Goal: Information Seeking & Learning: Learn about a topic

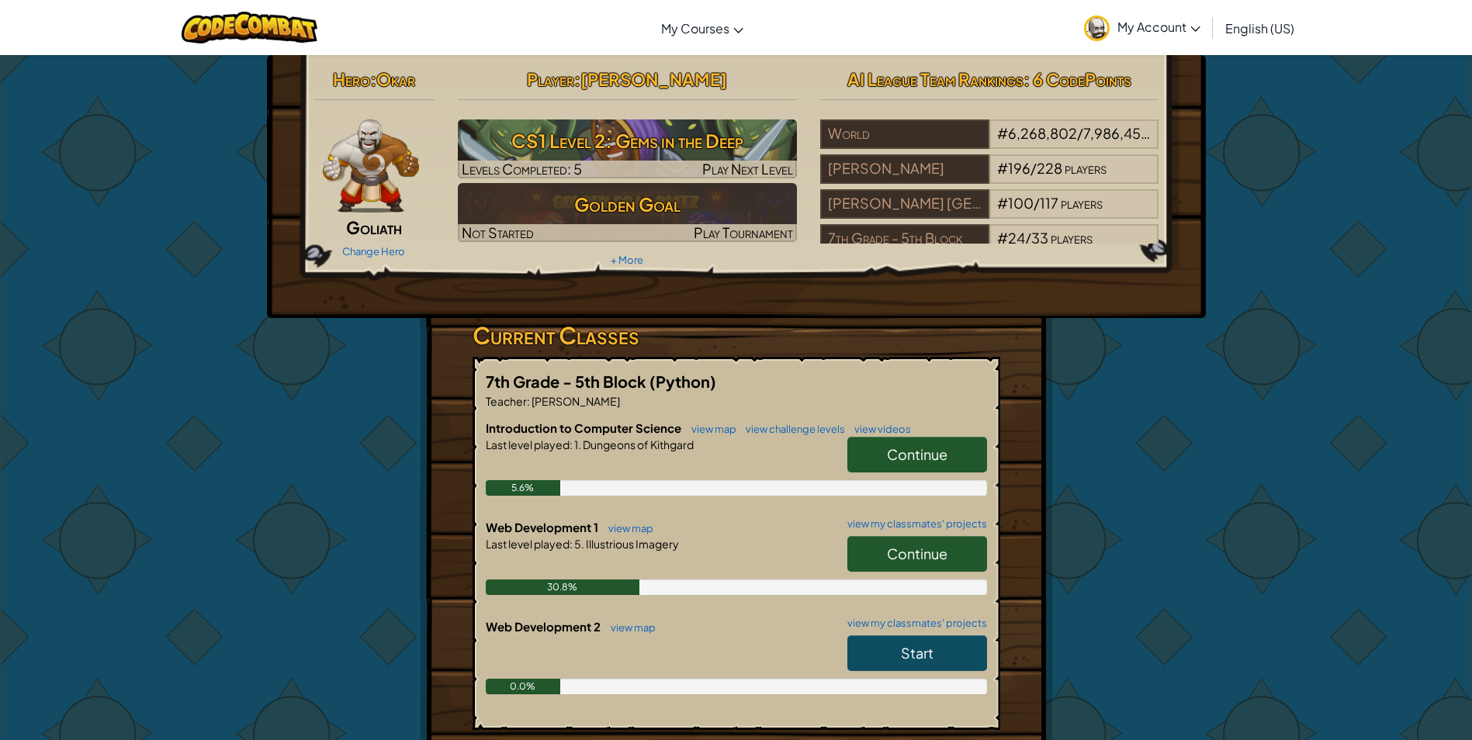
scroll to position [155, 0]
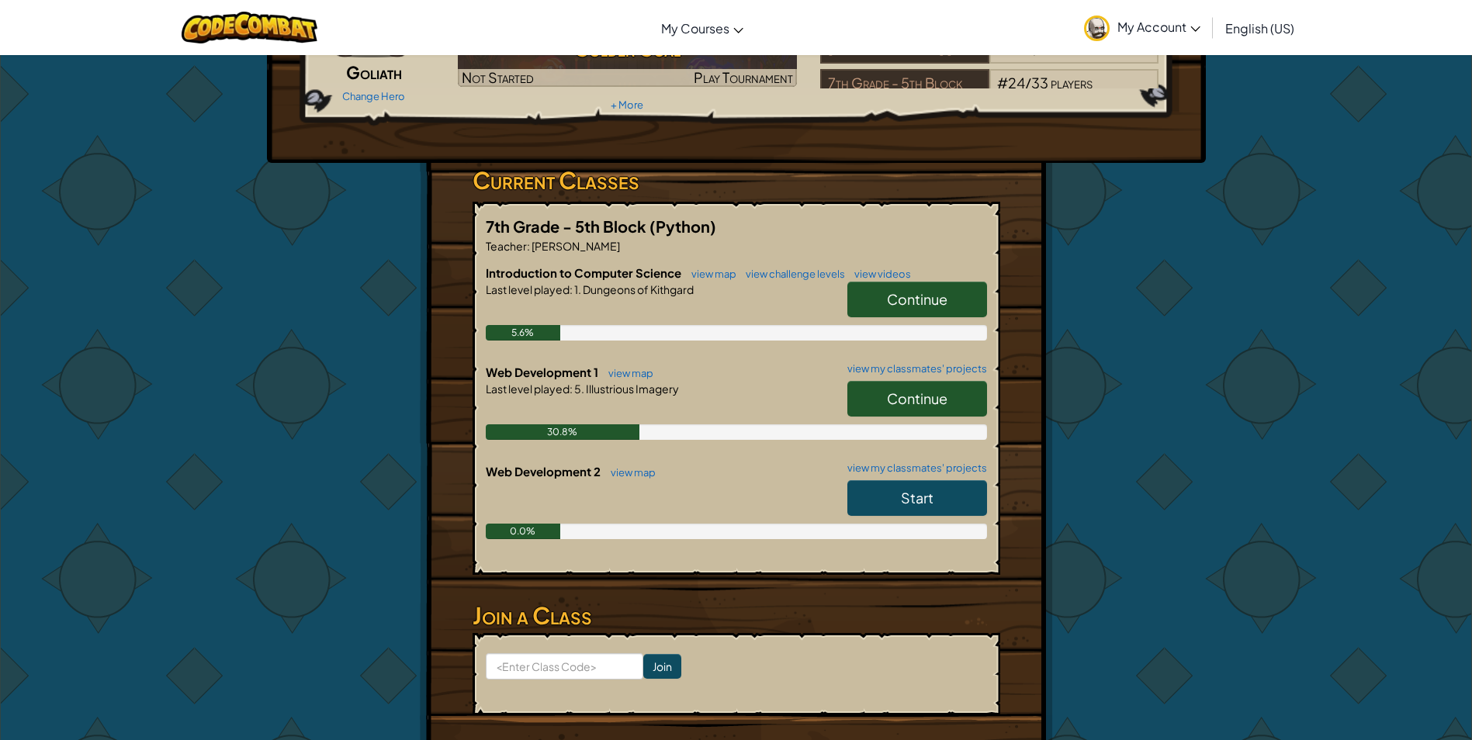
click at [937, 398] on span "Continue" at bounding box center [917, 398] width 61 height 18
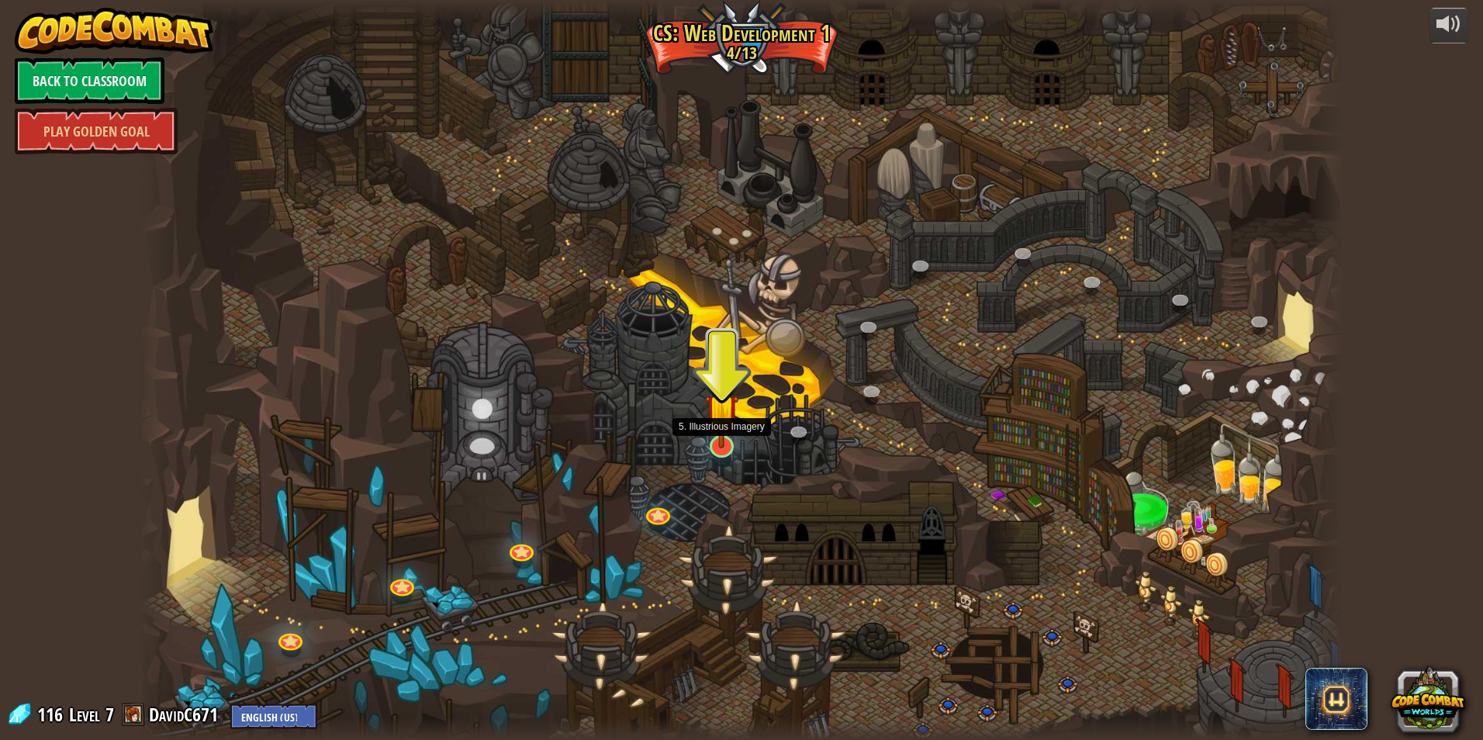
click at [727, 445] on img at bounding box center [721, 410] width 33 height 76
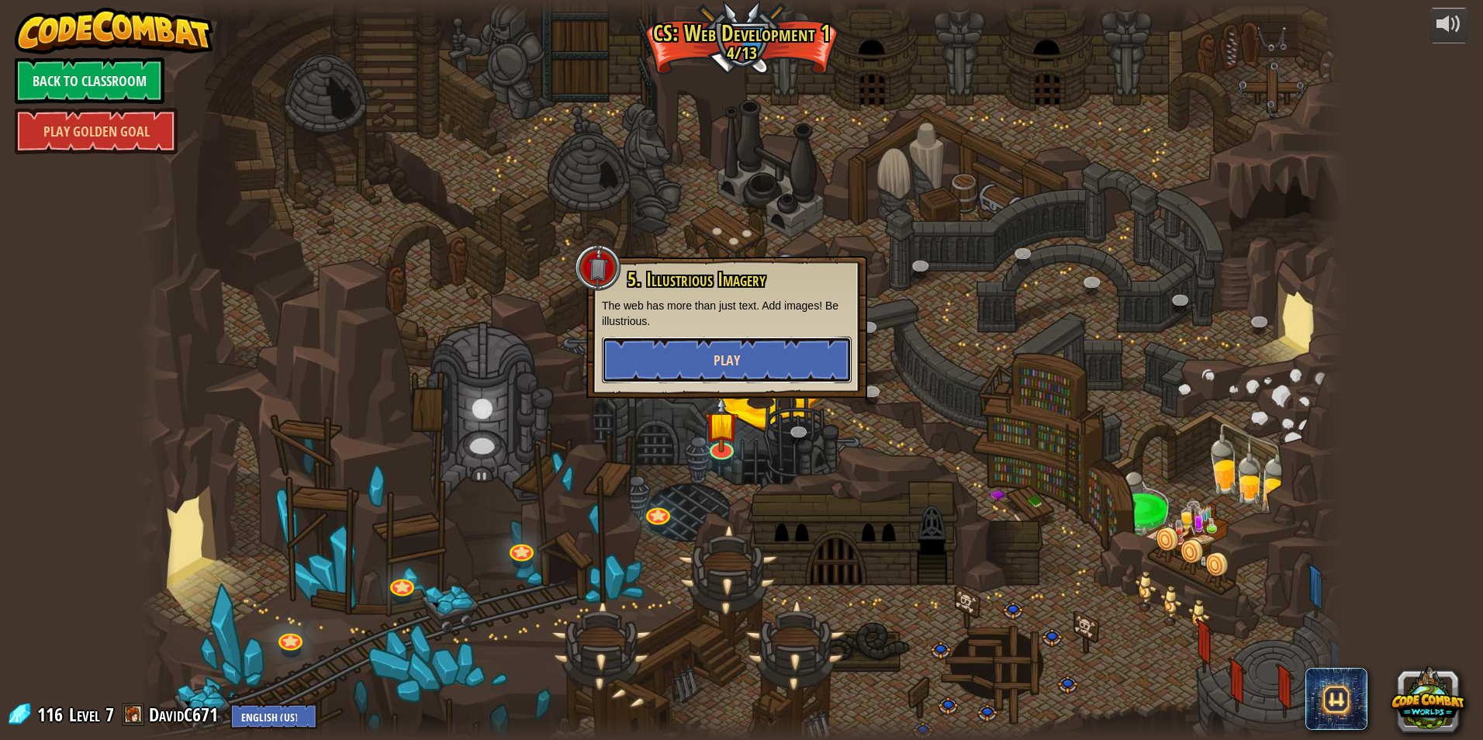
click at [746, 348] on button "Play" at bounding box center [727, 360] width 250 height 47
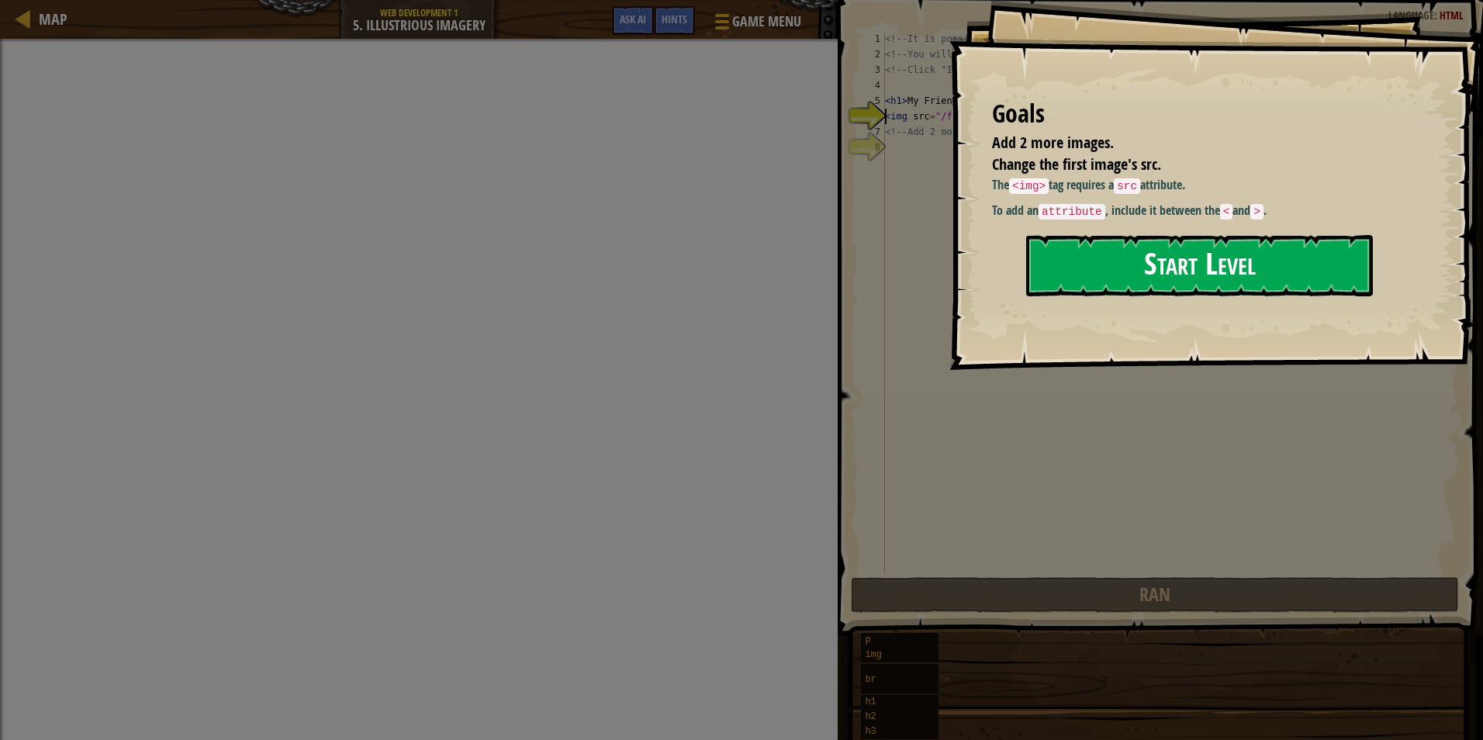
click at [1195, 255] on button "Start Level" at bounding box center [1199, 265] width 347 height 61
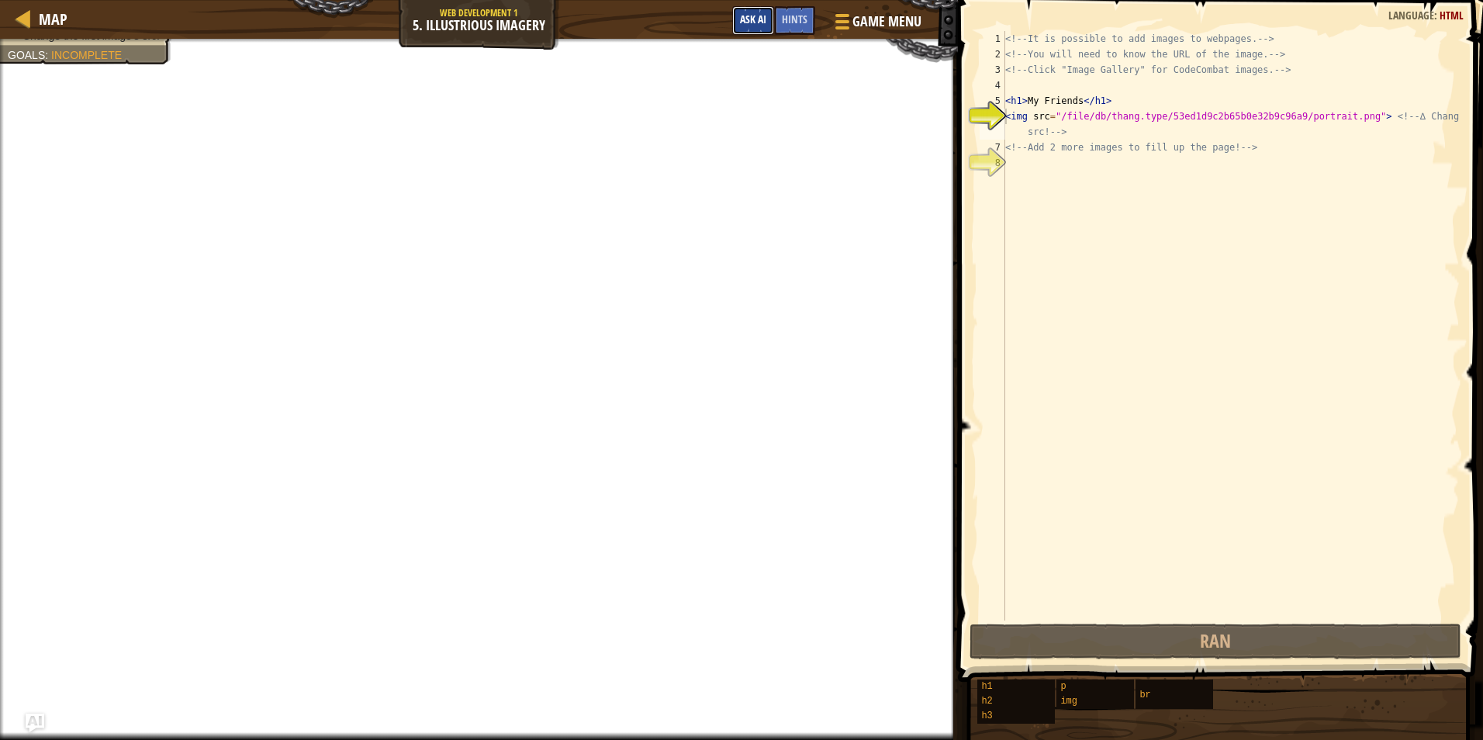
click at [758, 28] on button "Ask AI" at bounding box center [753, 20] width 42 height 29
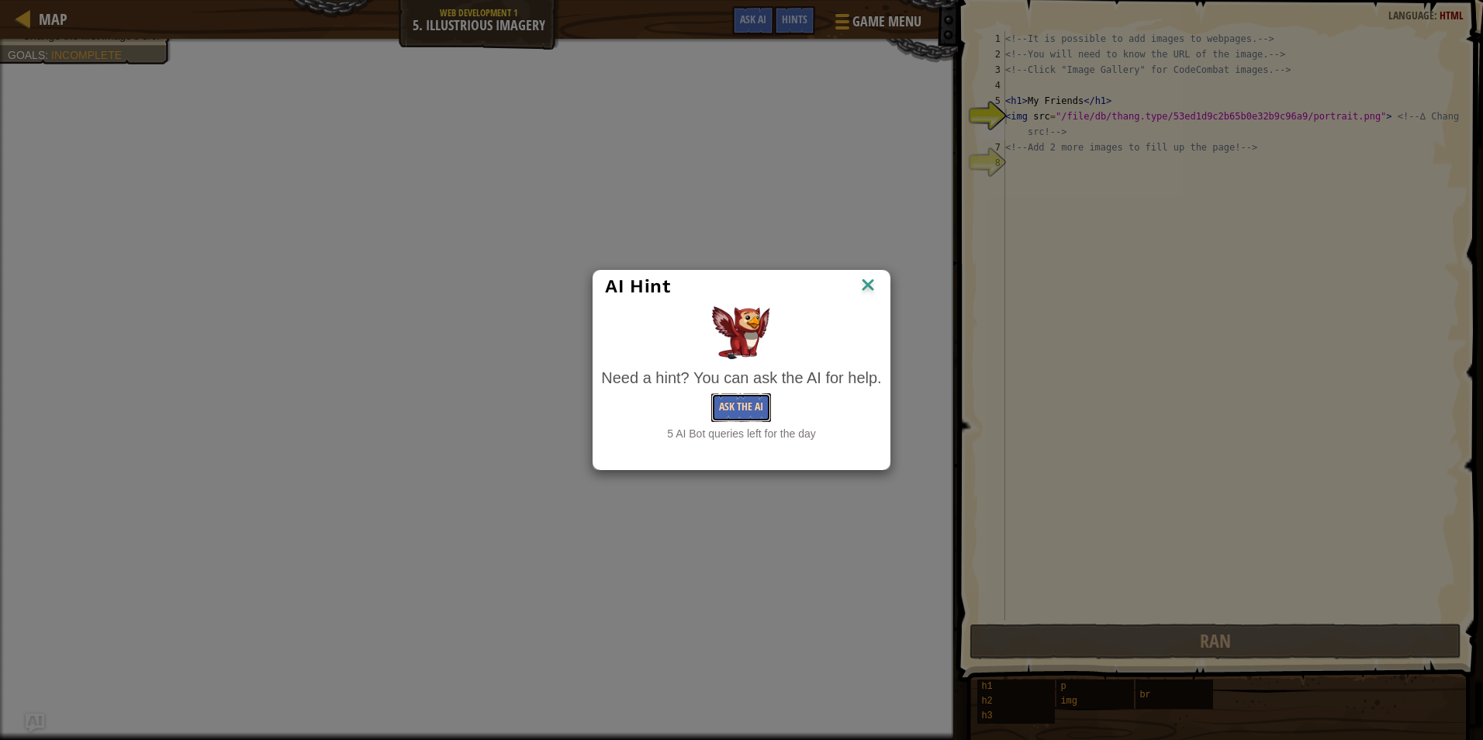
click at [747, 415] on button "Ask the AI" at bounding box center [741, 407] width 60 height 29
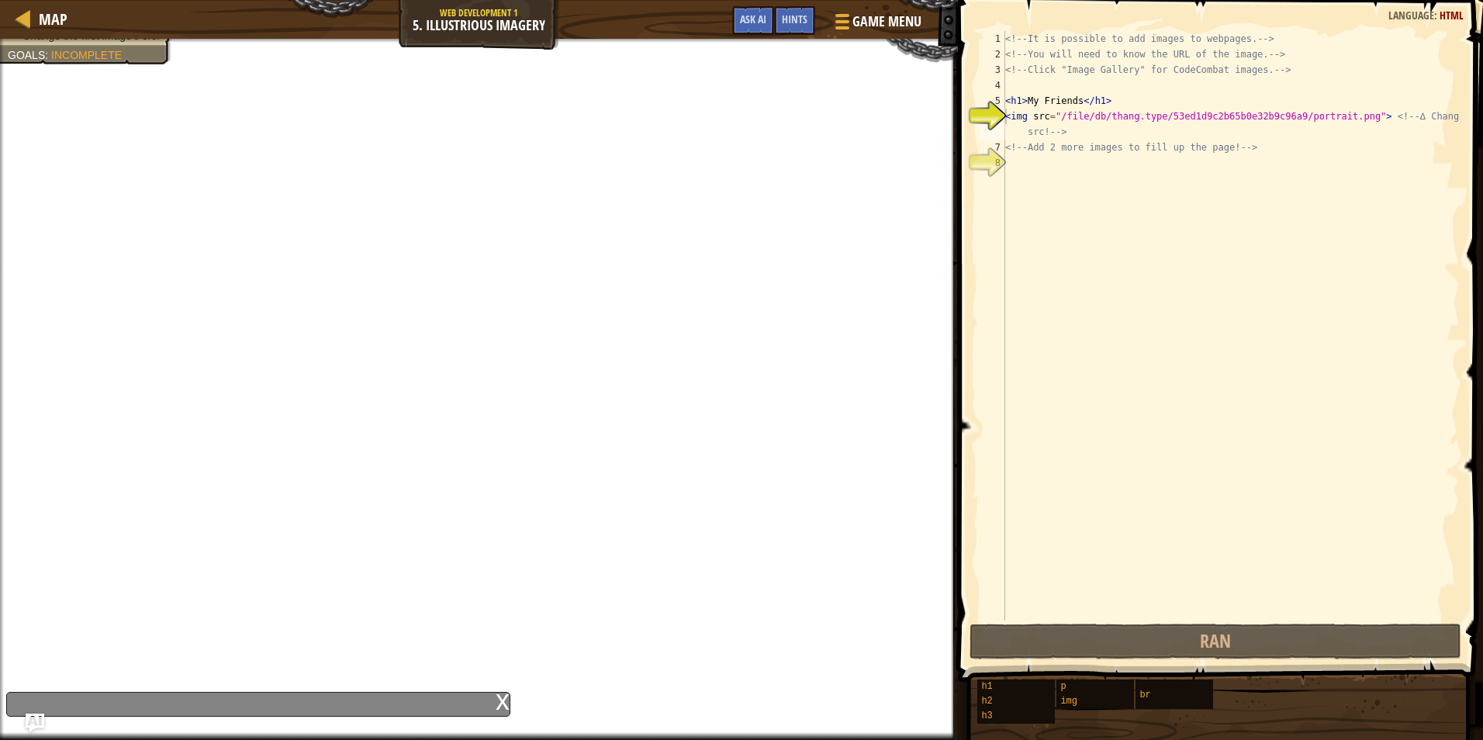
drag, startPoint x: 112, startPoint y: 739, endPoint x: 9, endPoint y: 700, distance: 109.8
click at [9, 700] on div "Map Web Development 1 5. Illustrious Imagery Game Menu Done Hints Ask AI 1 הההה…" at bounding box center [741, 370] width 1483 height 740
click at [73, 697] on div "x" at bounding box center [258, 704] width 504 height 25
click at [36, 717] on img "Ask AI" at bounding box center [35, 723] width 20 height 20
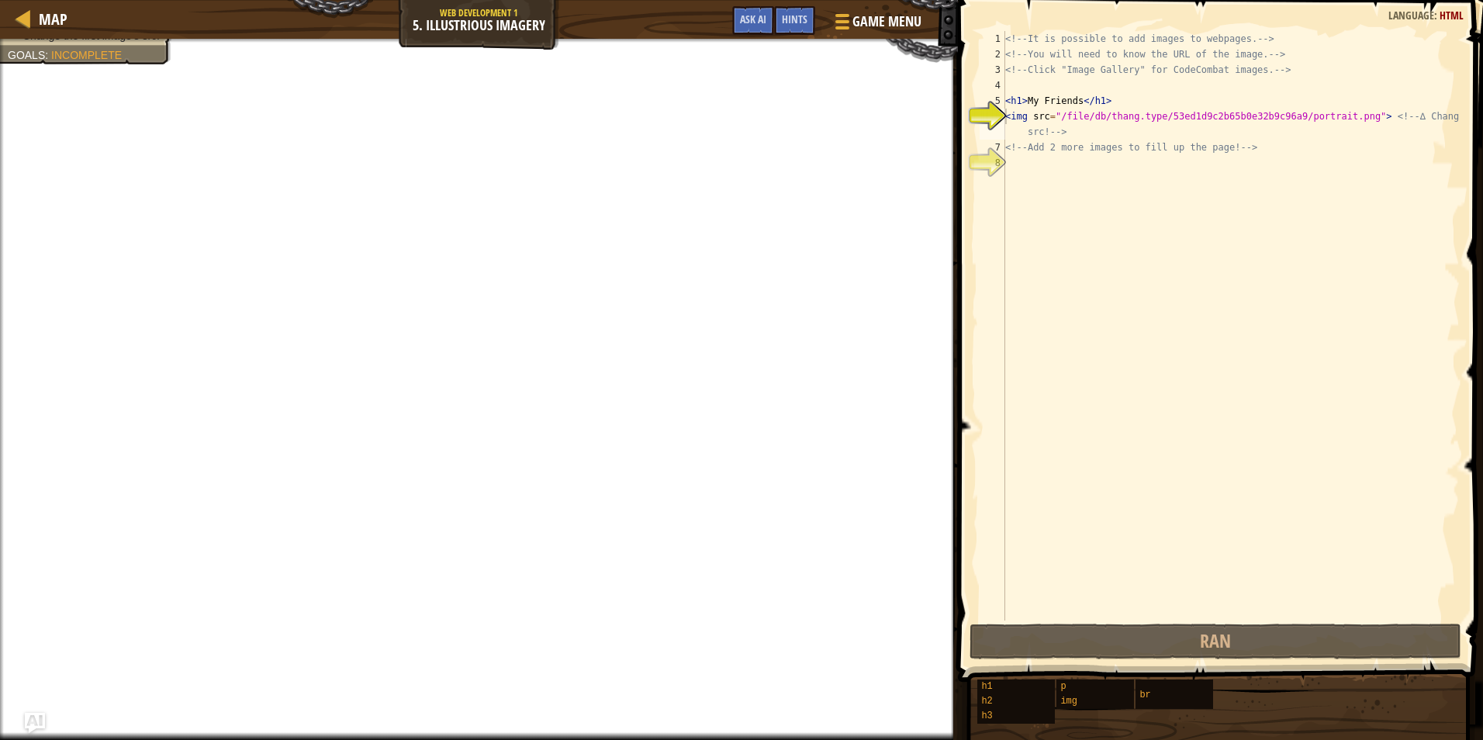
click at [39, 716] on img "Ask AI" at bounding box center [35, 723] width 20 height 20
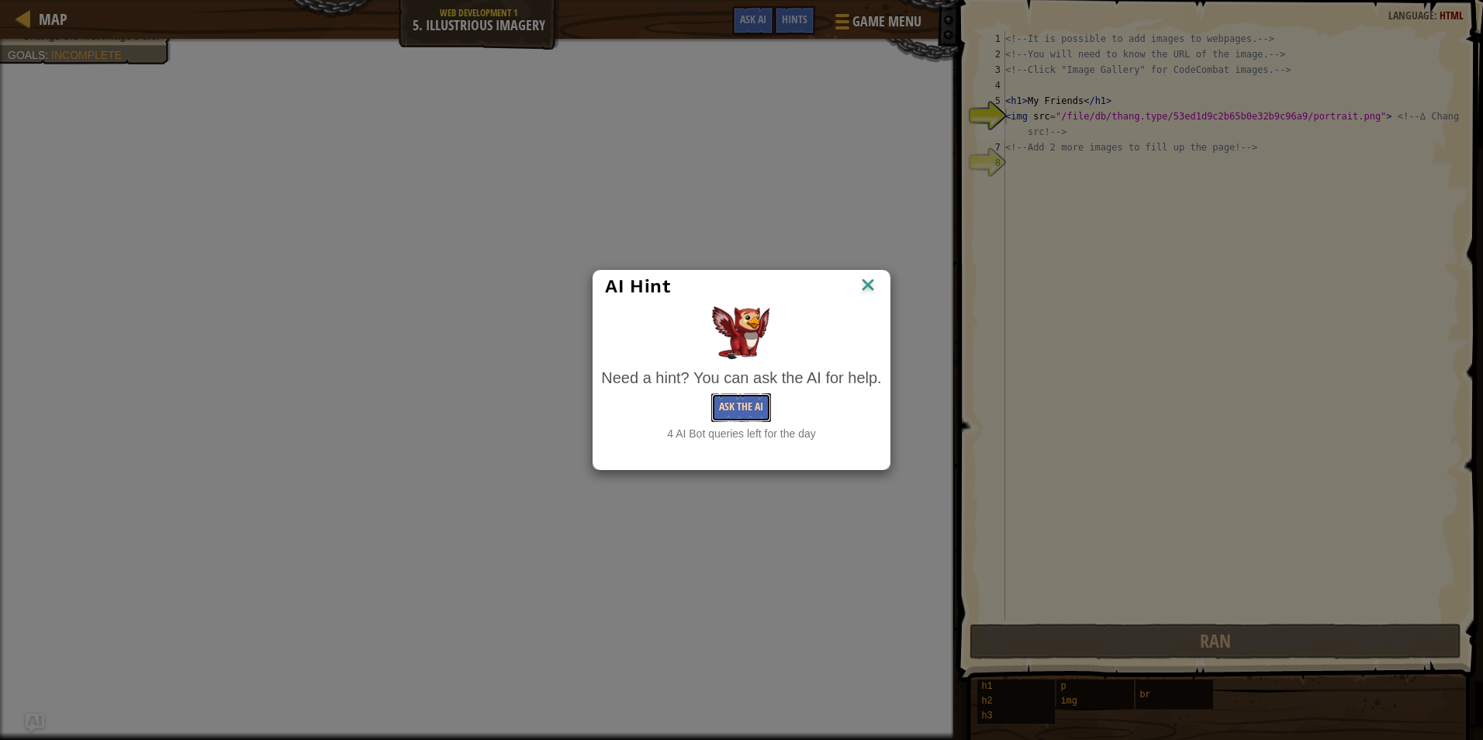
click at [762, 400] on button "Ask the AI" at bounding box center [741, 407] width 60 height 29
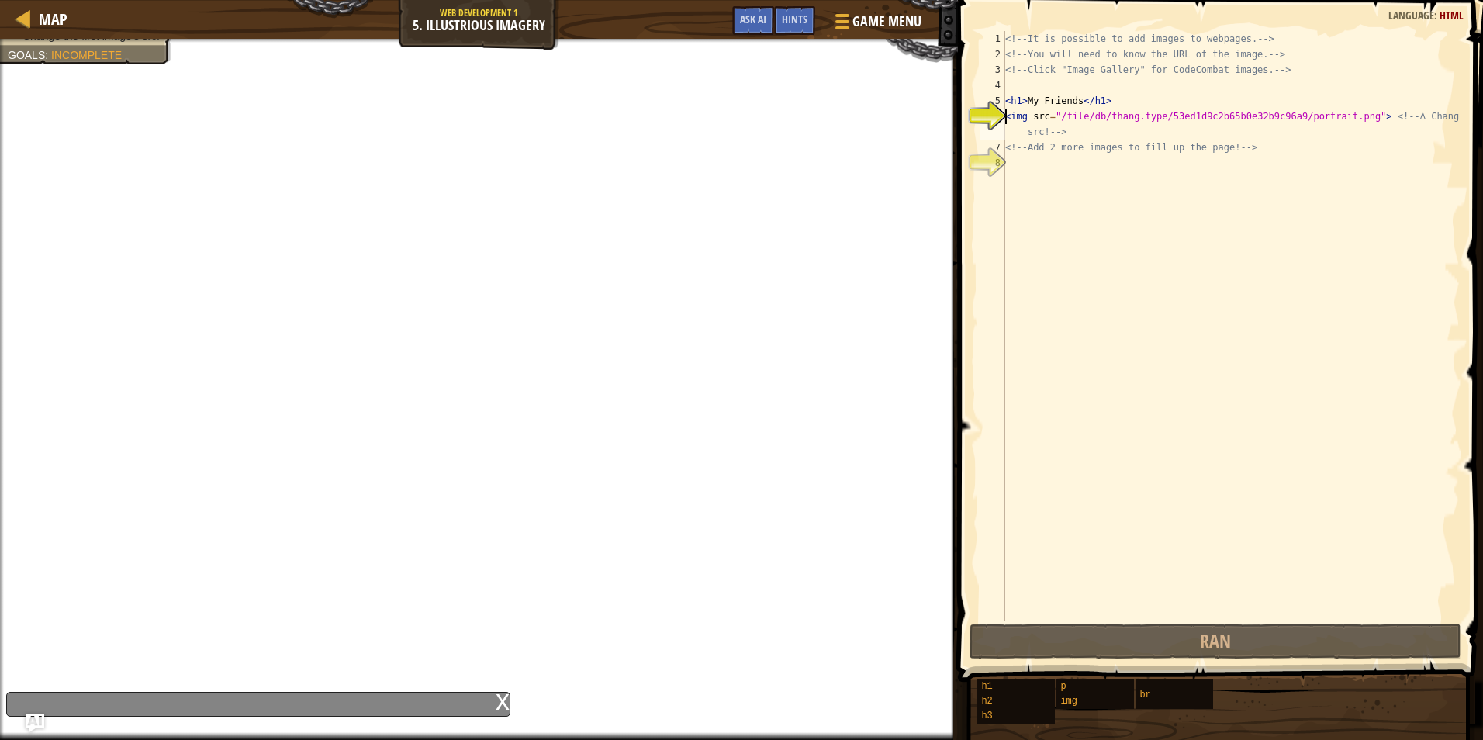
type textarea "y<img src="/file/db/thang.type/53ed1d9c2b65b0e32b9c96a9/portrait.png"> <!-- ∆ C…"
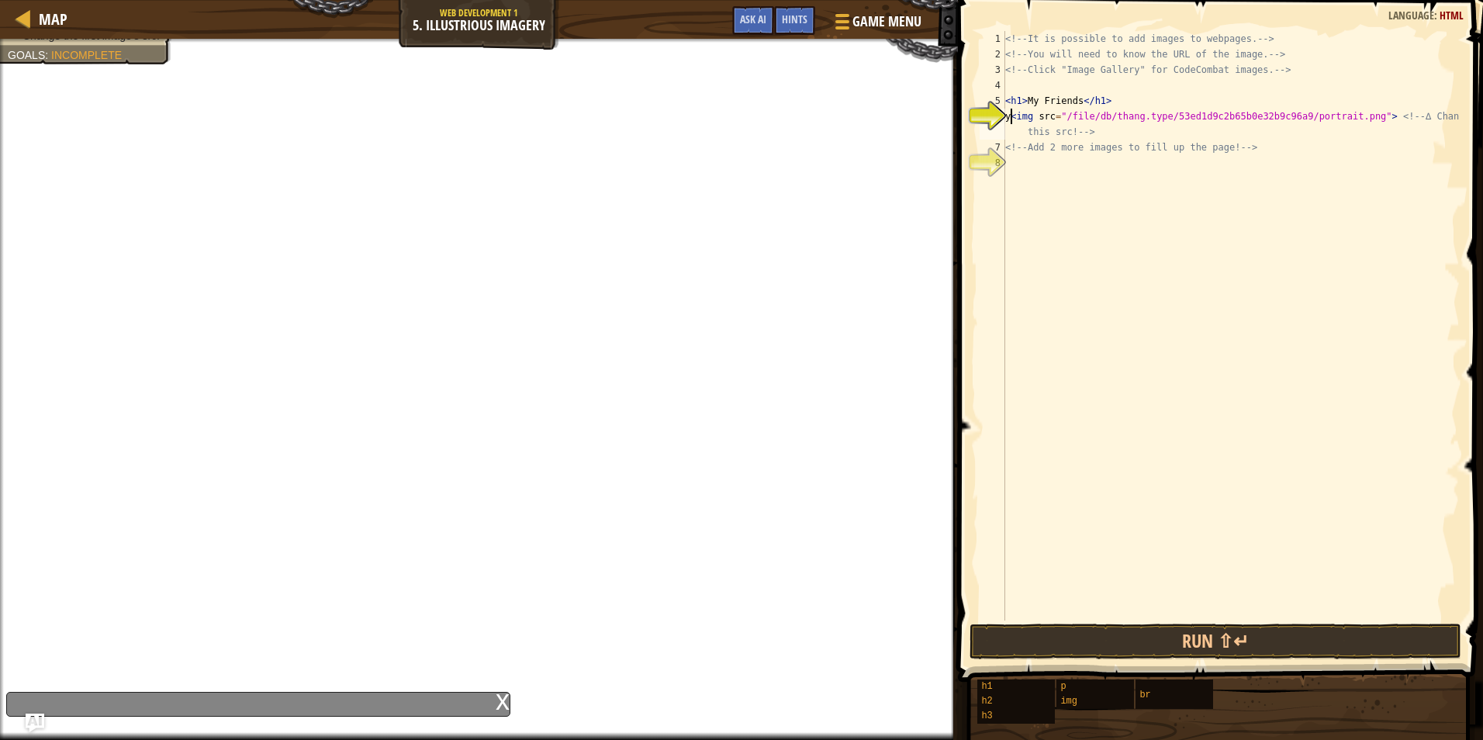
scroll to position [7, 0]
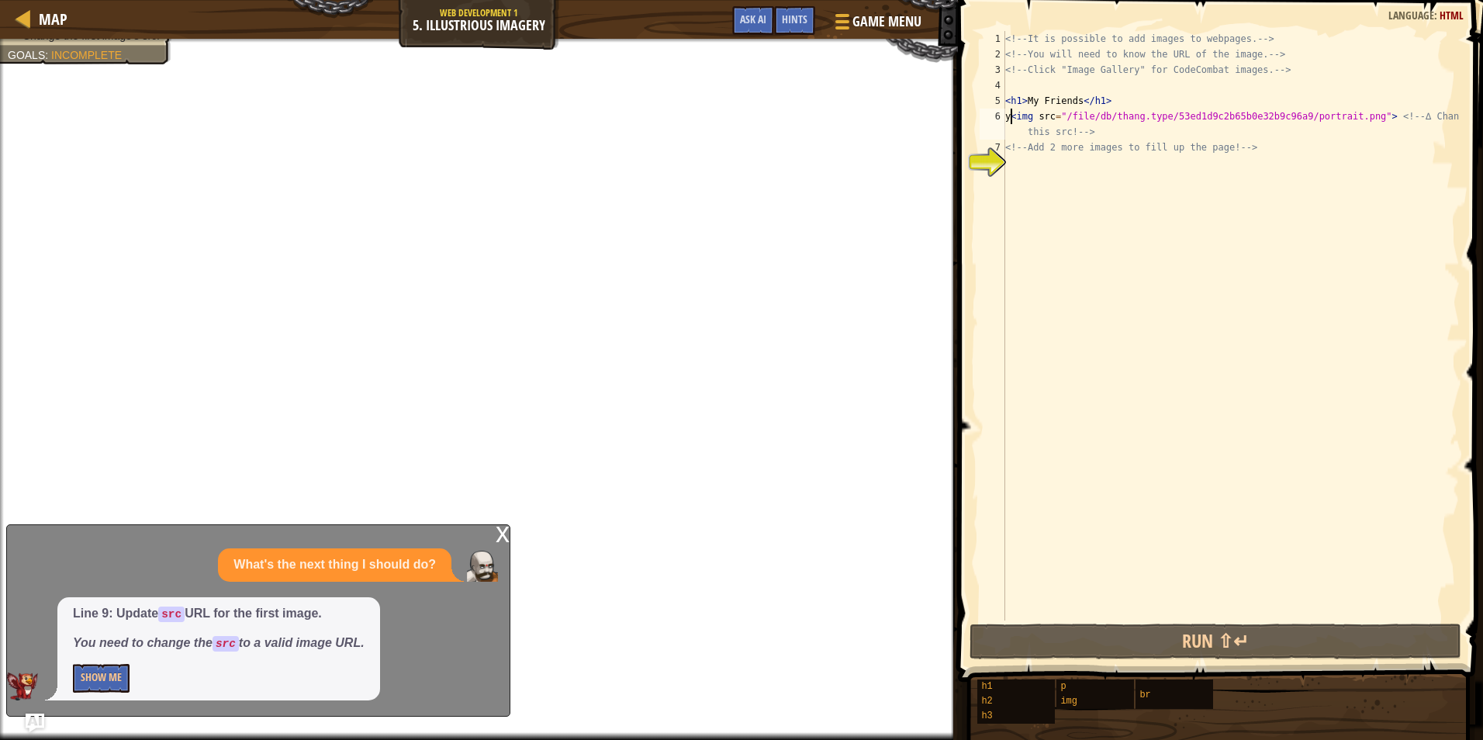
click at [1096, 132] on div "<!-- It is possible to add images to webpages. --> <!-- You will need to know t…" at bounding box center [1231, 341] width 458 height 621
click at [1083, 173] on div "<!-- It is possible to add images to webpages. --> <!-- You will need to know t…" at bounding box center [1231, 341] width 458 height 621
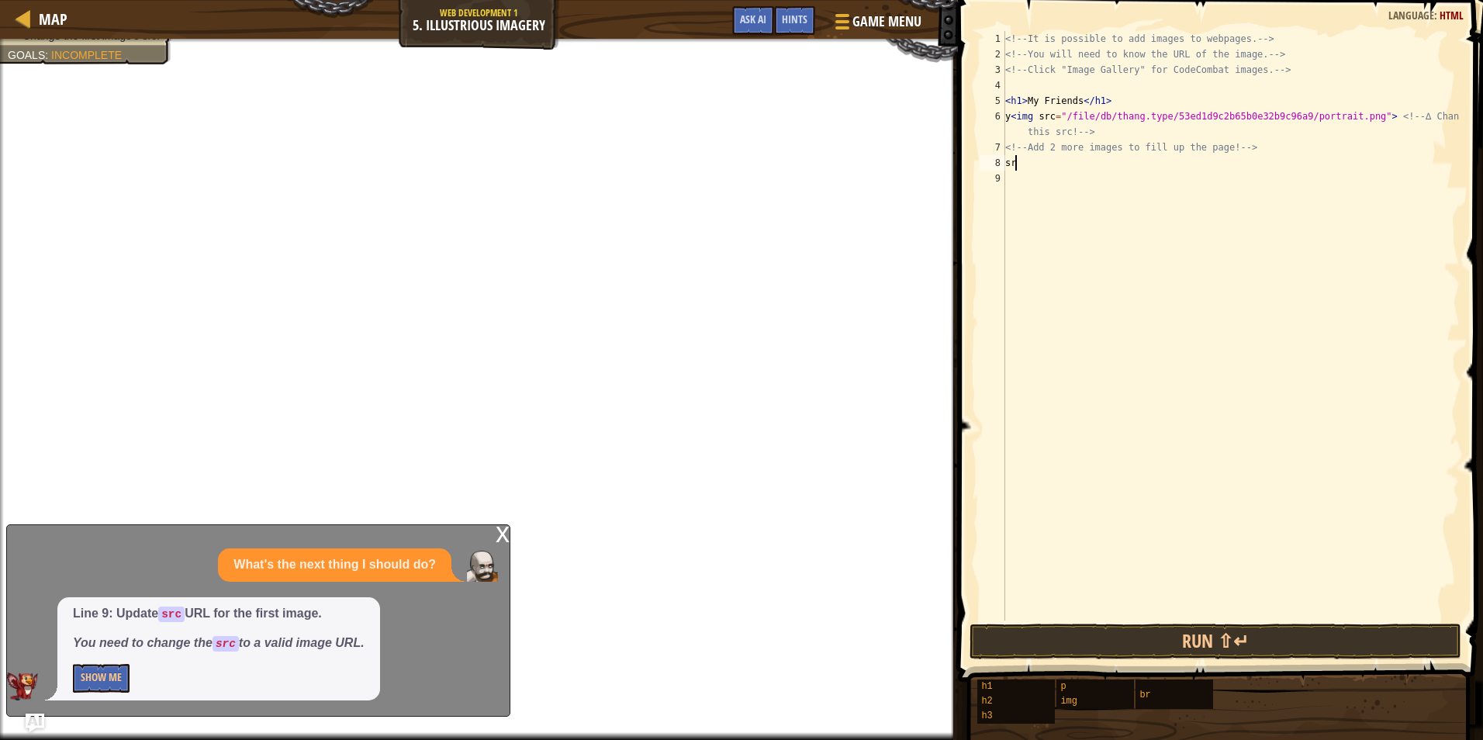
type textarea "s"
click at [113, 674] on button "Show Me" at bounding box center [101, 678] width 57 height 29
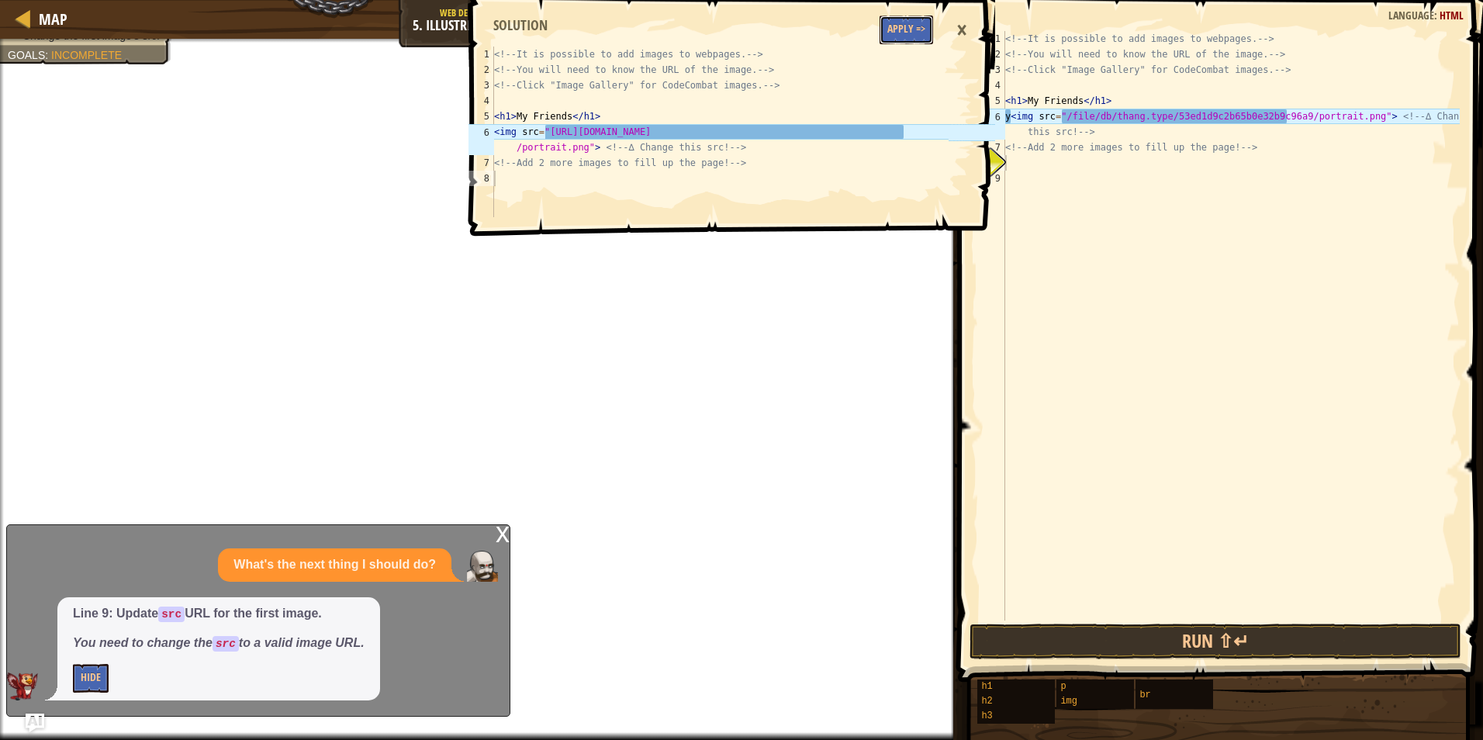
click at [912, 26] on button "Apply =>" at bounding box center [907, 30] width 54 height 29
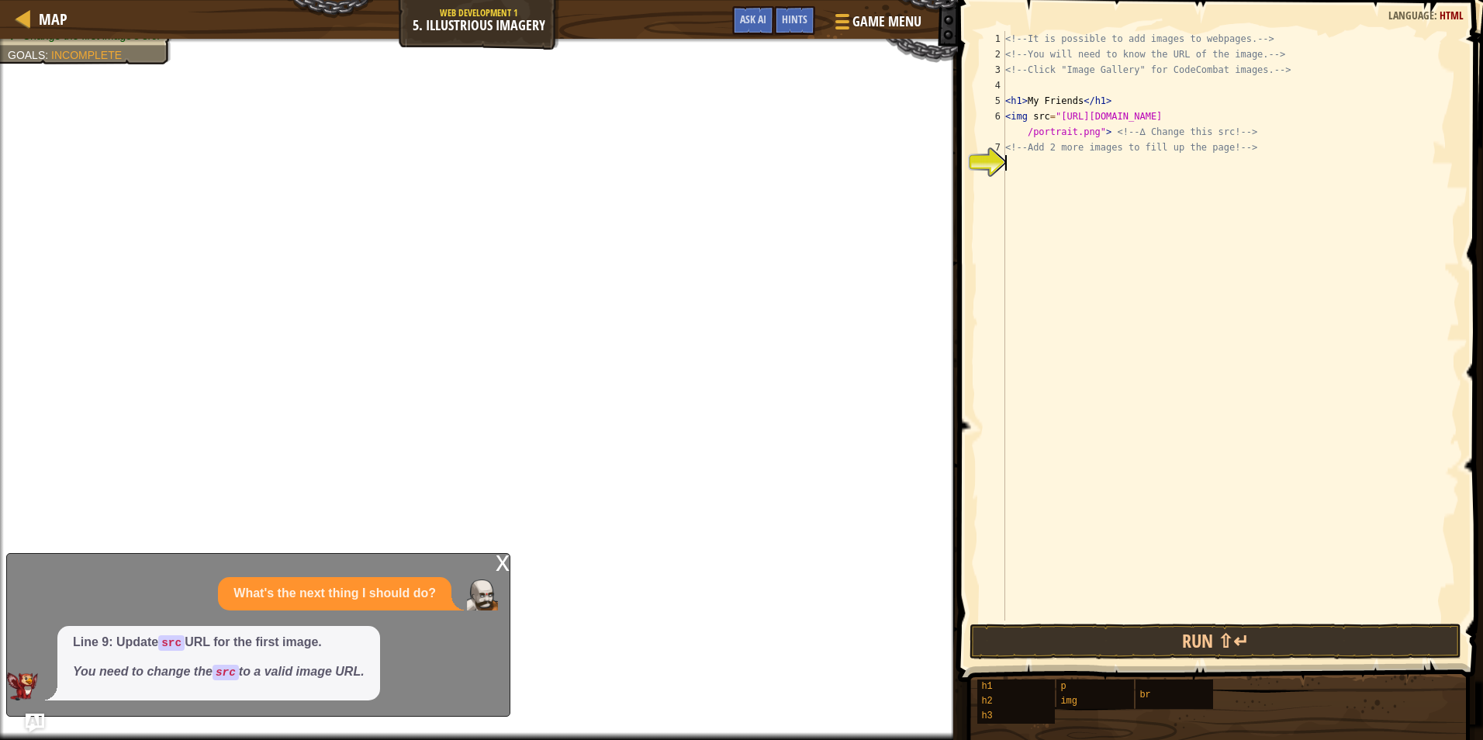
click at [1018, 185] on div "<!-- It is possible to add images to webpages. --> <!-- You will need to know t…" at bounding box center [1231, 341] width 458 height 621
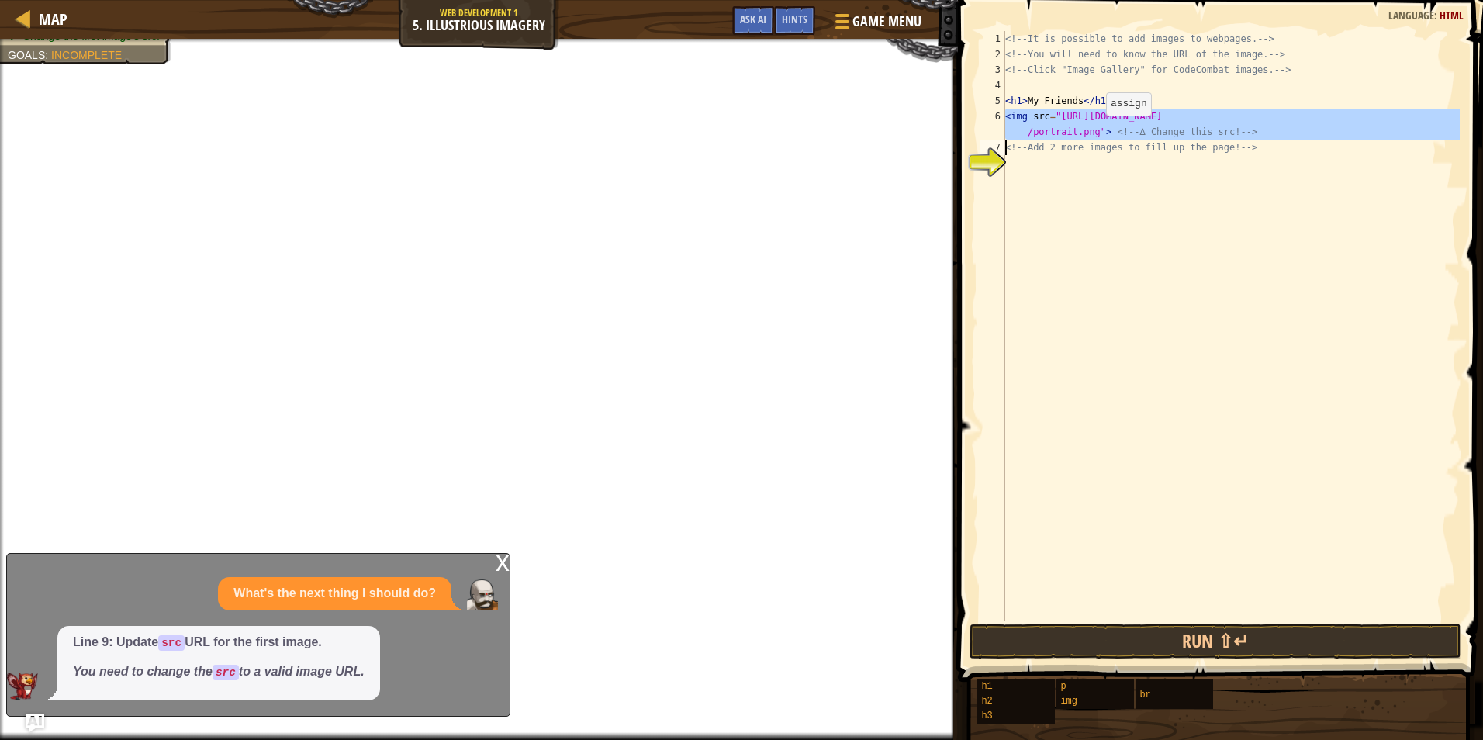
drag, startPoint x: 1005, startPoint y: 117, endPoint x: 1093, endPoint y: 131, distance: 89.5
click at [1093, 131] on div "1 2 3 4 5 6 7 8 <!-- It is possible to add images to webpages. --> <!-- You wil…" at bounding box center [1218, 326] width 483 height 590
type textarea "<img src="[URL][DOMAIN_NAME]"> <!-- ∆ Change this src! --> <!-- Add 2 more imag…"
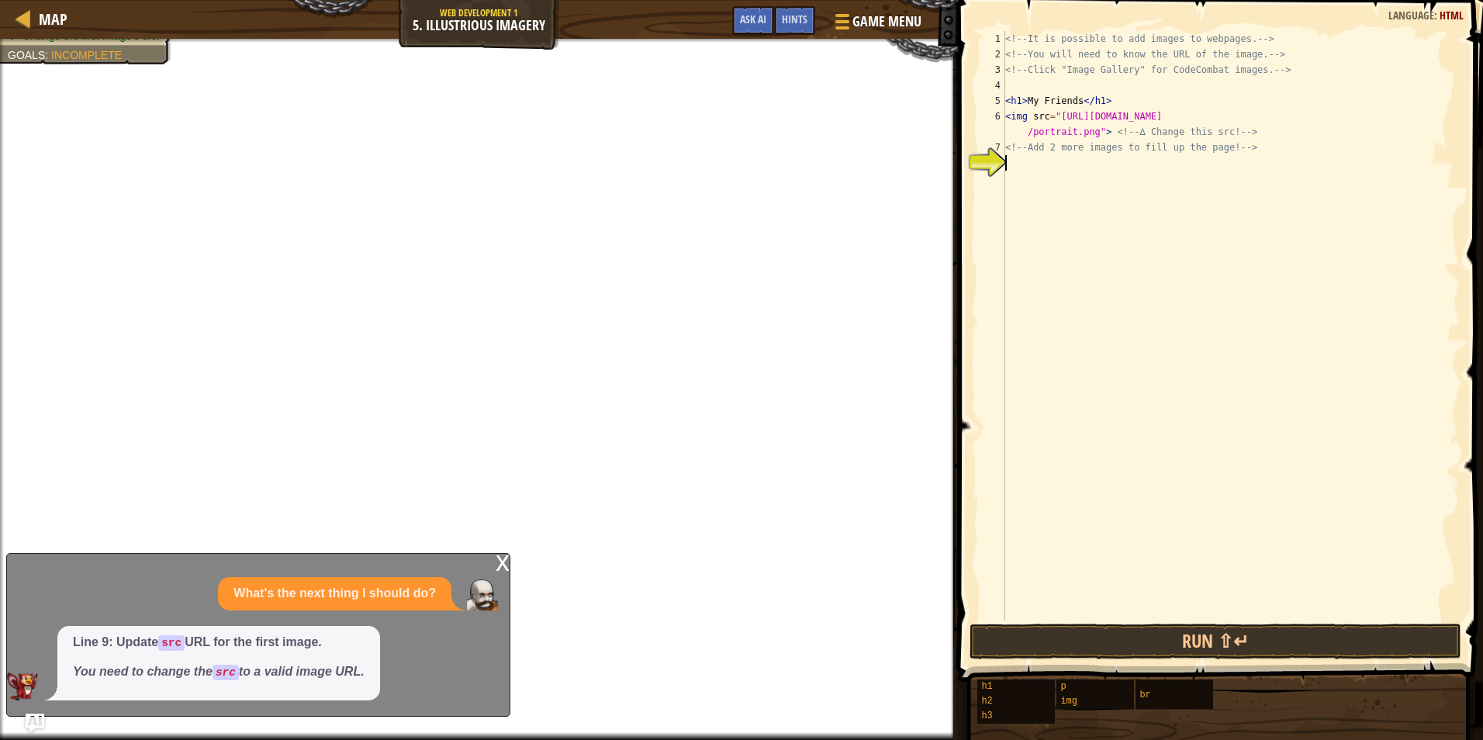
click at [1089, 232] on div "<!-- It is possible to add images to webpages. --> <!-- You will need to know t…" at bounding box center [1231, 341] width 458 height 621
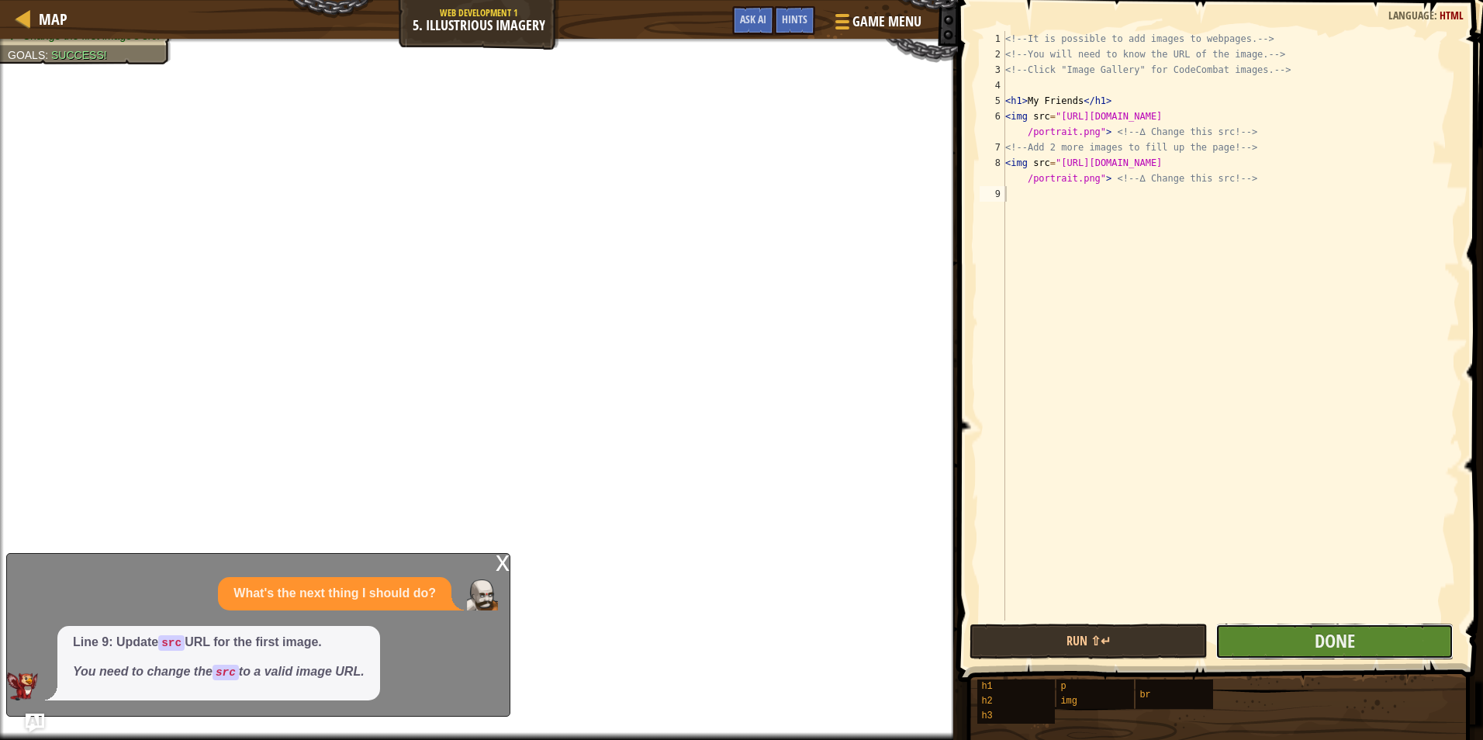
click at [1397, 625] on button "Done" at bounding box center [1335, 642] width 238 height 36
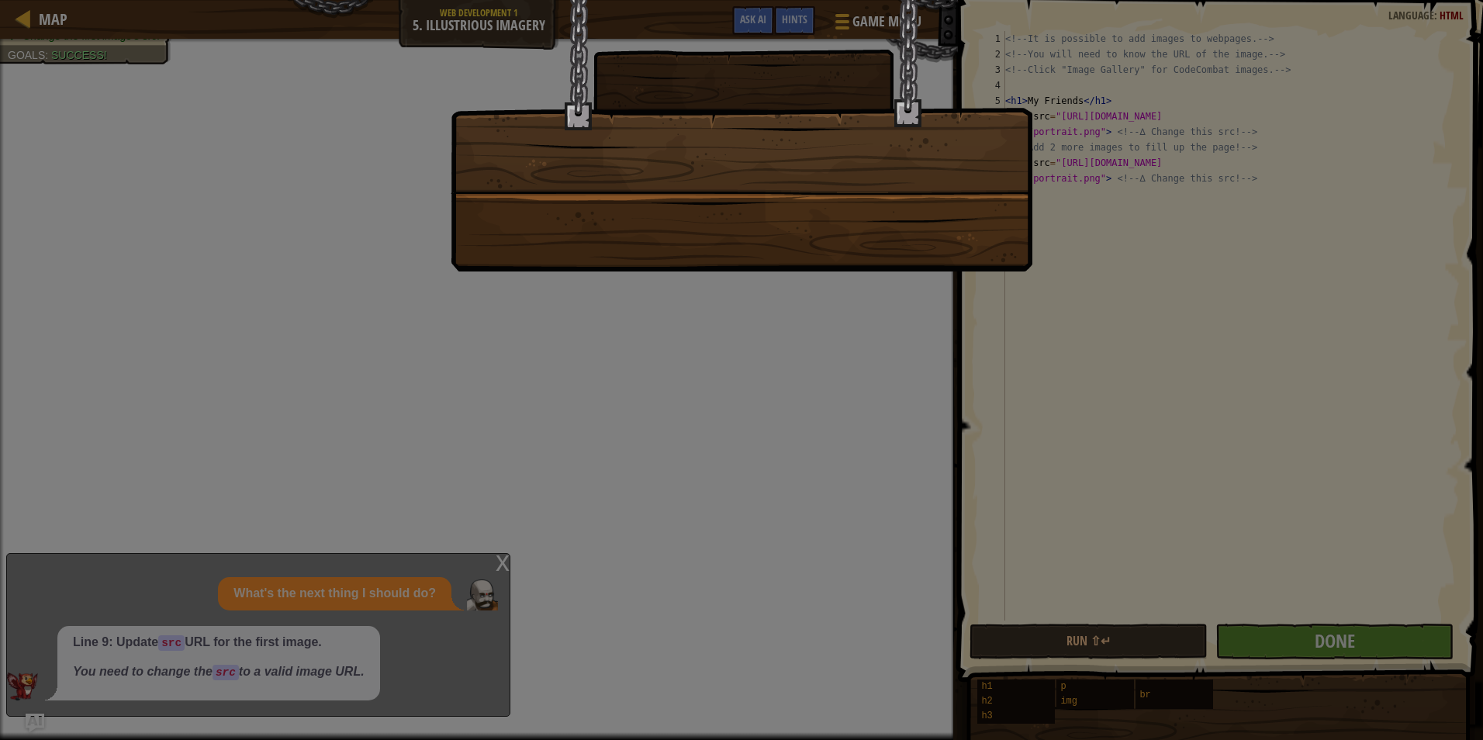
click at [826, 256] on div at bounding box center [742, 135] width 582 height 271
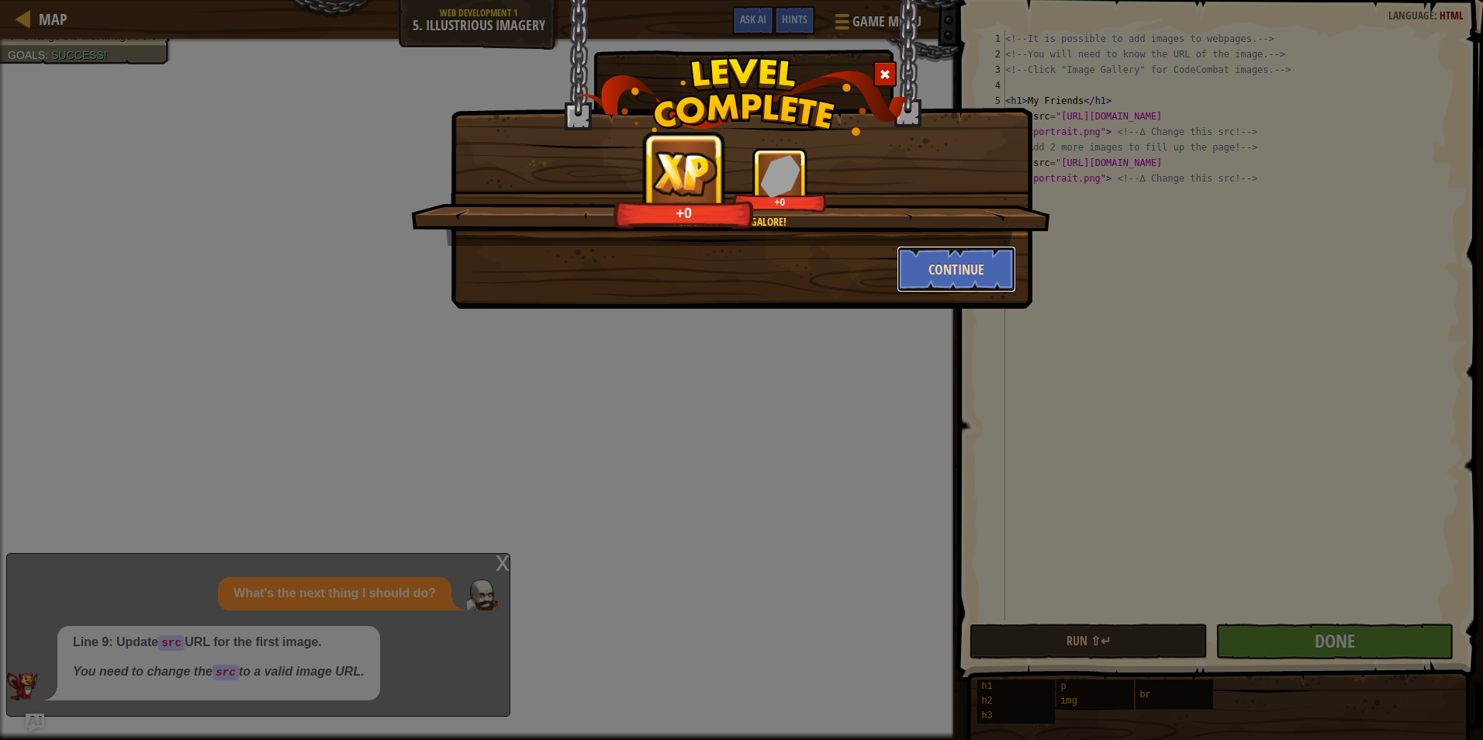
drag, startPoint x: 970, startPoint y: 250, endPoint x: 964, endPoint y: 270, distance: 20.9
click at [964, 270] on button "Continue" at bounding box center [957, 269] width 120 height 47
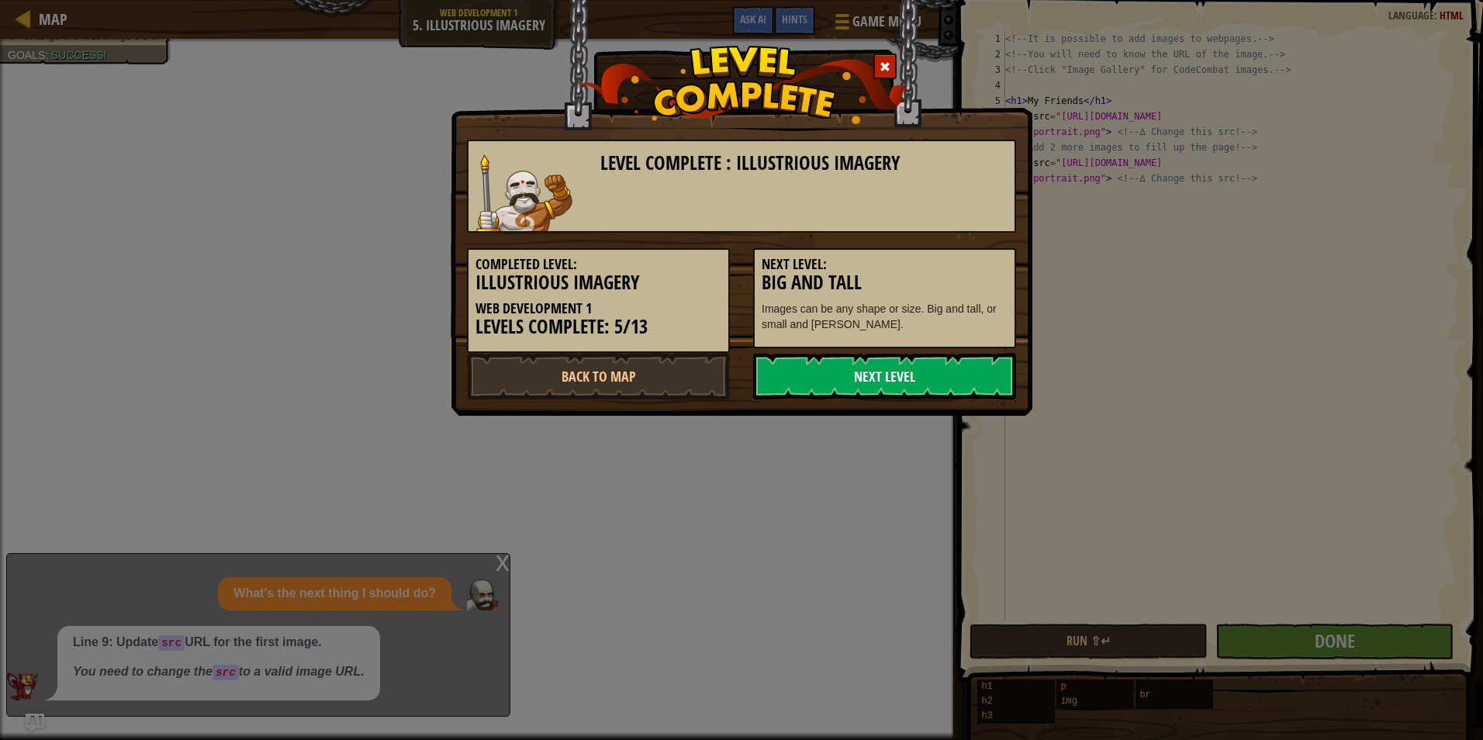
click at [949, 368] on link "Next Level" at bounding box center [884, 376] width 263 height 47
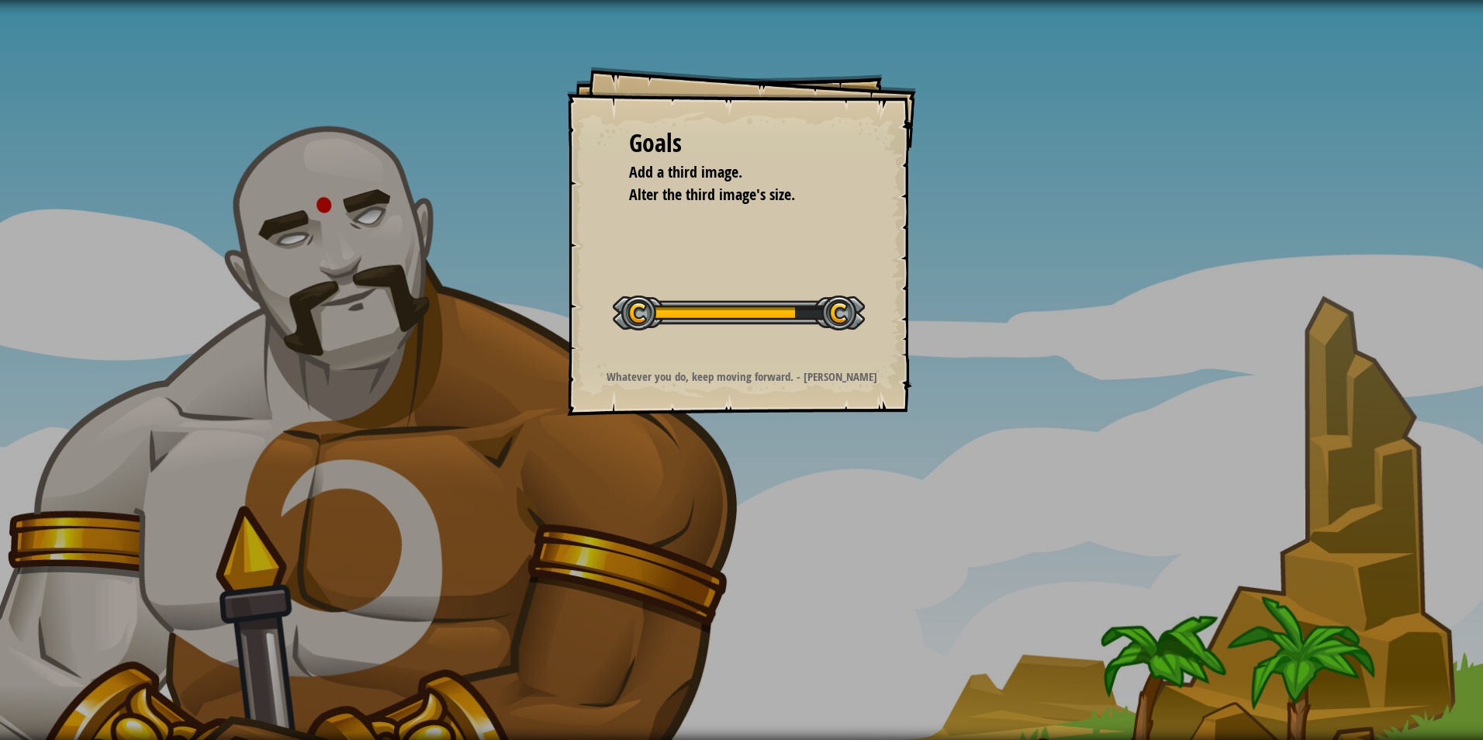
click at [763, 161] on div "Goals" at bounding box center [741, 144] width 225 height 36
drag, startPoint x: 766, startPoint y: 325, endPoint x: 769, endPoint y: 308, distance: 17.5
click at [772, 313] on div at bounding box center [739, 313] width 252 height 35
click at [635, 184] on span "Alter the third image's size." at bounding box center [712, 194] width 166 height 21
drag, startPoint x: 635, startPoint y: 180, endPoint x: 649, endPoint y: 195, distance: 21.4
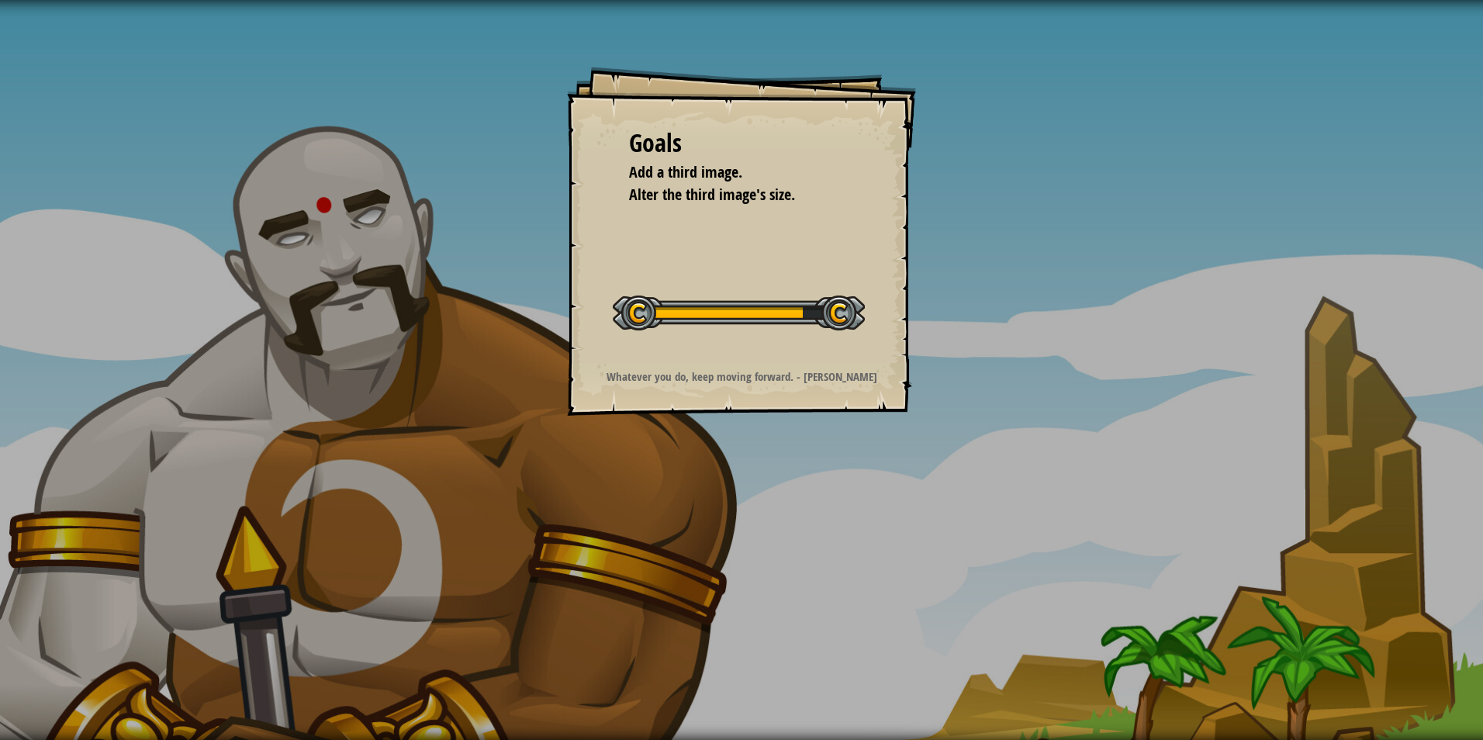
click at [649, 195] on ul "Add a third image. Alter the third image's size." at bounding box center [741, 183] width 225 height 44
drag, startPoint x: 705, startPoint y: 228, endPoint x: 933, endPoint y: 199, distance: 229.9
click at [862, 219] on div "Goals Add a third image. Alter the third image's size. Start Level Error loadin…" at bounding box center [741, 241] width 349 height 349
click at [953, 209] on div "Goals Add a third image. Alter the third image's size. Start Level Error loadin…" at bounding box center [741, 370] width 1483 height 740
drag, startPoint x: 930, startPoint y: 227, endPoint x: 909, endPoint y: 244, distance: 27.0
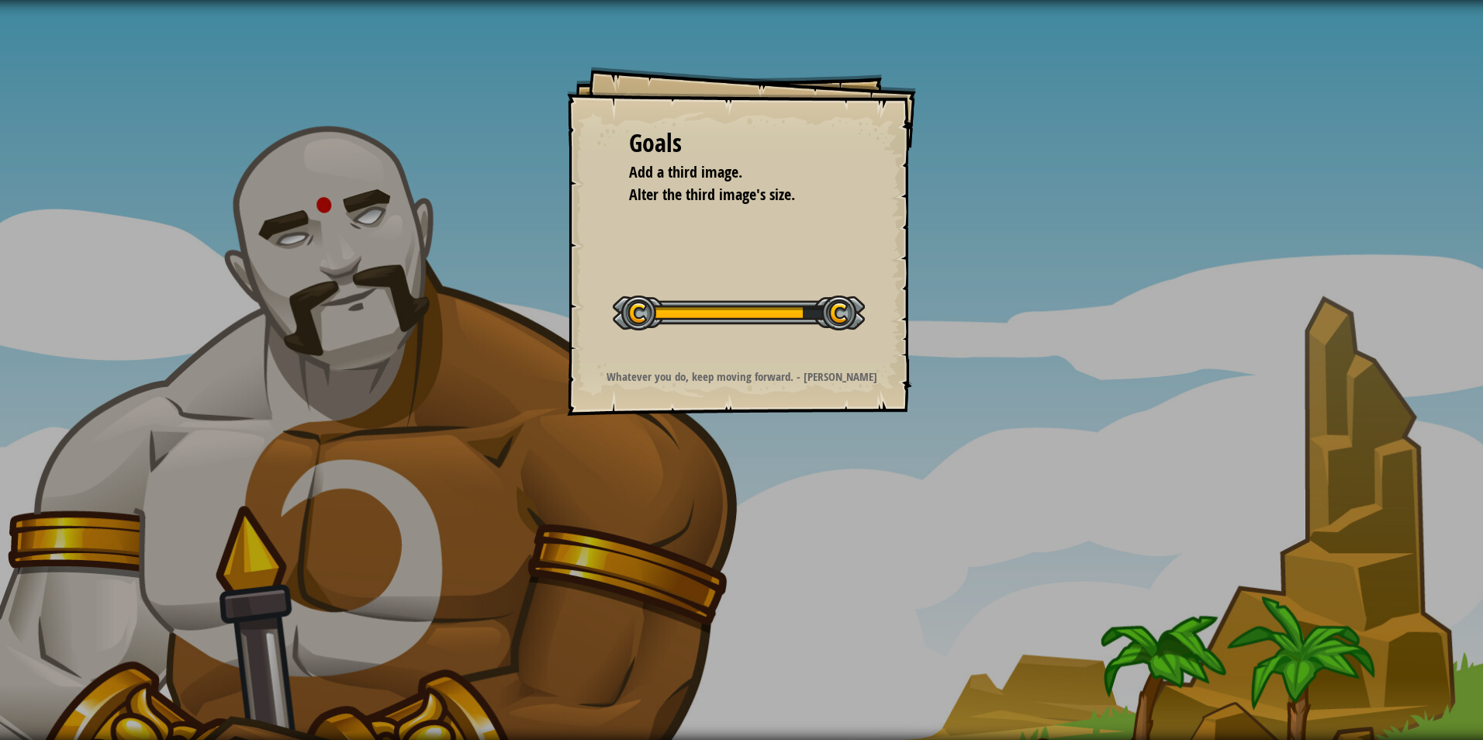
click at [909, 244] on div "Goals Add a third image. Alter the third image's size. Start Level Error loadin…" at bounding box center [741, 370] width 1483 height 740
drag, startPoint x: 807, startPoint y: 323, endPoint x: 882, endPoint y: 284, distance: 85.0
click at [882, 284] on div "Goals Add a third image. Alter the third image's size. Start Level Error loadin…" at bounding box center [741, 241] width 349 height 349
drag, startPoint x: 887, startPoint y: 283, endPoint x: 738, endPoint y: 307, distance: 150.1
click at [886, 283] on div "Goals Add a third image. Alter the third image's size. Start Level Error loadin…" at bounding box center [741, 241] width 349 height 349
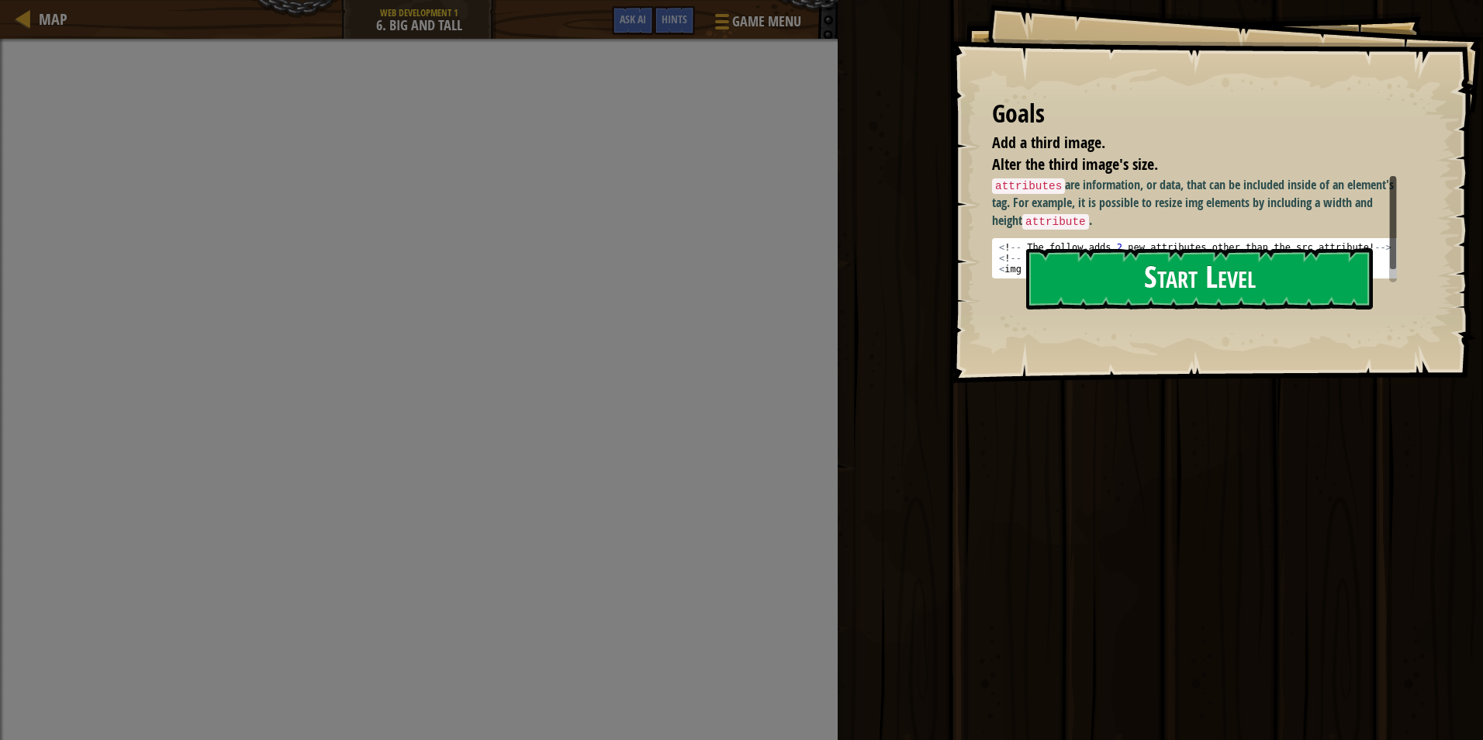
click at [1140, 268] on button "Start Level" at bounding box center [1199, 278] width 347 height 61
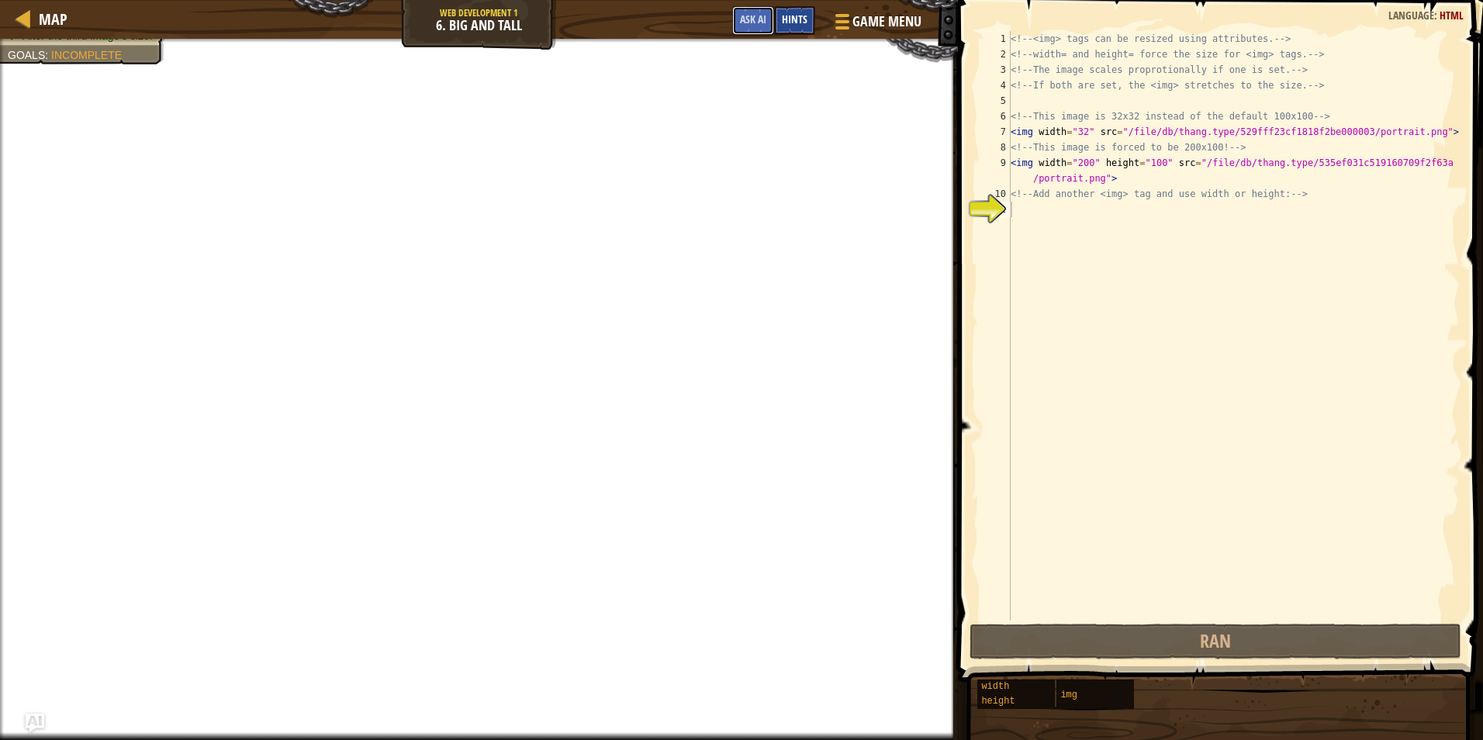
drag, startPoint x: 745, startPoint y: 16, endPoint x: 781, endPoint y: 17, distance: 36.5
click at [763, 17] on span "Ask AI" at bounding box center [753, 19] width 26 height 15
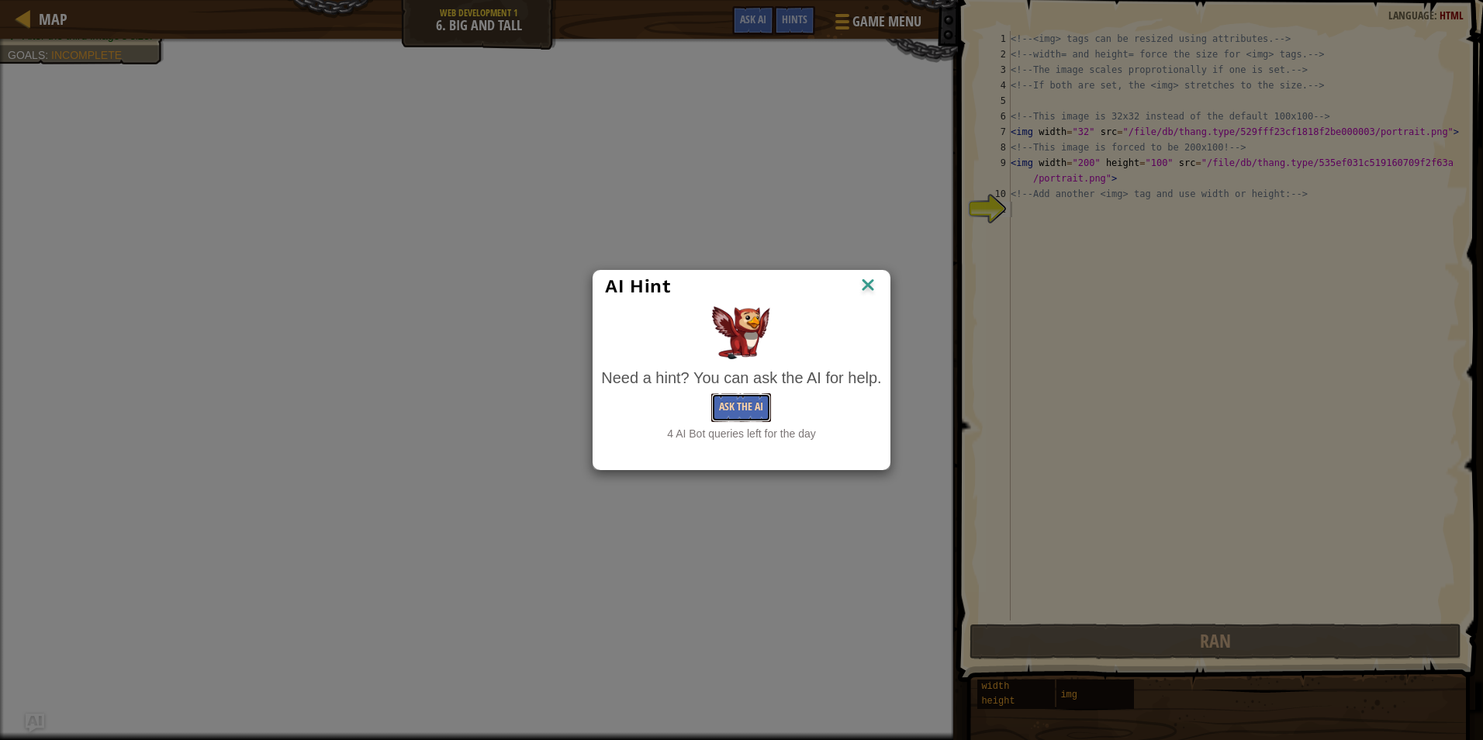
click at [755, 402] on button "Ask the AI" at bounding box center [741, 407] width 60 height 29
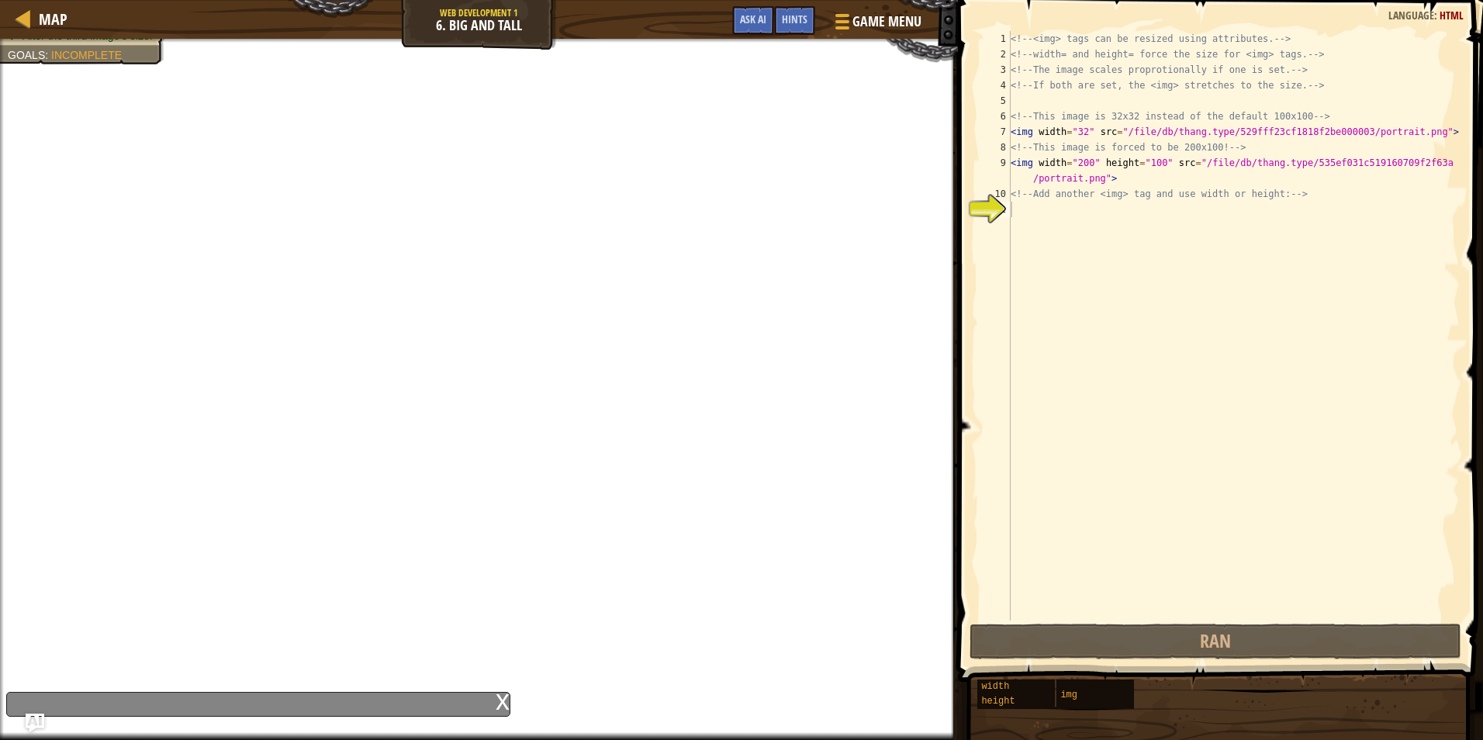
click at [1035, 217] on div "<!-- <img> tags can be resized using attributes. --> <!-- width= and height= fo…" at bounding box center [1234, 341] width 452 height 621
click at [1028, 214] on div "<!-- <img> tags can be resized using attributes. --> <!-- width= and height= fo…" at bounding box center [1234, 341] width 452 height 621
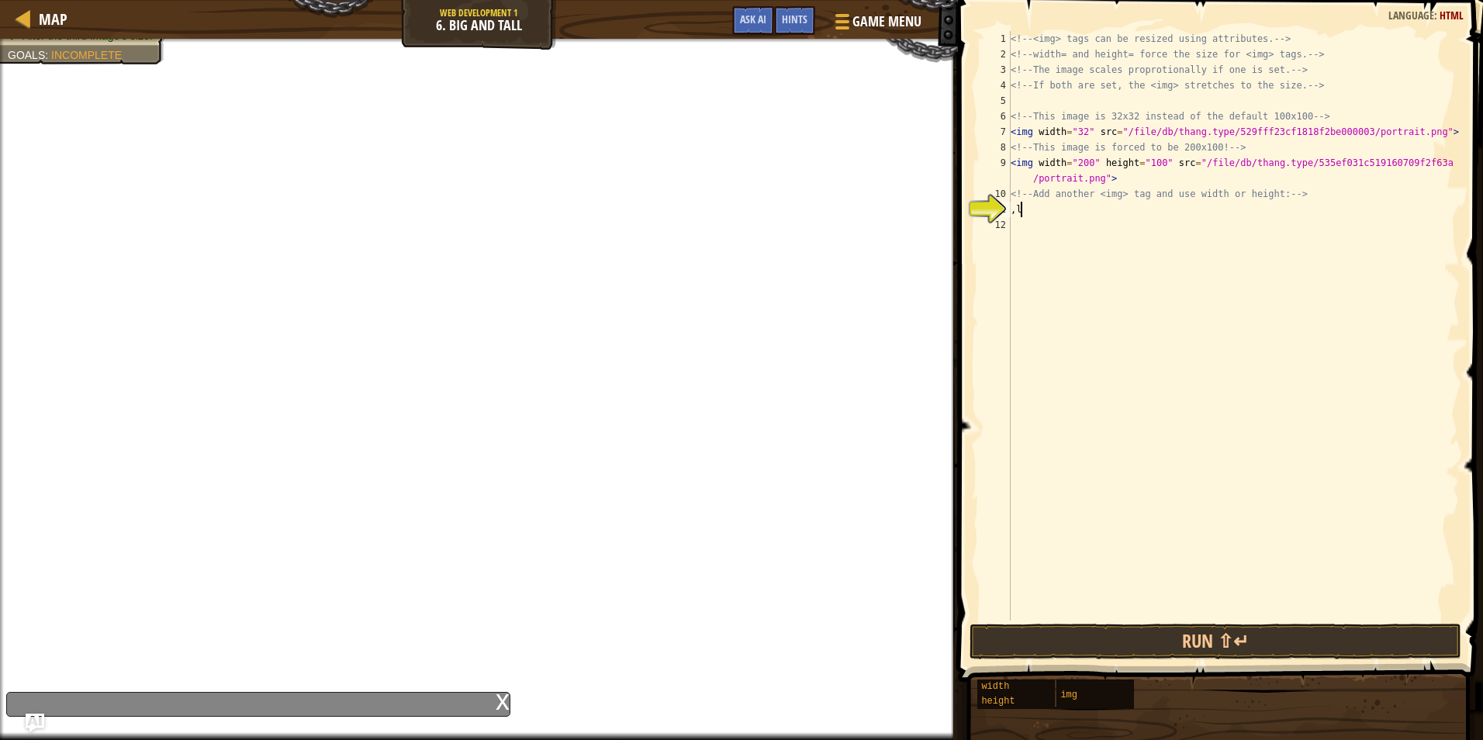
scroll to position [7, 0]
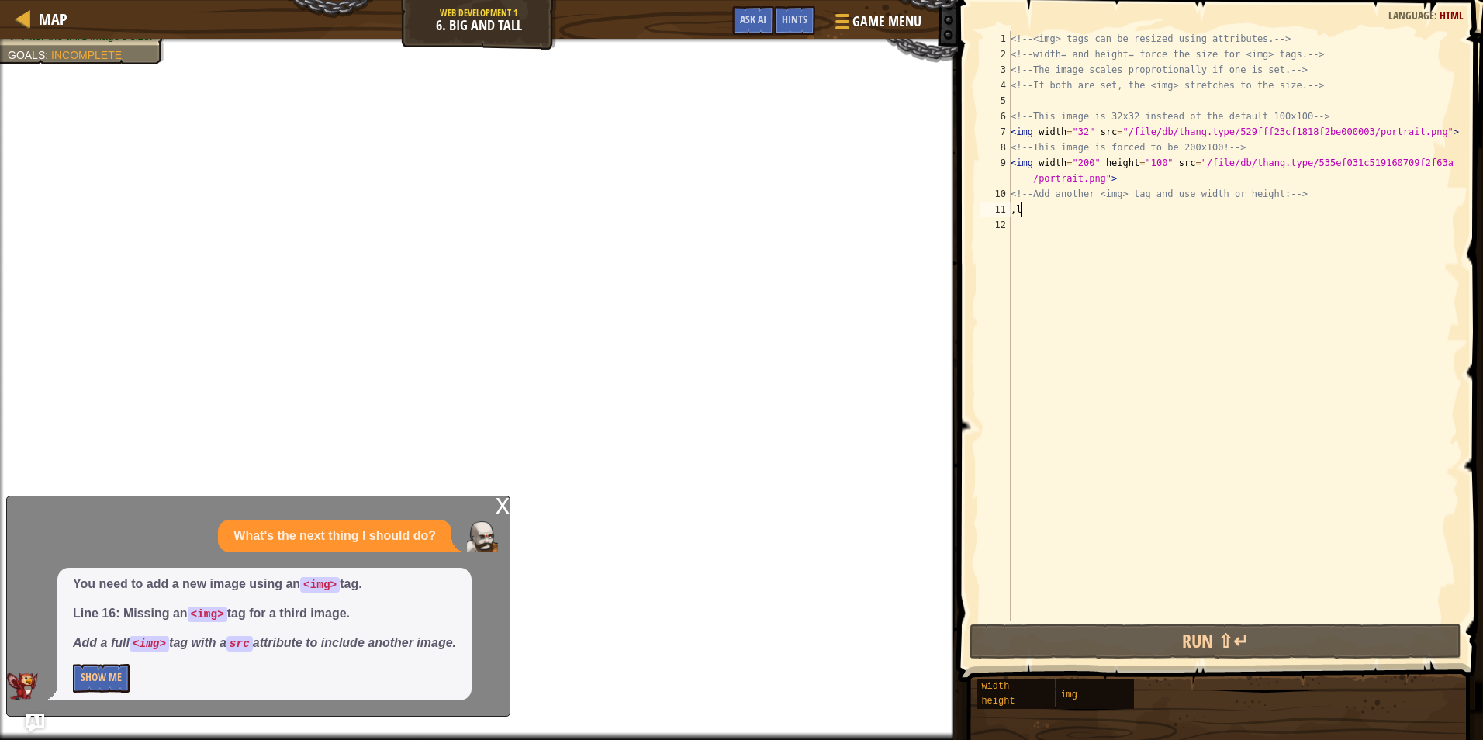
type textarea ","
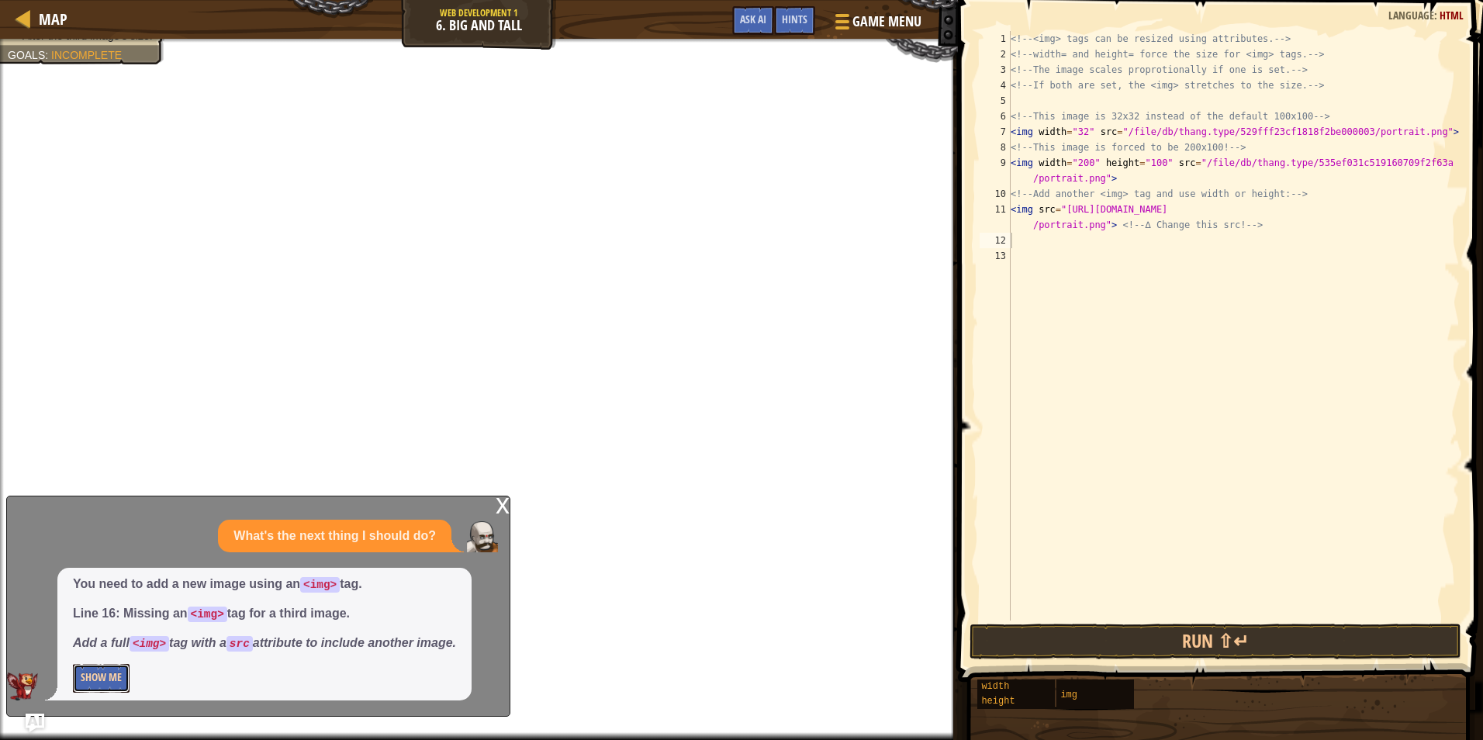
drag, startPoint x: 104, startPoint y: 678, endPoint x: 120, endPoint y: 678, distance: 16.3
click at [120, 678] on button "Show Me" at bounding box center [101, 678] width 57 height 29
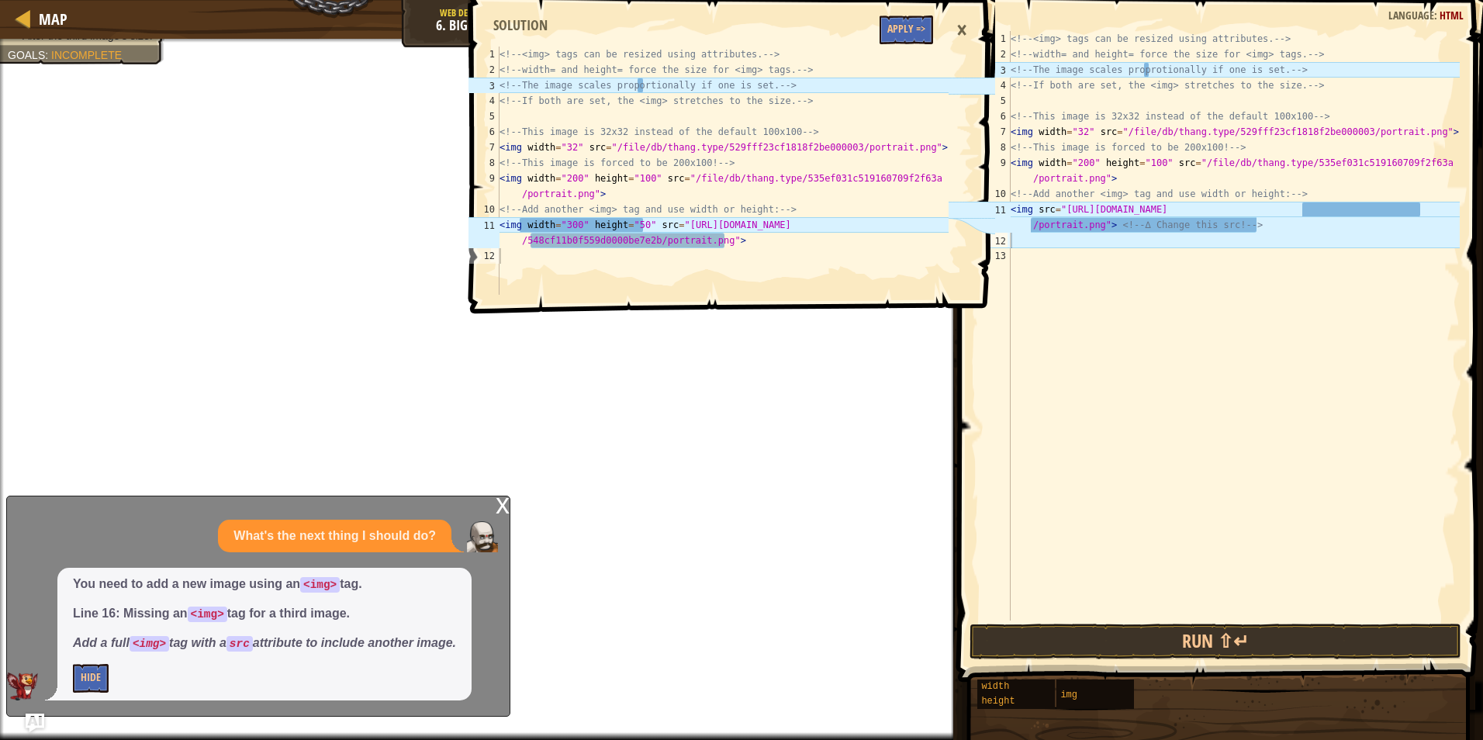
click at [870, 33] on span at bounding box center [734, 134] width 538 height 359
click at [946, 29] on span at bounding box center [734, 134] width 538 height 359
click at [910, 36] on button "Apply =>" at bounding box center [907, 30] width 54 height 29
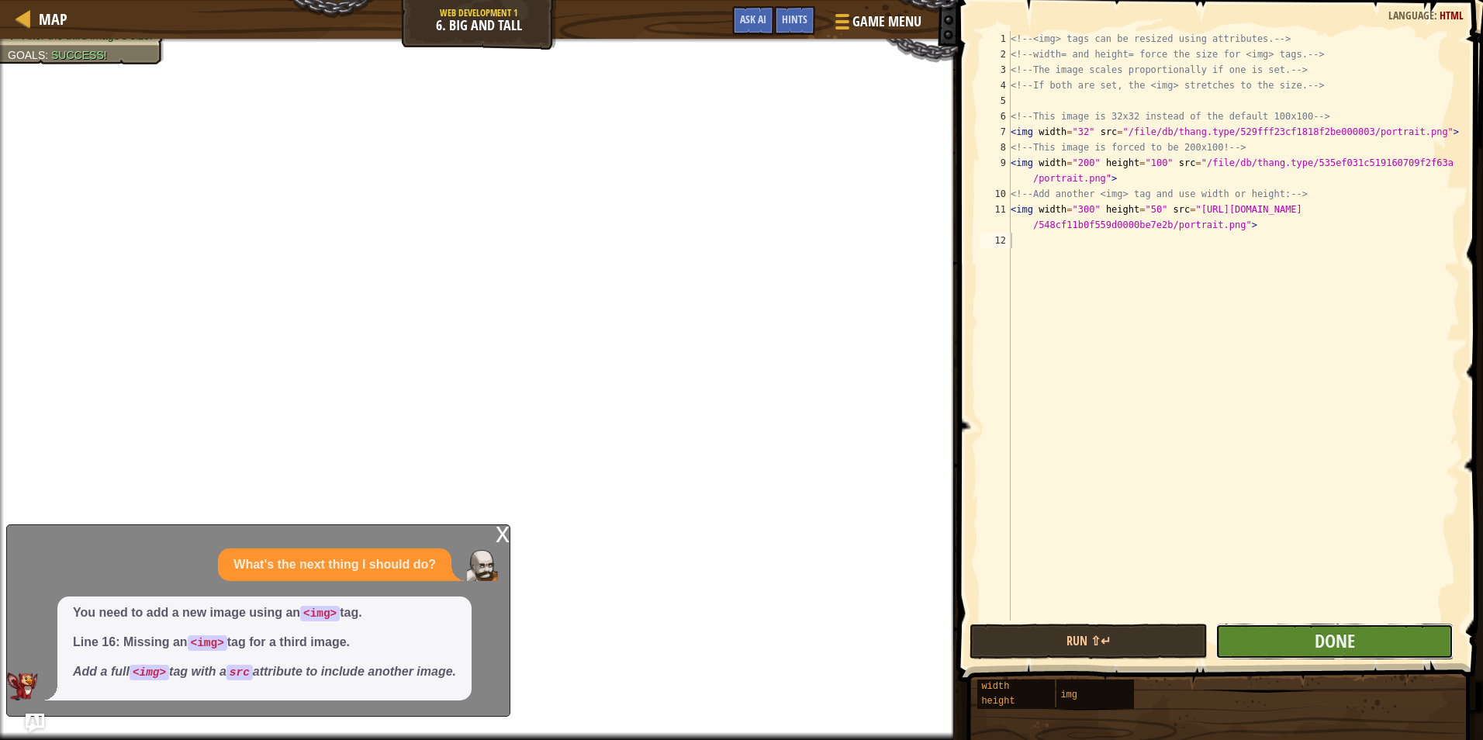
click at [1374, 631] on button "Done" at bounding box center [1335, 642] width 238 height 36
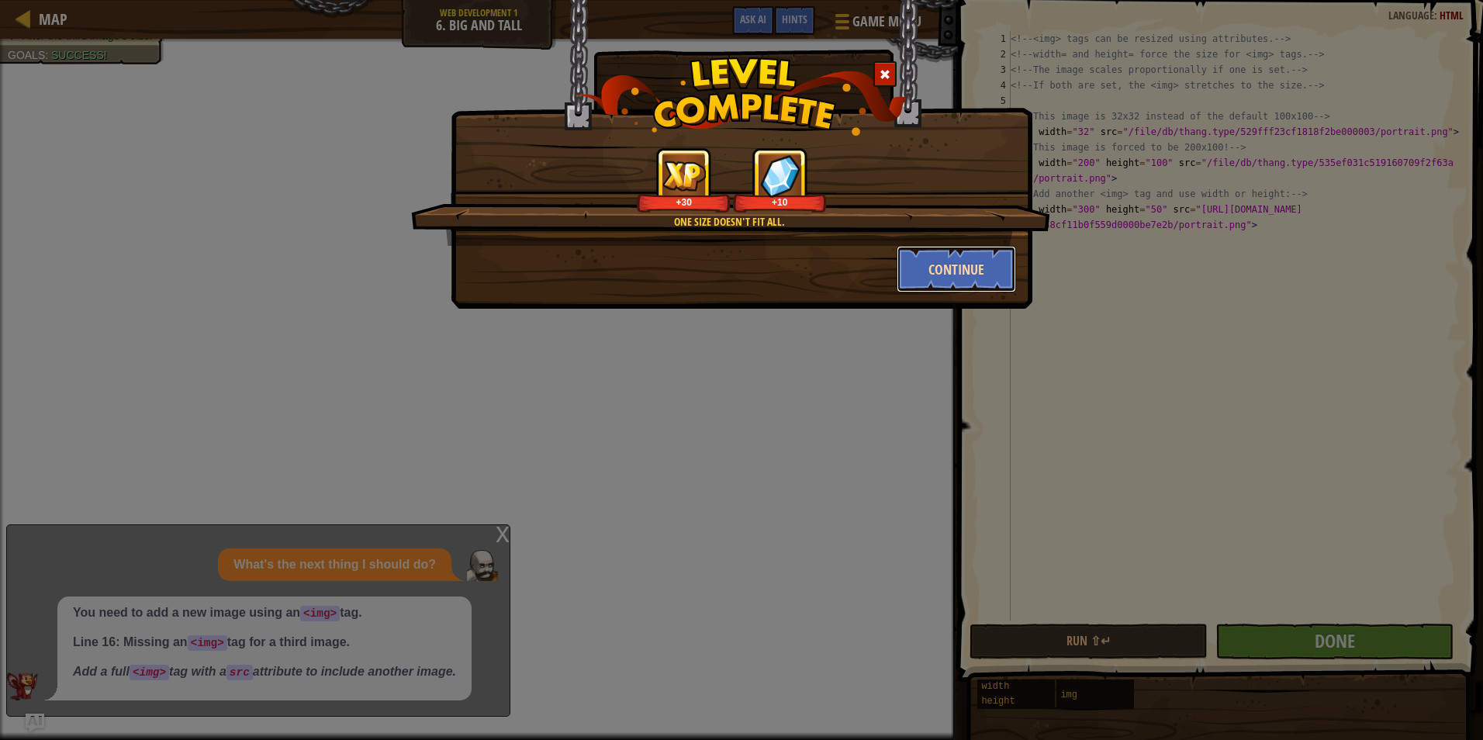
click at [997, 252] on button "Continue" at bounding box center [957, 269] width 120 height 47
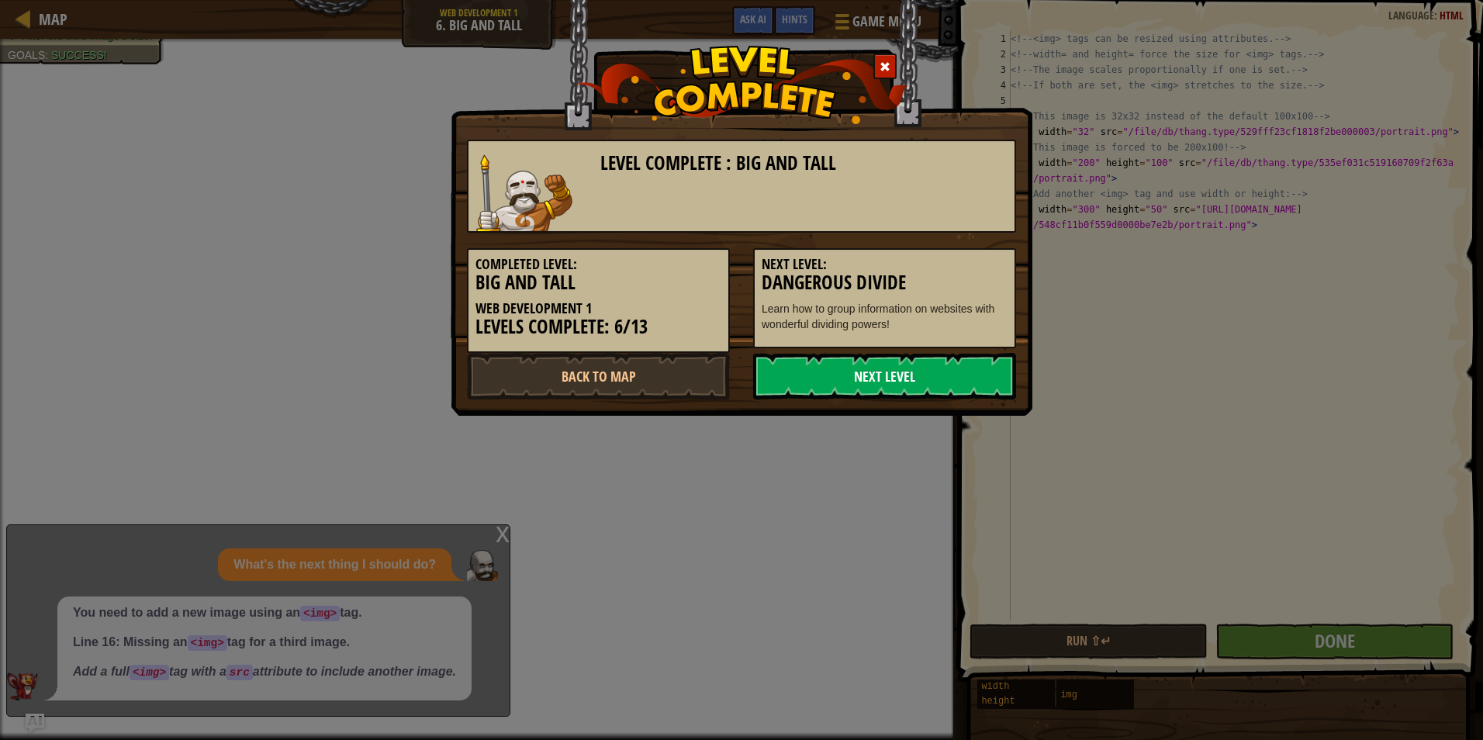
click at [918, 375] on link "Next Level" at bounding box center [884, 376] width 263 height 47
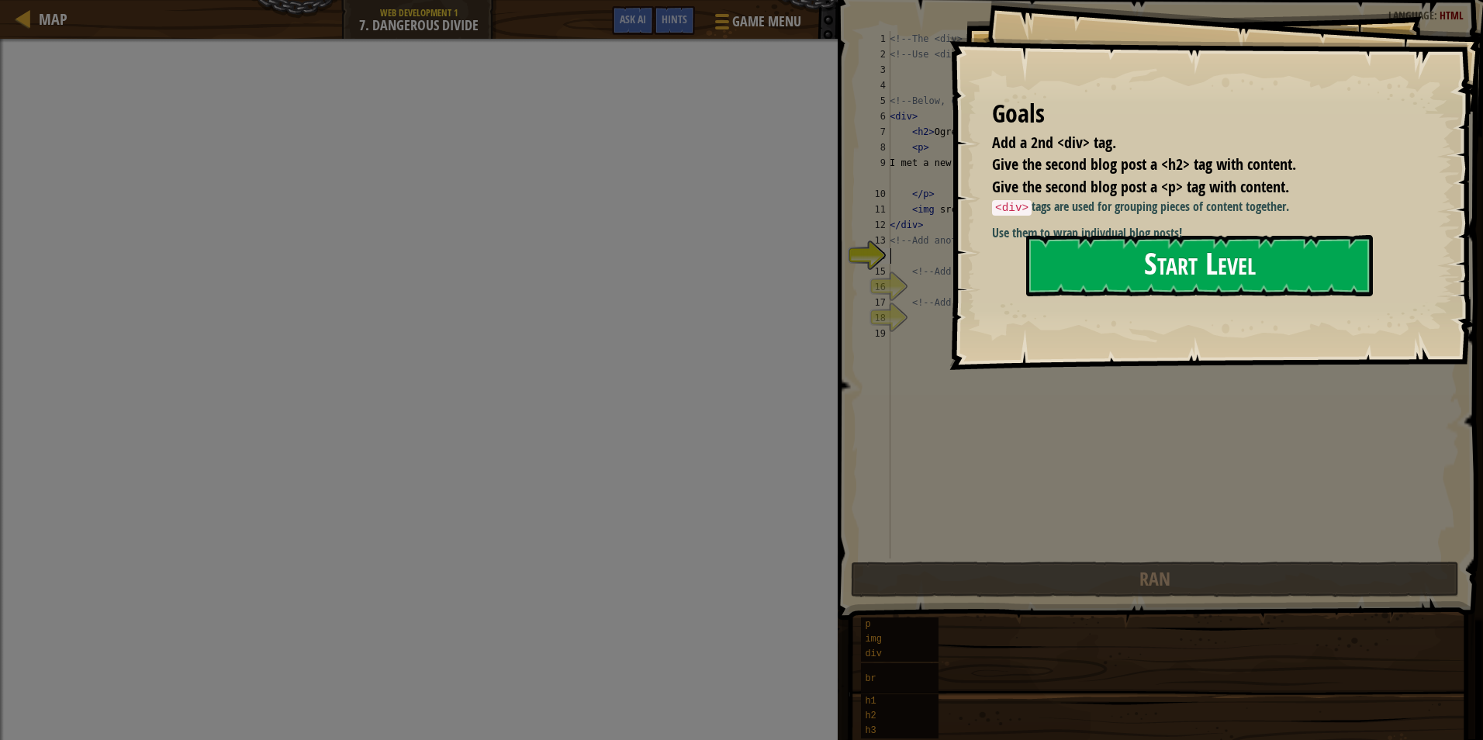
click at [1107, 265] on button "Start Level" at bounding box center [1199, 265] width 347 height 61
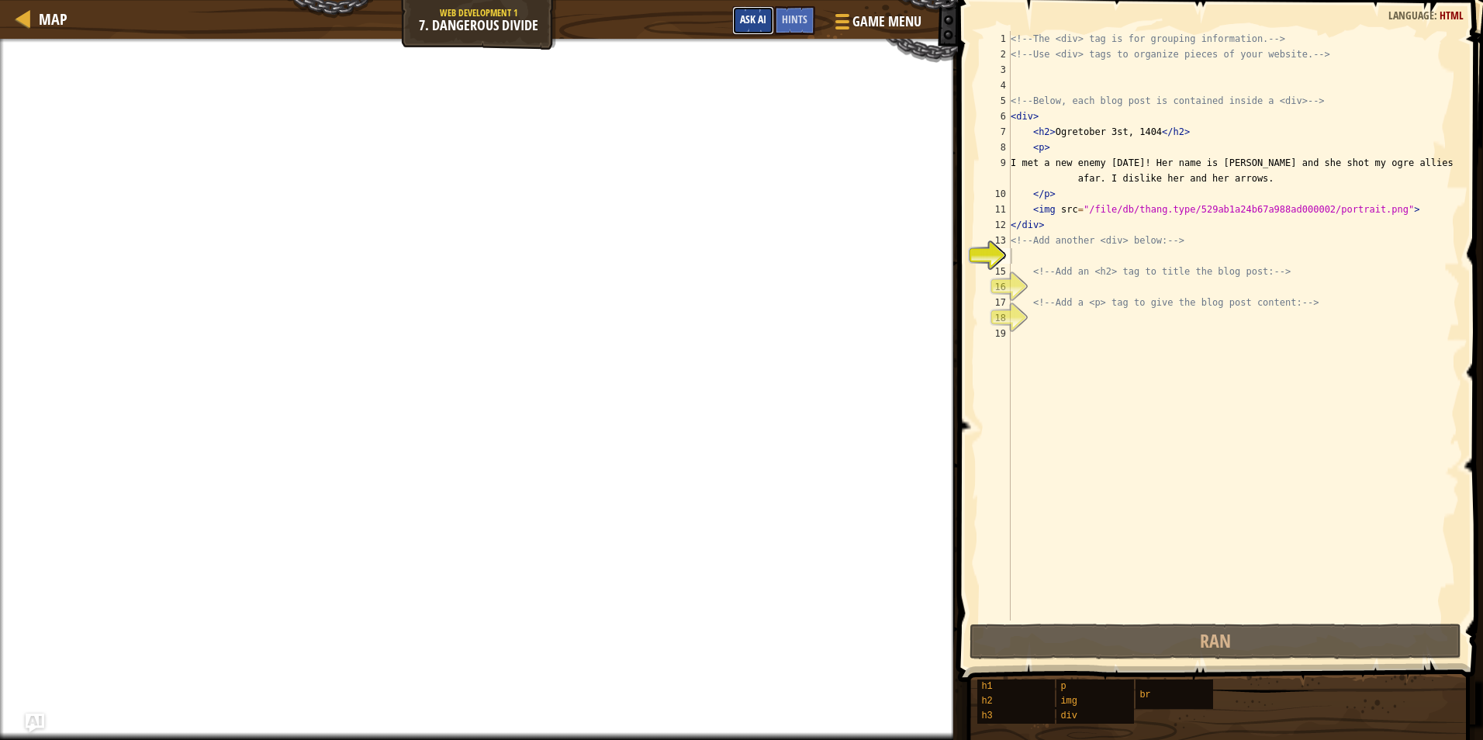
click at [762, 23] on span "Ask AI" at bounding box center [753, 19] width 26 height 15
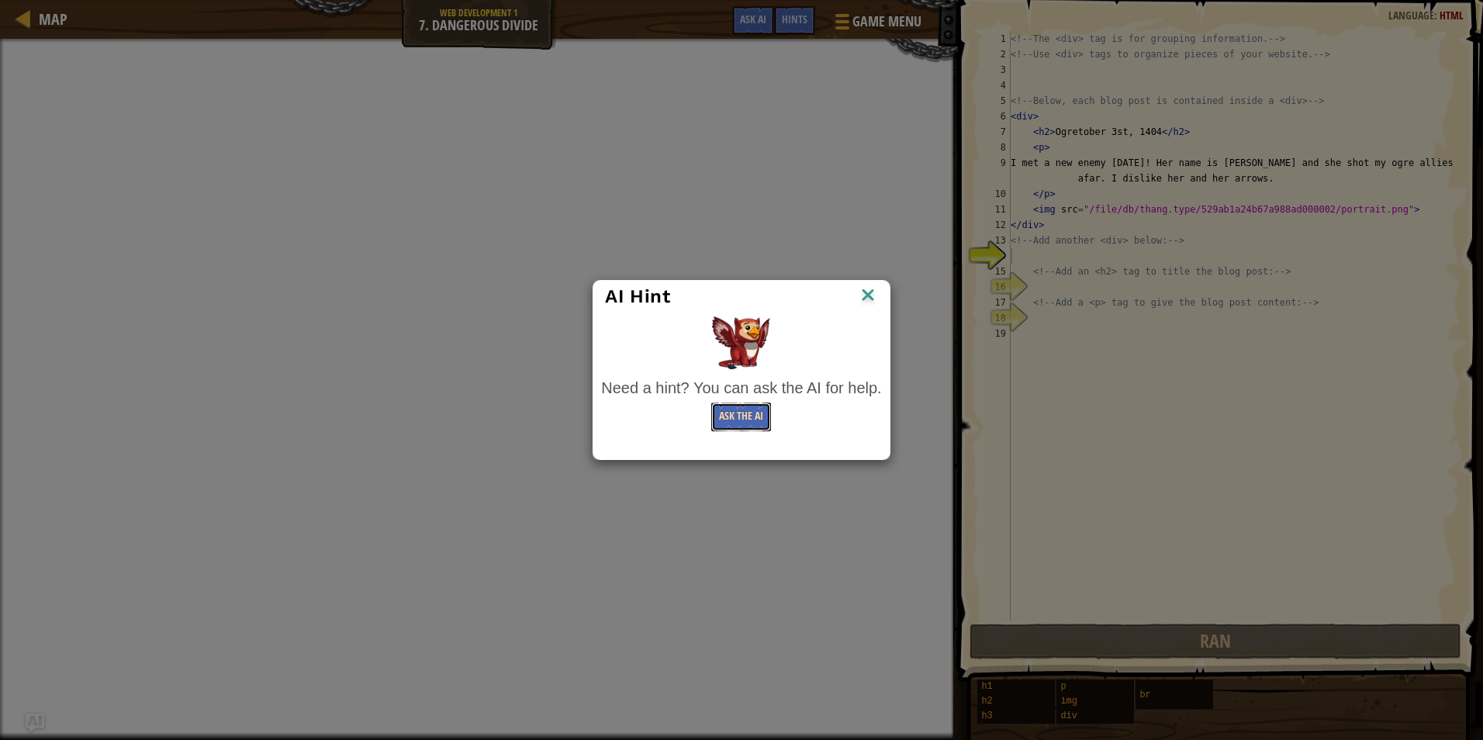
click at [771, 431] on button "Ask the AI" at bounding box center [741, 417] width 60 height 29
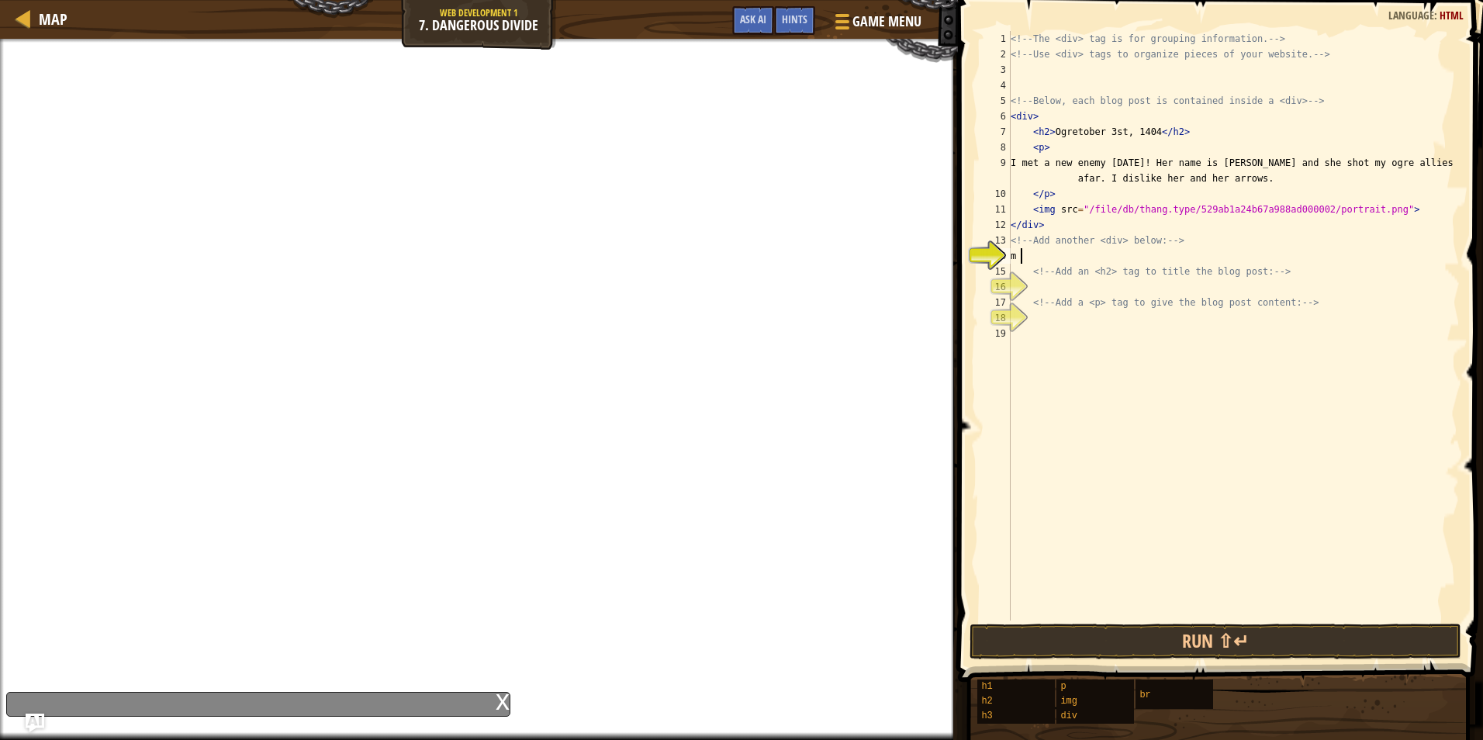
scroll to position [7, 0]
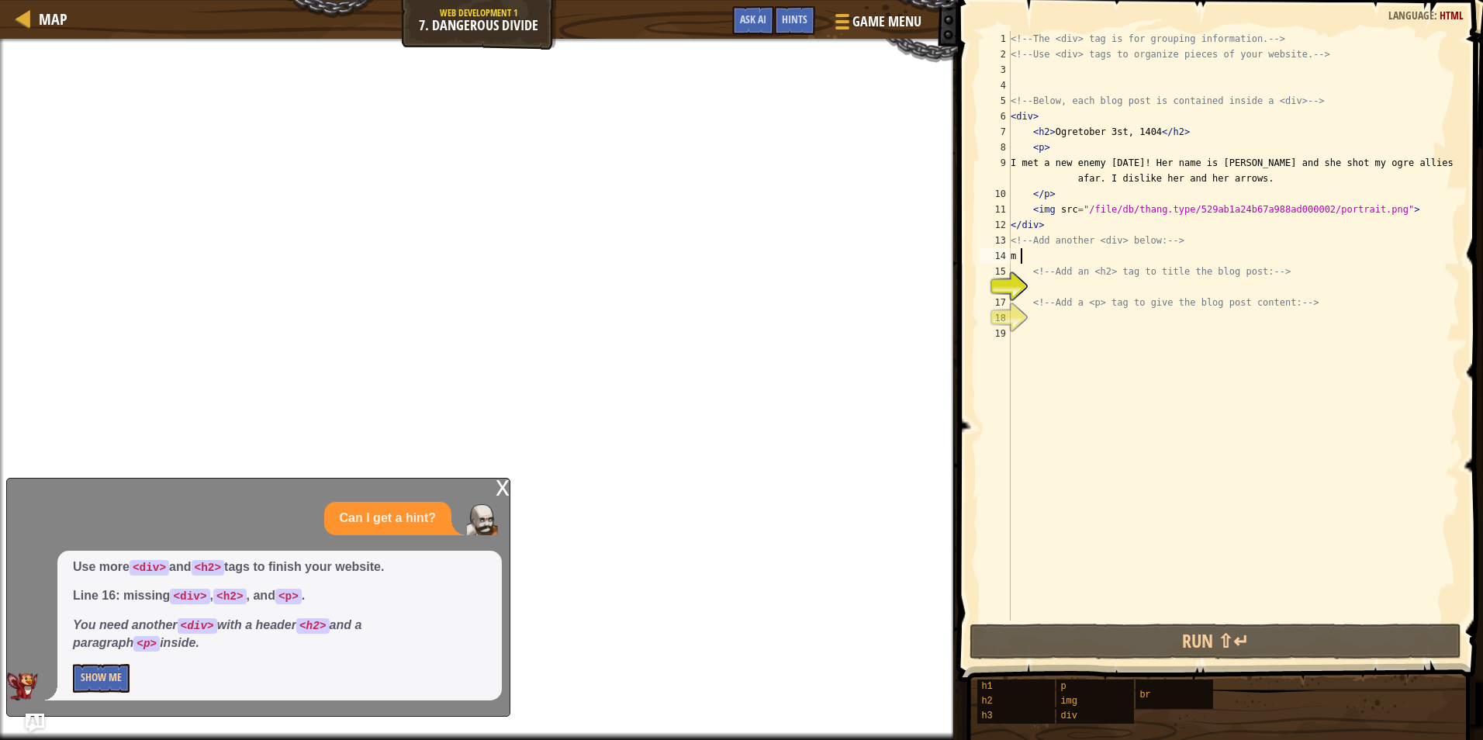
type textarea "m"
click at [92, 673] on button "Show Me" at bounding box center [101, 678] width 57 height 29
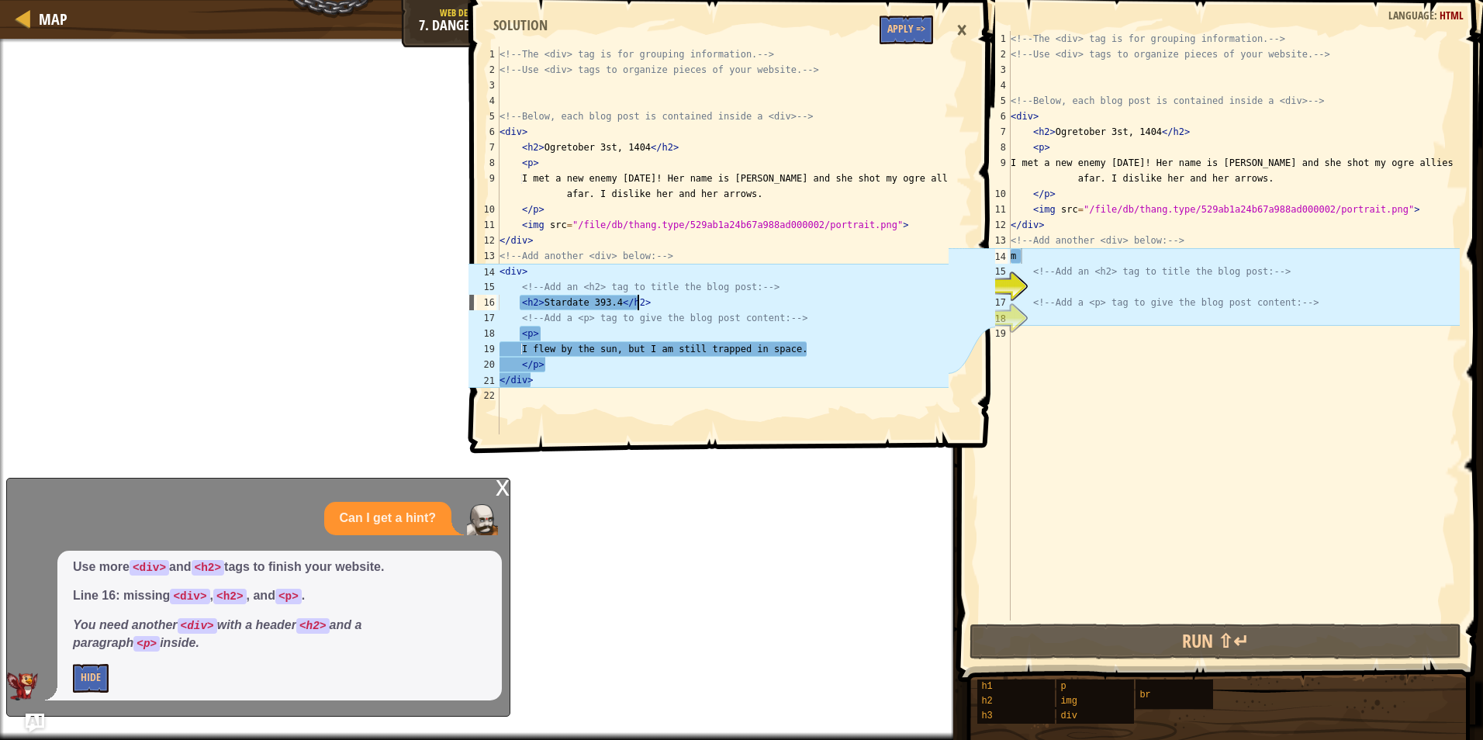
click at [716, 306] on div "<!-- The <div> tag is for grouping information. --> <!-- Use <div> tags to orga…" at bounding box center [722, 256] width 452 height 419
click at [751, 328] on div "<!-- The <div> tag is for grouping information. --> <!-- Use <div> tags to orga…" at bounding box center [722, 256] width 452 height 419
click at [763, 353] on div "<!-- The <div> tag is for grouping information. --> <!-- Use <div> tags to orga…" at bounding box center [722, 256] width 452 height 419
click at [697, 303] on div "<!-- The <div> tag is for grouping information. --> <!-- Use <div> tags to orga…" at bounding box center [722, 256] width 452 height 419
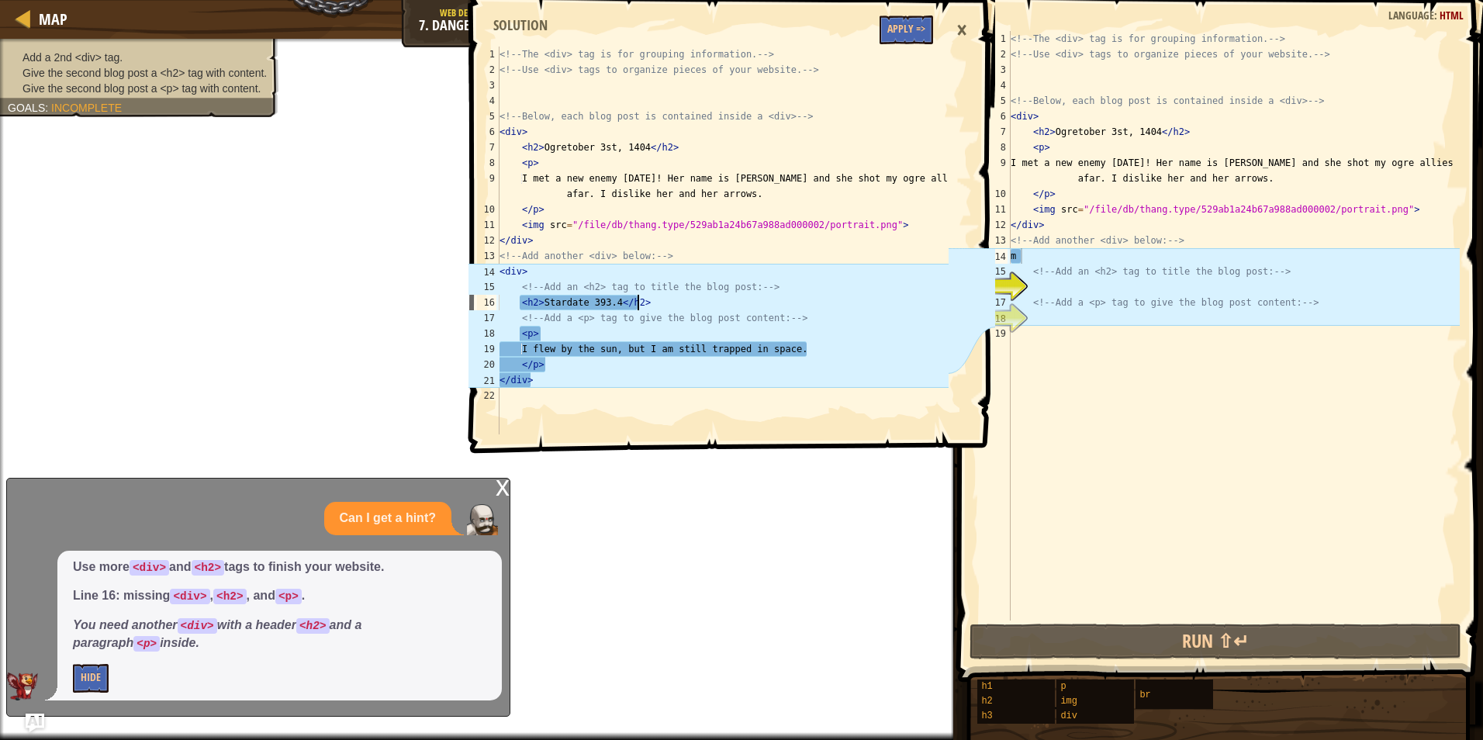
click at [671, 365] on div "<!-- The <div> tag is for grouping information. --> <!-- Use <div> tags to orga…" at bounding box center [722, 256] width 452 height 419
click at [649, 386] on div "<!-- The <div> tag is for grouping information. --> <!-- Use <div> tags to orga…" at bounding box center [722, 256] width 452 height 419
type textarea "</div>"
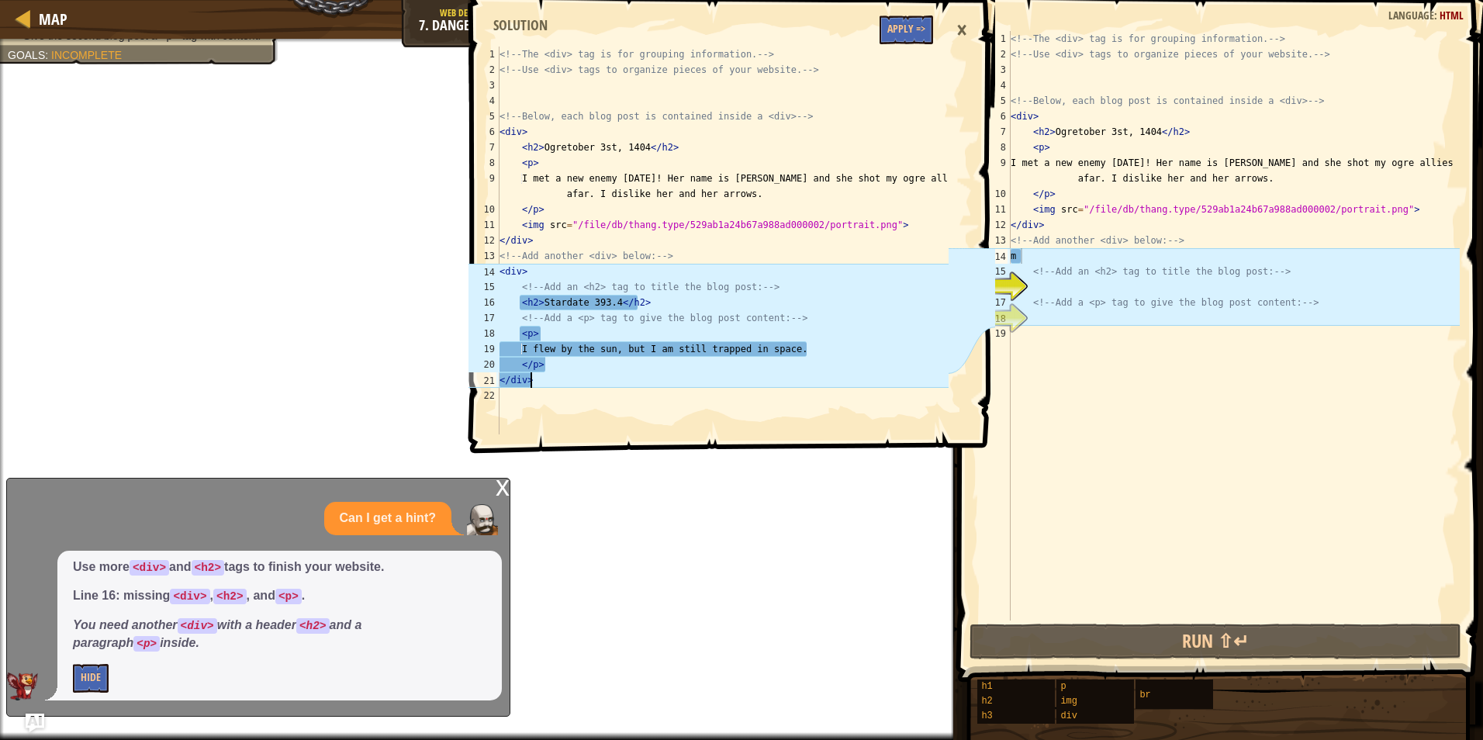
click at [956, 29] on div "×" at bounding box center [962, 30] width 26 height 36
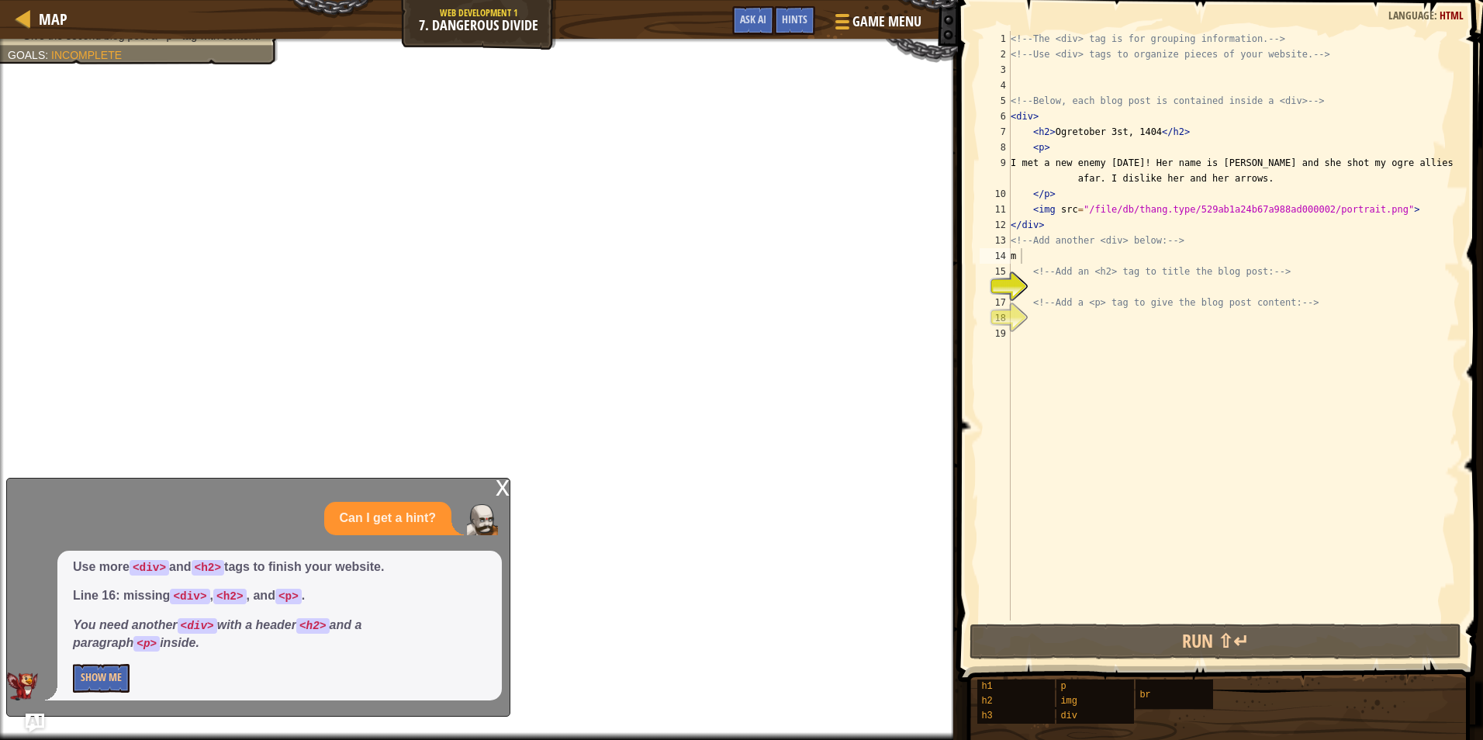
click at [1041, 286] on div "<!-- The <div> tag is for grouping information. --> <!-- Use <div> tags to orga…" at bounding box center [1234, 341] width 452 height 621
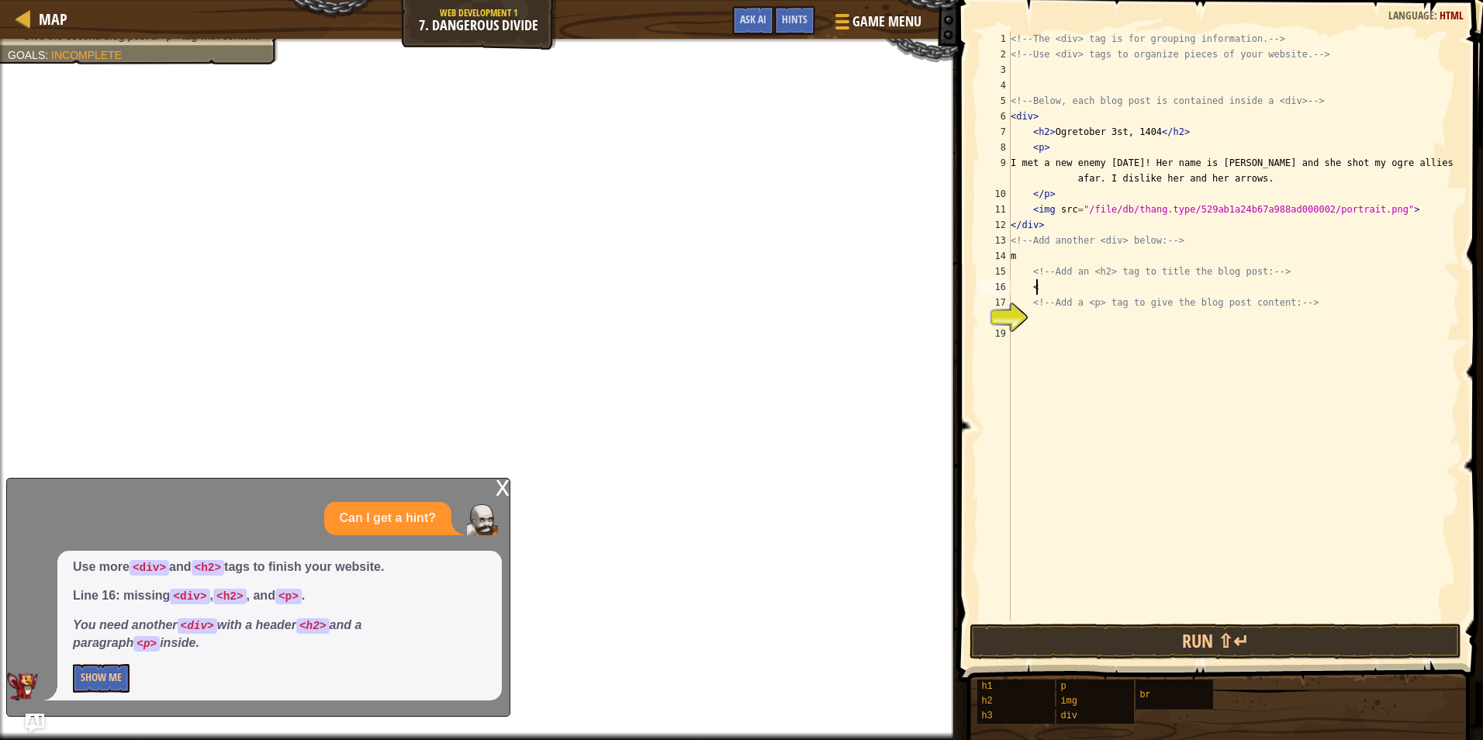
scroll to position [7, 2]
type textarea "<h2>"
click at [1045, 314] on div "<!-- The <div> tag is for grouping information. --> <!-- Use <div> tags to orga…" at bounding box center [1234, 341] width 452 height 621
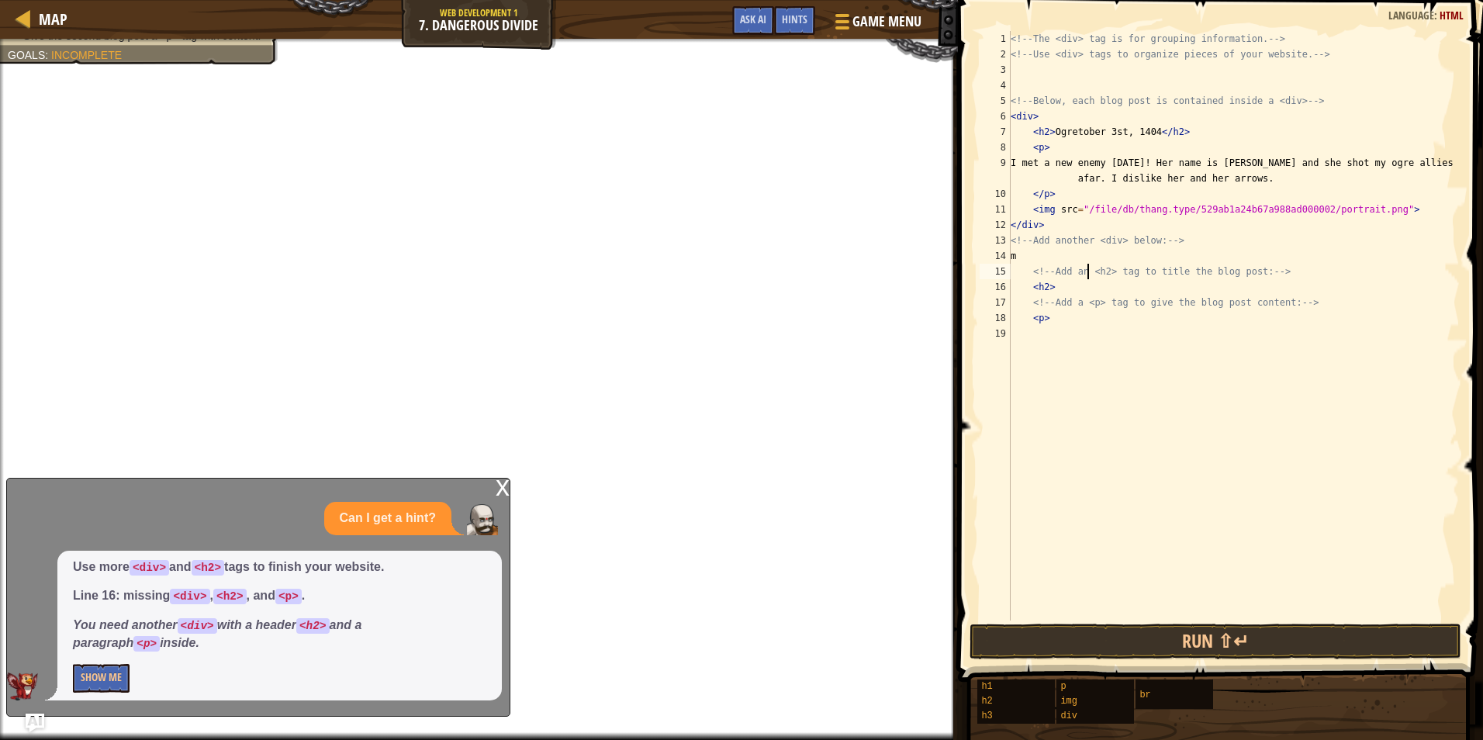
click at [1089, 265] on div "<!-- The <div> tag is for grouping information. --> <!-- Use <div> tags to orga…" at bounding box center [1234, 341] width 452 height 621
click at [1052, 245] on div "<!-- The <div> tag is for grouping information. --> <!-- Use <div> tags to orga…" at bounding box center [1234, 341] width 452 height 621
click at [1032, 265] on div "<!-- The <div> tag is for grouping information. --> <!-- Use <div> tags to orga…" at bounding box center [1234, 341] width 452 height 621
click at [1017, 255] on div "<!-- The <div> tag is for grouping information. --> <!-- Use <div> tags to orga…" at bounding box center [1234, 341] width 452 height 621
type textarea "m"
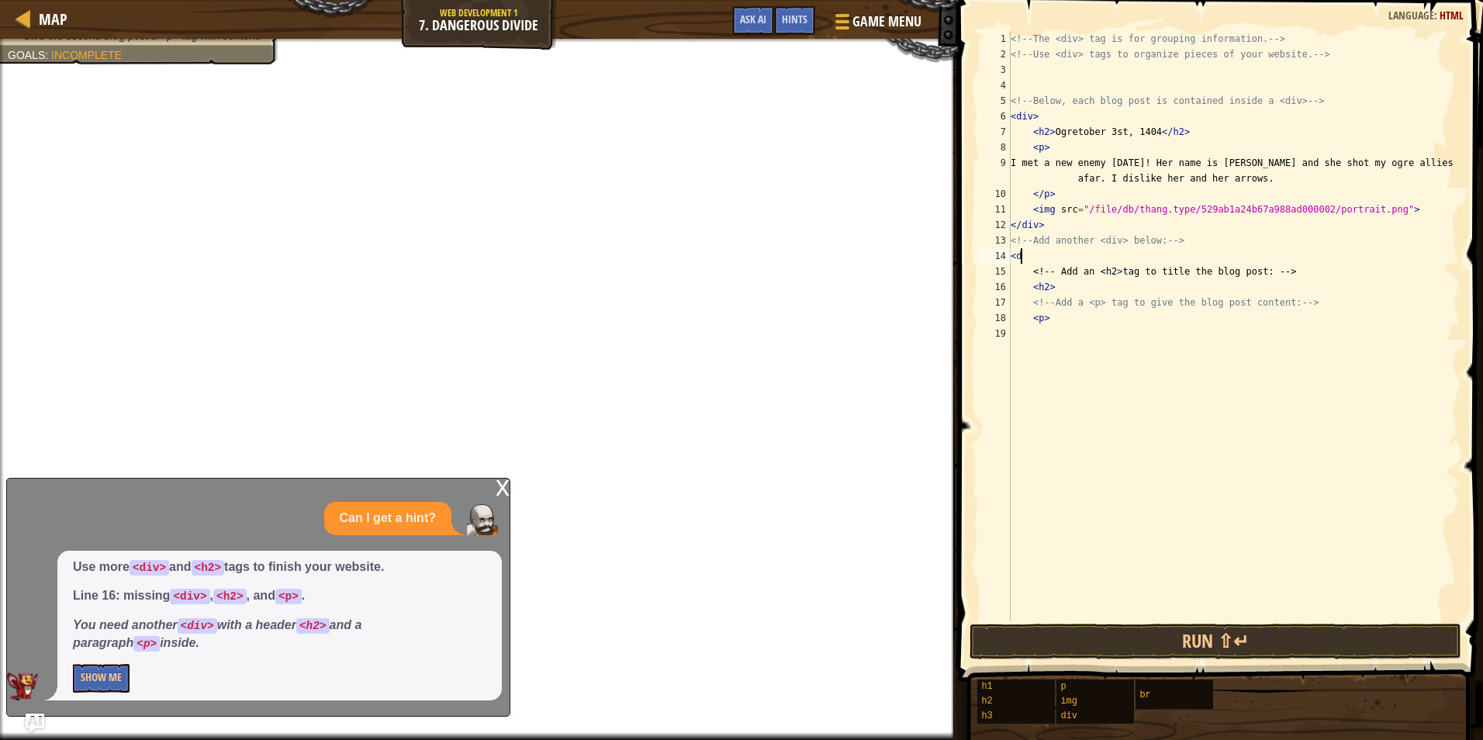
scroll to position [7, 1]
click at [501, 482] on div "x" at bounding box center [503, 487] width 14 height 16
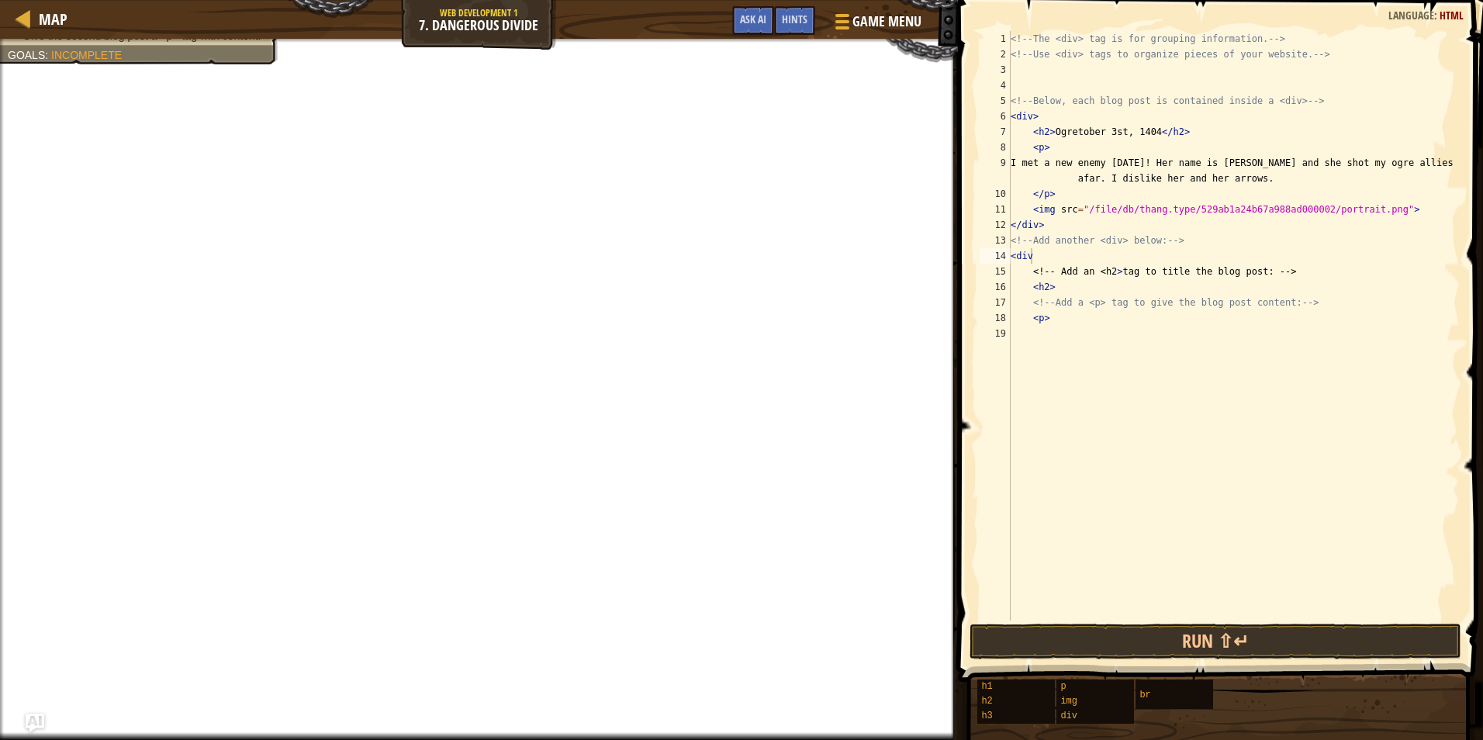
drag, startPoint x: 404, startPoint y: 20, endPoint x: 429, endPoint y: 23, distance: 25.0
click at [429, 23] on div "Map Web Development 1 7. Dangerous Divide Game Menu Done Hints Ask AI" at bounding box center [479, 19] width 958 height 39
click at [421, 32] on div "Map Web Development 1 7. Dangerous Divide Game Menu Done Hints Ask AI" at bounding box center [479, 19] width 958 height 39
click at [1048, 258] on div "<!-- The <div> tag is for grouping information. --> <!-- Use <div> tags to orga…" at bounding box center [1234, 341] width 452 height 621
type textarea "<div>"
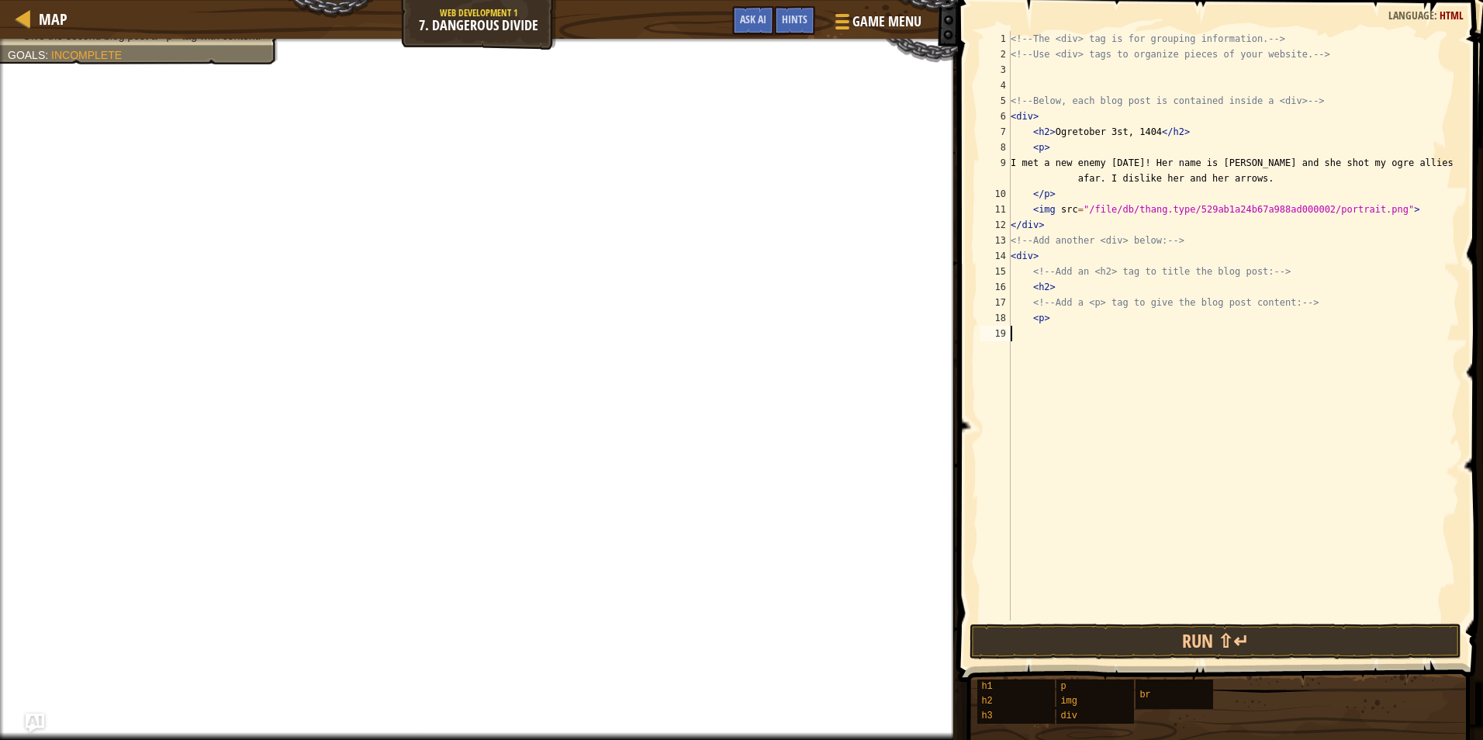
click at [1084, 342] on div "<!-- The <div> tag is for grouping information. --> <!-- Use <div> tags to orga…" at bounding box center [1234, 341] width 452 height 621
click at [1174, 324] on div "<!-- The <div> tag is for grouping information. --> <!-- Use <div> tags to orga…" at bounding box center [1234, 341] width 452 height 621
type textarea "<p> g"
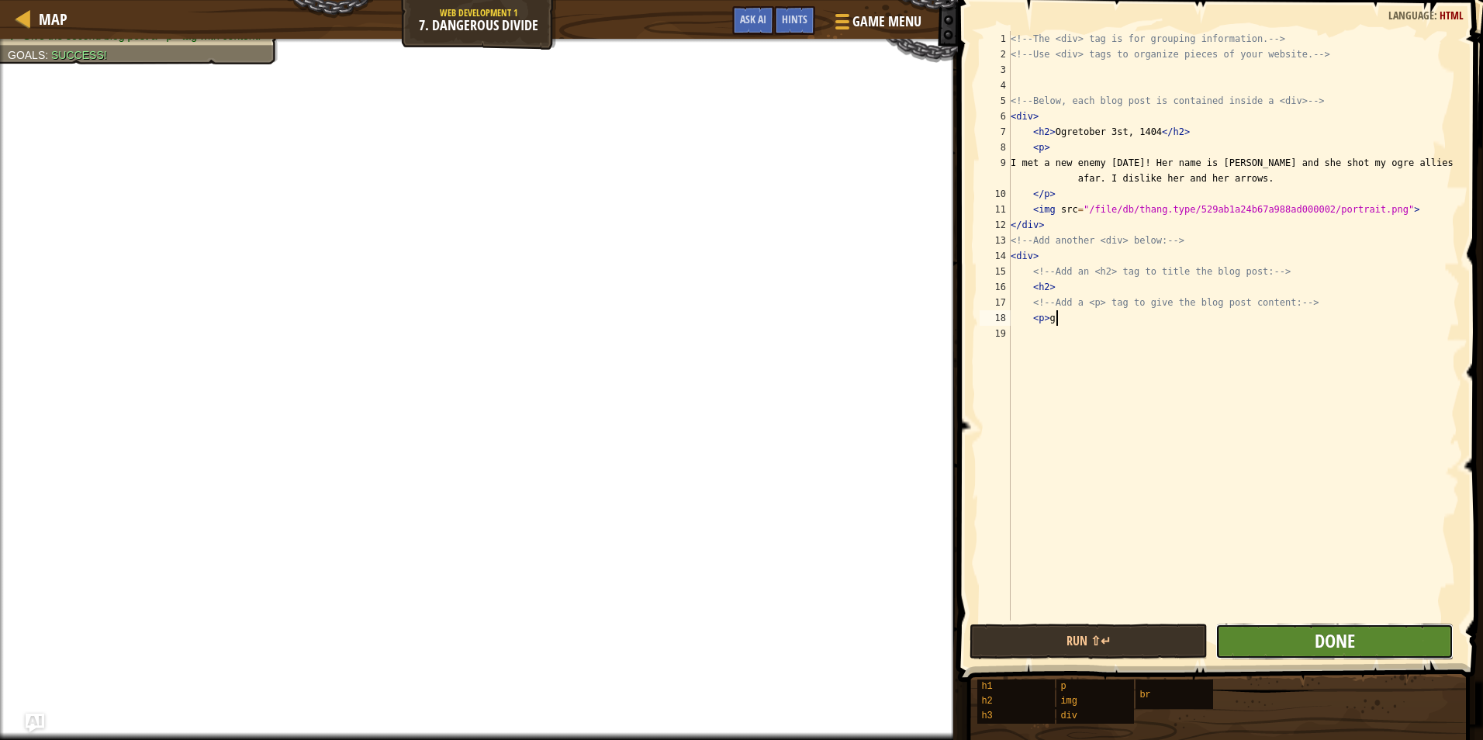
drag, startPoint x: 1347, startPoint y: 635, endPoint x: 1351, endPoint y: 642, distance: 8.7
click at [1351, 642] on span "Done" at bounding box center [1335, 640] width 40 height 25
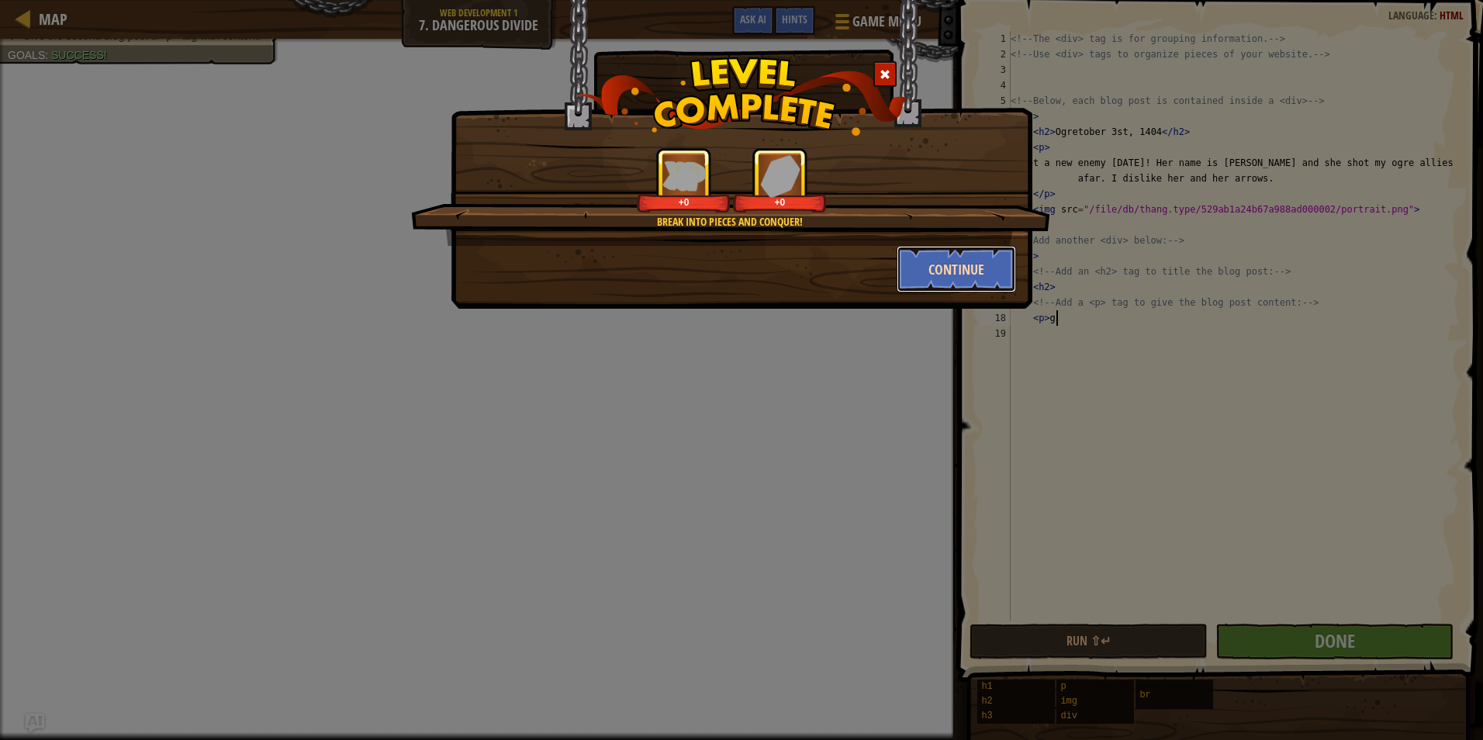
click at [936, 268] on button "Continue" at bounding box center [957, 269] width 120 height 47
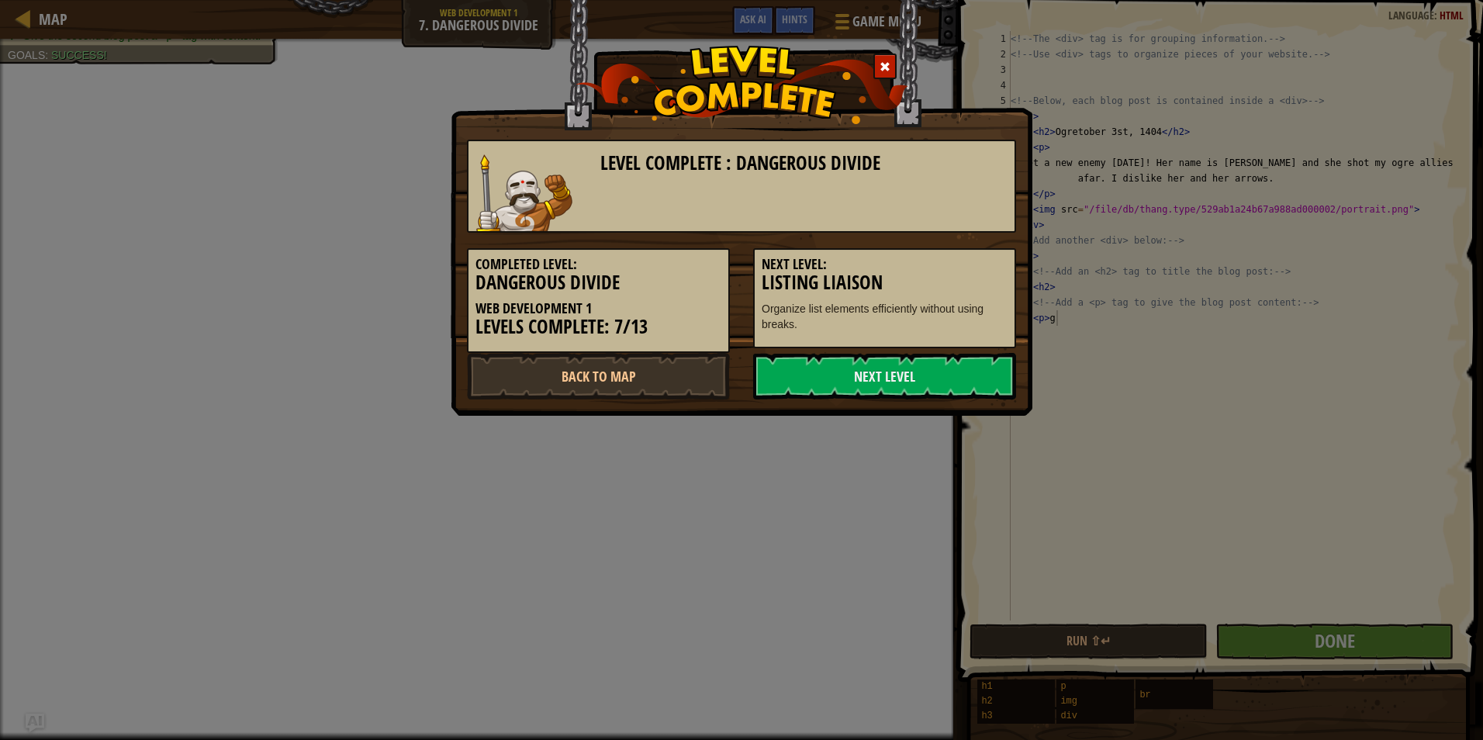
drag, startPoint x: 855, startPoint y: 373, endPoint x: 863, endPoint y: 402, distance: 29.9
click at [859, 389] on link "Next Level" at bounding box center [884, 376] width 263 height 47
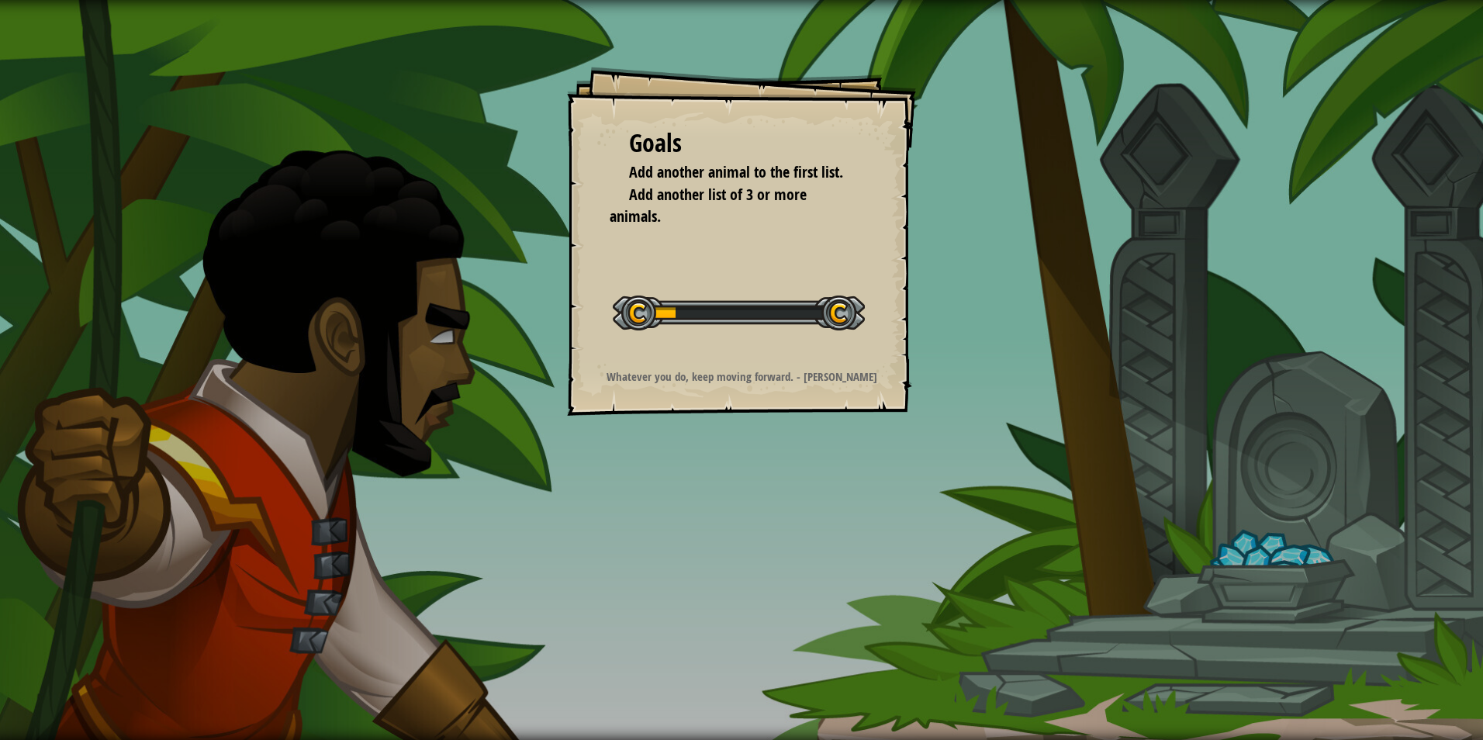
drag, startPoint x: 610, startPoint y: 370, endPoint x: 632, endPoint y: 358, distance: 25.7
click at [632, 358] on div "Goals Add another animal to the first list. Add another list of 3 or more anima…" at bounding box center [741, 241] width 349 height 349
click at [680, 372] on div "Goals Add another animal to the first list. Add another list of 3 or more anima…" at bounding box center [741, 241] width 349 height 349
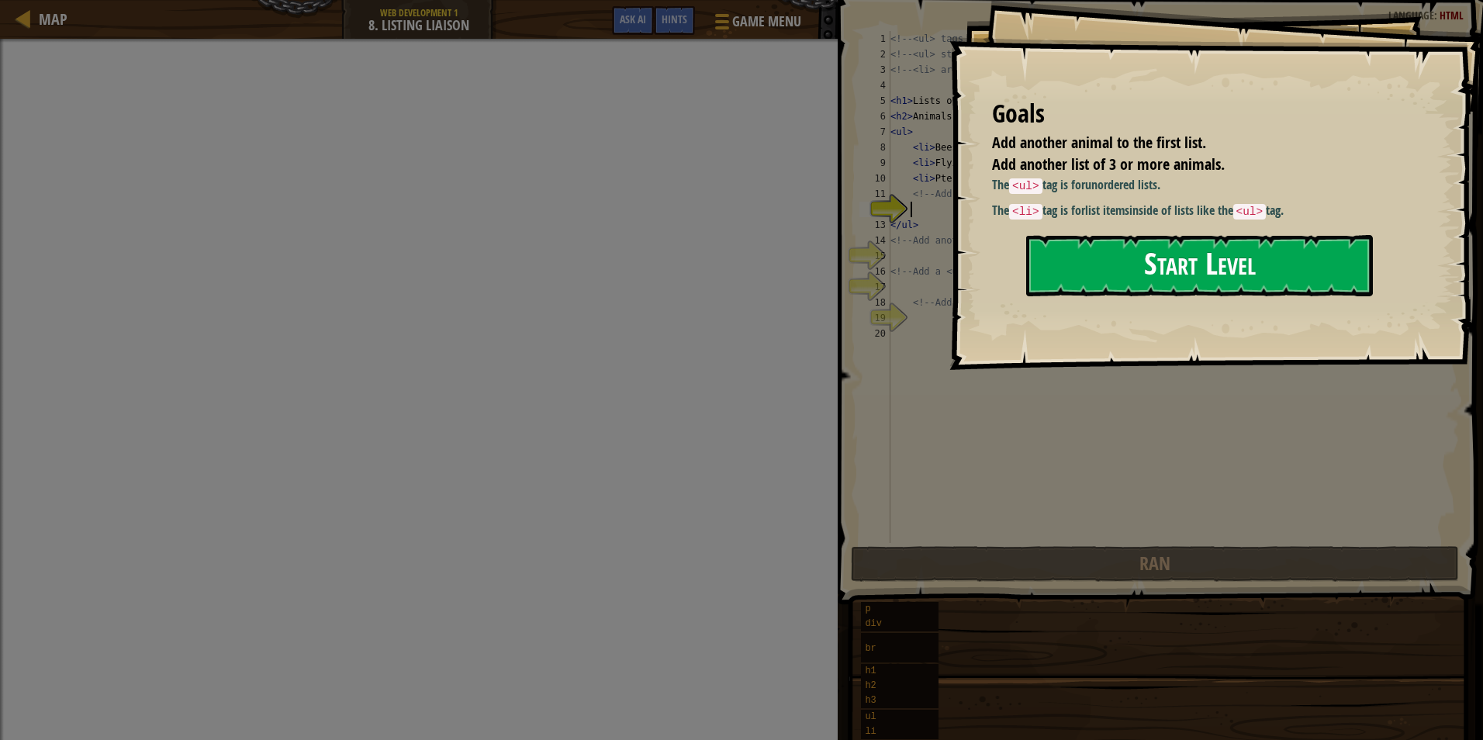
drag, startPoint x: 1101, startPoint y: 268, endPoint x: 1050, endPoint y: 272, distance: 50.6
click at [1056, 271] on button "Start Level" at bounding box center [1199, 265] width 347 height 61
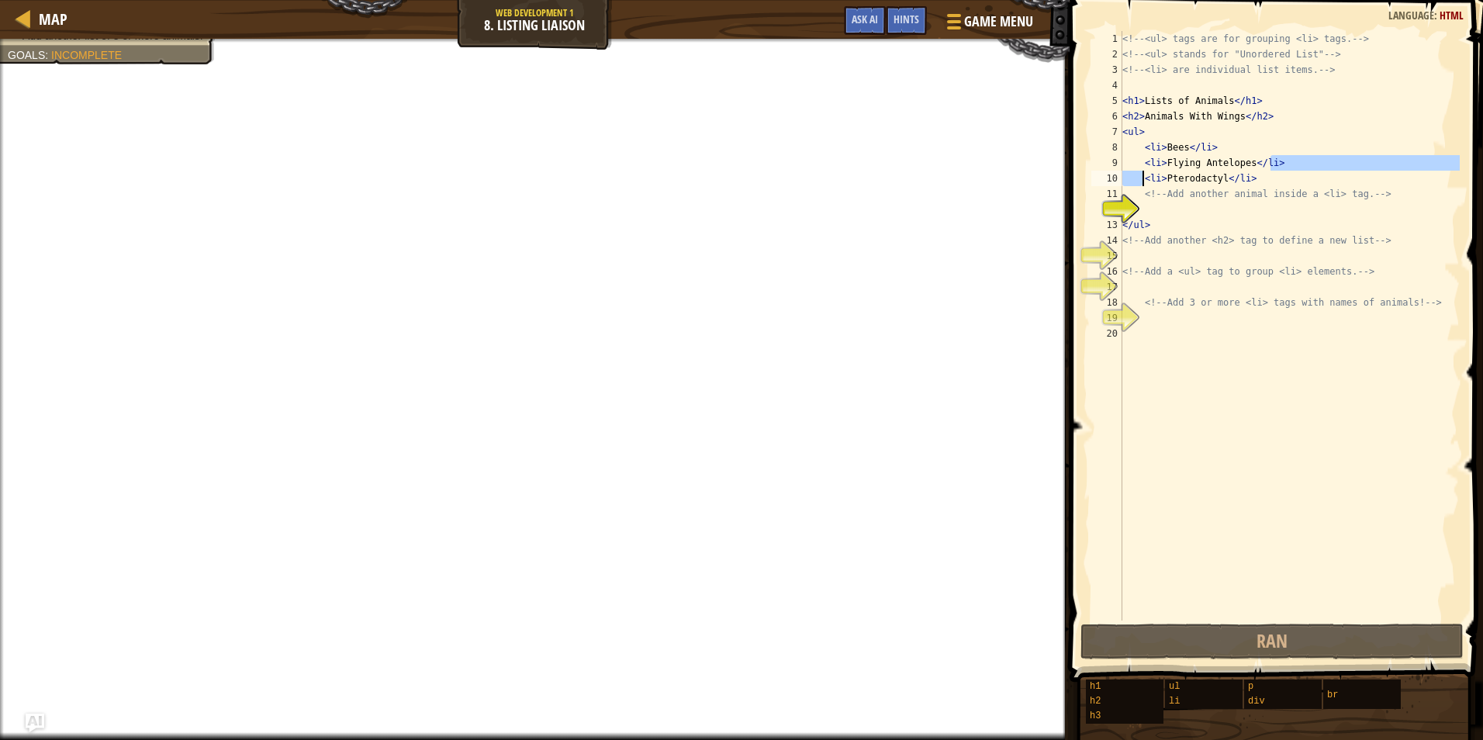
drag, startPoint x: 1143, startPoint y: 176, endPoint x: 1144, endPoint y: 168, distance: 8.6
type textarea "<li>Flying Antelopes</li>"
click at [1145, 209] on div "<!-- <ul> tags are for grouping <li> tags. --> <!-- <ul> stands for "Unordered …" at bounding box center [1289, 341] width 341 height 621
type textarea "<li>Flying Antelopes</li>"
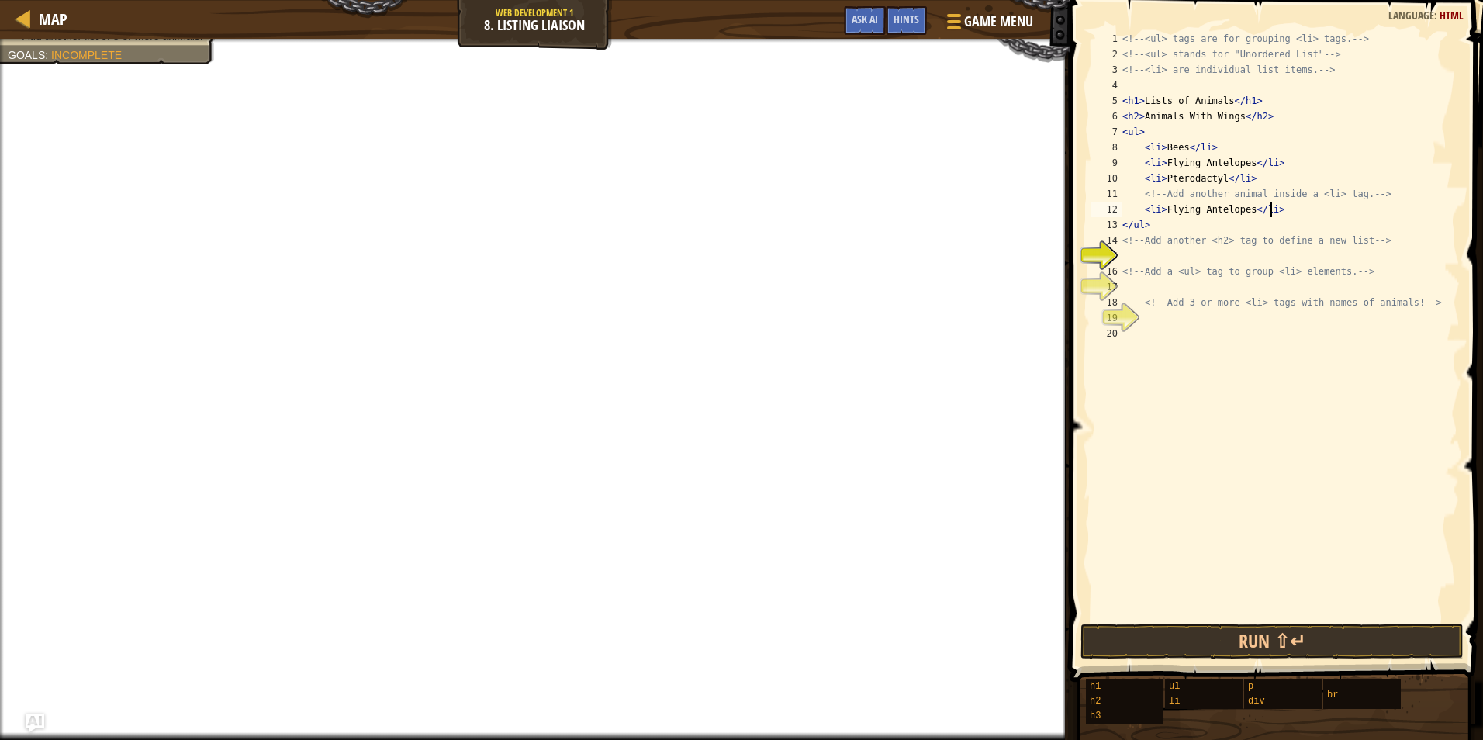
click at [1158, 261] on div "<!-- <ul> tags are for grouping <li> tags. --> <!-- <ul> stands for "Unordered …" at bounding box center [1289, 341] width 341 height 621
type textarea "<h2>Animals With Wings</h2>"
drag, startPoint x: 1268, startPoint y: 121, endPoint x: 1271, endPoint y: 113, distance: 8.1
click at [1271, 113] on div "<!-- <ul> tags are for grouping <li> tags. --> <!-- <ul> stands for "Unordered …" at bounding box center [1289, 326] width 341 height 590
drag, startPoint x: 1266, startPoint y: 116, endPoint x: 1121, endPoint y: 123, distance: 145.2
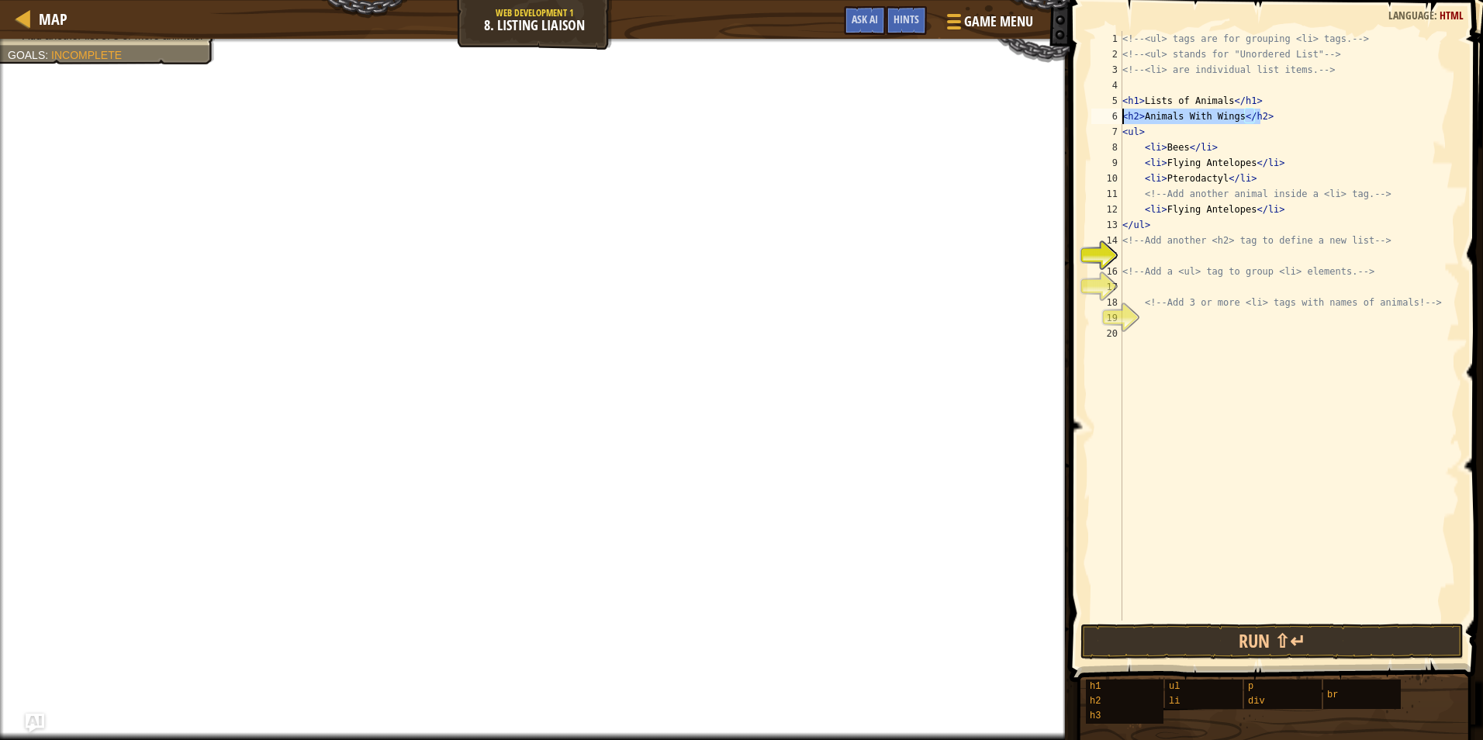
click at [1121, 123] on div "<h2>Animals With Wings</h2> 1 2 3 4 5 6 7 8 9 10 11 12 13 14 15 16 17 18 19 20 …" at bounding box center [1274, 326] width 372 height 590
click at [1174, 252] on div "<!-- <ul> tags are for grouping <li> tags. --> <!-- <ul> stands for "Unordered …" at bounding box center [1289, 341] width 341 height 621
paste textarea "<h2>Animals With Wings</h2>"
type textarea "<h2>Animals With Wings</h2>"
click at [1248, 294] on div "<!-- <ul> tags are for grouping <li> tags. --> <!-- <ul> stands for "Unordered …" at bounding box center [1289, 341] width 341 height 621
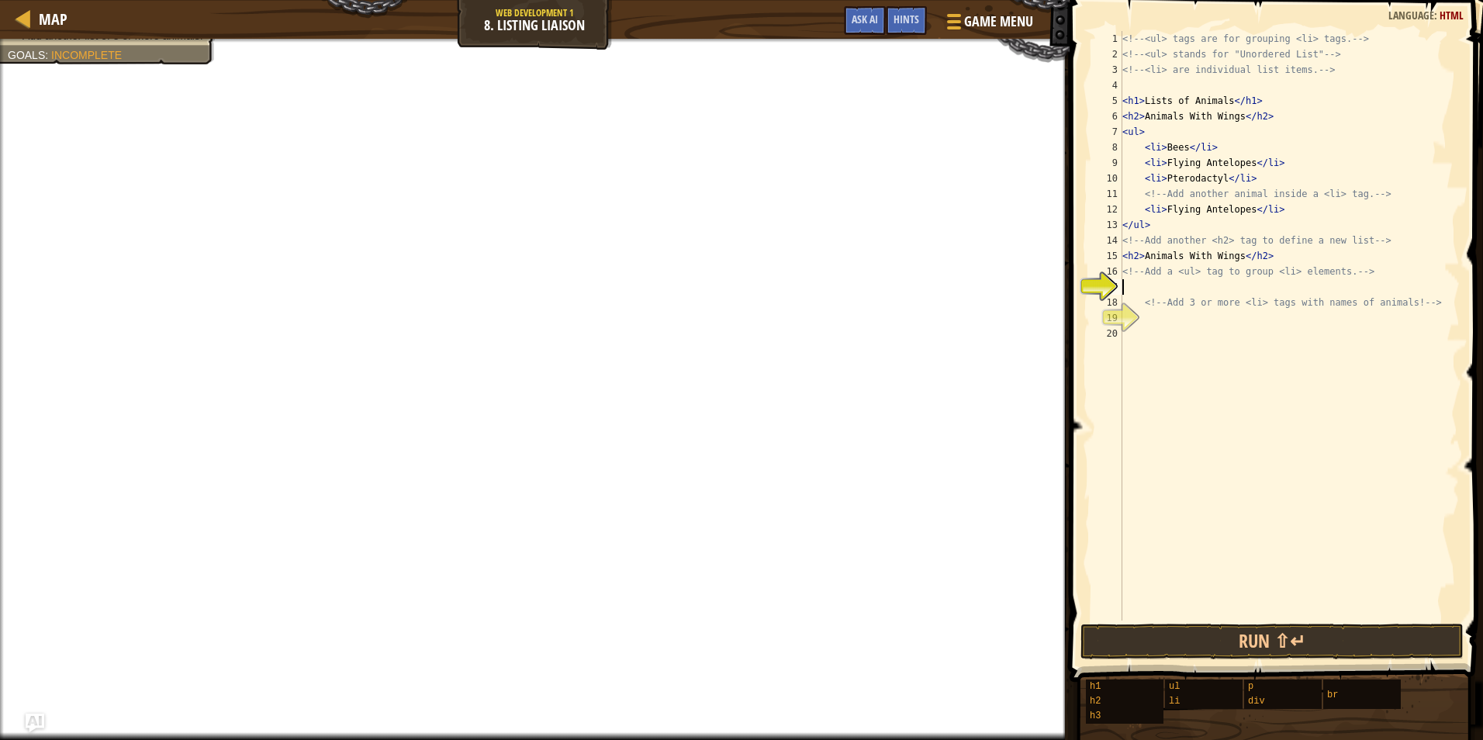
click at [1248, 294] on div "<!-- <ul> tags are for grouping <li> tags. --> <!-- <ul> stands for "Unordered …" at bounding box center [1289, 341] width 341 height 621
click at [33, 714] on img "Ask AI" at bounding box center [35, 723] width 20 height 20
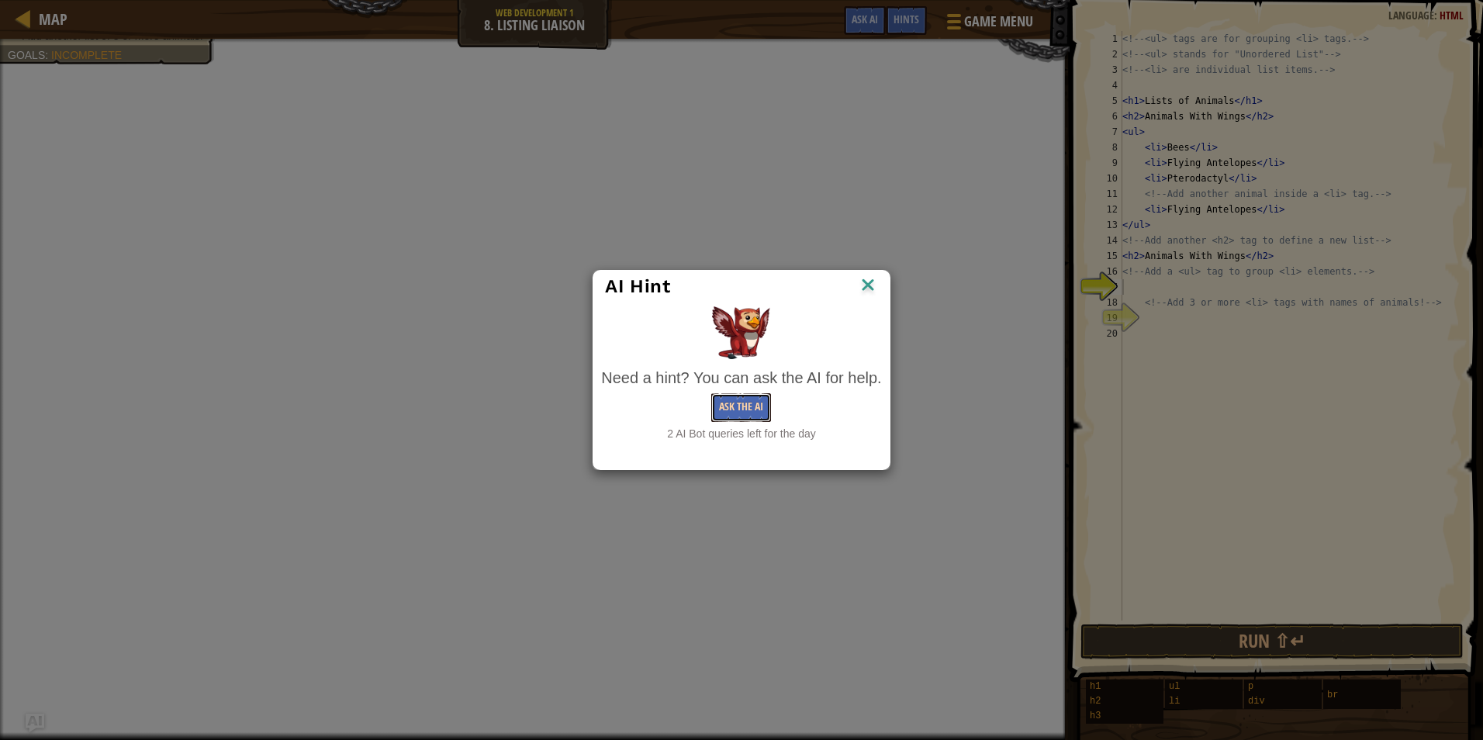
click at [758, 417] on button "Ask the AI" at bounding box center [741, 407] width 60 height 29
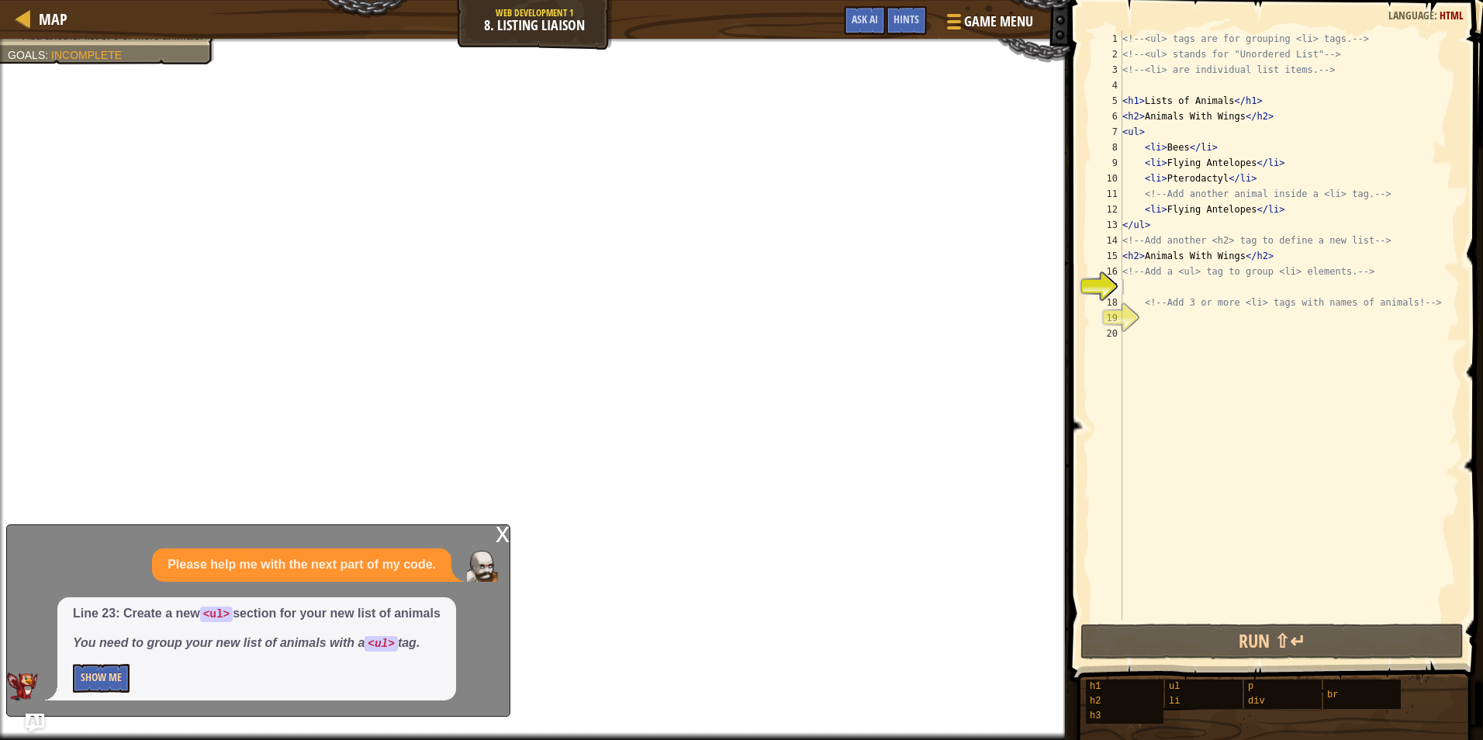
drag, startPoint x: 123, startPoint y: 697, endPoint x: 129, endPoint y: 690, distance: 9.3
click at [139, 693] on div "Line 23: Create a new <ul> section for your new list of animals You need to gro…" at bounding box center [256, 648] width 399 height 103
click at [112, 688] on button "Show Me" at bounding box center [101, 678] width 57 height 29
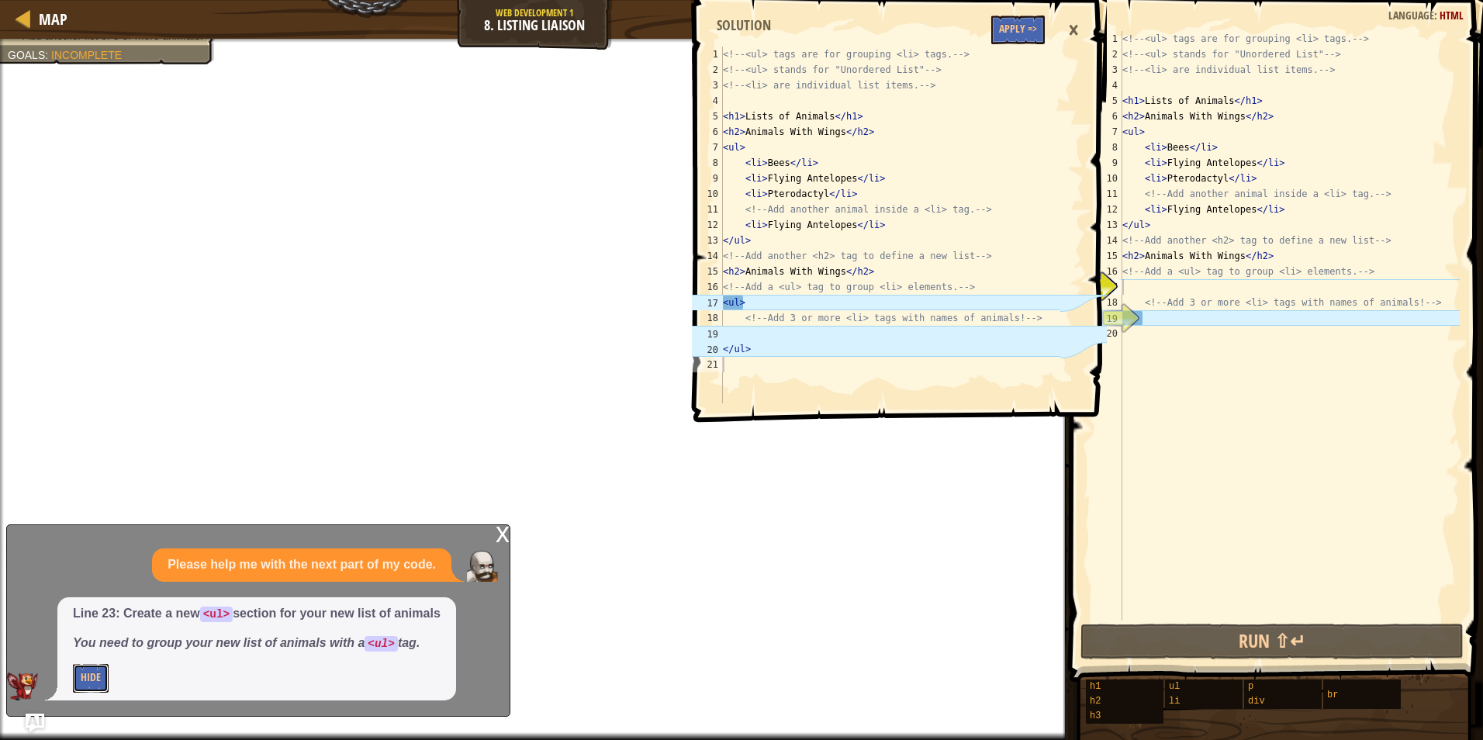
click at [73, 664] on button "Hide" at bounding box center [91, 678] width 36 height 29
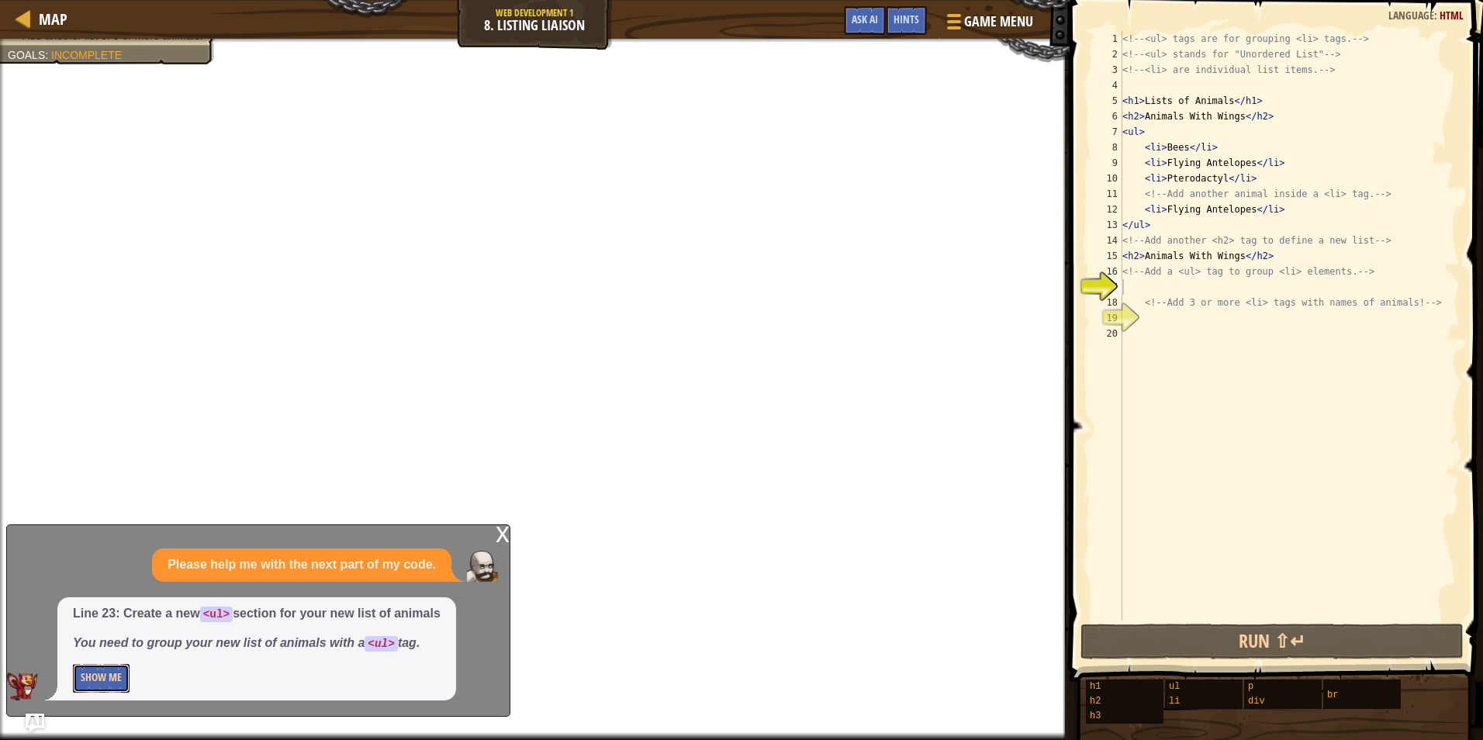
click at [91, 684] on button "Show Me" at bounding box center [101, 678] width 57 height 29
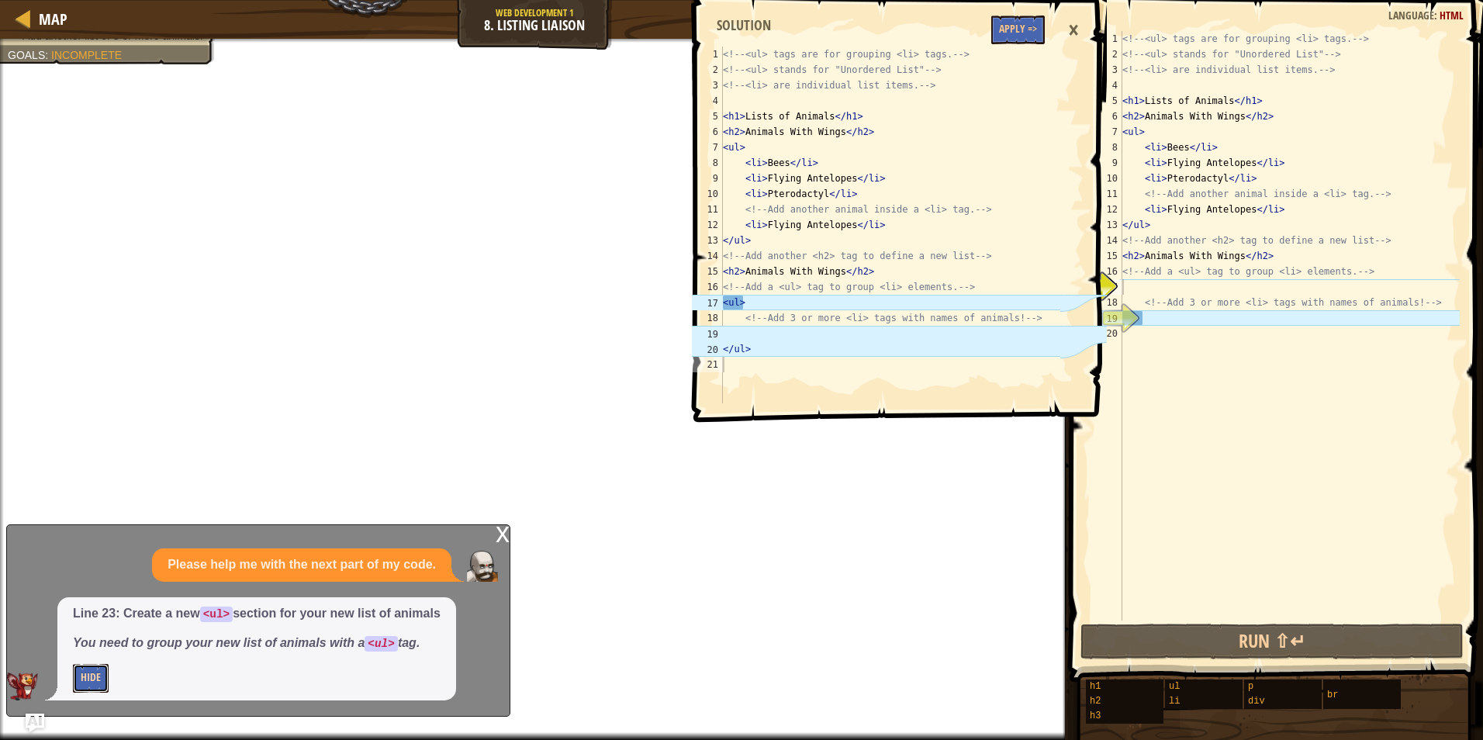
click at [73, 664] on button "Hide" at bounding box center [91, 678] width 36 height 29
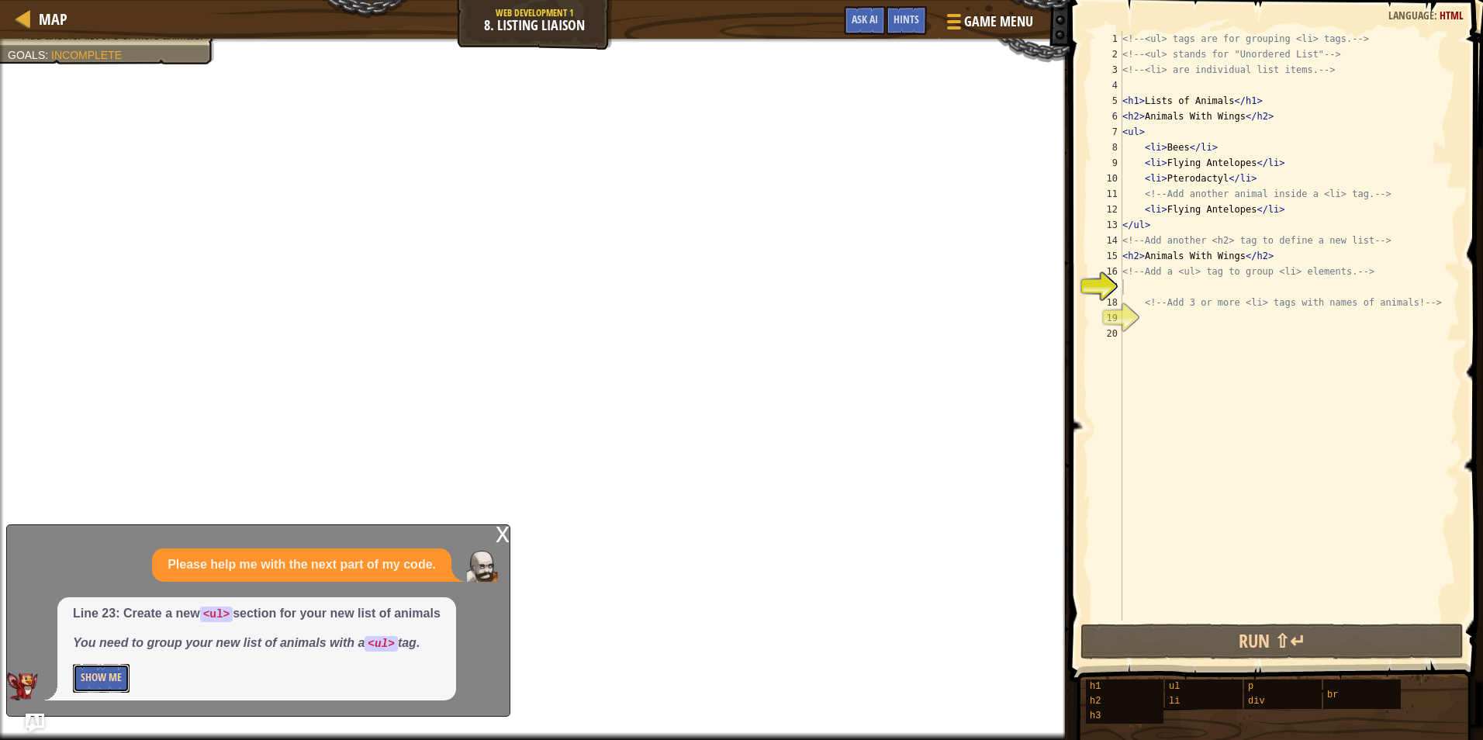
click at [101, 681] on button "Show Me" at bounding box center [101, 678] width 57 height 29
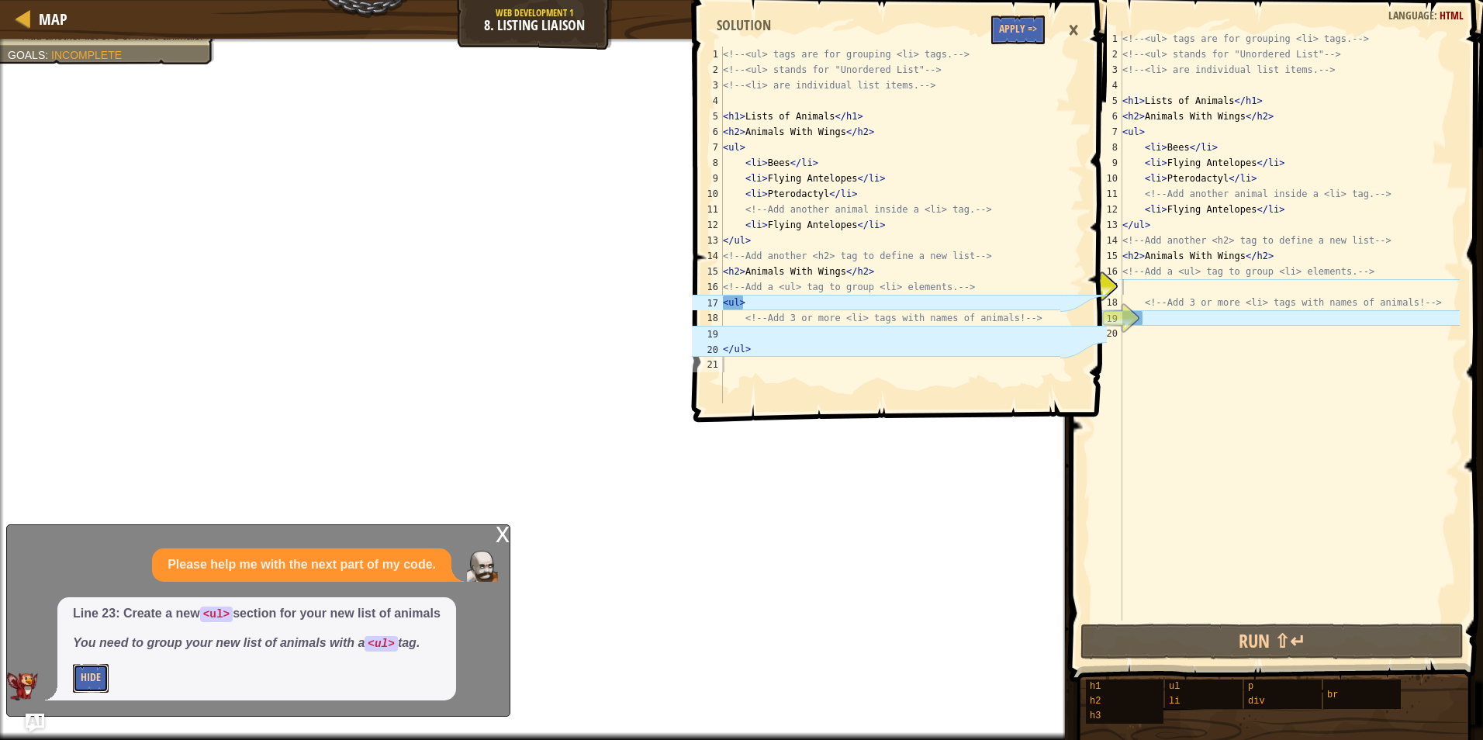
click at [73, 664] on button "Hide" at bounding box center [91, 678] width 36 height 29
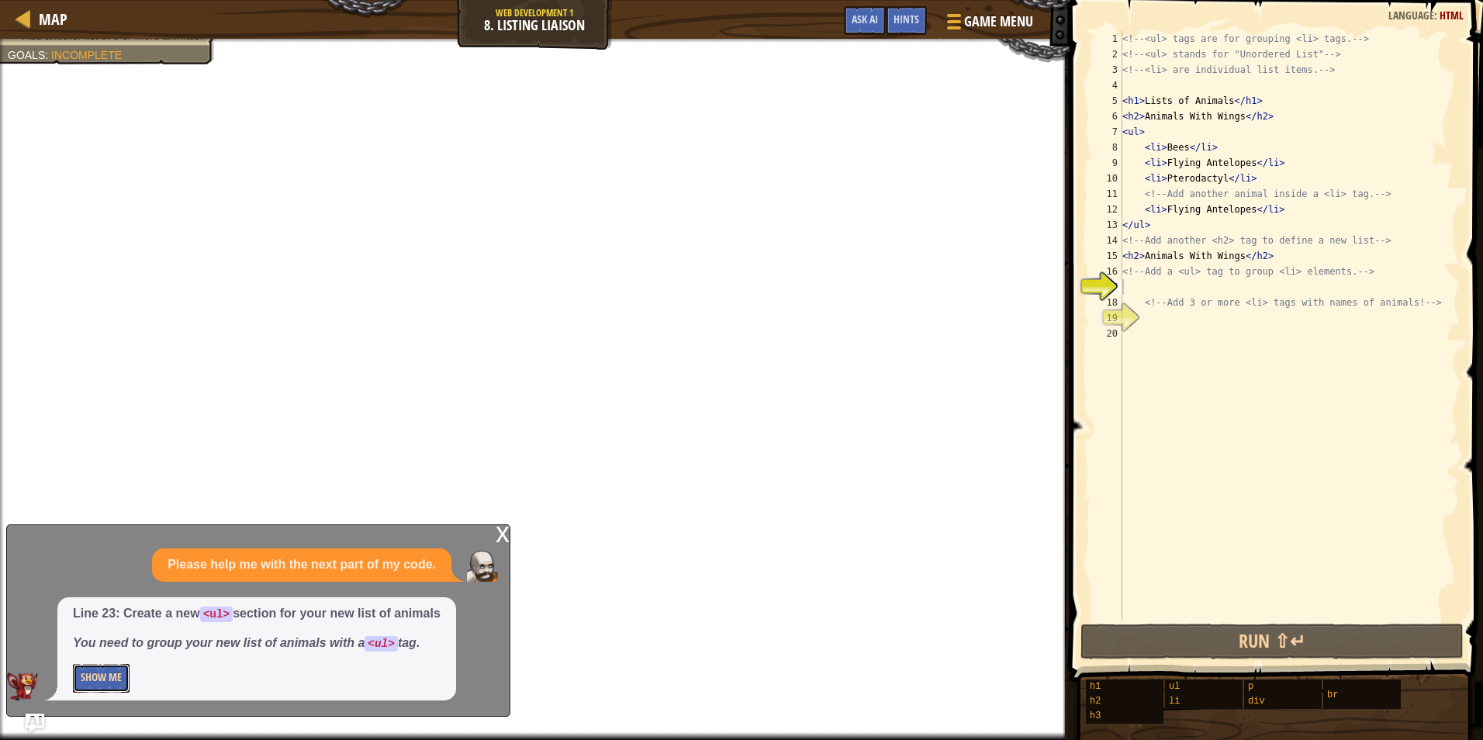
click at [101, 679] on button "Show Me" at bounding box center [101, 678] width 57 height 29
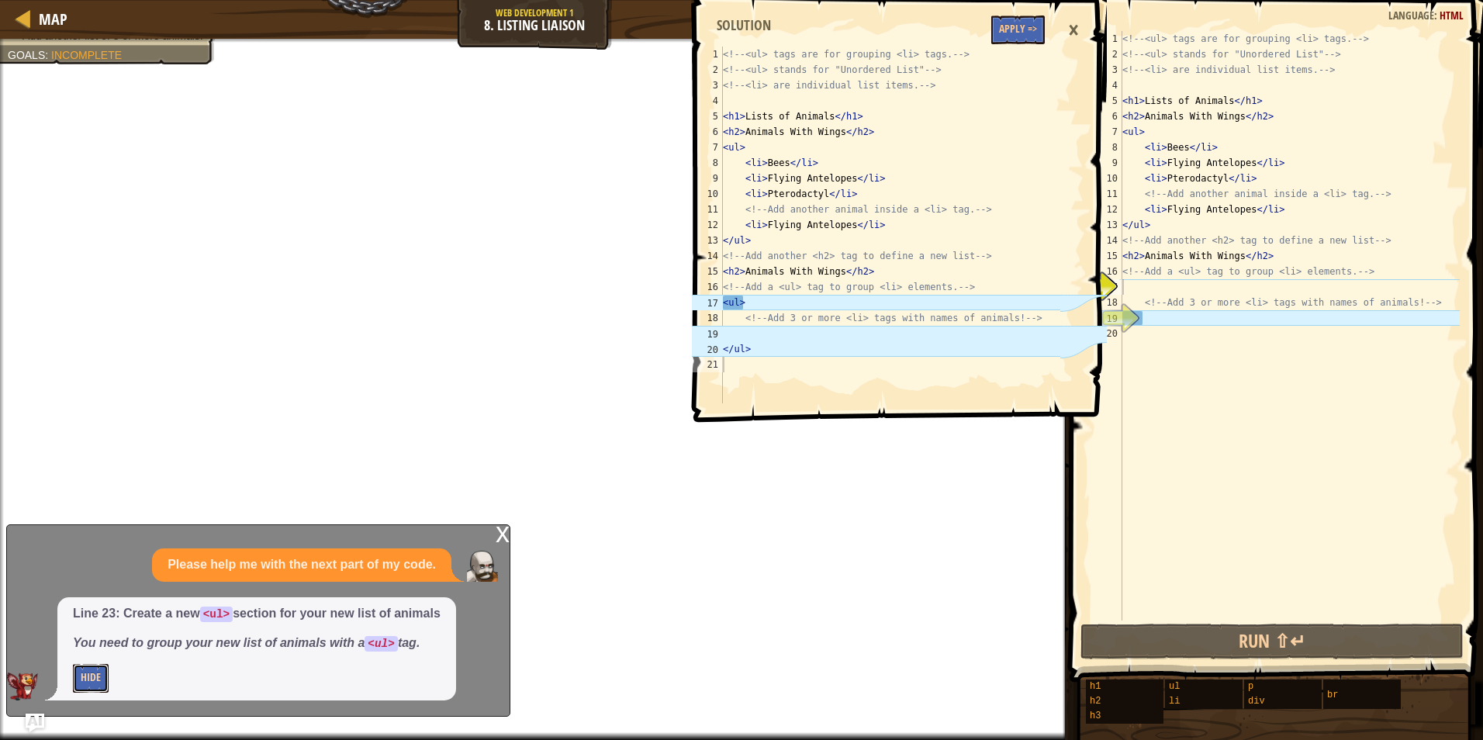
click at [73, 664] on button "Hide" at bounding box center [91, 678] width 36 height 29
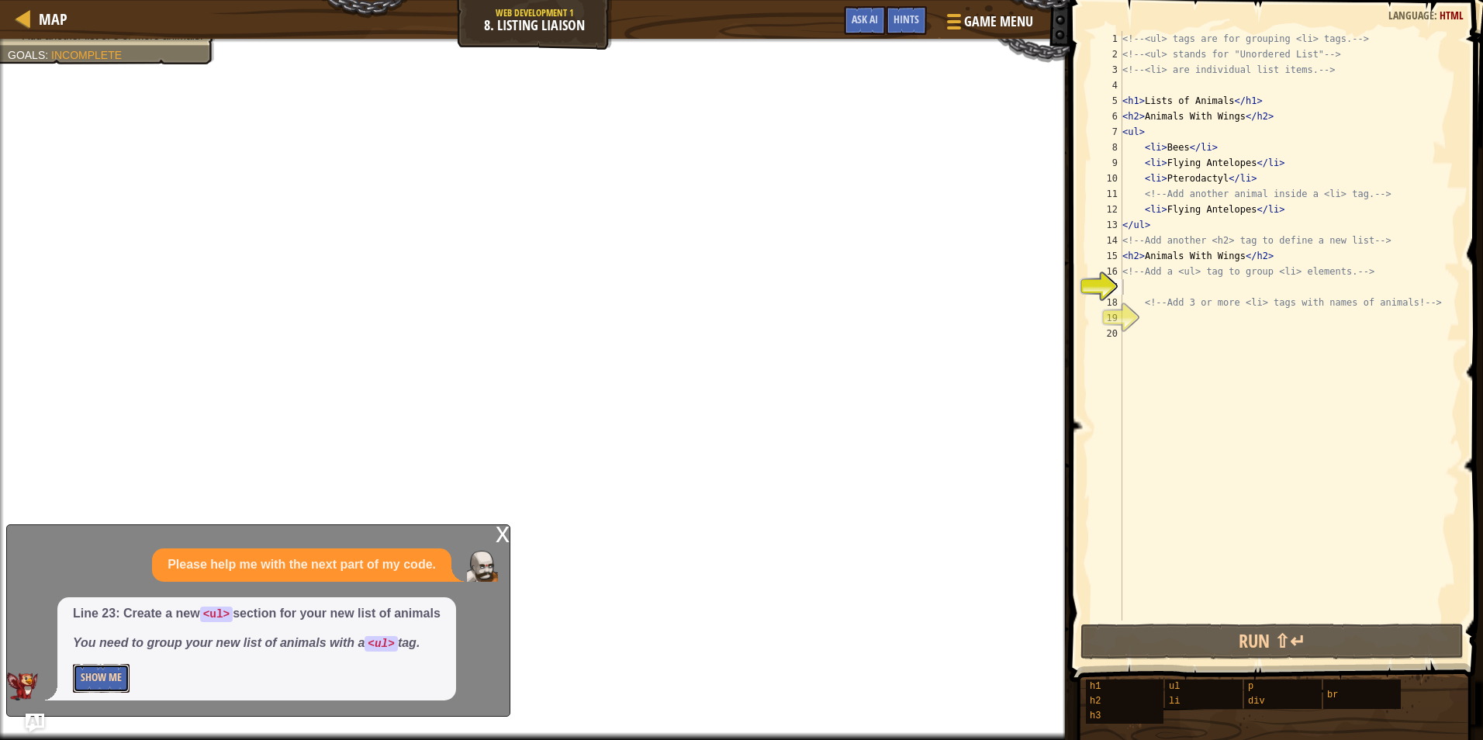
click at [99, 675] on button "Show Me" at bounding box center [101, 678] width 57 height 29
click at [73, 664] on button "Show Me" at bounding box center [101, 678] width 57 height 29
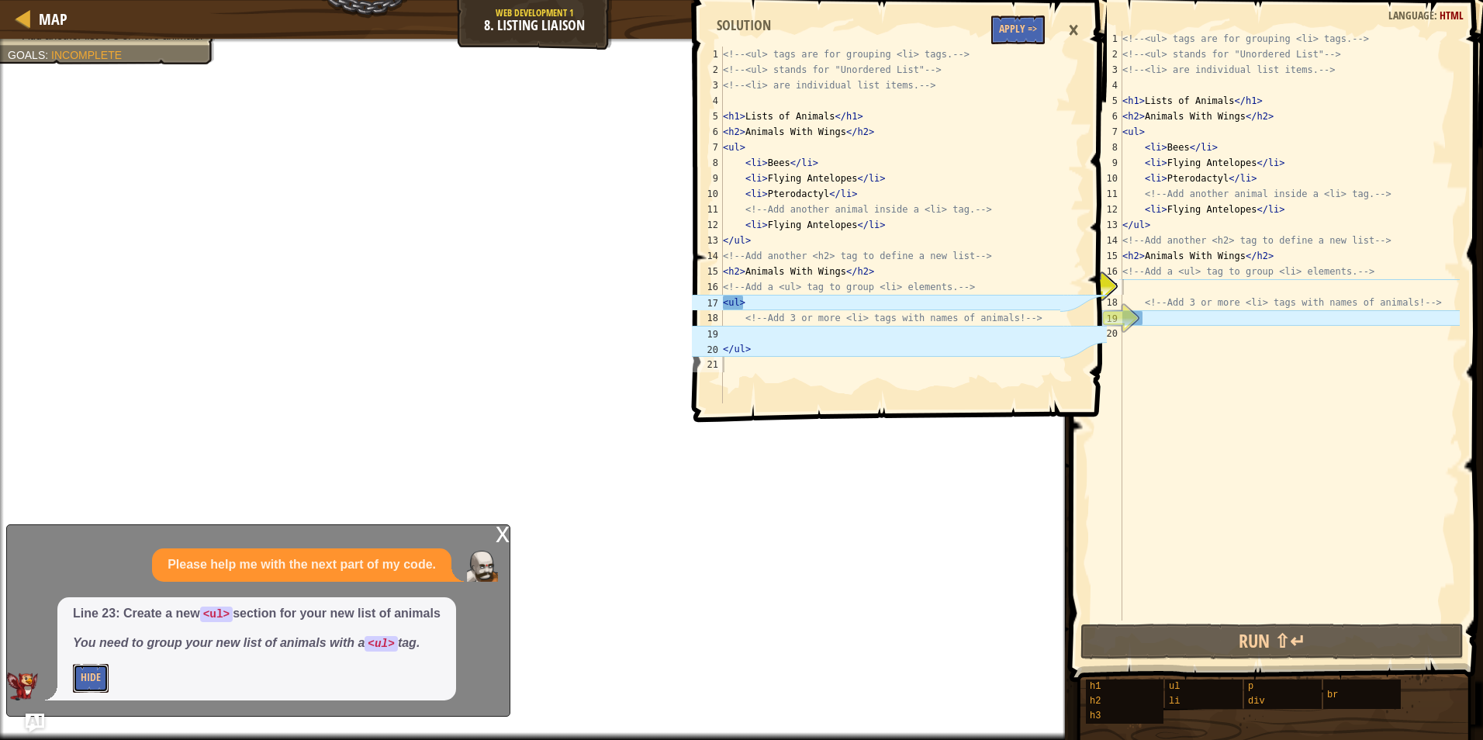
click at [73, 664] on button "Hide" at bounding box center [91, 678] width 36 height 29
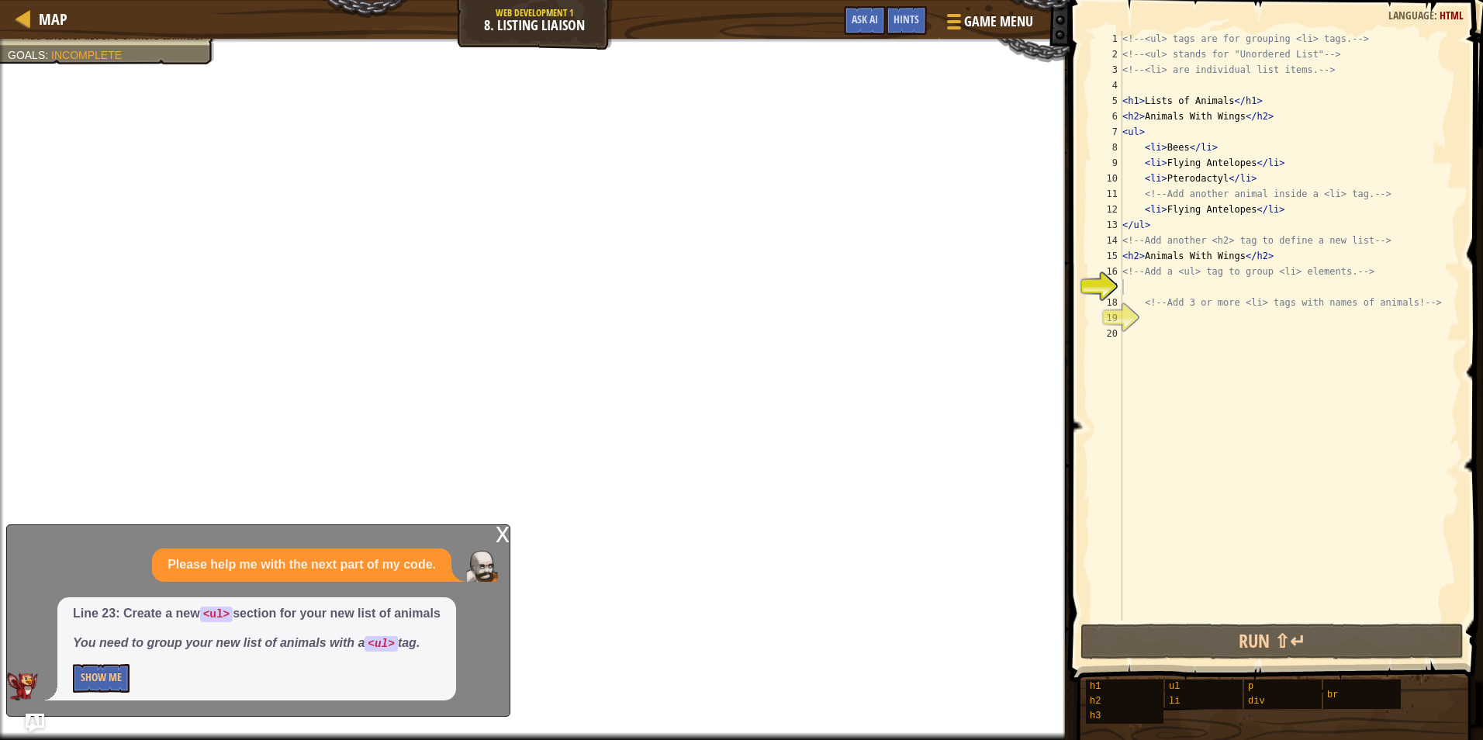
click at [1177, 315] on div "<!-- <ul> tags are for grouping <li> tags. --> <!-- <ul> stands for "Unordered …" at bounding box center [1289, 341] width 341 height 621
click at [104, 675] on button "Show Me" at bounding box center [101, 678] width 57 height 29
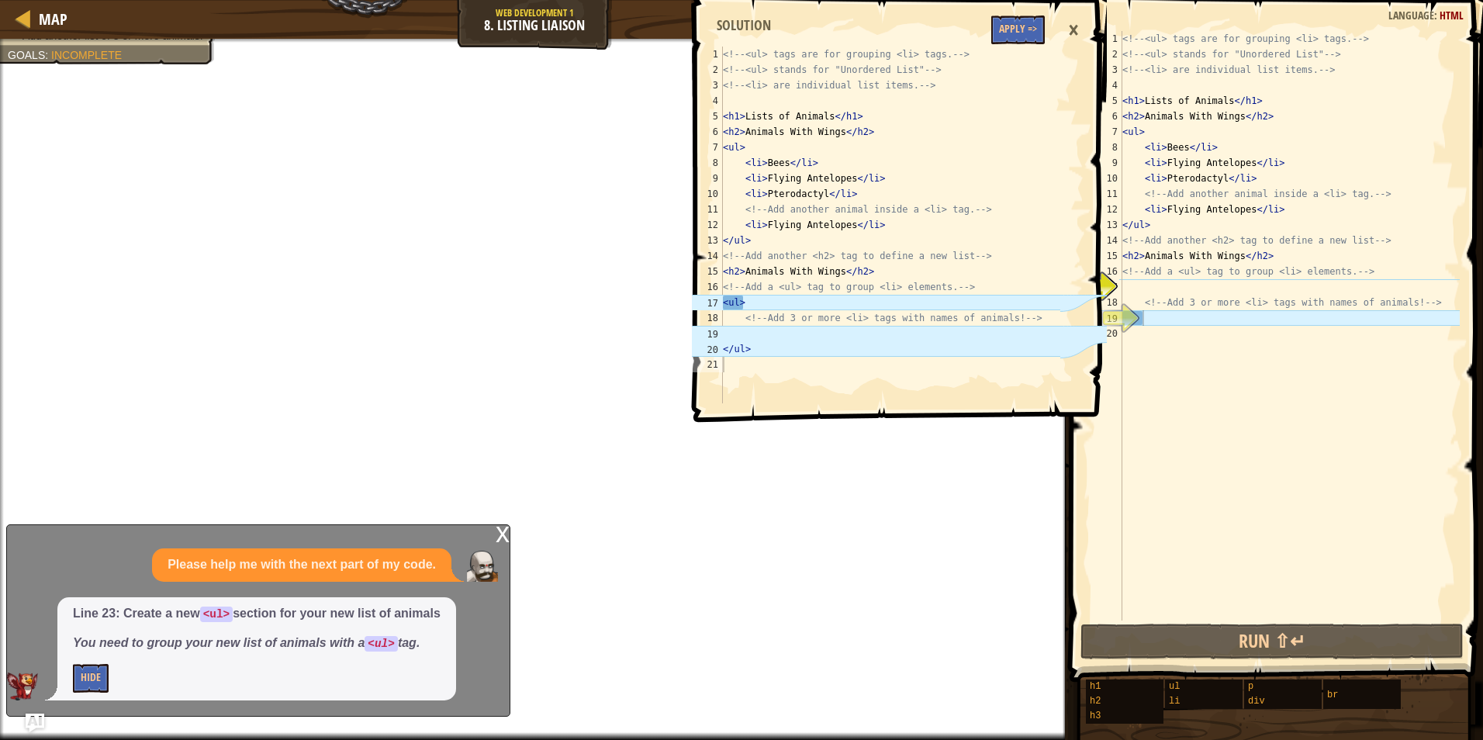
click at [1073, 36] on div "×" at bounding box center [1073, 30] width 26 height 36
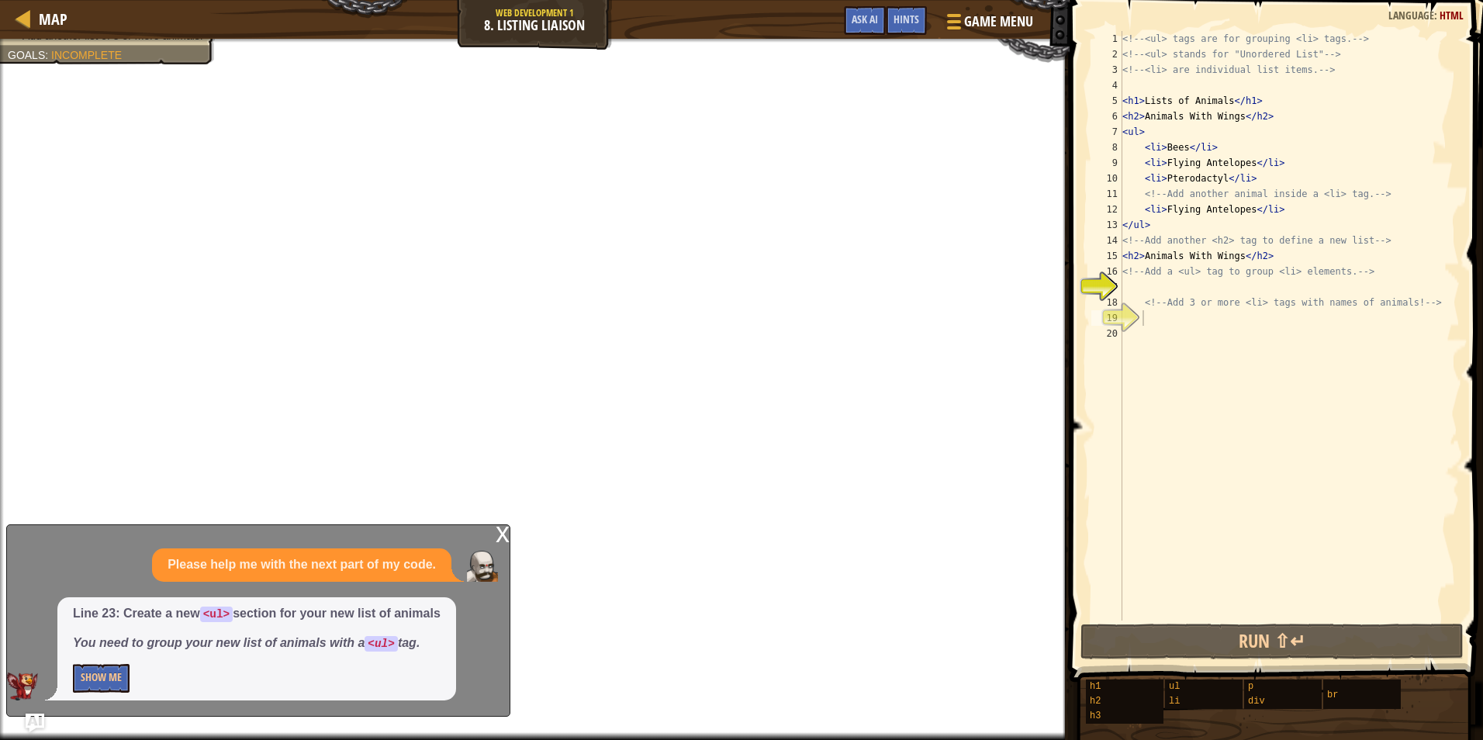
click at [1139, 282] on div "<!-- <ul> tags are for grouping <li> tags. --> <!-- <ul> stands for "Unordered …" at bounding box center [1289, 341] width 341 height 621
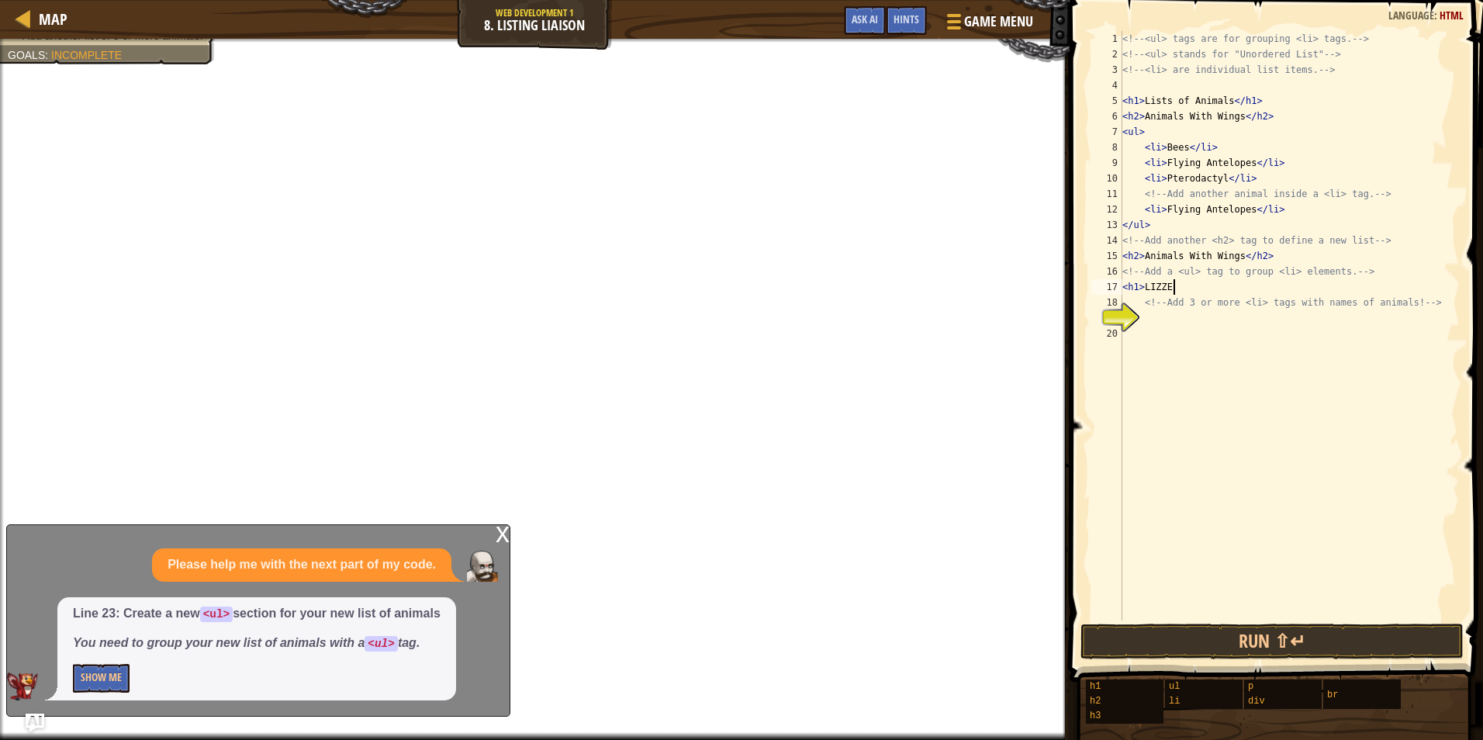
scroll to position [7, 4]
type textarea "<h1> LIZZERD"
click at [1149, 322] on div "<!-- <ul> tags are for grouping <li> tags. --> <!-- <ul> stands for "Unordered …" at bounding box center [1289, 341] width 341 height 621
type textarea "<UL> DOG"
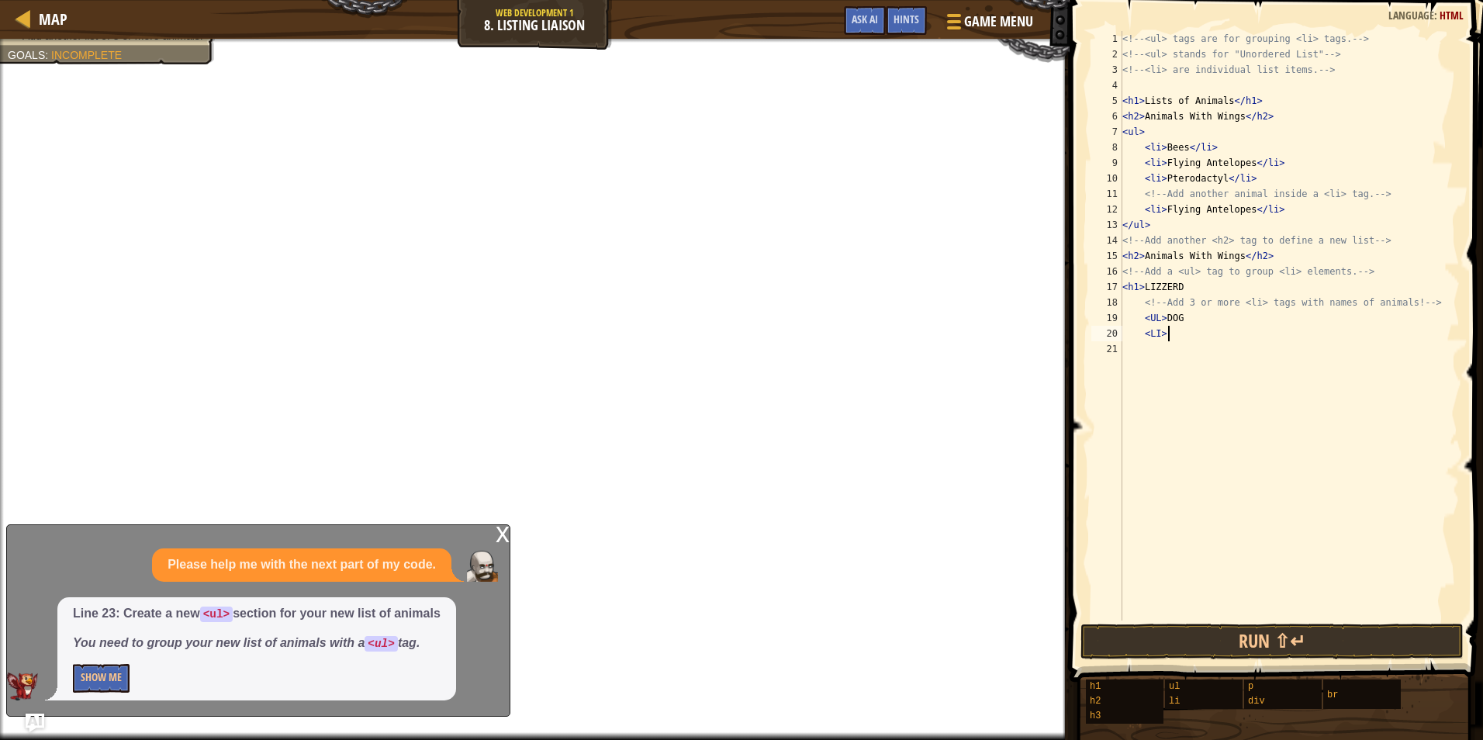
type textarea "<LI> DF"
type textarea "<LI> jp"
click at [1166, 403] on div "<!-- <ul> tags are for grouping <li> tags. --> <!-- <ul> stands for "Unordered …" at bounding box center [1289, 341] width 341 height 621
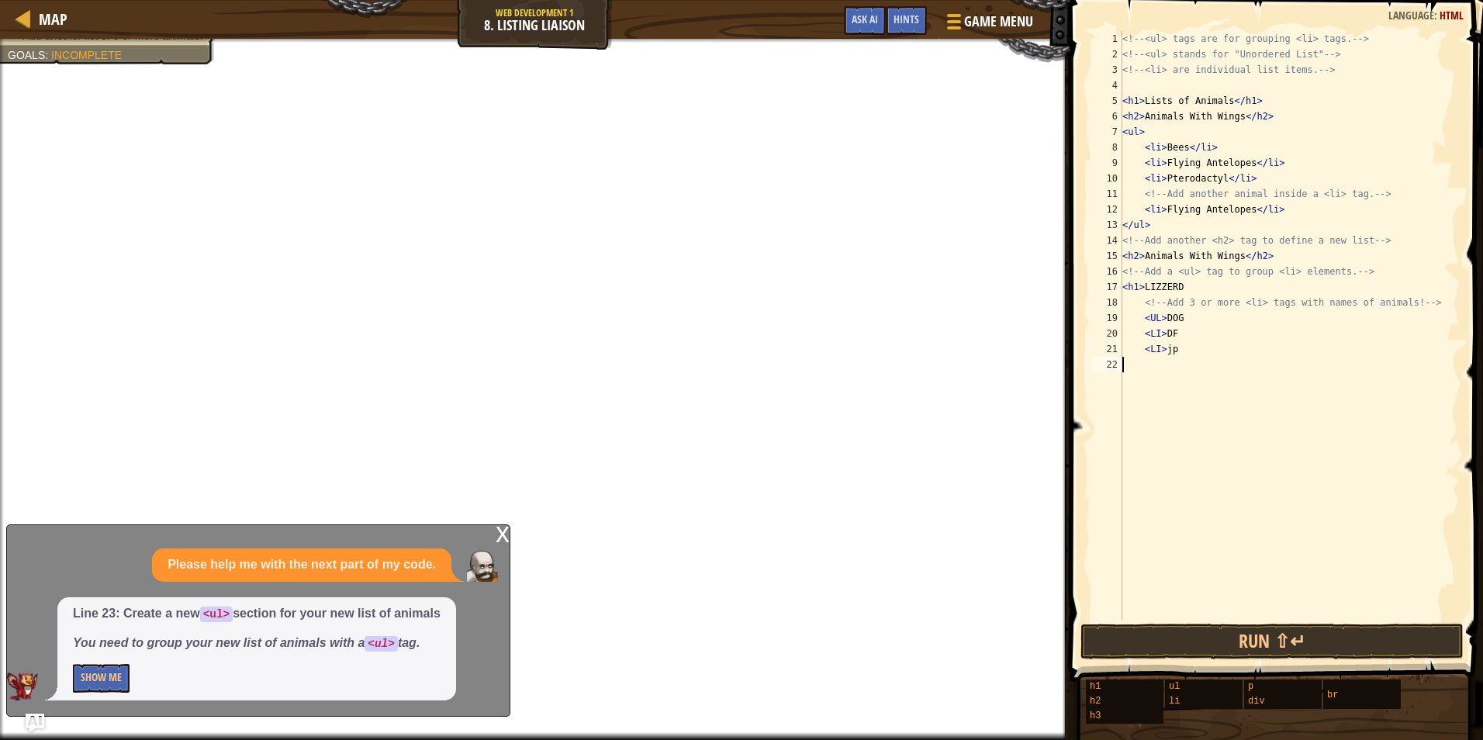
drag, startPoint x: 1207, startPoint y: 393, endPoint x: 1233, endPoint y: 396, distance: 25.8
click at [1233, 396] on div "<!-- <ul> tags are for grouping <li> tags. --> <!-- <ul> stands for "Unordered …" at bounding box center [1289, 341] width 341 height 621
click at [1267, 393] on div "<!-- <ul> tags are for grouping <li> tags. --> <!-- <ul> stands for "Unordered …" at bounding box center [1289, 341] width 341 height 621
click at [1361, 339] on div "<!-- <ul> tags are for grouping <li> tags. --> <!-- <ul> stands for "Unordered …" at bounding box center [1289, 341] width 341 height 621
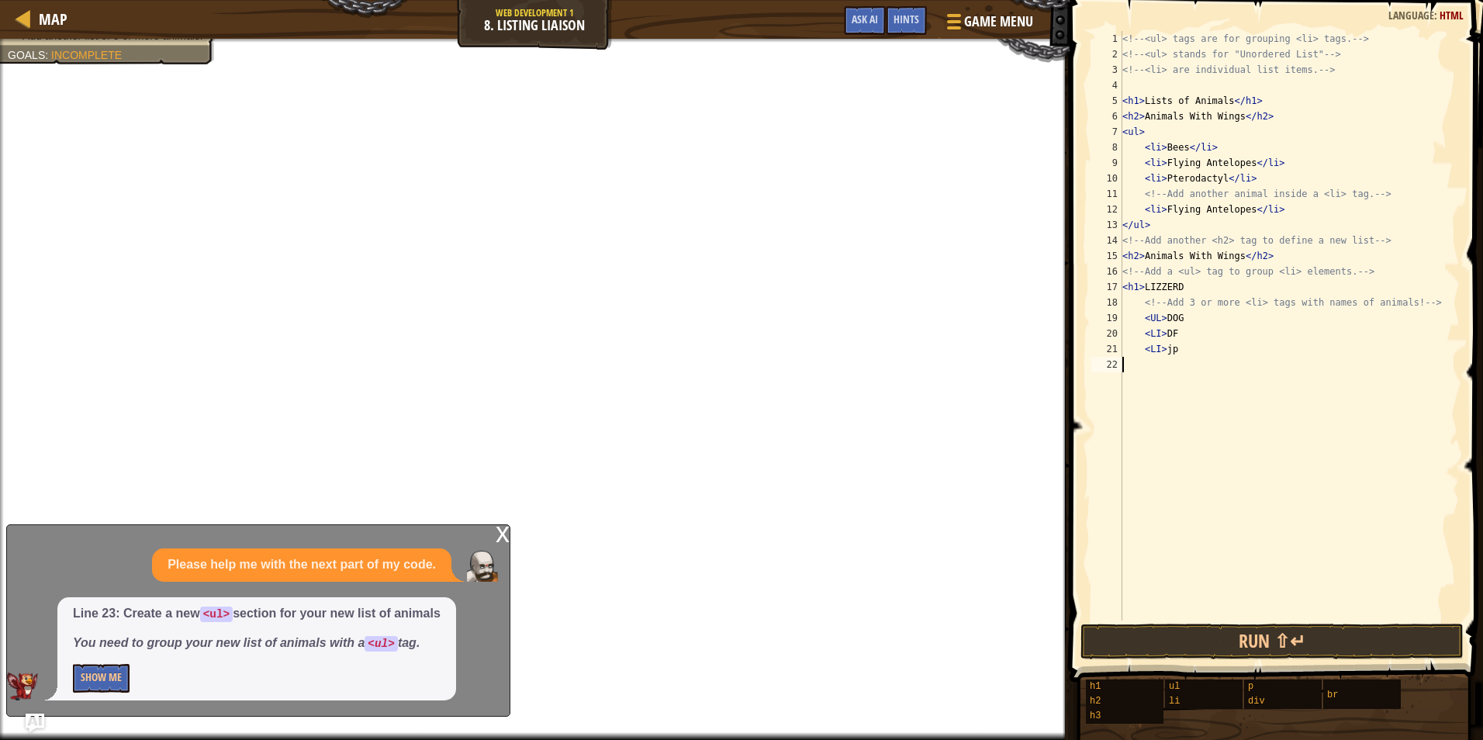
type textarea "<LI> DF"
click at [1372, 358] on div "<!-- <ul> tags are for grouping <li> tags. --> <!-- <ul> stands for "Unordered …" at bounding box center [1289, 341] width 341 height 621
click at [1267, 344] on div "<!-- <ul> tags are for grouping <li> tags. --> <!-- <ul> stands for "Unordered …" at bounding box center [1289, 341] width 341 height 621
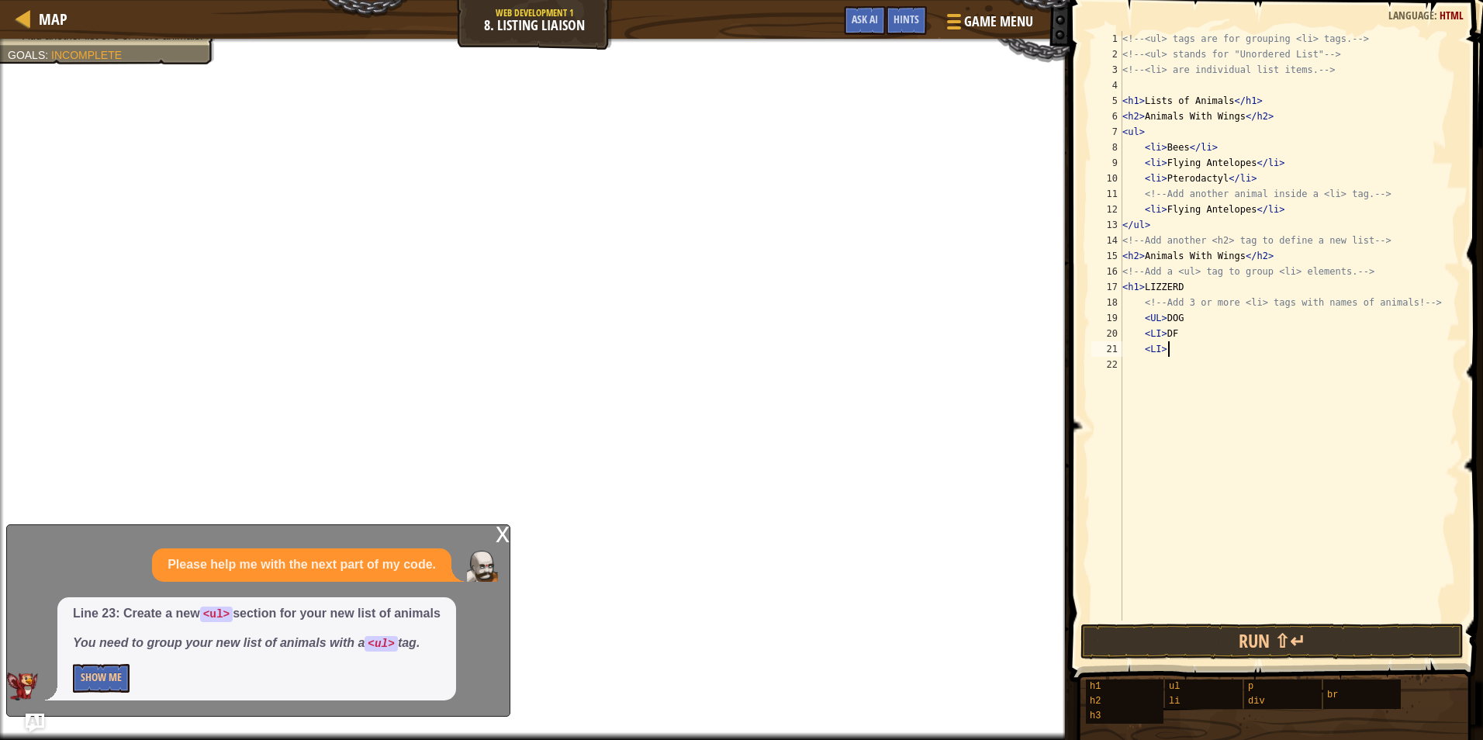
type textarea "<LI> n"
type textarea "<li> dog"
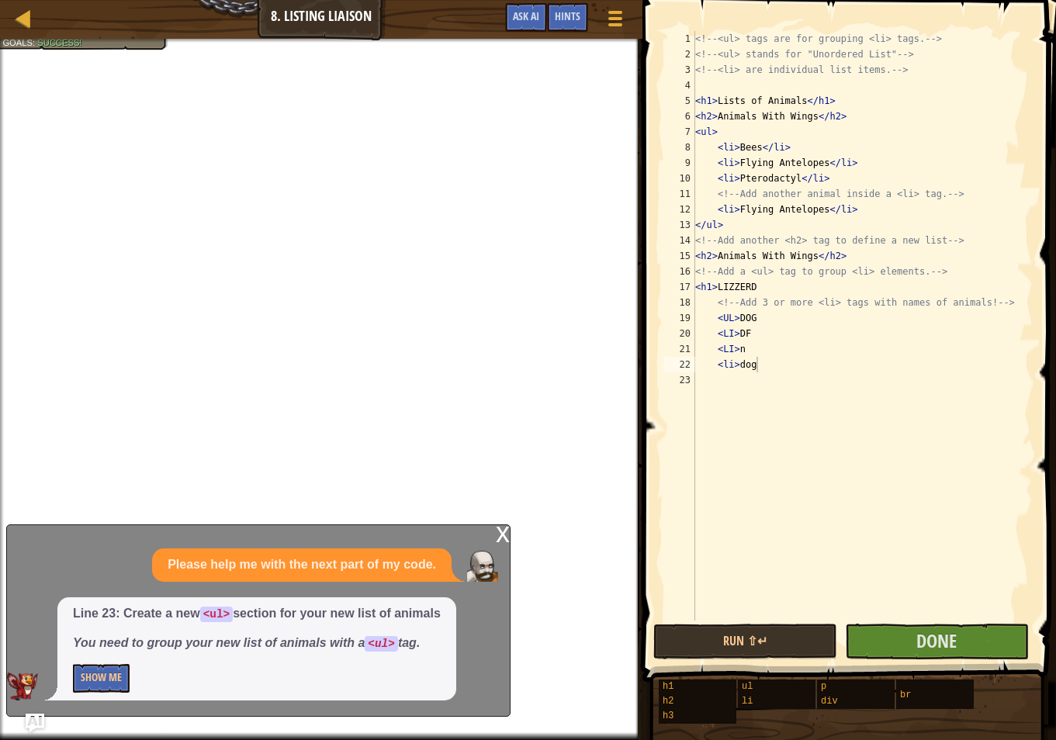
click at [1011, 621] on span at bounding box center [851, 319] width 426 height 728
click at [1010, 631] on button "Done" at bounding box center [937, 642] width 184 height 36
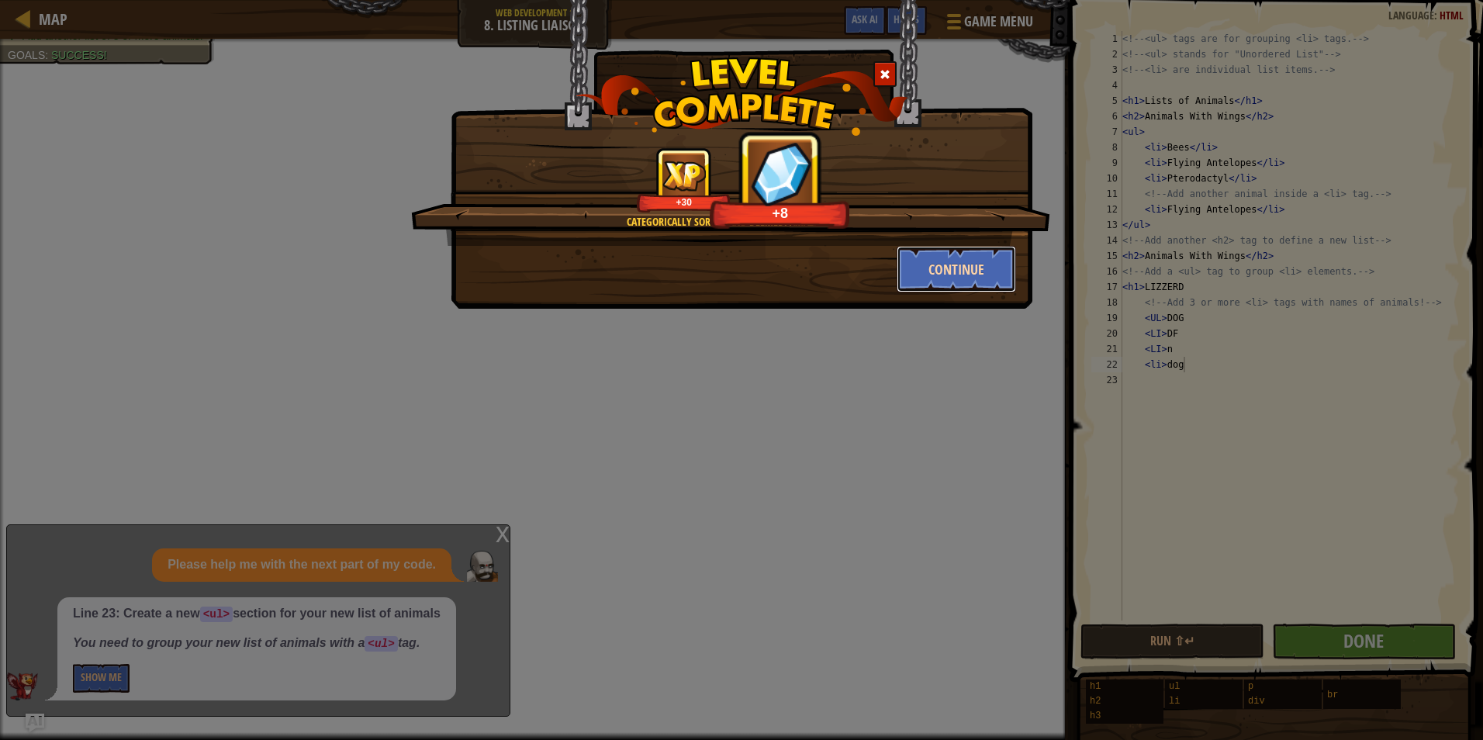
click at [935, 266] on button "Continue" at bounding box center [957, 269] width 120 height 47
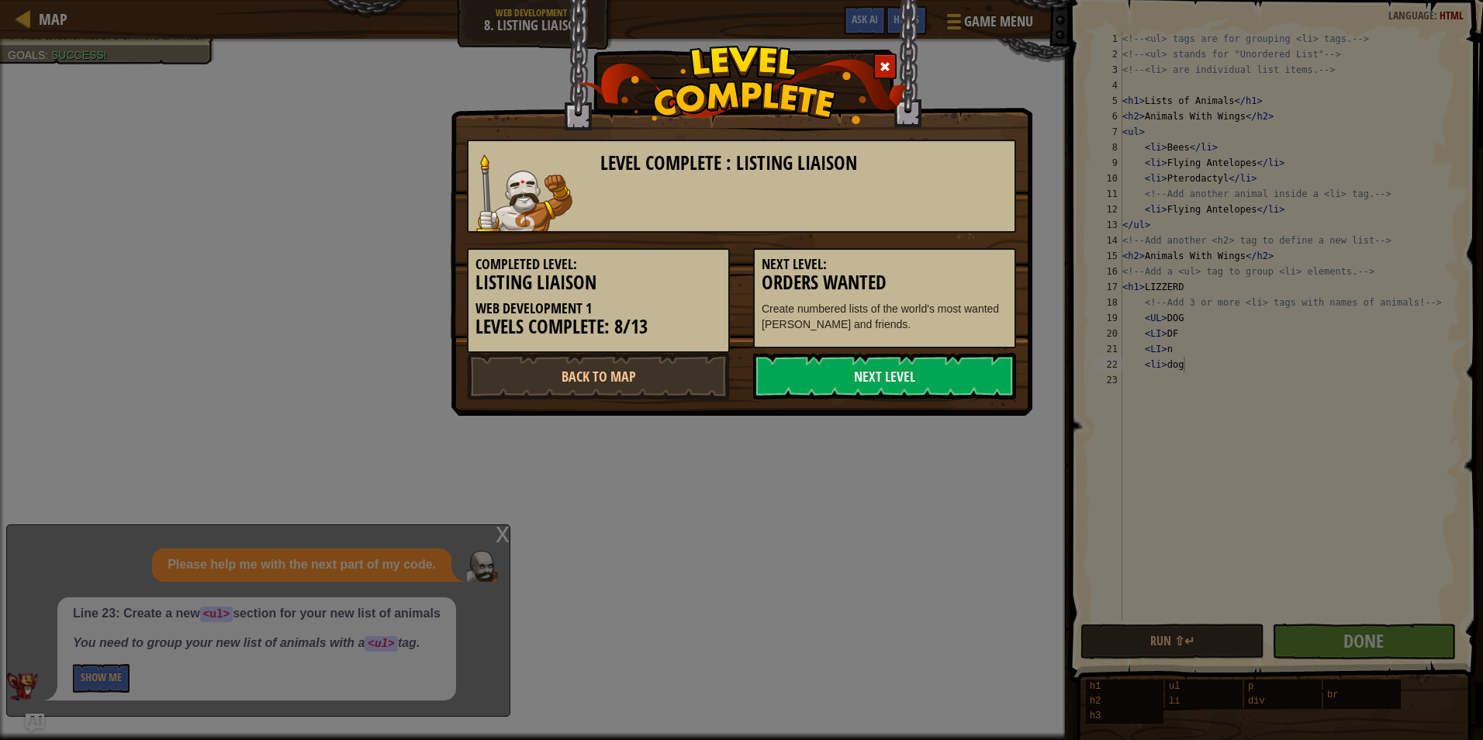
click at [911, 337] on div "Next Level: Orders Wanted Create numbered lists of the world's most wanted [PER…" at bounding box center [884, 298] width 263 height 100
click at [904, 365] on link "Next Level" at bounding box center [884, 376] width 263 height 47
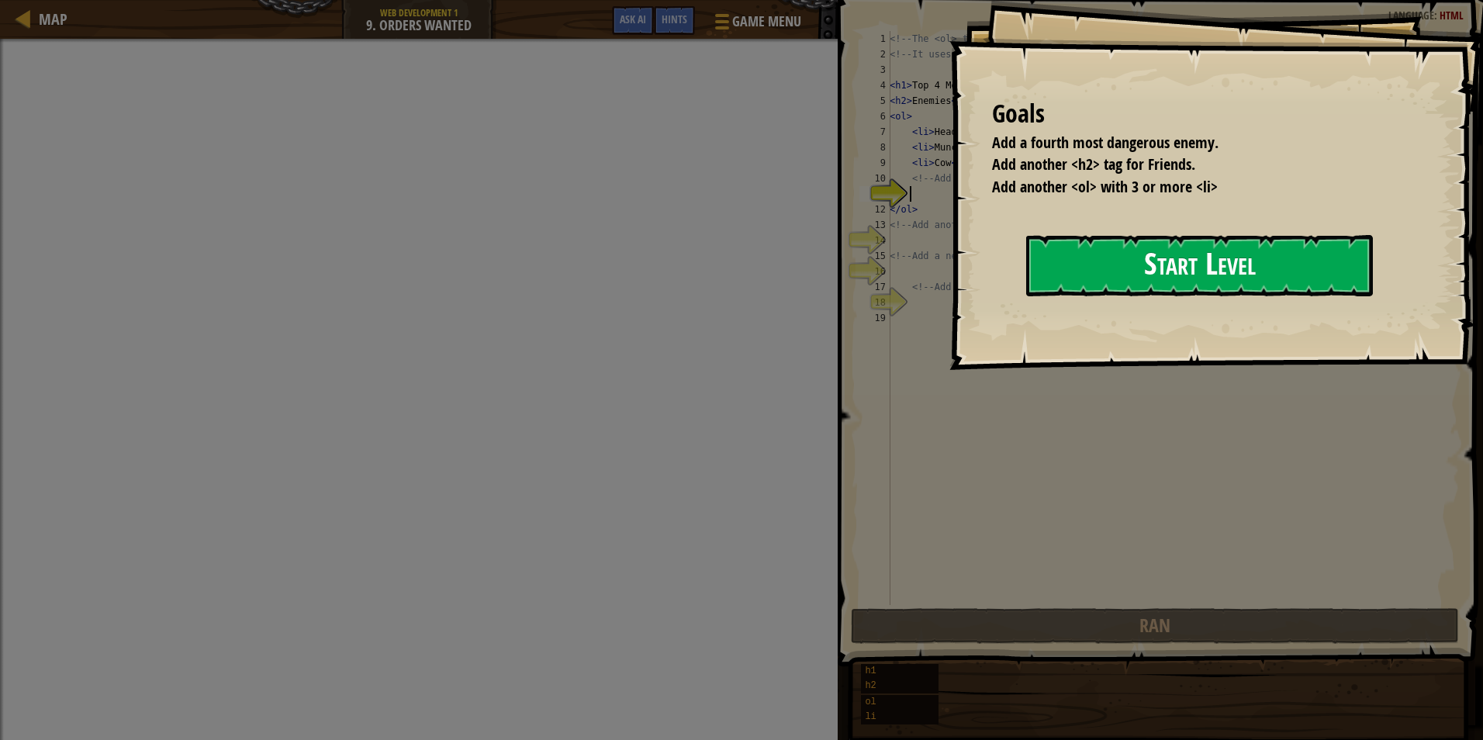
click at [1171, 279] on button "Start Level" at bounding box center [1199, 265] width 347 height 61
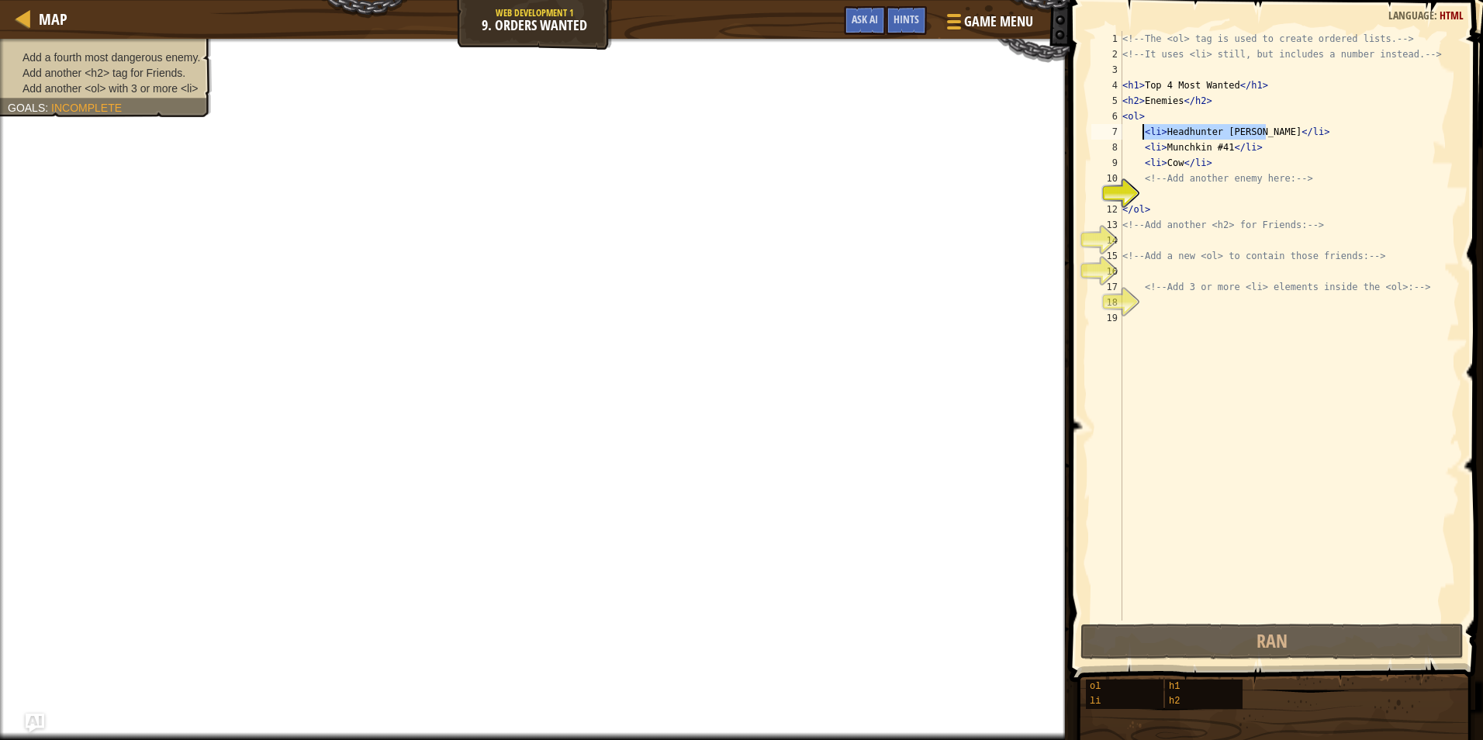
drag, startPoint x: 1268, startPoint y: 125, endPoint x: 1144, endPoint y: 130, distance: 124.2
click at [1144, 130] on div "<!-- The <ol> tag is used to create ordered lists. --> <!-- It uses <li> still,…" at bounding box center [1289, 341] width 341 height 621
type textarea "<li>Headhunter [PERSON_NAME]</li>"
click at [1157, 198] on div "<!-- The <ol> tag is used to create ordered lists. --> <!-- It uses <li> still,…" at bounding box center [1289, 341] width 341 height 621
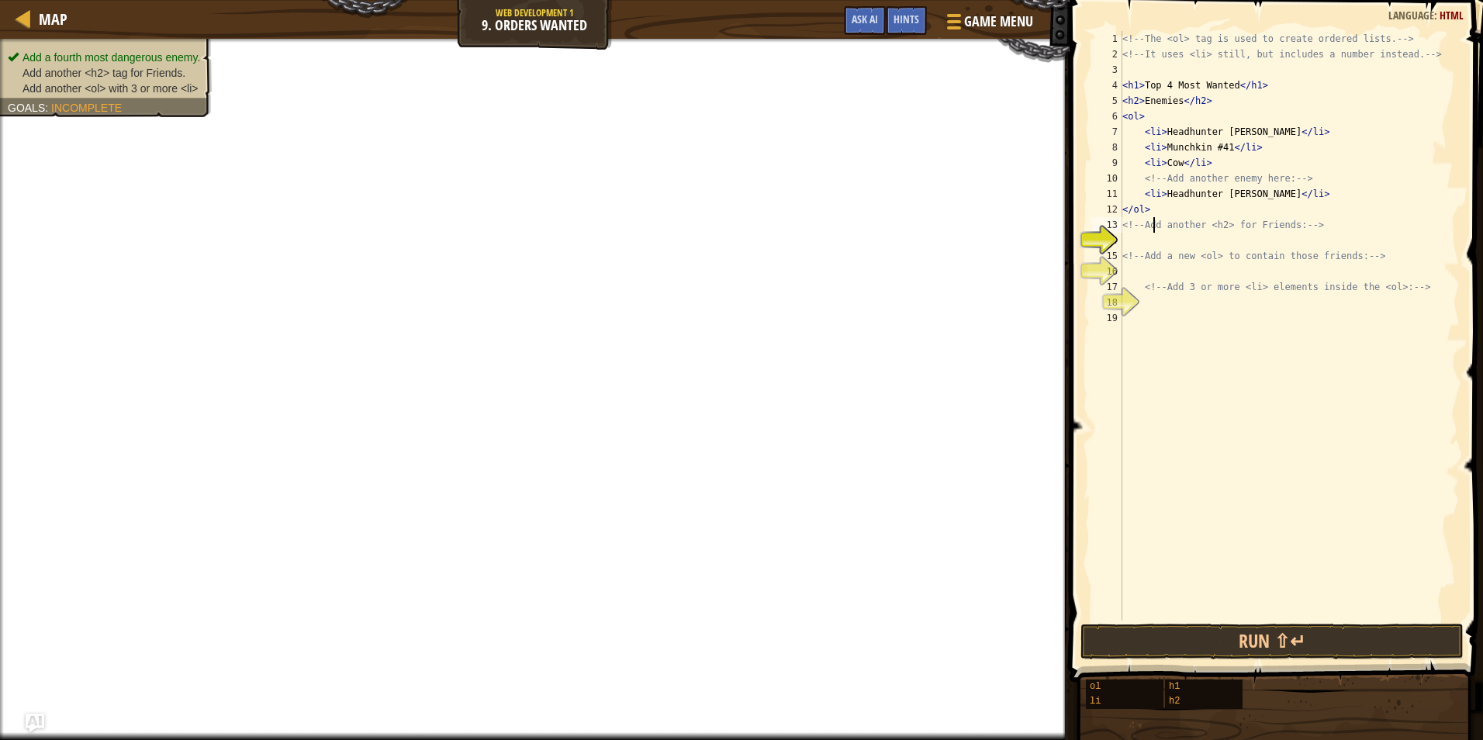
click at [1153, 231] on div "<!-- The <ol> tag is used to create ordered lists. --> <!-- It uses <li> still,…" at bounding box center [1289, 341] width 341 height 621
type textarea "<!-- Add another <h2> for Friends: -->"
click at [1153, 246] on div "<!-- The <ol> tag is used to create ordered lists. --> <!-- It uses <li> still,…" at bounding box center [1289, 341] width 341 height 621
drag, startPoint x: 1259, startPoint y: 88, endPoint x: 1123, endPoint y: 90, distance: 135.8
click at [1123, 90] on div "<!-- The <ol> tag is used to create ordered lists. --> <!-- It uses <li> still,…" at bounding box center [1289, 341] width 341 height 621
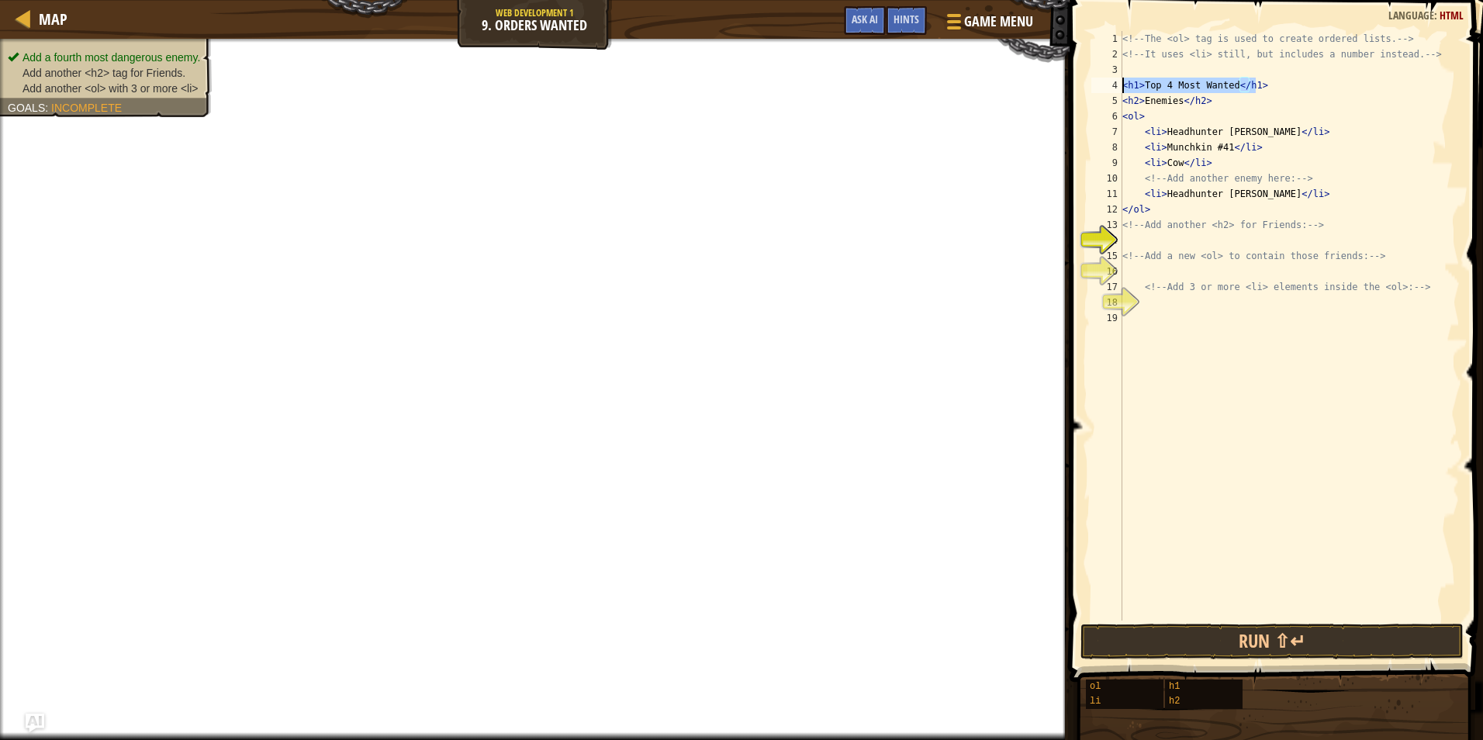
type textarea "<h1>Top 4 Most Wanted</h1>"
click at [1123, 90] on div "<!-- The <ol> tag is used to create ordered lists. --> <!-- It uses <li> still,…" at bounding box center [1289, 326] width 341 height 590
drag, startPoint x: 1263, startPoint y: 78, endPoint x: 1220, endPoint y: 74, distance: 42.8
click at [1209, 77] on div "<!-- The <ol> tag is used to create ordered lists. --> <!-- It uses <li> still,…" at bounding box center [1289, 341] width 341 height 621
drag, startPoint x: 1256, startPoint y: 90, endPoint x: 1129, endPoint y: 81, distance: 127.5
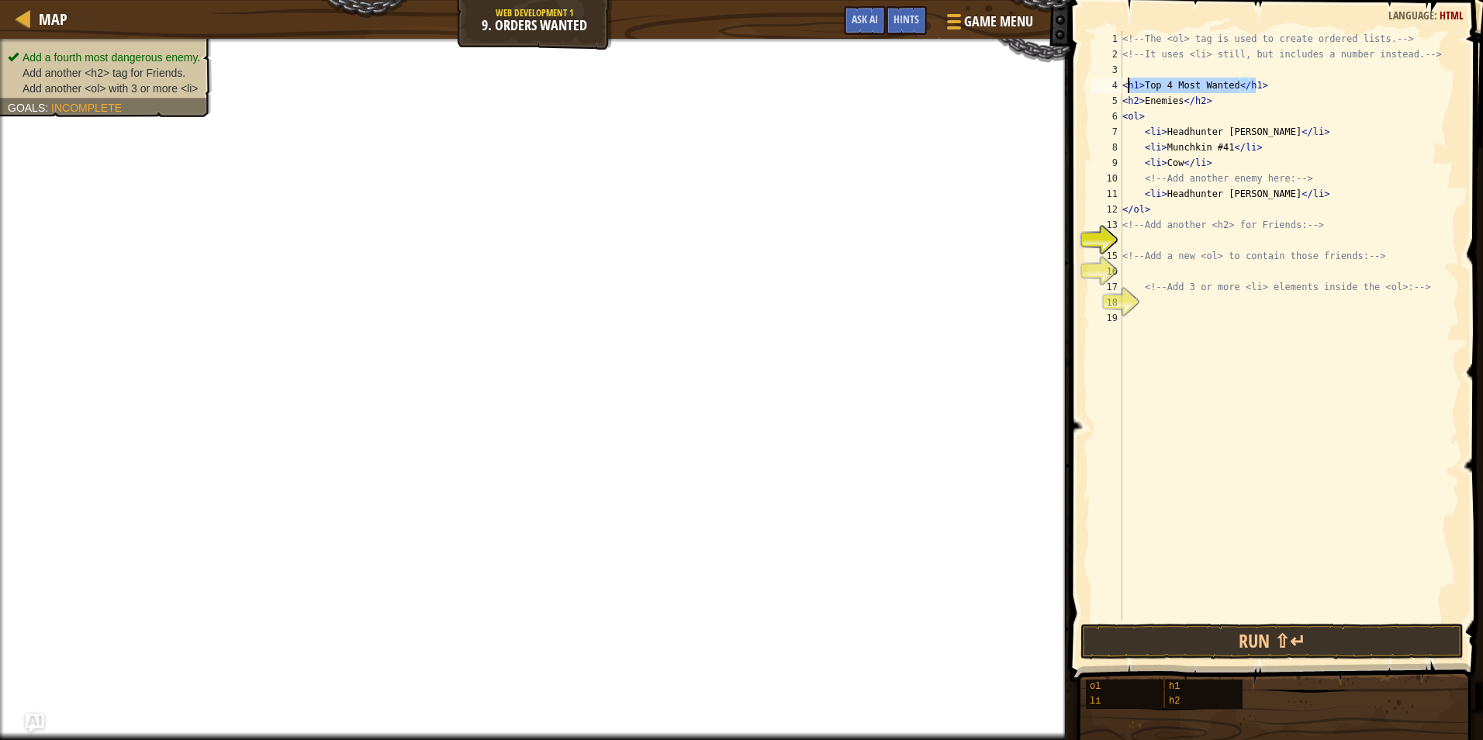
click at [1129, 81] on div "<!-- The <ol> tag is used to create ordered lists. --> <!-- It uses <li> still,…" at bounding box center [1289, 341] width 341 height 621
type textarea "<h1>Top 4 Most Wanted</h1>"
click at [1129, 81] on div "<!-- The <ol> tag is used to create ordered lists. --> <!-- It uses <li> still,…" at bounding box center [1289, 326] width 341 height 590
click at [1129, 81] on div "<!-- The <ol> tag is used to create ordered lists. --> <!-- It uses <li> still,…" at bounding box center [1289, 341] width 341 height 621
click at [1293, 71] on div "<!-- The <ol> tag is used to create ordered lists. --> <!-- It uses <li> still,…" at bounding box center [1289, 341] width 341 height 621
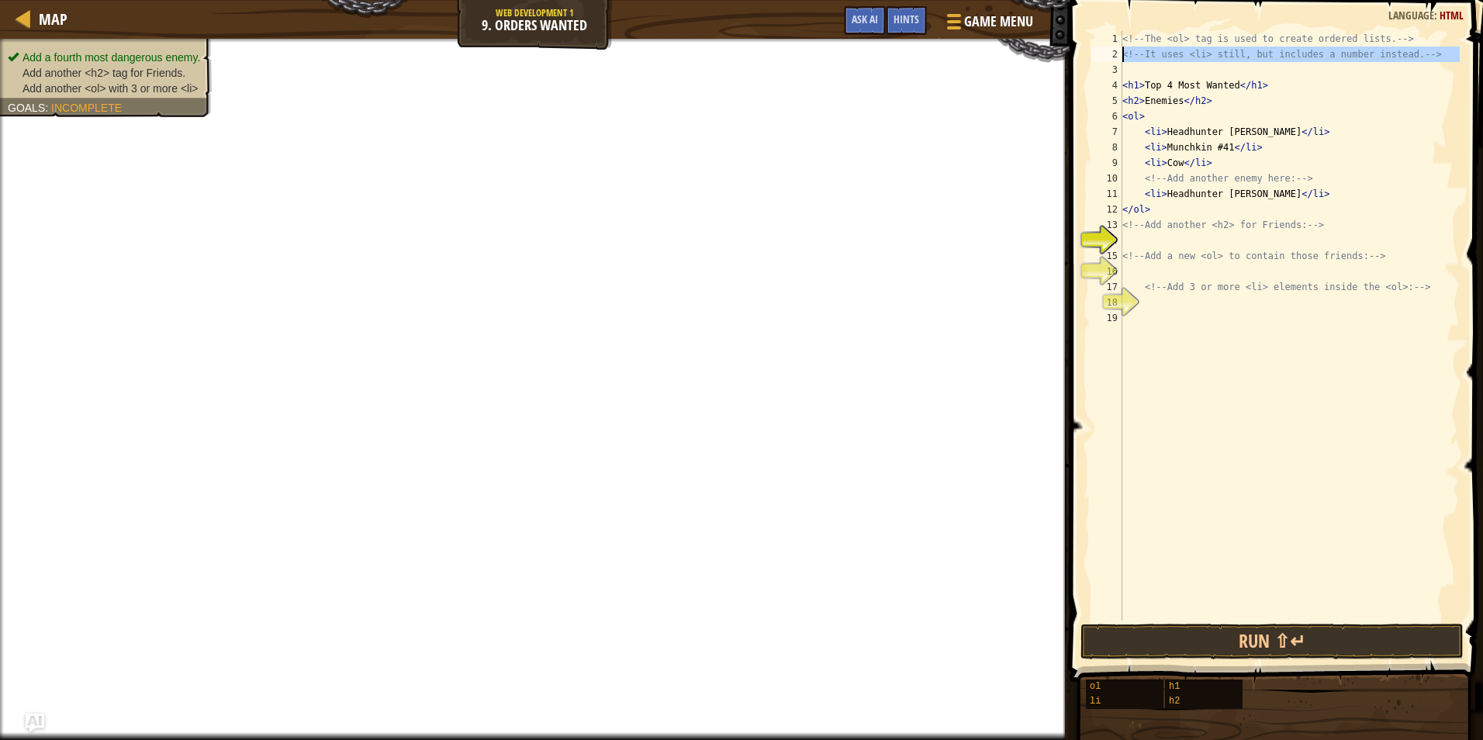
drag, startPoint x: 1255, startPoint y: 74, endPoint x: 1109, endPoint y: 61, distance: 146.5
click at [1109, 61] on div "1 2 3 4 5 6 7 8 9 10 11 12 13 14 15 16 17 18 19 <!-- The <ol> tag is used to cr…" at bounding box center [1274, 326] width 372 height 590
click at [1211, 81] on div "<!-- The <ol> tag is used to create ordered lists. --> <!-- It uses <li> still,…" at bounding box center [1289, 341] width 341 height 621
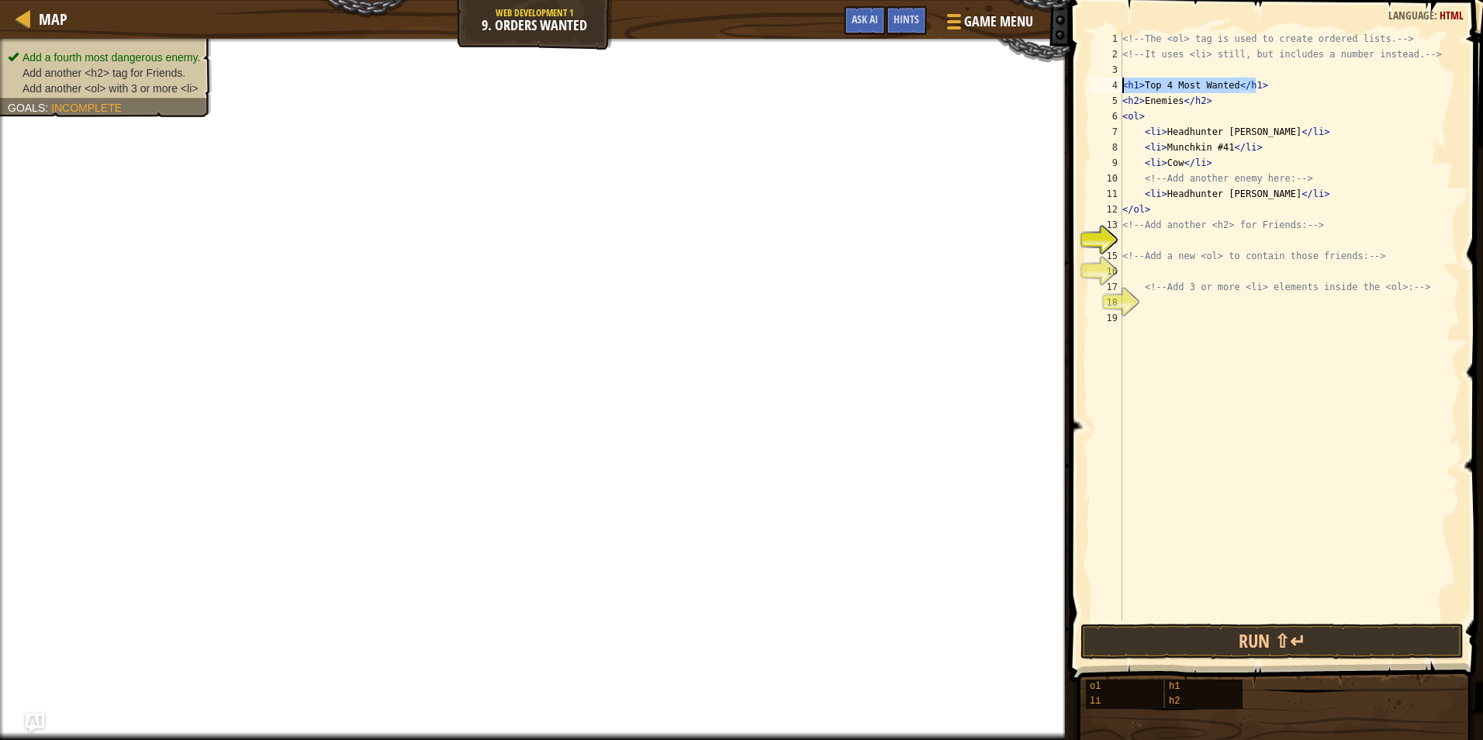
drag, startPoint x: 1276, startPoint y: 89, endPoint x: 1123, endPoint y: 84, distance: 152.9
click at [1123, 84] on div "<!-- The <ol> tag is used to create ordered lists. --> <!-- It uses <li> still,…" at bounding box center [1289, 341] width 341 height 621
click at [1123, 84] on div "<!-- The <ol> tag is used to create ordered lists. --> <!-- It uses <li> still,…" at bounding box center [1289, 326] width 341 height 590
drag, startPoint x: 1123, startPoint y: 80, endPoint x: 1268, endPoint y: 89, distance: 144.6
click at [1268, 89] on div "<!-- The <ol> tag is used to create ordered lists. --> <!-- It uses <li> still,…" at bounding box center [1289, 341] width 341 height 621
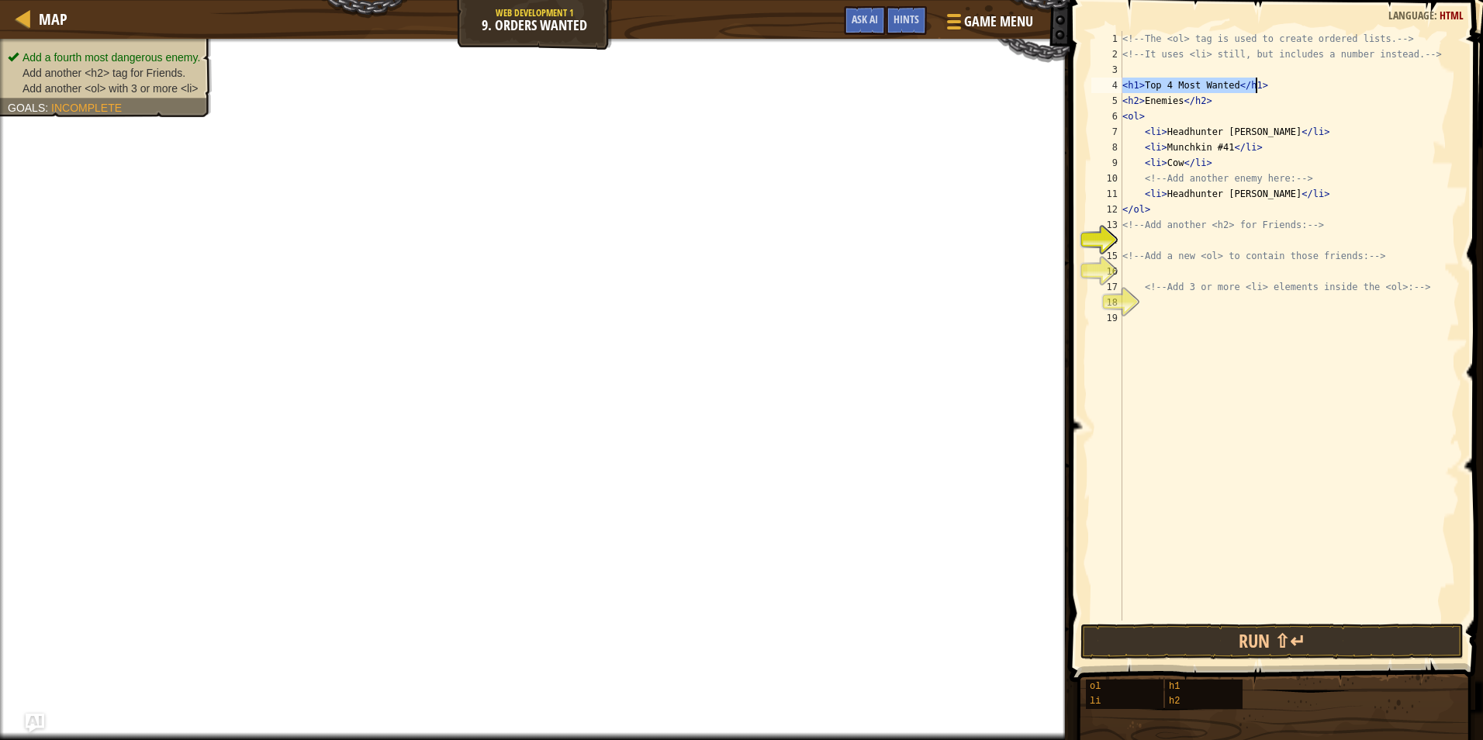
click at [1171, 227] on div "<!-- The <ol> tag is used to create ordered lists. --> <!-- It uses <li> still,…" at bounding box center [1289, 341] width 341 height 621
type textarea "<!-- Add another <h2> for Friends: -->"
click at [1146, 247] on div "<!-- The <ol> tag is used to create ordered lists. --> <!-- It uses <li> still,…" at bounding box center [1289, 341] width 341 height 621
paste textarea "<h1>Top 4 Most Wanted</h1>"
click at [1129, 246] on div "<!-- The <ol> tag is used to create ordered lists. --> <!-- It uses <li> still,…" at bounding box center [1289, 341] width 341 height 621
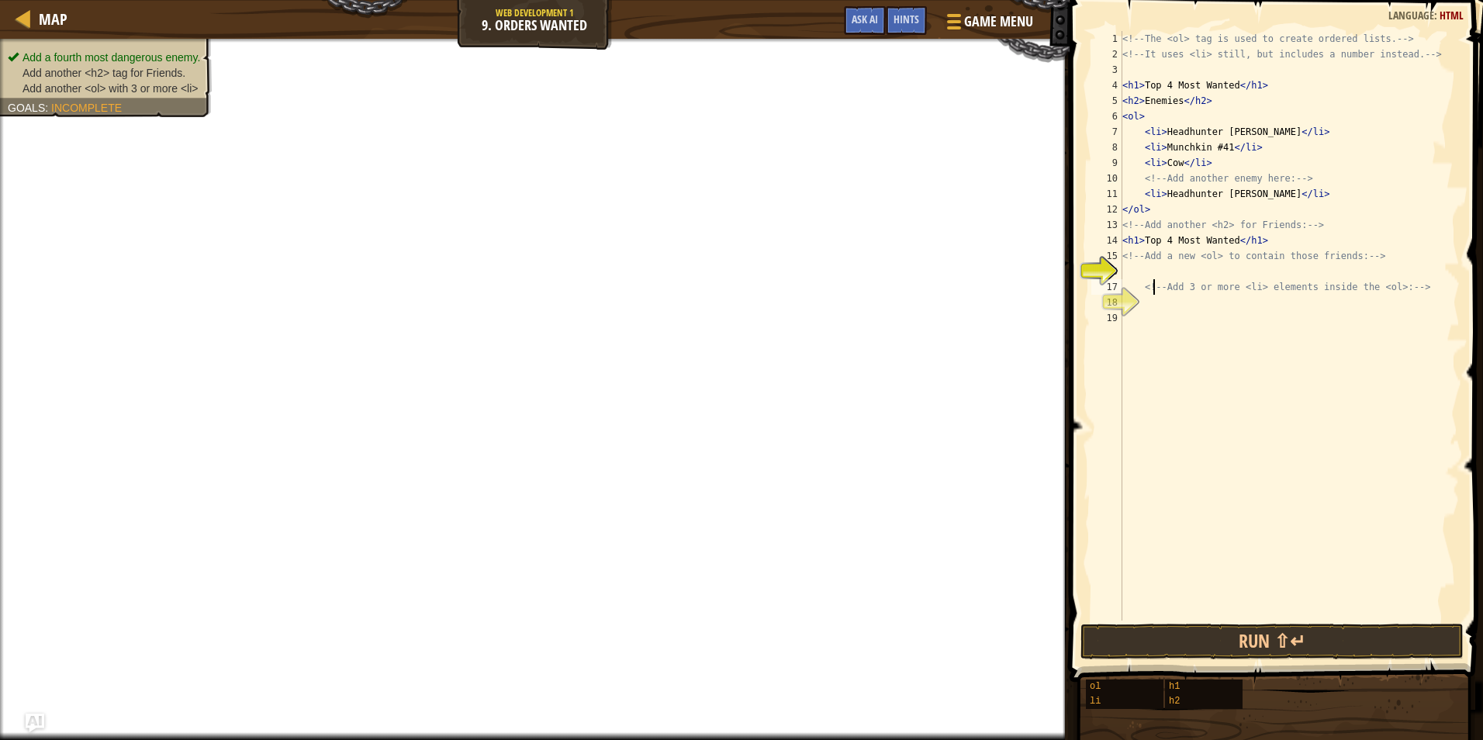
click at [1157, 285] on div "<!-- The <ol> tag is used to create ordered lists. --> <!-- It uses <li> still,…" at bounding box center [1289, 341] width 341 height 621
type textarea "<!-- Add 3 or more <li> elements inside the <ol>: -->"
click at [1157, 272] on div "<!-- The <ol> tag is used to create ordered lists. --> <!-- It uses <li> still,…" at bounding box center [1289, 341] width 341 height 621
click at [1159, 272] on div "<!-- The <ol> tag is used to create ordered lists. --> <!-- It uses <li> still,…" at bounding box center [1289, 341] width 341 height 621
click at [1151, 265] on div "<!-- The <ol> tag is used to create ordered lists. --> <!-- It uses <li> still,…" at bounding box center [1289, 341] width 341 height 621
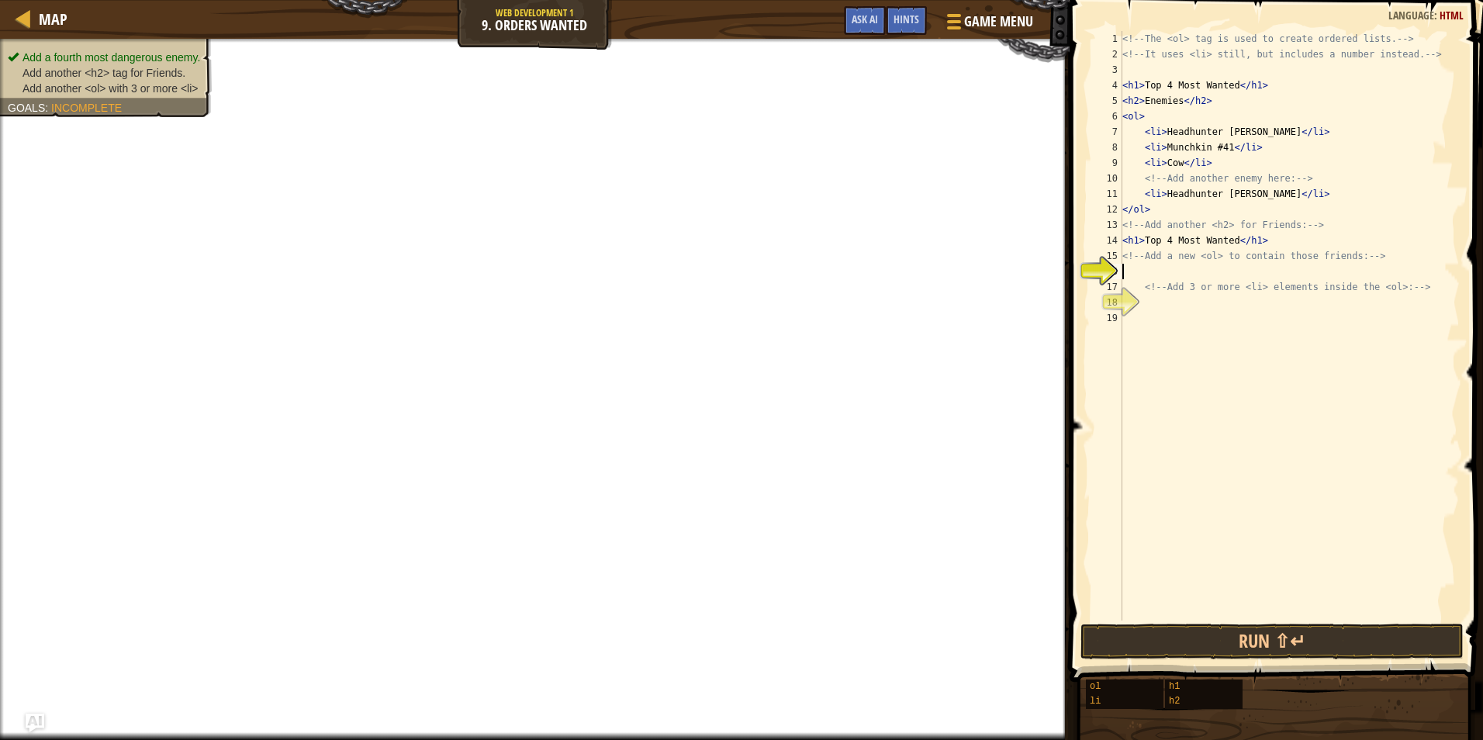
scroll to position [7, 0]
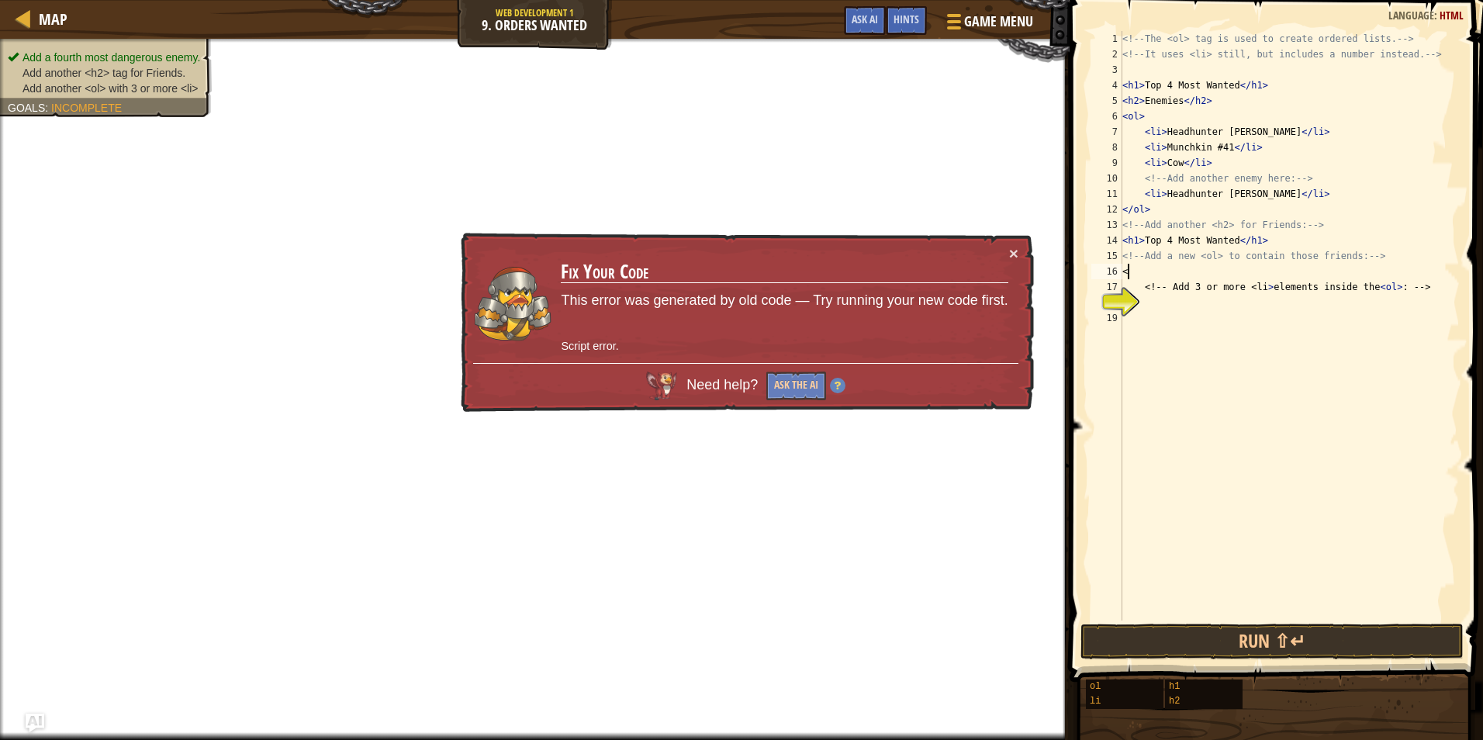
type textarea "<"
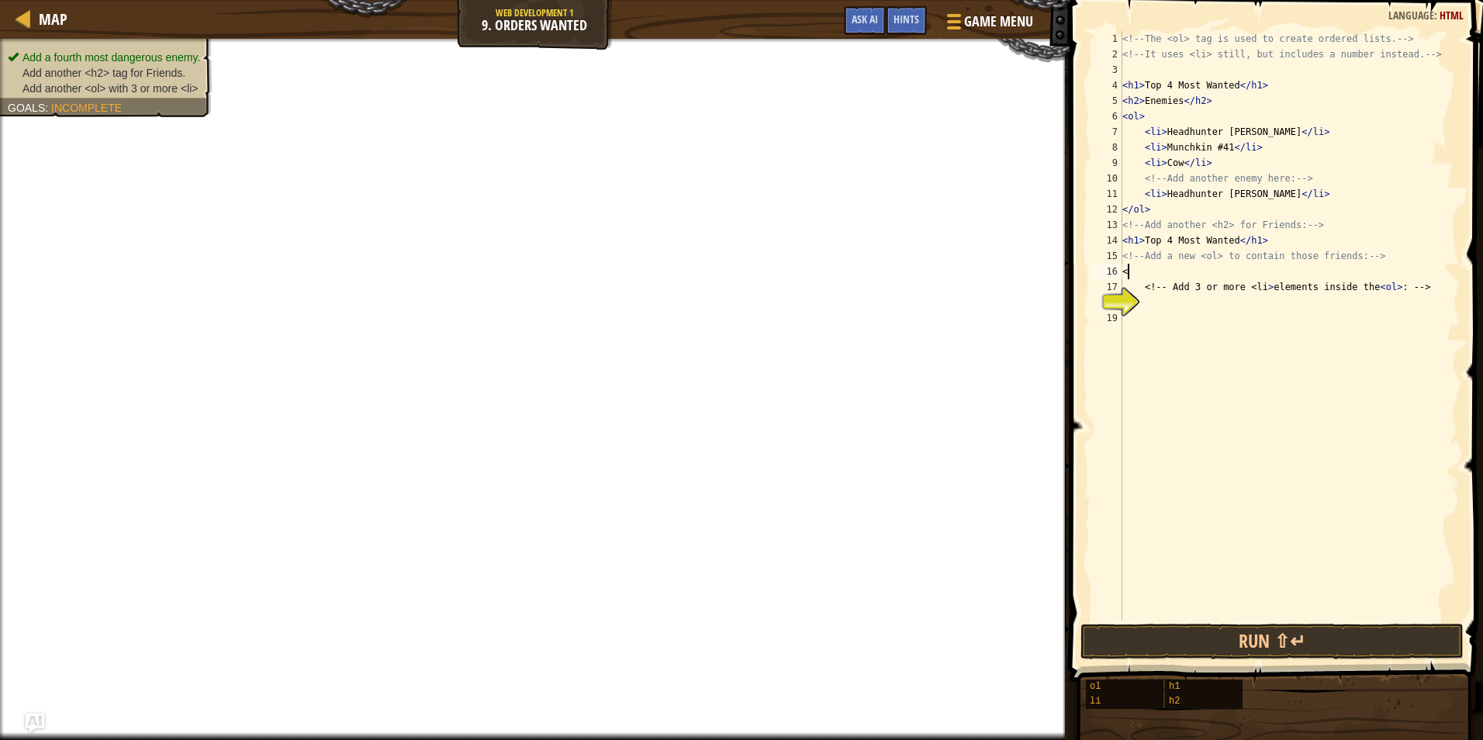
type textarea "g"
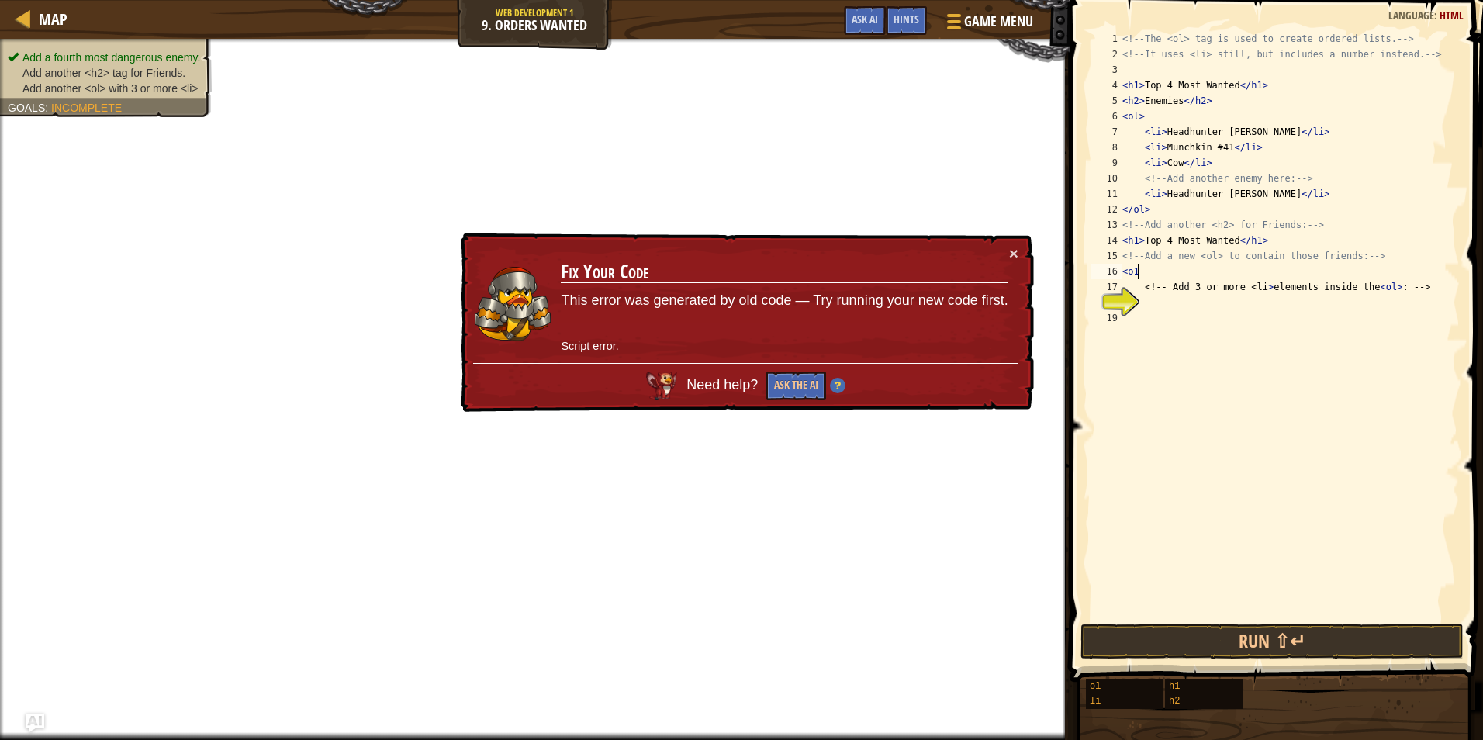
type textarea "<o1>"
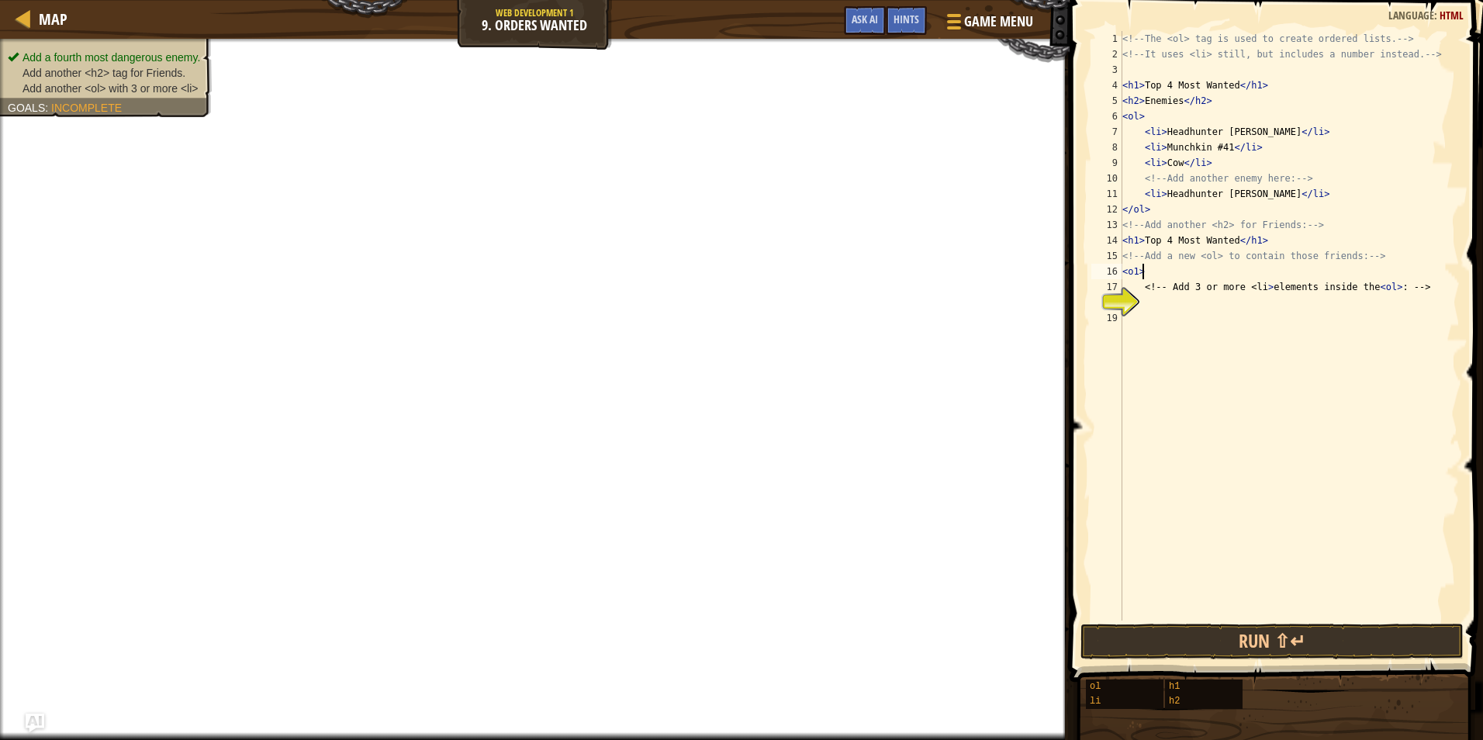
scroll to position [7, 1]
click at [1162, 326] on div "<!-- The <ol> tag is used to create ordered lists. --> <!-- It uses <li> still,…" at bounding box center [1289, 341] width 341 height 621
click at [1199, 262] on div "<!-- The <ol> tag is used to create ordered lists. --> <!-- It uses <li> still,…" at bounding box center [1289, 341] width 341 height 621
click at [1191, 270] on div "<!-- The <ol> tag is used to create ordered lists. --> <!-- It uses <li> still,…" at bounding box center [1289, 341] width 341 height 621
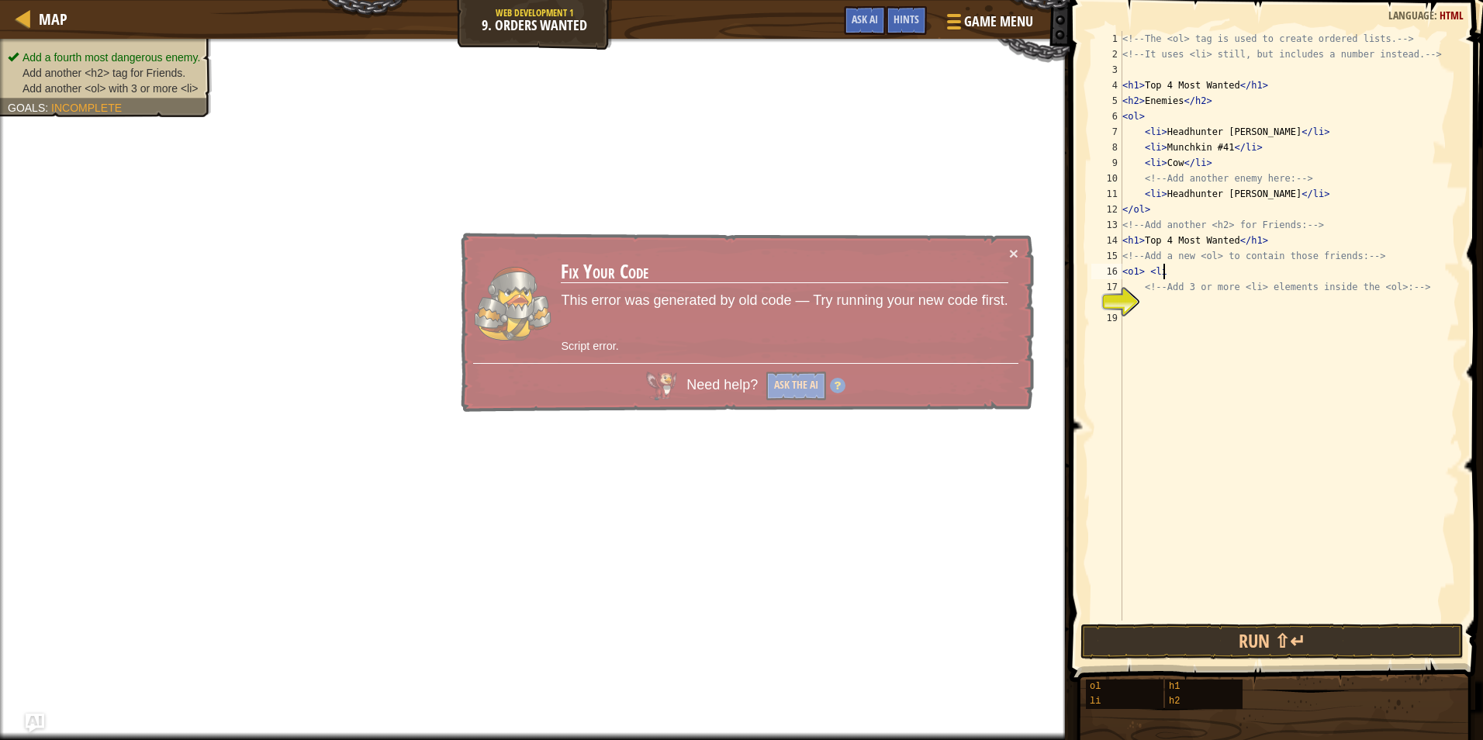
scroll to position [7, 2]
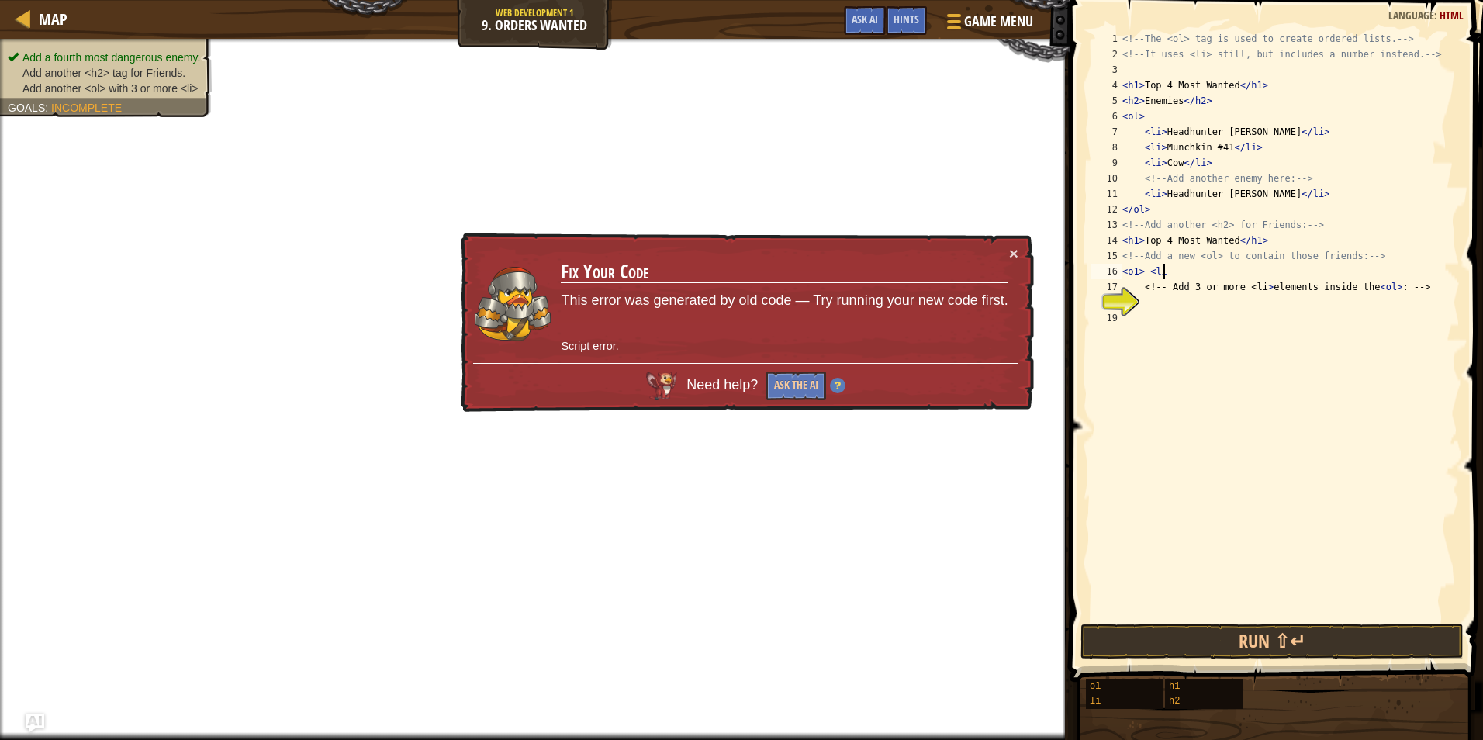
type textarea "<o1> <li>"
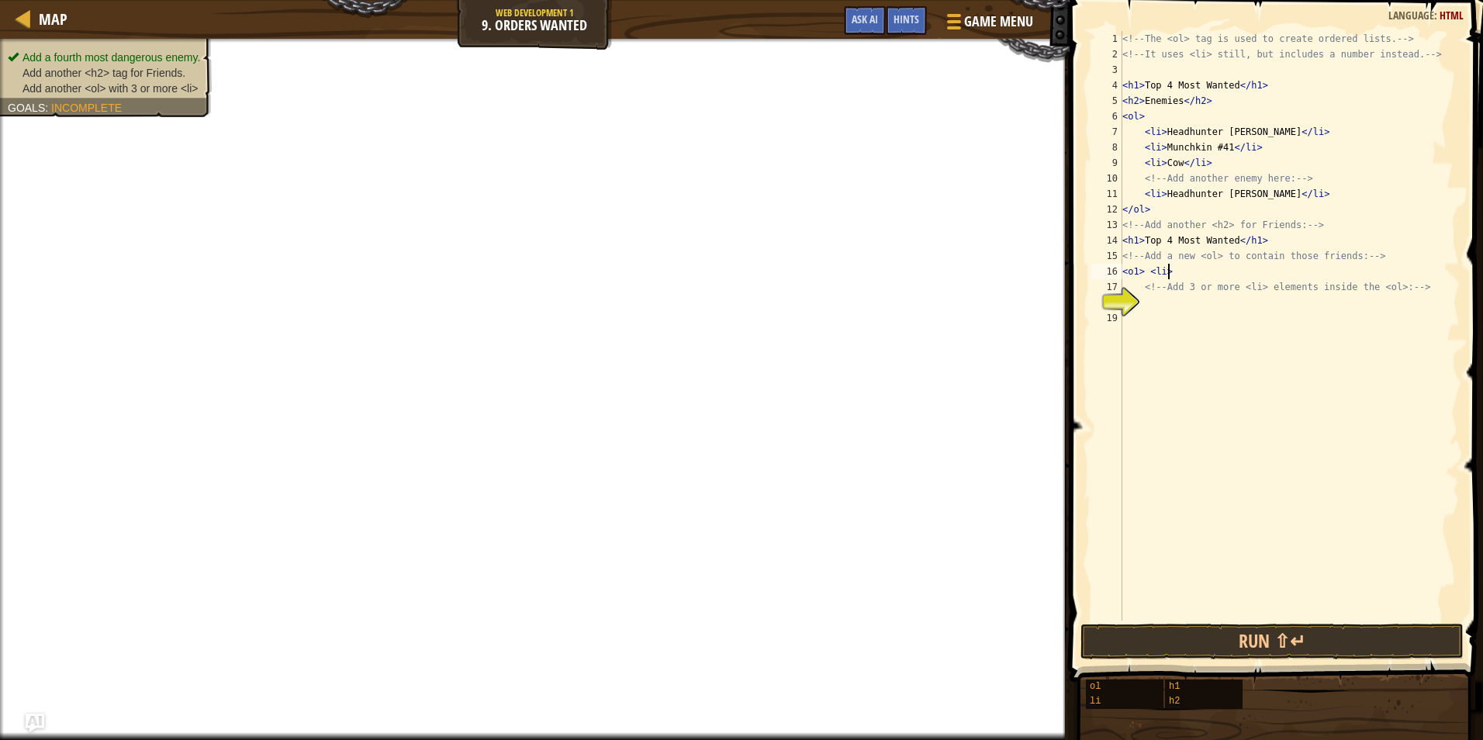
click at [1146, 333] on div "<!-- The <ol> tag is used to create ordered lists. --> <!-- It uses <li> still,…" at bounding box center [1289, 341] width 341 height 621
click at [1154, 320] on div "<!-- The <ol> tag is used to create ordered lists. --> <!-- It uses <li> still,…" at bounding box center [1289, 341] width 341 height 621
click at [1161, 307] on div "<!-- The <ol> tag is used to create ordered lists. --> <!-- It uses <li> still,…" at bounding box center [1289, 341] width 341 height 621
click at [1277, 233] on div "<!-- The <ol> tag is used to create ordered lists. --> <!-- It uses <li> still,…" at bounding box center [1289, 341] width 341 height 621
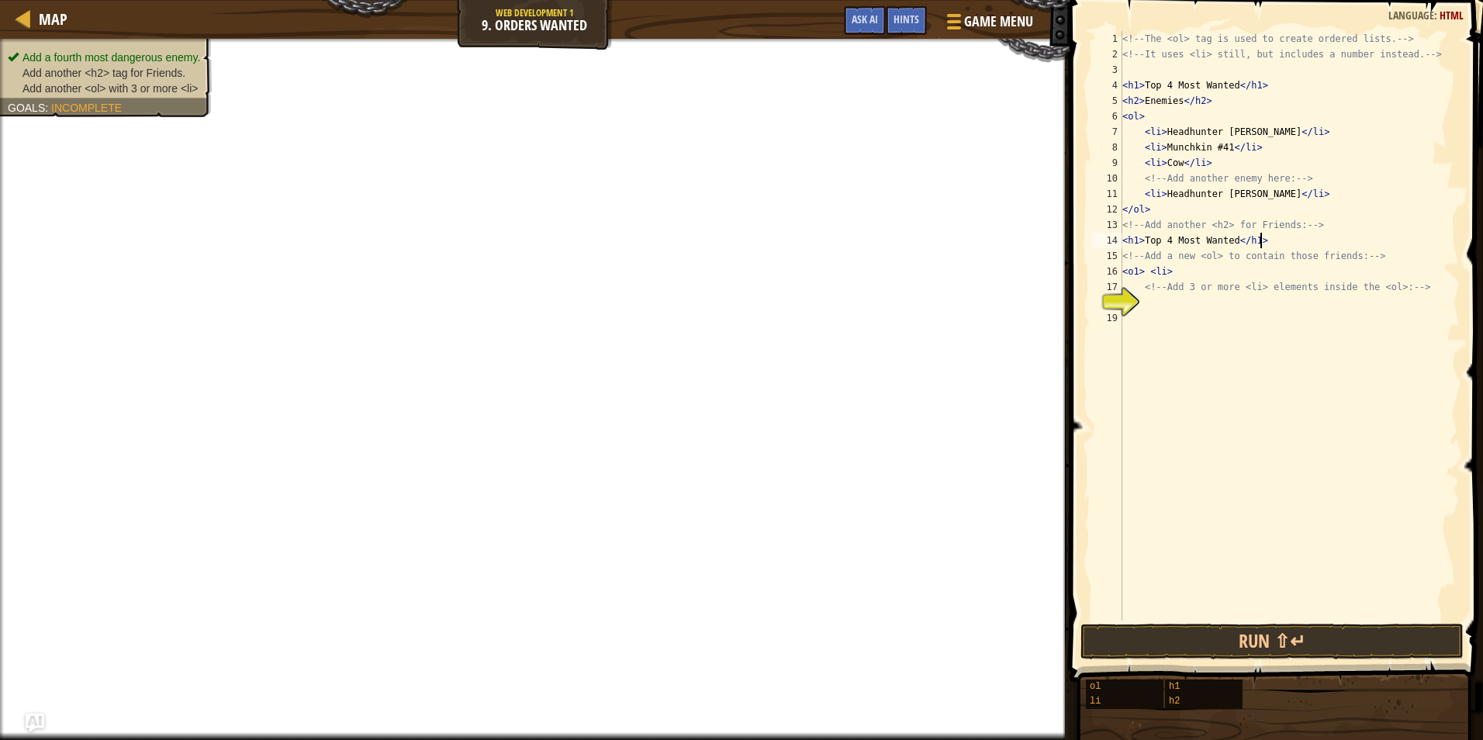
scroll to position [7, 11]
drag, startPoint x: 1138, startPoint y: 239, endPoint x: 1129, endPoint y: 246, distance: 11.0
click at [1136, 240] on div "<!-- The <ol> tag is used to create ordered lists. --> <!-- It uses <li> still,…" at bounding box center [1289, 341] width 341 height 621
click at [1250, 246] on div "<!-- The <ol> tag is used to create ordered lists. --> <!-- It uses <li> still,…" at bounding box center [1289, 341] width 341 height 621
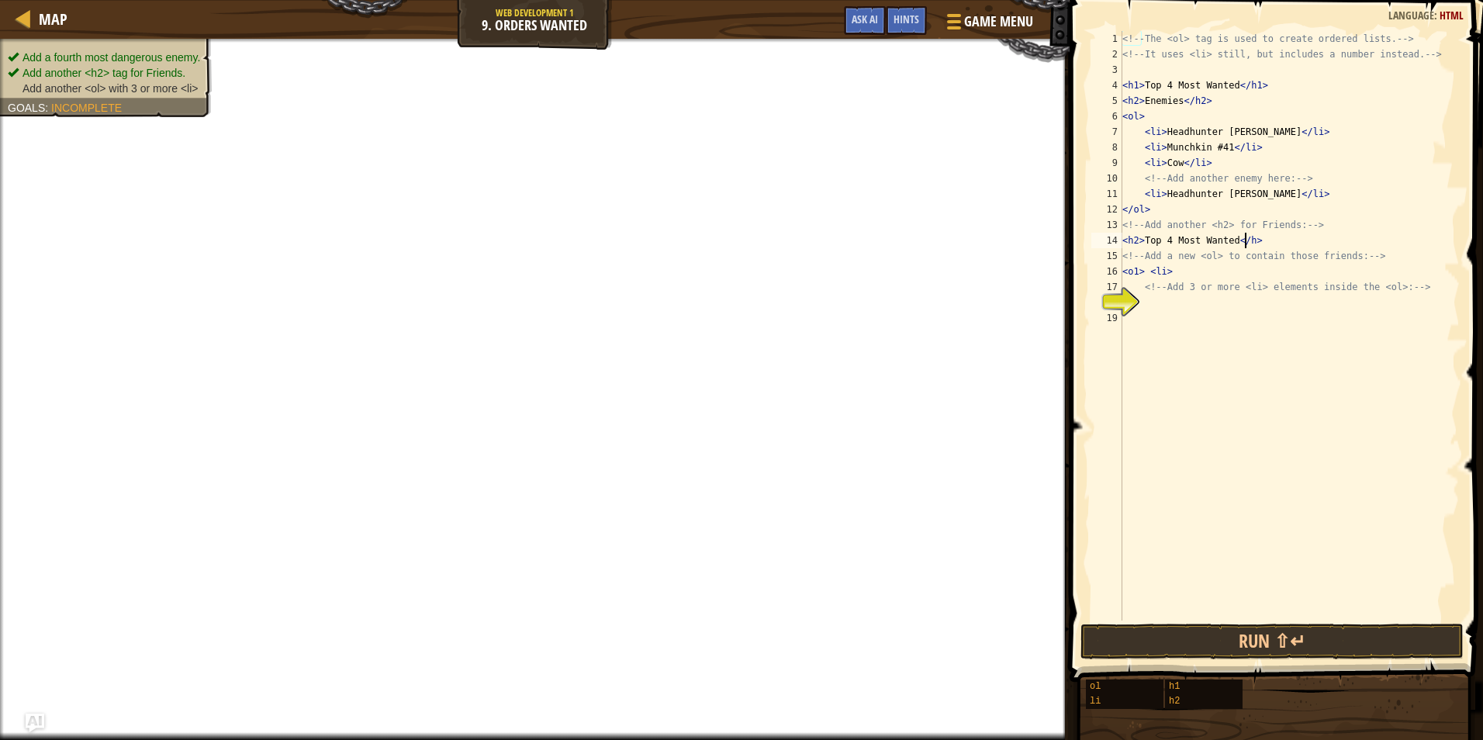
type textarea "<h2>Top 4 Most Wanted</h2>"
drag, startPoint x: 1244, startPoint y: 359, endPoint x: 1258, endPoint y: 342, distance: 22.0
click at [1247, 355] on div "<!-- The <ol> tag is used to create ordered lists. --> <!-- It uses <li> still,…" at bounding box center [1289, 341] width 341 height 621
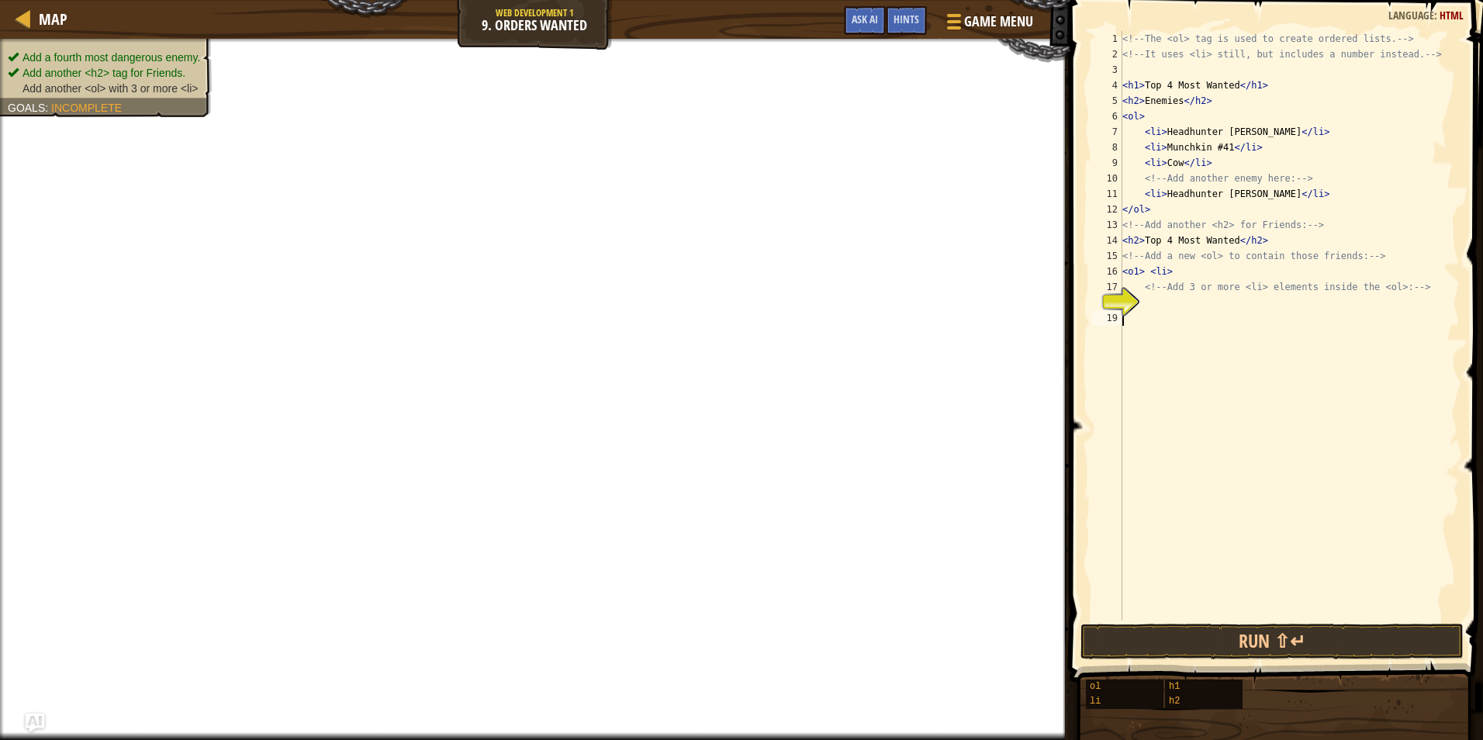
click at [1266, 337] on div "<!-- The <ol> tag is used to create ordered lists. --> <!-- It uses <li> still,…" at bounding box center [1289, 341] width 341 height 621
click at [1275, 326] on div "<!-- The <ol> tag is used to create ordered lists. --> <!-- It uses <li> still,…" at bounding box center [1289, 341] width 341 height 621
drag, startPoint x: 1275, startPoint y: 320, endPoint x: 1280, endPoint y: 307, distance: 14.0
click at [1277, 315] on div "<!-- The <ol> tag is used to create ordered lists. --> <!-- It uses <li> still,…" at bounding box center [1289, 341] width 341 height 621
click at [1280, 306] on div "<!-- The <ol> tag is used to create ordered lists. --> <!-- It uses <li> still,…" at bounding box center [1289, 341] width 341 height 621
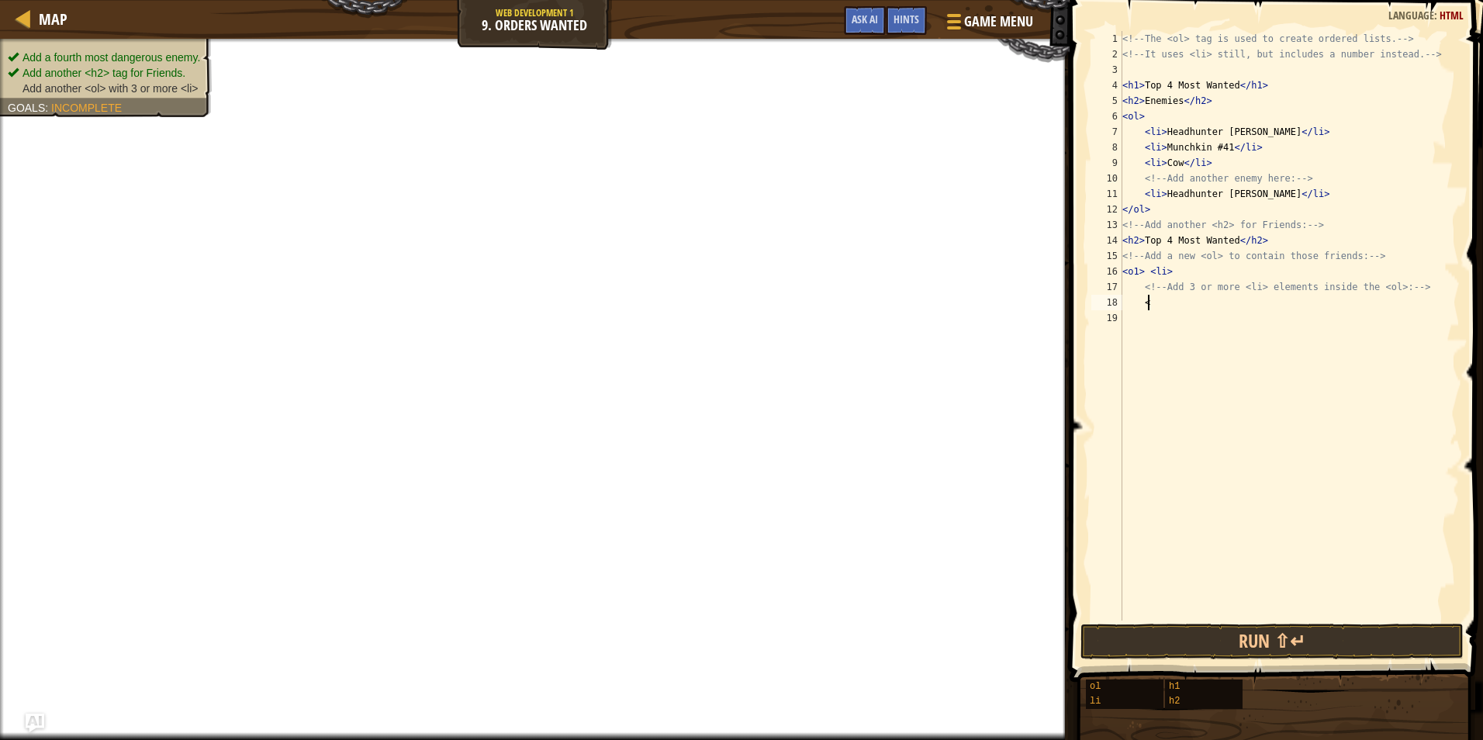
scroll to position [7, 2]
type textarea "<li>"
type textarea "I"
type textarea ">"
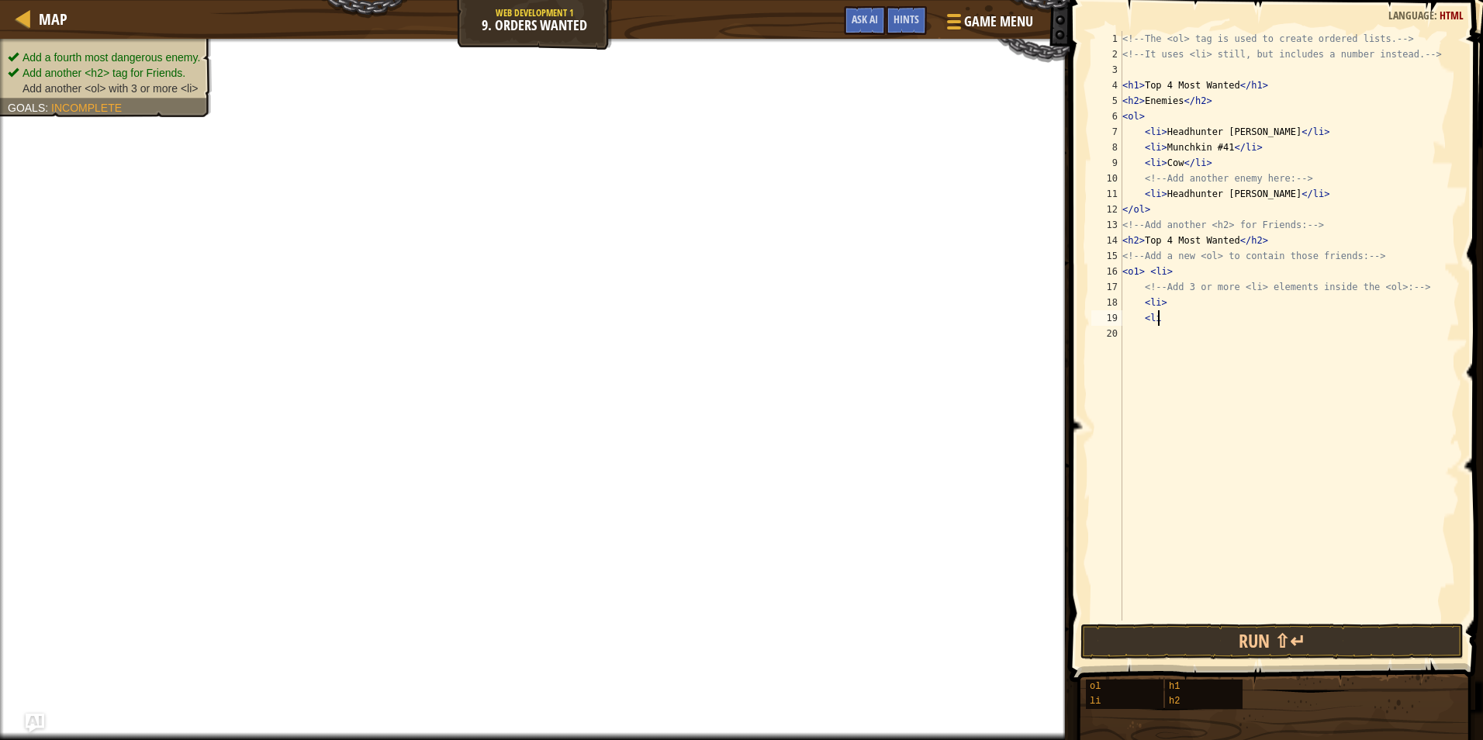
scroll to position [7, 2]
type textarea "<li>\"
type textarea "<li>"
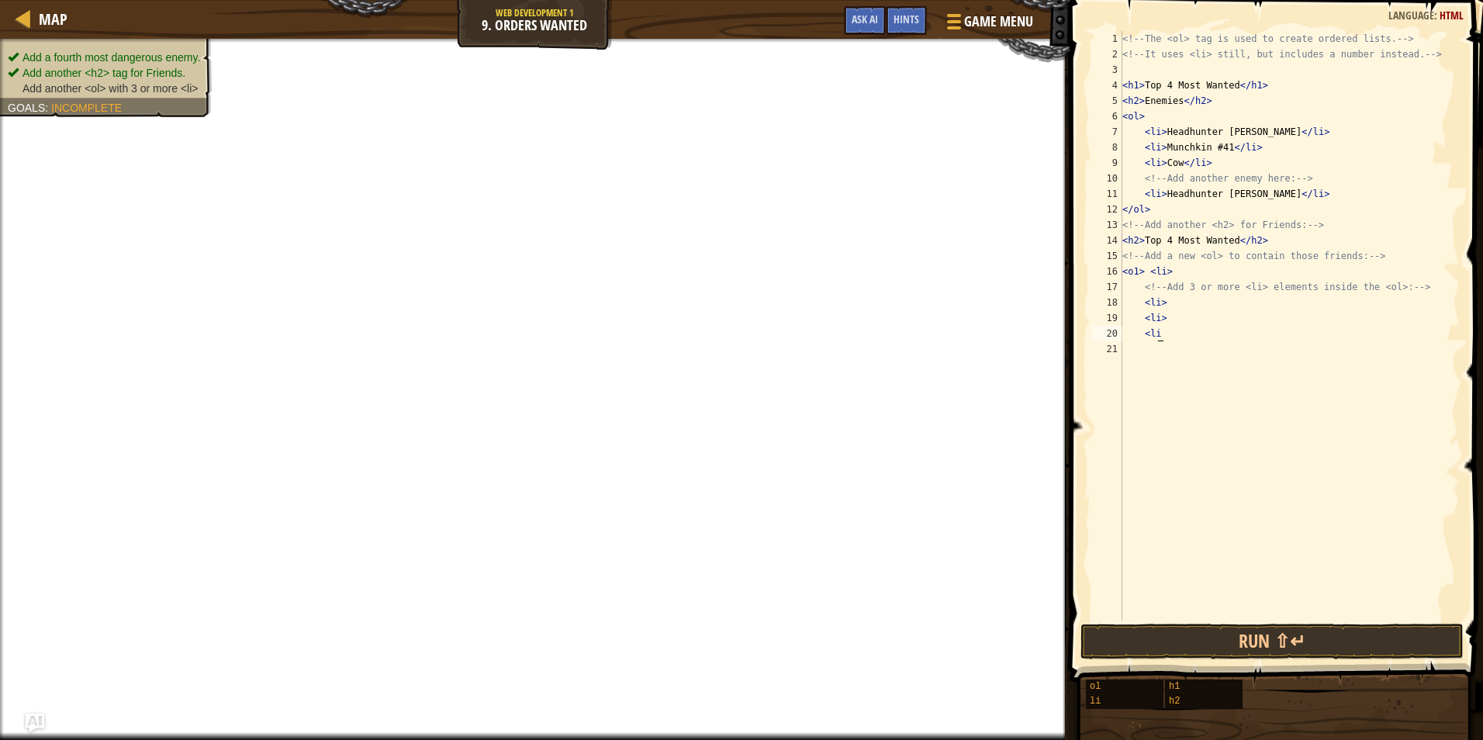
type textarea "<li>"
drag, startPoint x: 1157, startPoint y: 375, endPoint x: 1172, endPoint y: 376, distance: 14.8
click at [1172, 376] on div "<!-- The <ol> tag is used to create ordered lists. --> <!-- It uses <li> still,…" at bounding box center [1289, 341] width 341 height 621
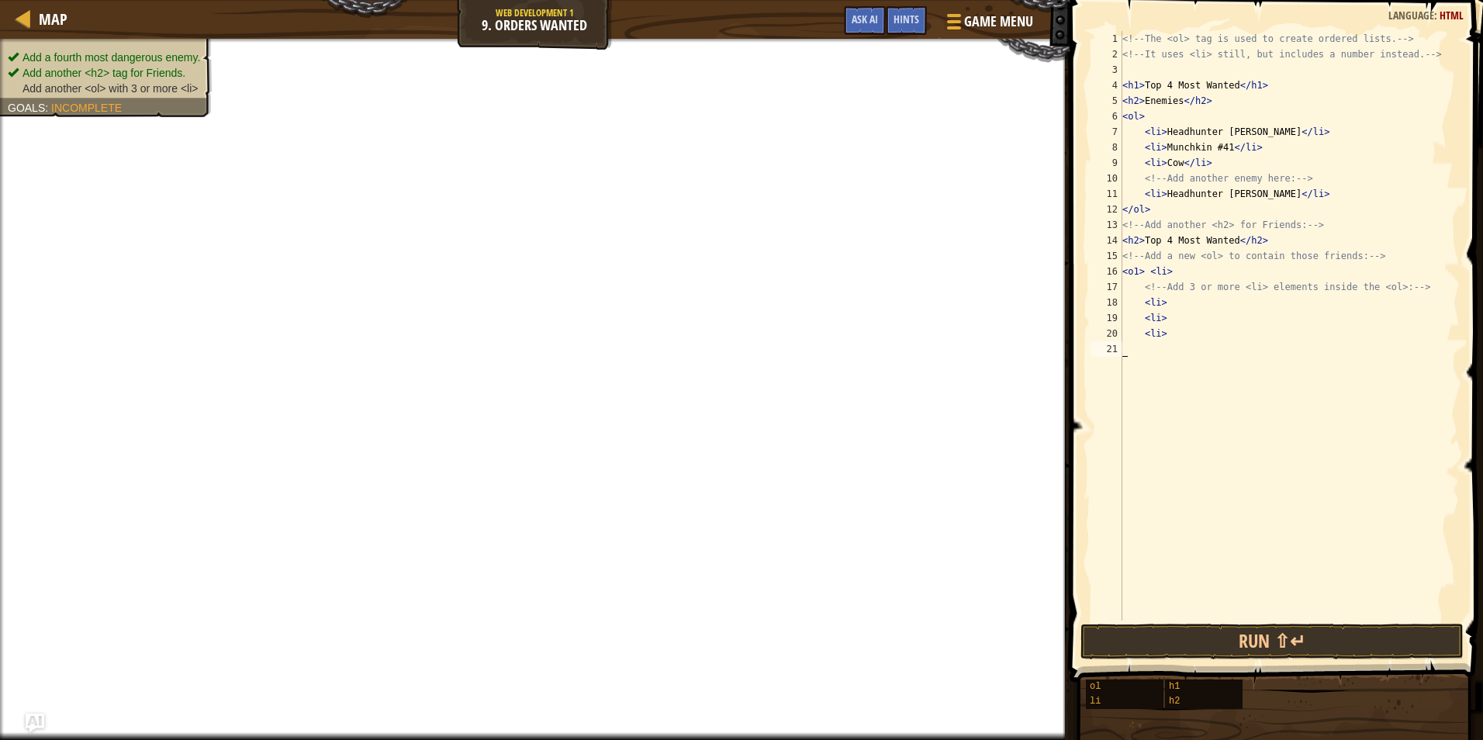
drag, startPoint x: 1181, startPoint y: 363, endPoint x: 1202, endPoint y: 341, distance: 30.7
click at [1187, 360] on div "<!-- The <ol> tag is used to create ordered lists. --> <!-- It uses <li> still,…" at bounding box center [1289, 341] width 341 height 621
click at [1203, 341] on div "<!-- The <ol> tag is used to create ordered lists. --> <!-- It uses <li> still,…" at bounding box center [1289, 341] width 341 height 621
click at [1180, 324] on div "<!-- The <ol> tag is used to create ordered lists. --> <!-- It uses <li> still,…" at bounding box center [1289, 341] width 341 height 621
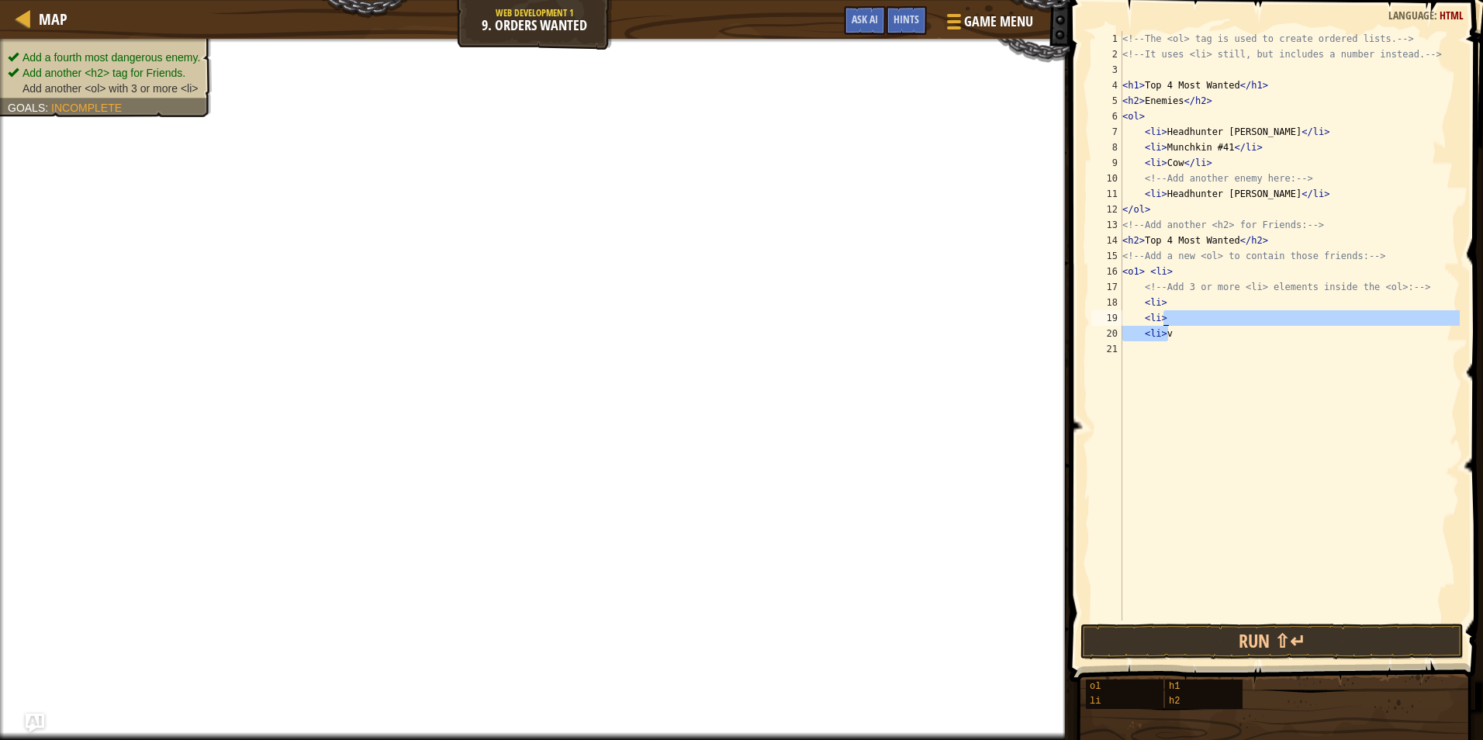
click at [1182, 317] on div "<!-- The <ol> tag is used to create ordered lists. --> <!-- It uses <li> still,…" at bounding box center [1289, 326] width 341 height 590
type textarea "<li>"
click at [1163, 354] on div "<!-- The <ol> tag is used to create ordered lists. --> <!-- It uses <li> still,…" at bounding box center [1289, 341] width 341 height 621
click at [1168, 343] on div "<!-- The <ol> tag is used to create ordered lists. --> <!-- It uses <li> still,…" at bounding box center [1289, 341] width 341 height 621
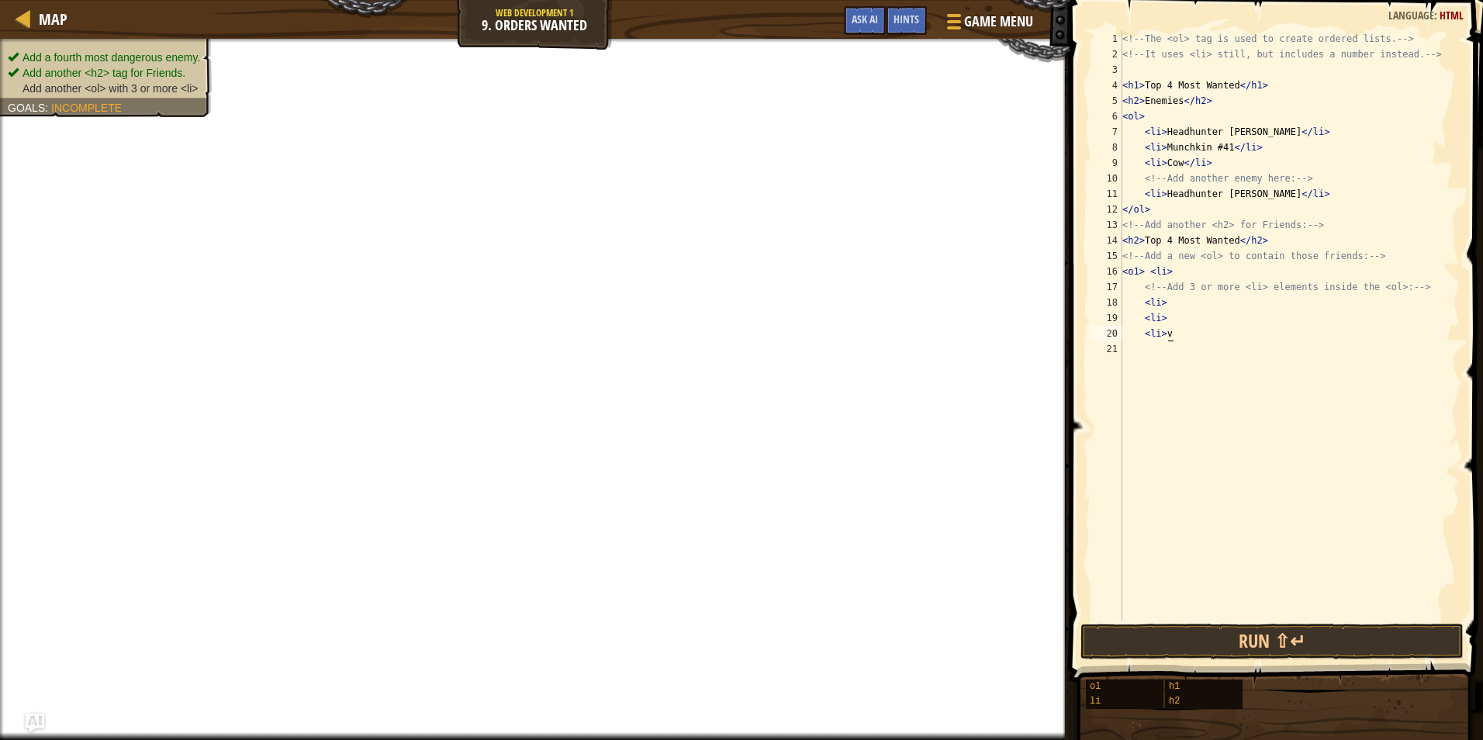
click at [1174, 337] on div "<!-- The <ol> tag is used to create ordered lists. --> <!-- It uses <li> still,…" at bounding box center [1289, 341] width 341 height 621
click at [1198, 316] on div "<!-- The <ol> tag is used to create ordered lists. --> <!-- It uses <li> still,…" at bounding box center [1289, 341] width 341 height 621
click at [1202, 300] on div "<!-- The <ol> tag is used to create ordered lists. --> <!-- It uses <li> still,…" at bounding box center [1289, 341] width 341 height 621
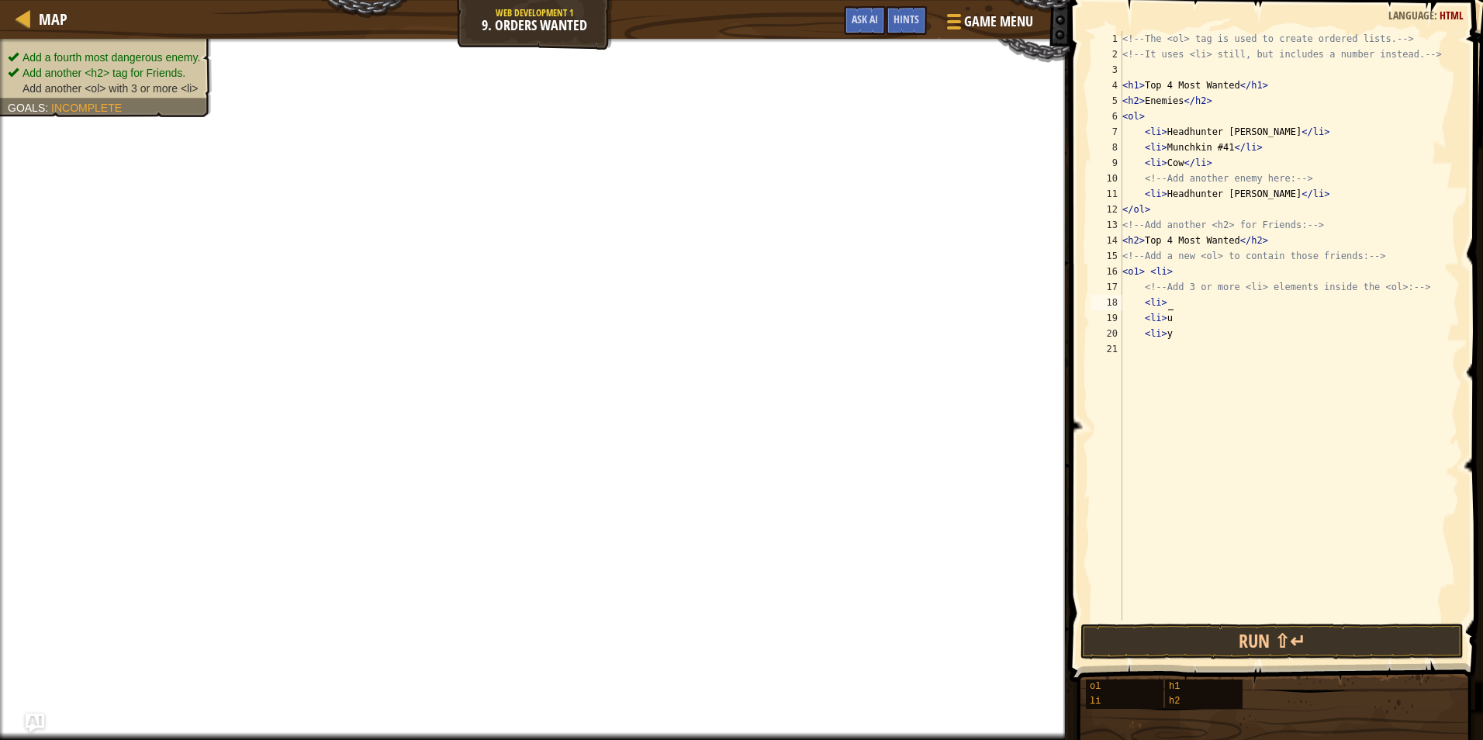
type textarea "<li> h"
drag, startPoint x: 1151, startPoint y: 398, endPoint x: 1151, endPoint y: 415, distance: 17.1
click at [1151, 414] on div "<!-- The <ol> tag is used to create ordered lists. --> <!-- It uses <li> still,…" at bounding box center [1289, 341] width 341 height 621
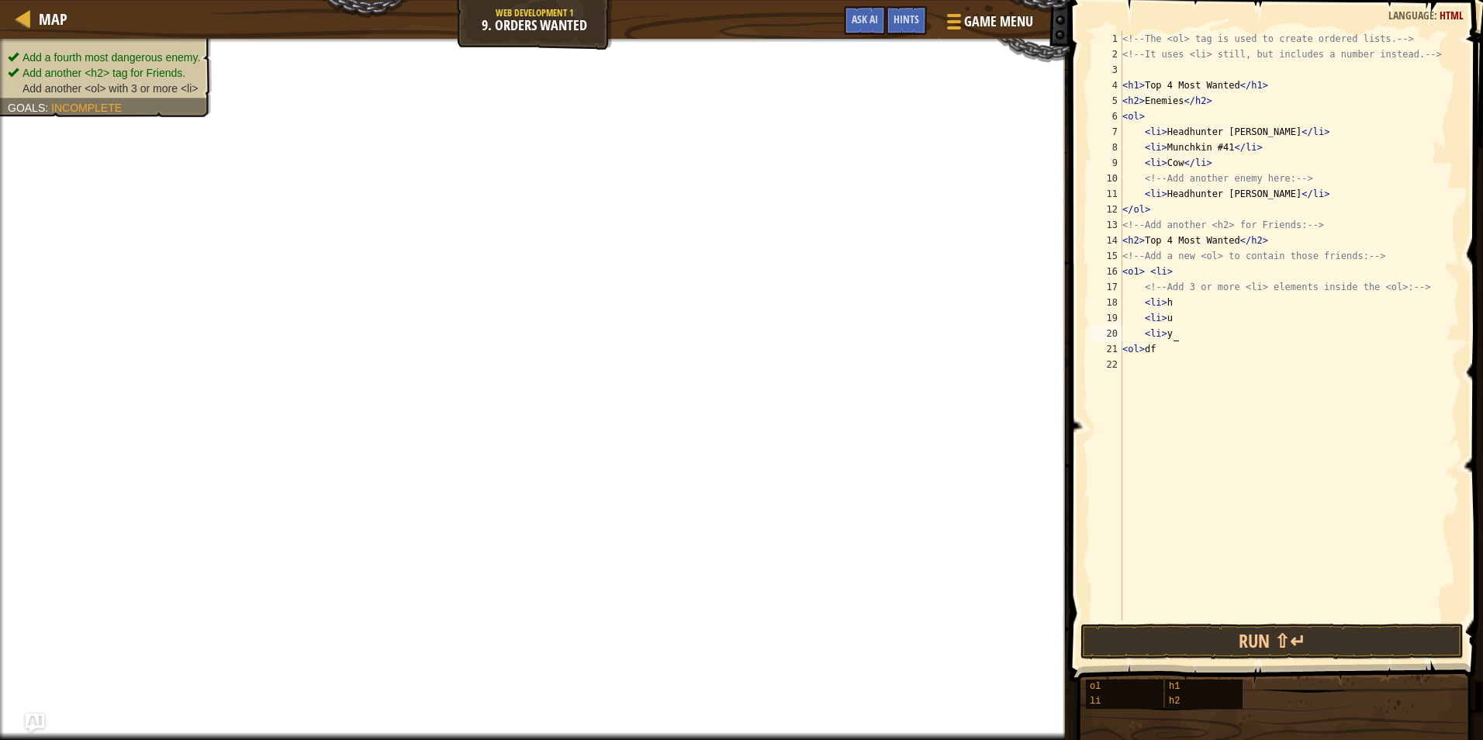
click at [1202, 340] on div "<!-- The <ol> tag is used to create ordered lists. --> <!-- It uses <li> still,…" at bounding box center [1289, 341] width 341 height 621
click at [1191, 347] on div "<!-- The <ol> tag is used to create ordered lists. --> <!-- It uses <li> still,…" at bounding box center [1289, 341] width 341 height 621
type textarea "<"
click at [1216, 334] on div "<!-- The <ol> tag is used to create ordered lists. --> <!-- It uses <li> still,…" at bounding box center [1289, 341] width 341 height 621
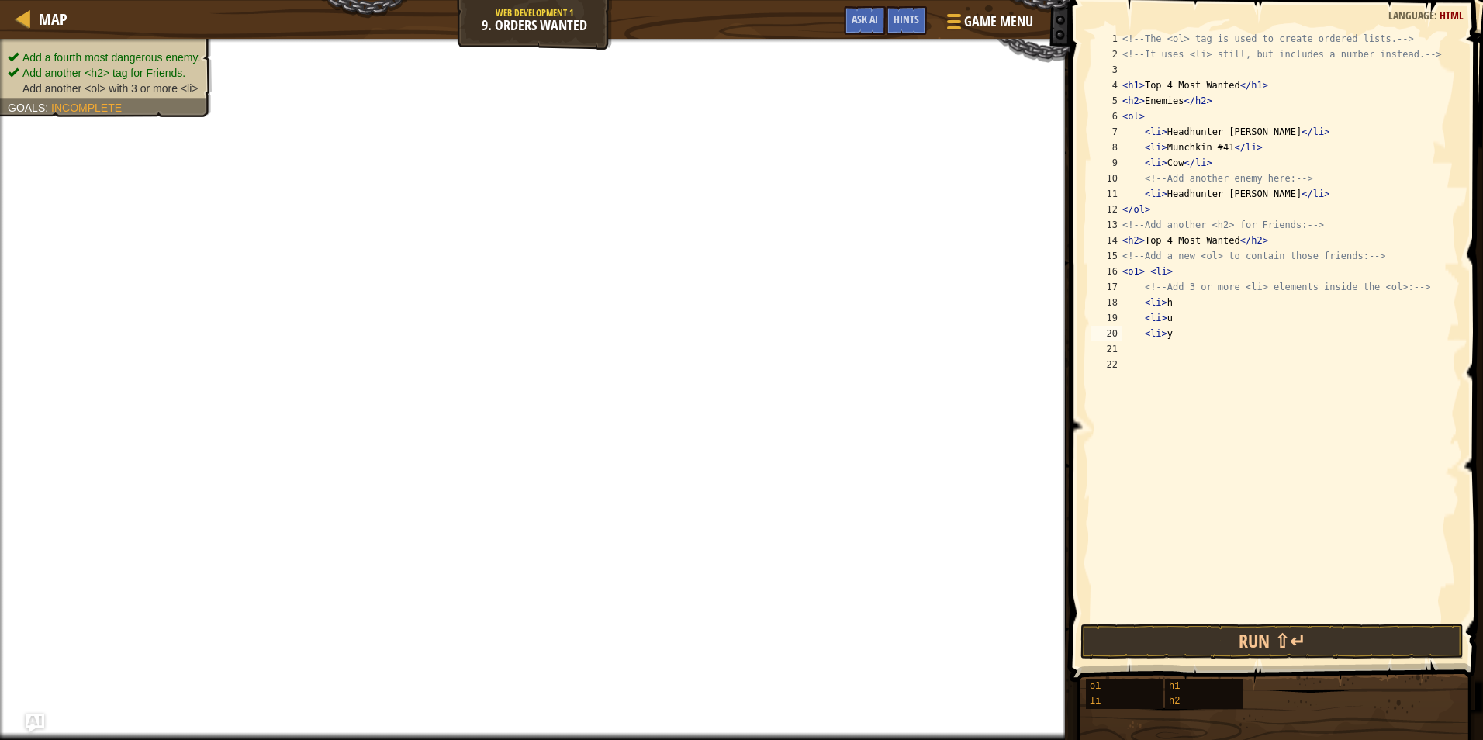
click at [1216, 334] on div "<!-- The <ol> tag is used to create ordered lists. --> <!-- It uses <li> still,…" at bounding box center [1289, 341] width 341 height 621
click at [1216, 333] on div "<!-- The <ol> tag is used to create ordered lists. --> <!-- It uses <li> still,…" at bounding box center [1289, 341] width 341 height 621
type textarea "<"
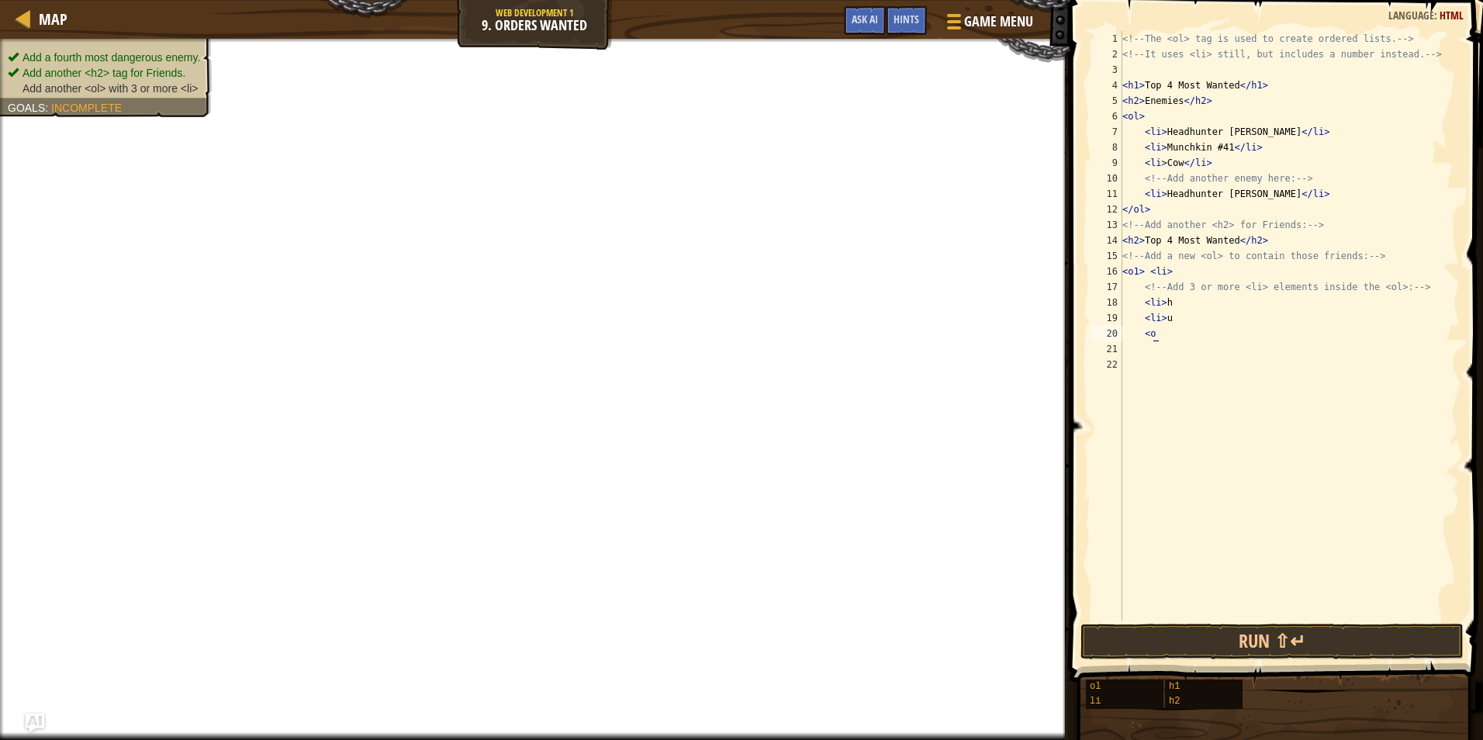
type textarea "<"
type textarea "<li"
click at [1251, 358] on div "<!-- The <ol> tag is used to create ordered lists. --> <!-- It uses <li> still,…" at bounding box center [1289, 341] width 341 height 621
click at [1266, 335] on div "<!-- The <ol> tag is used to create ordered lists. --> <!-- It uses <li> still,…" at bounding box center [1289, 341] width 341 height 621
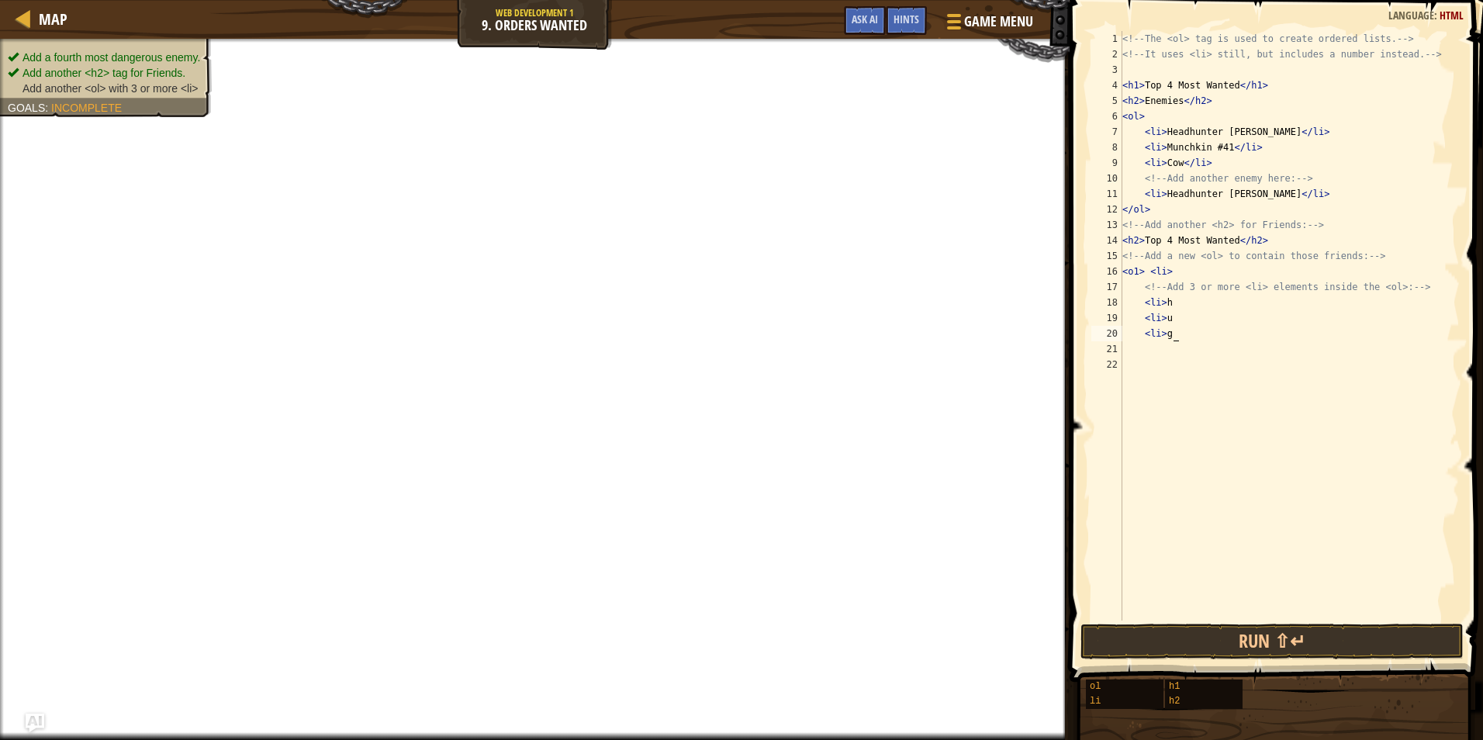
scroll to position [7, 3]
click at [40, 725] on img "Ask AI" at bounding box center [35, 723] width 20 height 20
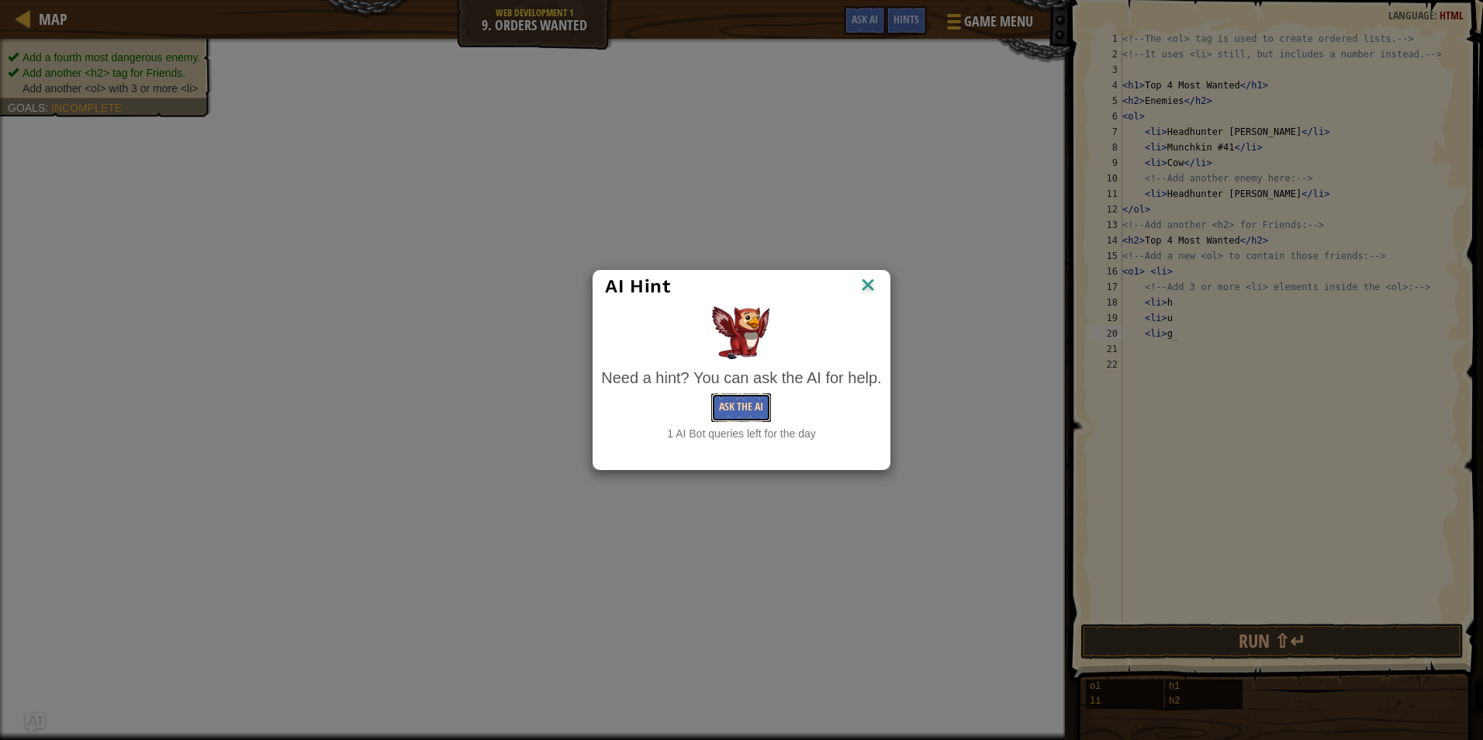
click at [734, 410] on button "Ask the AI" at bounding box center [741, 407] width 60 height 29
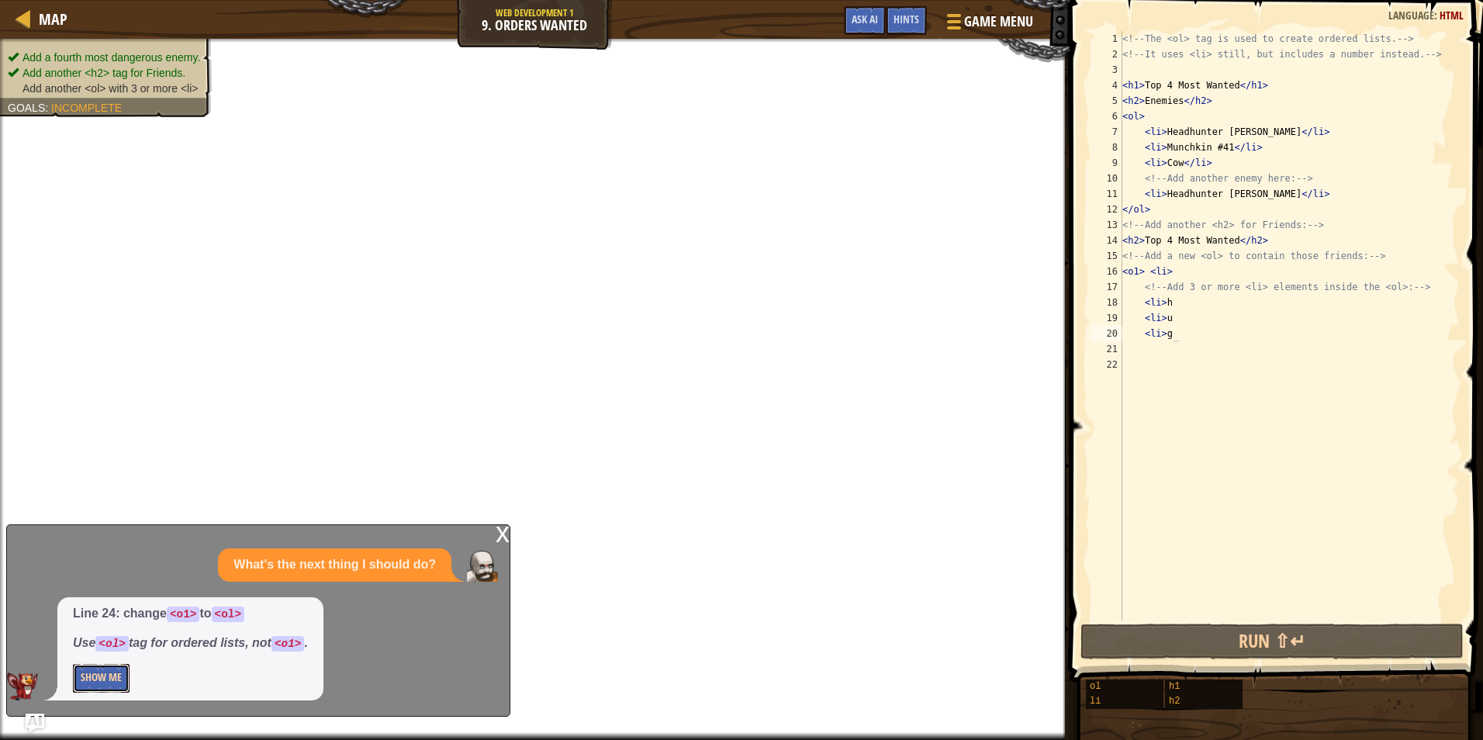
click at [111, 677] on button "Show Me" at bounding box center [101, 678] width 57 height 29
click at [111, 677] on p "Show Me" at bounding box center [190, 678] width 235 height 29
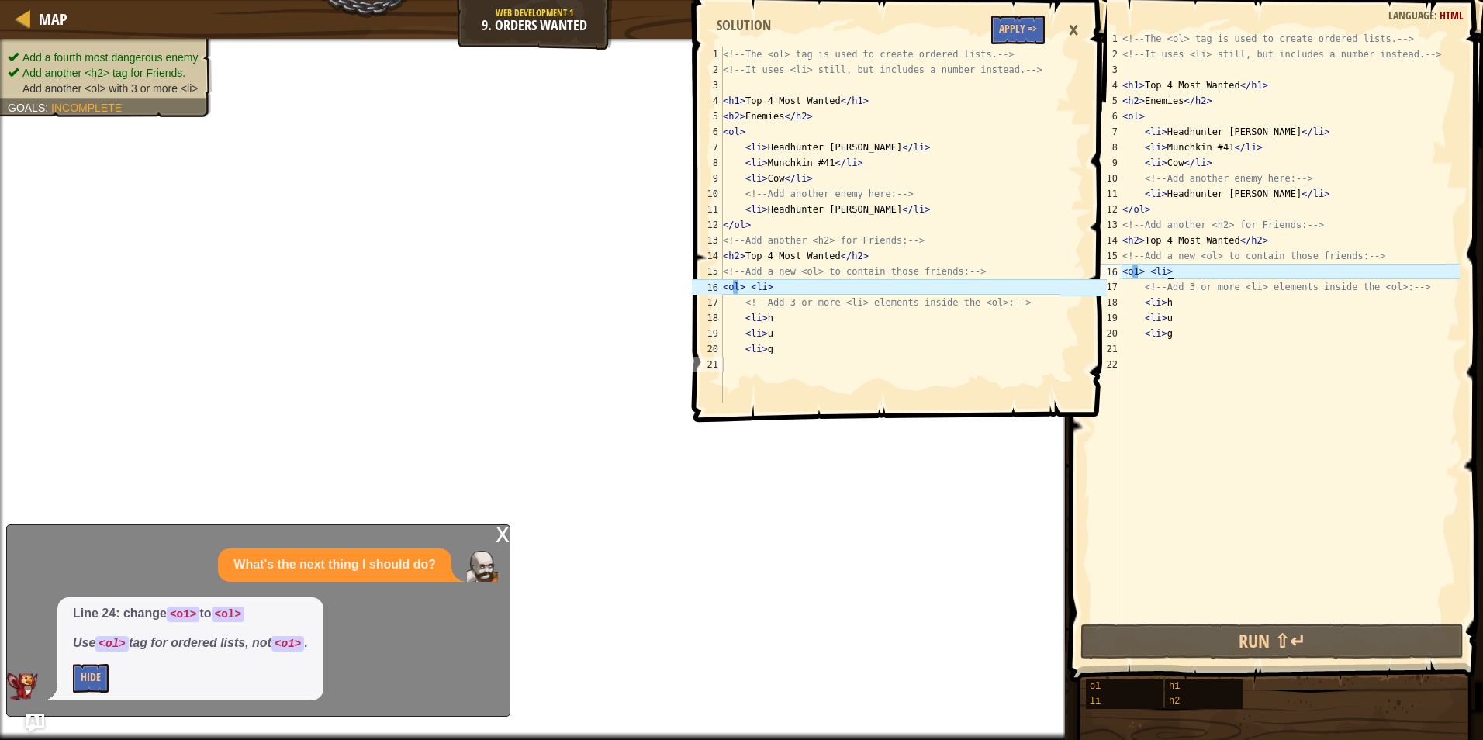
click at [1171, 267] on div "<!-- The <ol> tag is used to create ordered lists. --> <!-- It uses <li> still,…" at bounding box center [1289, 341] width 341 height 621
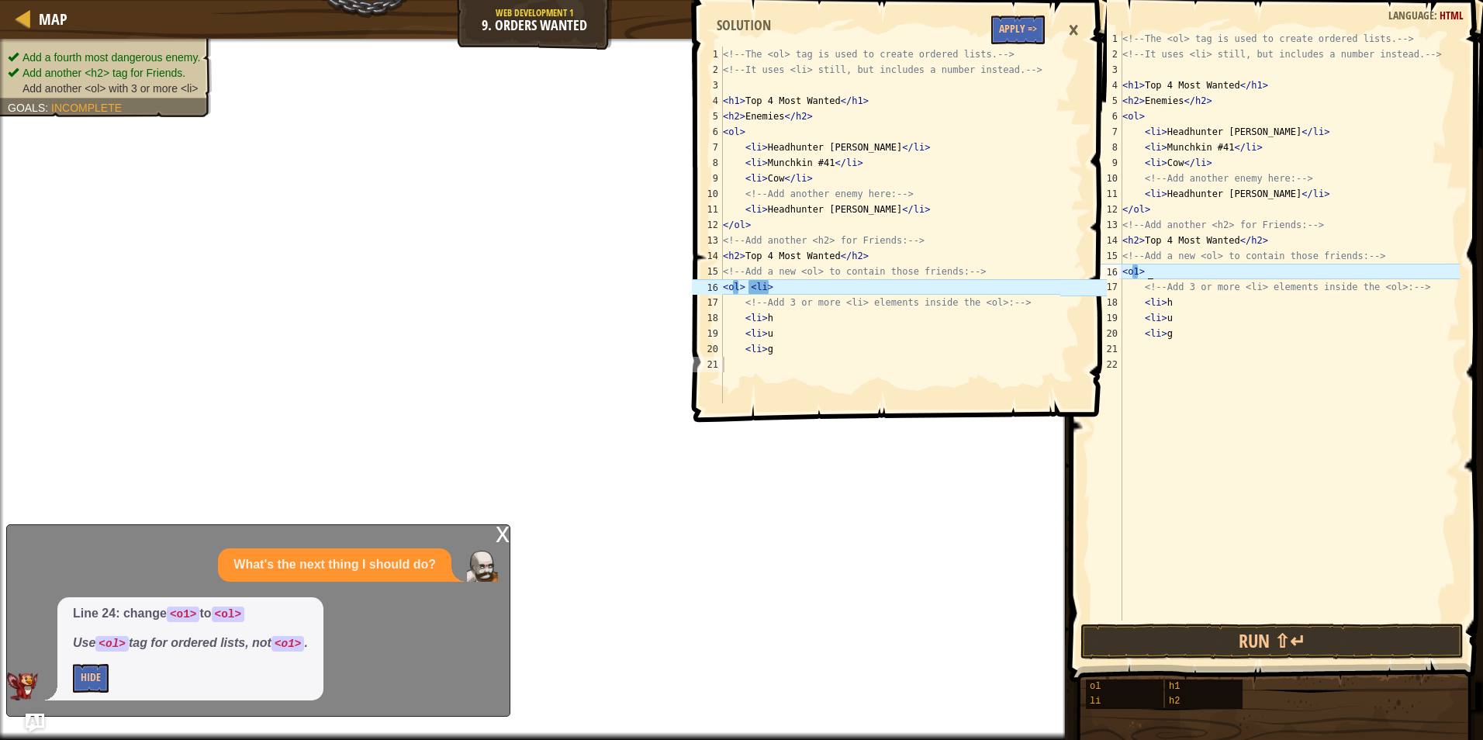
scroll to position [7, 1]
click at [102, 670] on button "Hide" at bounding box center [91, 678] width 36 height 29
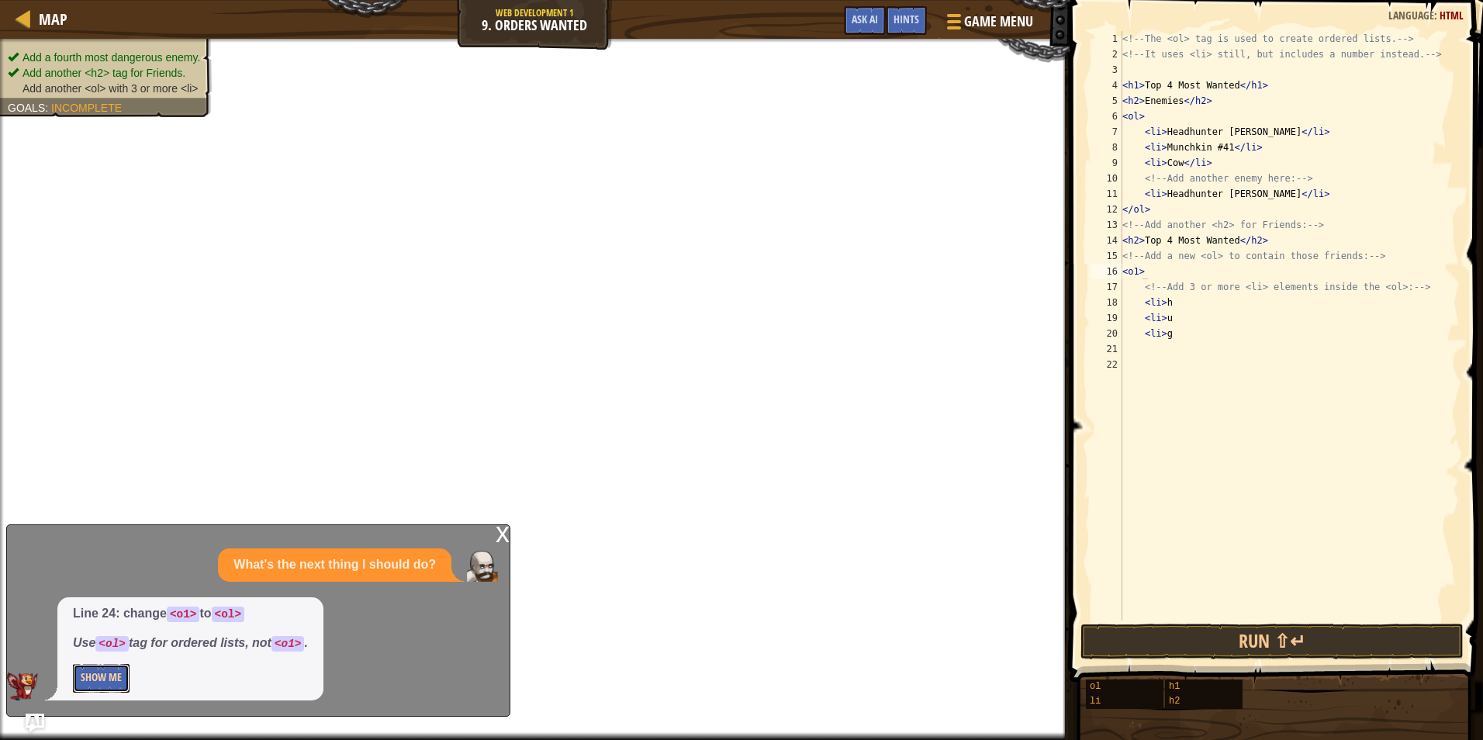
click at [99, 666] on button "Show Me" at bounding box center [101, 678] width 57 height 29
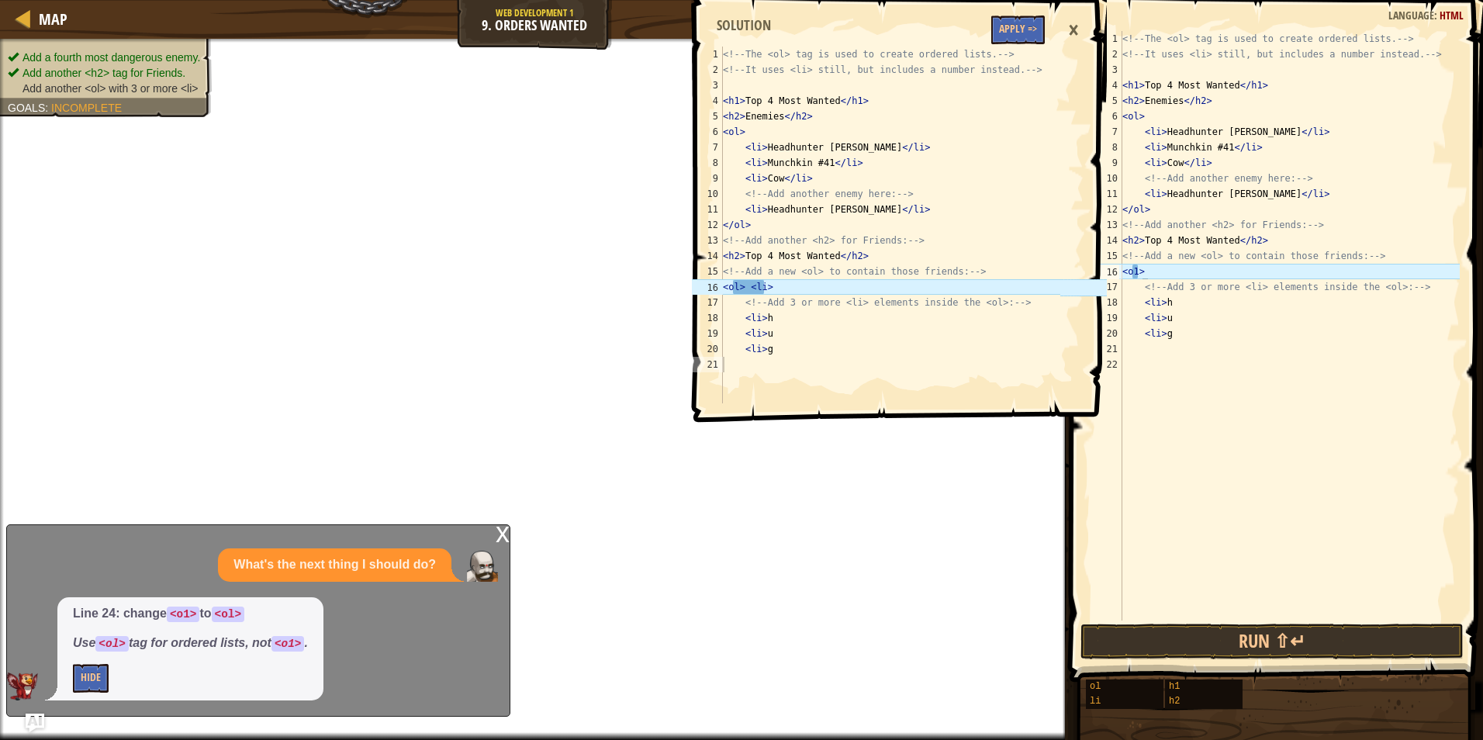
click at [102, 663] on div "Line 24: change <o1> to <ol> Use <ol> tag for ordered lists, not <o1> . Hide" at bounding box center [190, 648] width 266 height 103
click at [77, 676] on button "Hide" at bounding box center [91, 678] width 36 height 29
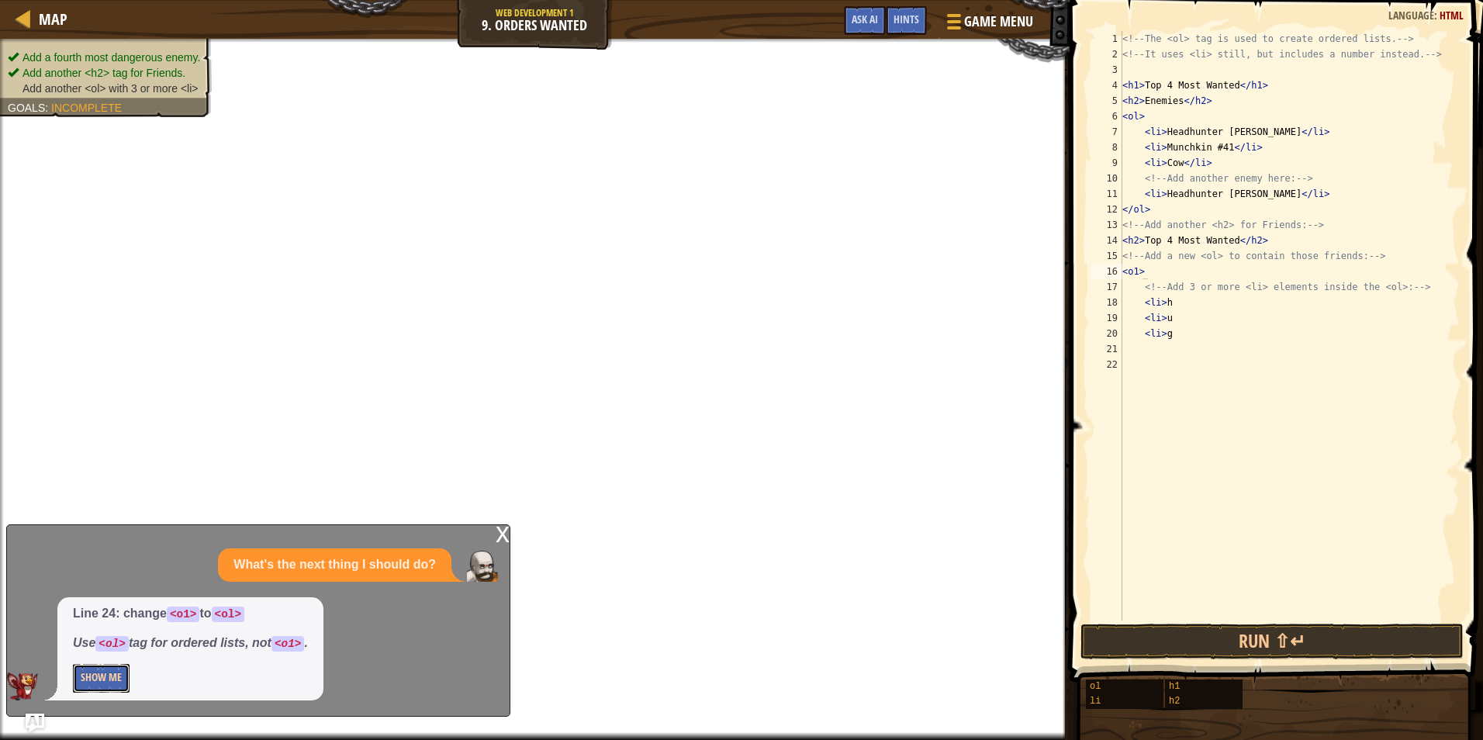
click at [88, 670] on button "Show Me" at bounding box center [101, 678] width 57 height 29
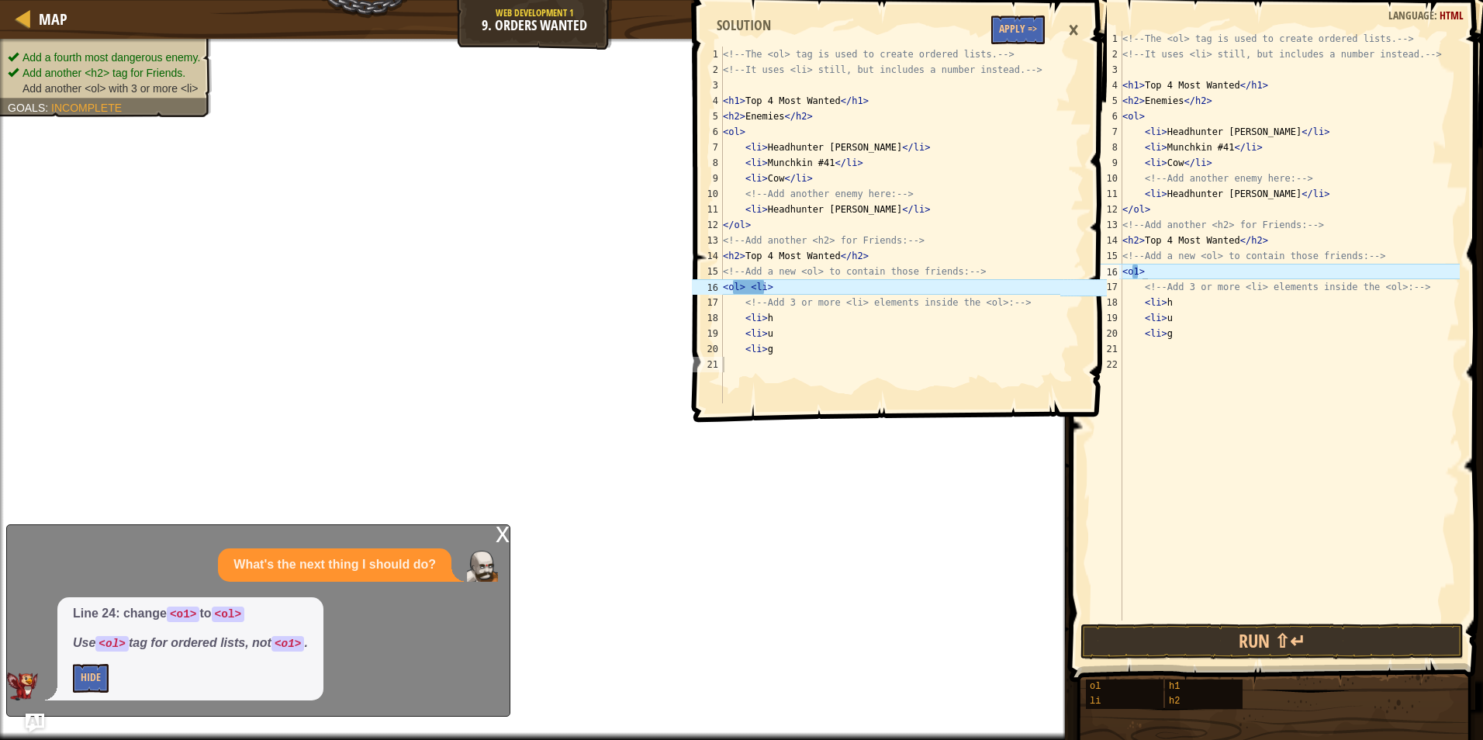
click at [90, 655] on div "Line 24: change <o1> to <ol> Use <ol> tag for ordered lists, not <o1> . Hide" at bounding box center [190, 648] width 266 height 103
click at [96, 671] on button "Hide" at bounding box center [91, 678] width 36 height 29
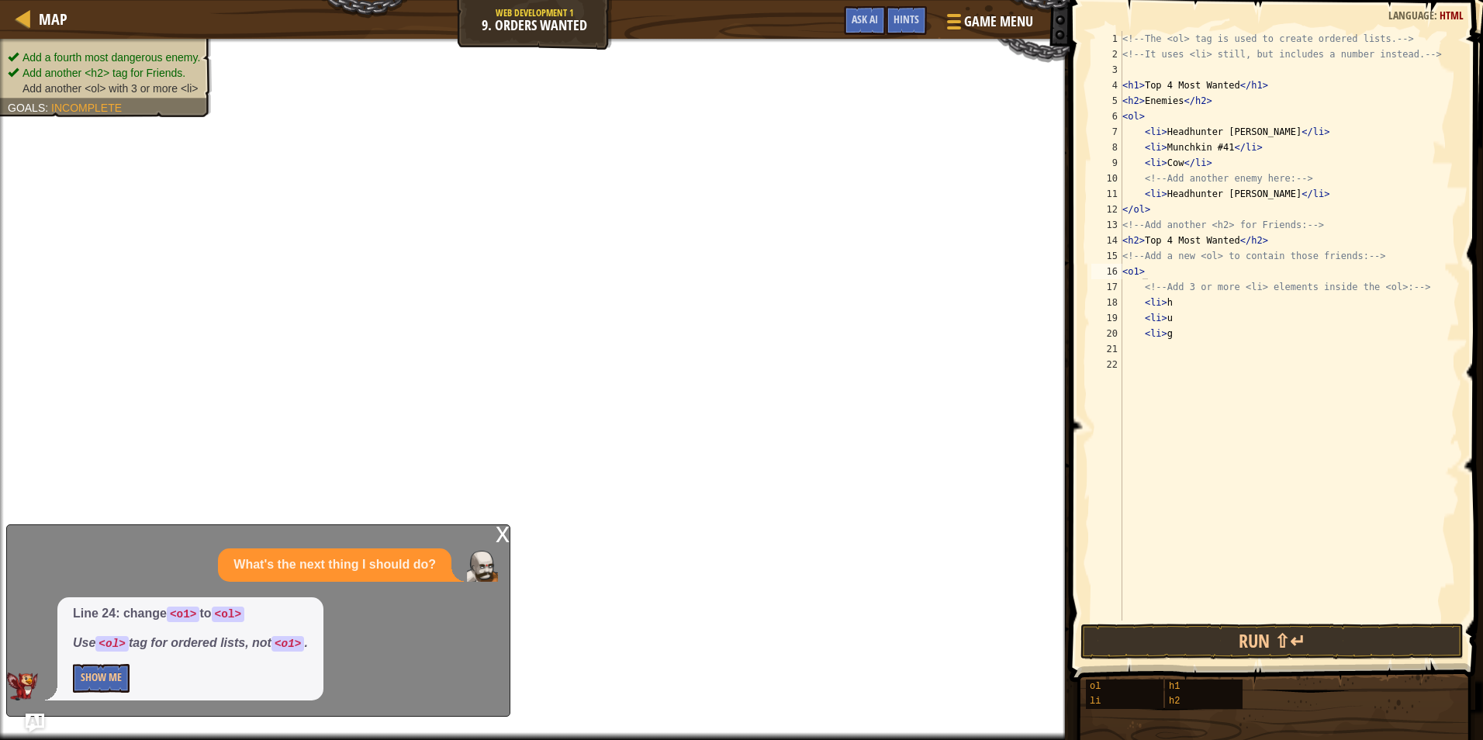
click at [1135, 282] on div "<!-- The <ol> tag is used to create ordered lists. --> <!-- It uses <li> still,…" at bounding box center [1289, 341] width 341 height 621
click at [1143, 269] on div "<!-- The <ol> tag is used to create ordered lists. --> <!-- It uses <li> still,…" at bounding box center [1289, 341] width 341 height 621
click at [1139, 271] on div "<!-- The <ol> tag is used to create ordered lists. --> <!-- It uses <li> still,…" at bounding box center [1289, 326] width 341 height 590
click at [1137, 271] on div "<!-- The <ol> tag is used to create ordered lists. --> <!-- It uses <li> still,…" at bounding box center [1289, 326] width 341 height 590
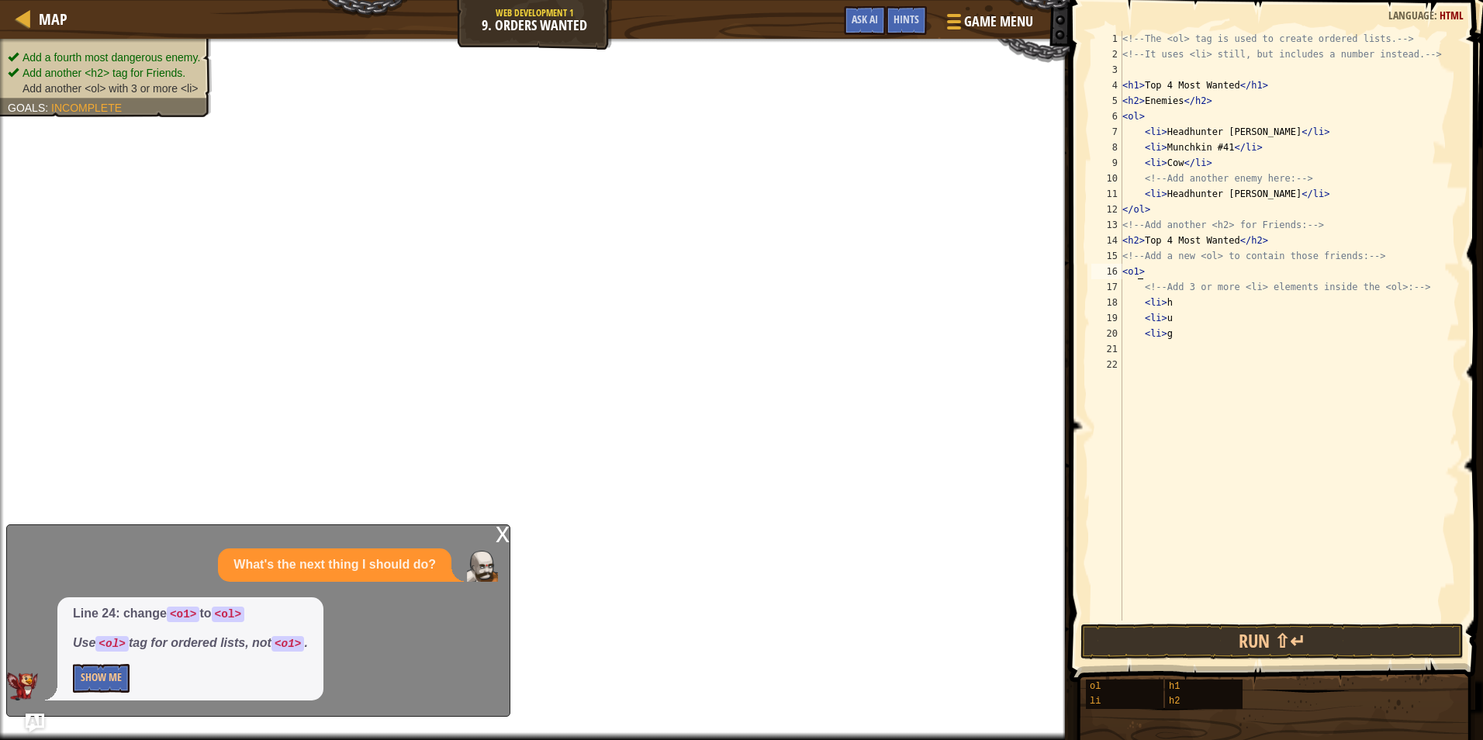
click at [1136, 276] on div "<!-- The <ol> tag is used to create ordered lists. --> <!-- It uses <li> still,…" at bounding box center [1289, 341] width 341 height 621
click at [1134, 276] on div "<!-- The <ol> tag is used to create ordered lists. --> <!-- It uses <li> still,…" at bounding box center [1289, 326] width 341 height 590
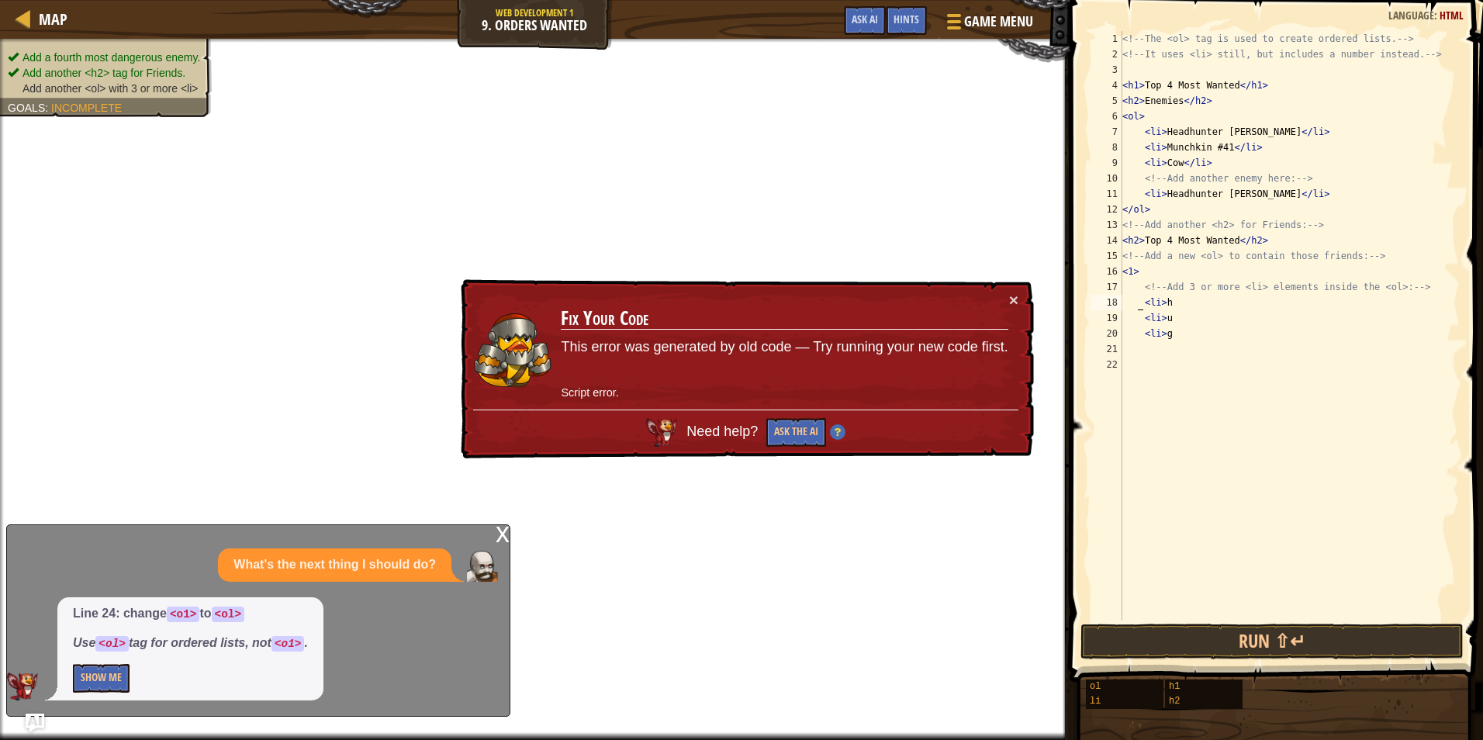
click at [1140, 300] on div "<!-- The <ol> tag is used to create ordered lists. --> <!-- It uses <li> still,…" at bounding box center [1289, 341] width 341 height 621
click at [1148, 266] on div "<!-- The <ol> tag is used to create ordered lists. --> <!-- It uses <li> still,…" at bounding box center [1289, 341] width 341 height 621
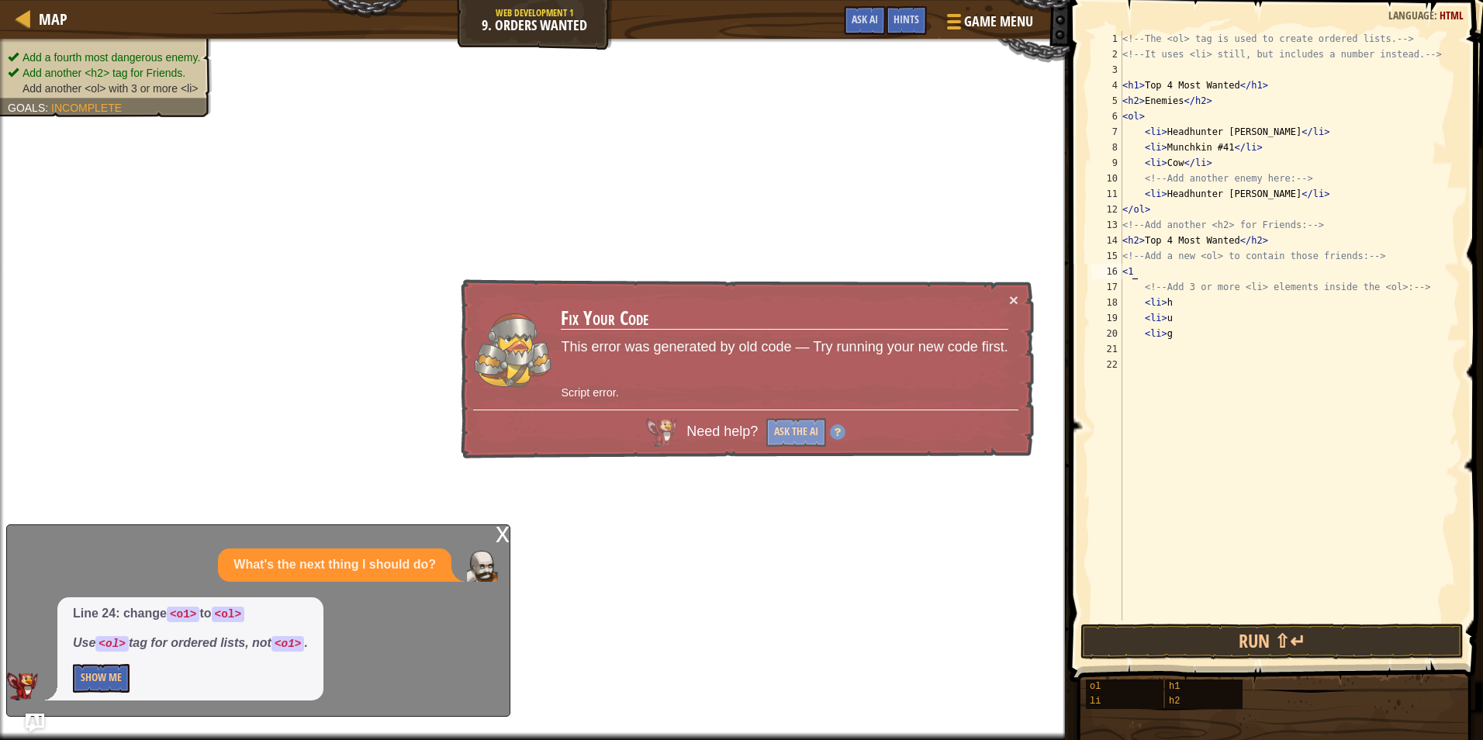
type textarea "<"
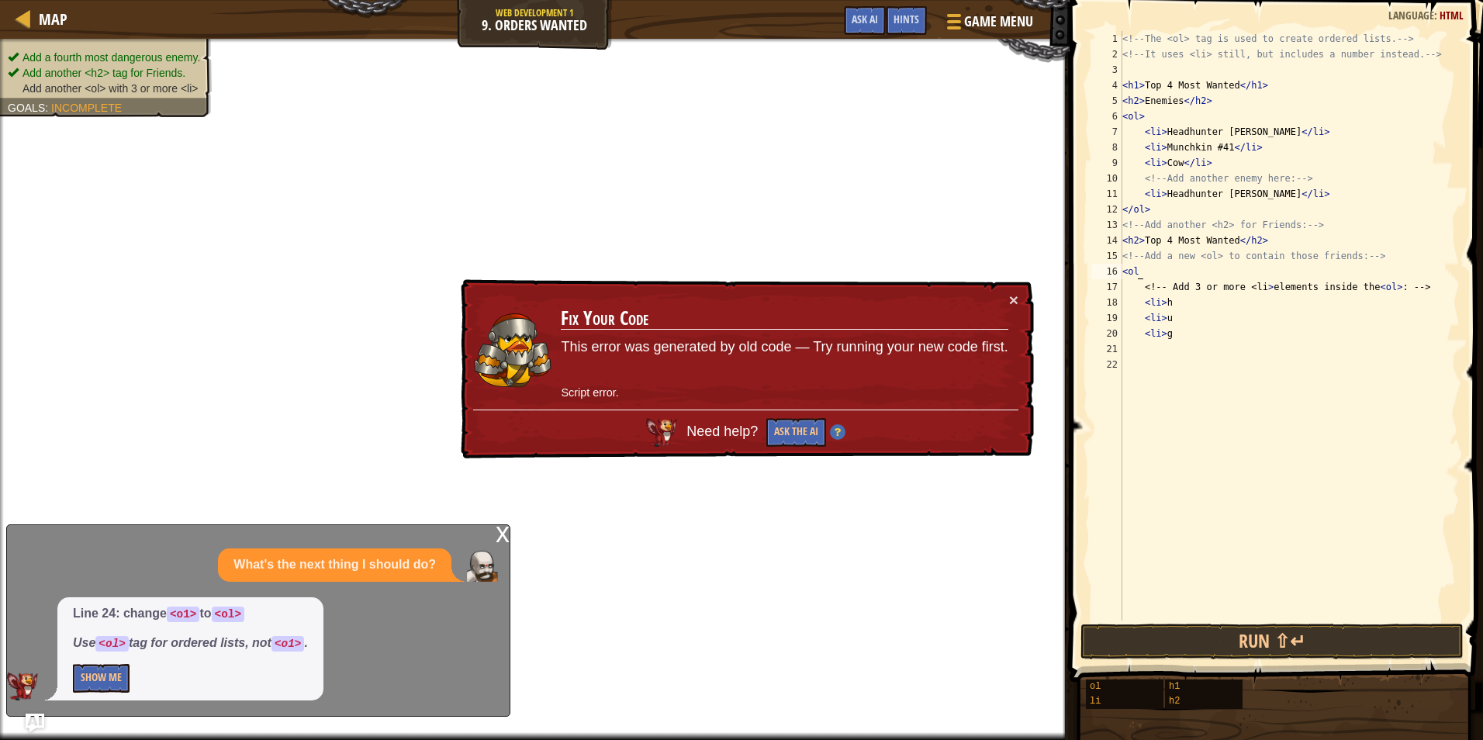
scroll to position [7, 1]
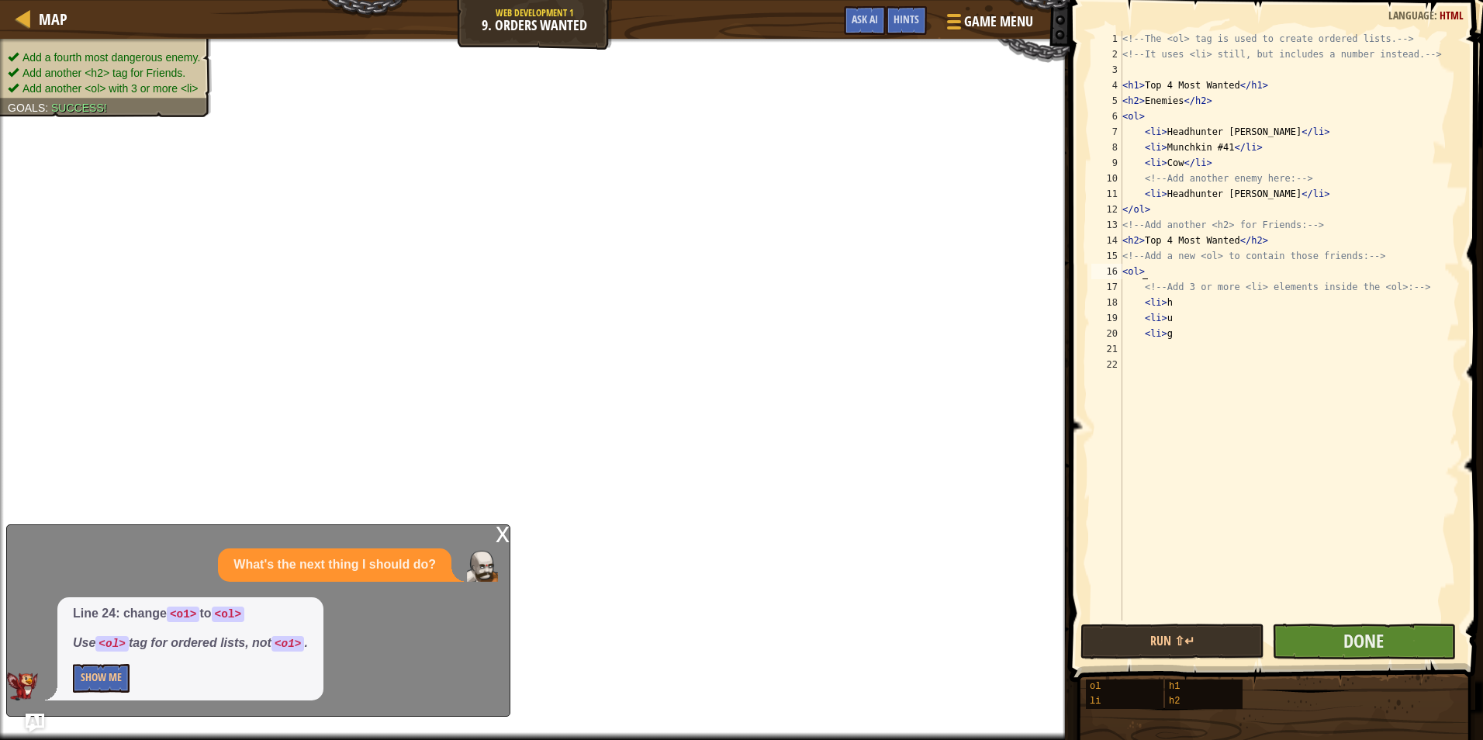
type textarea "<ol>"
click at [1426, 640] on button "Done" at bounding box center [1364, 642] width 184 height 36
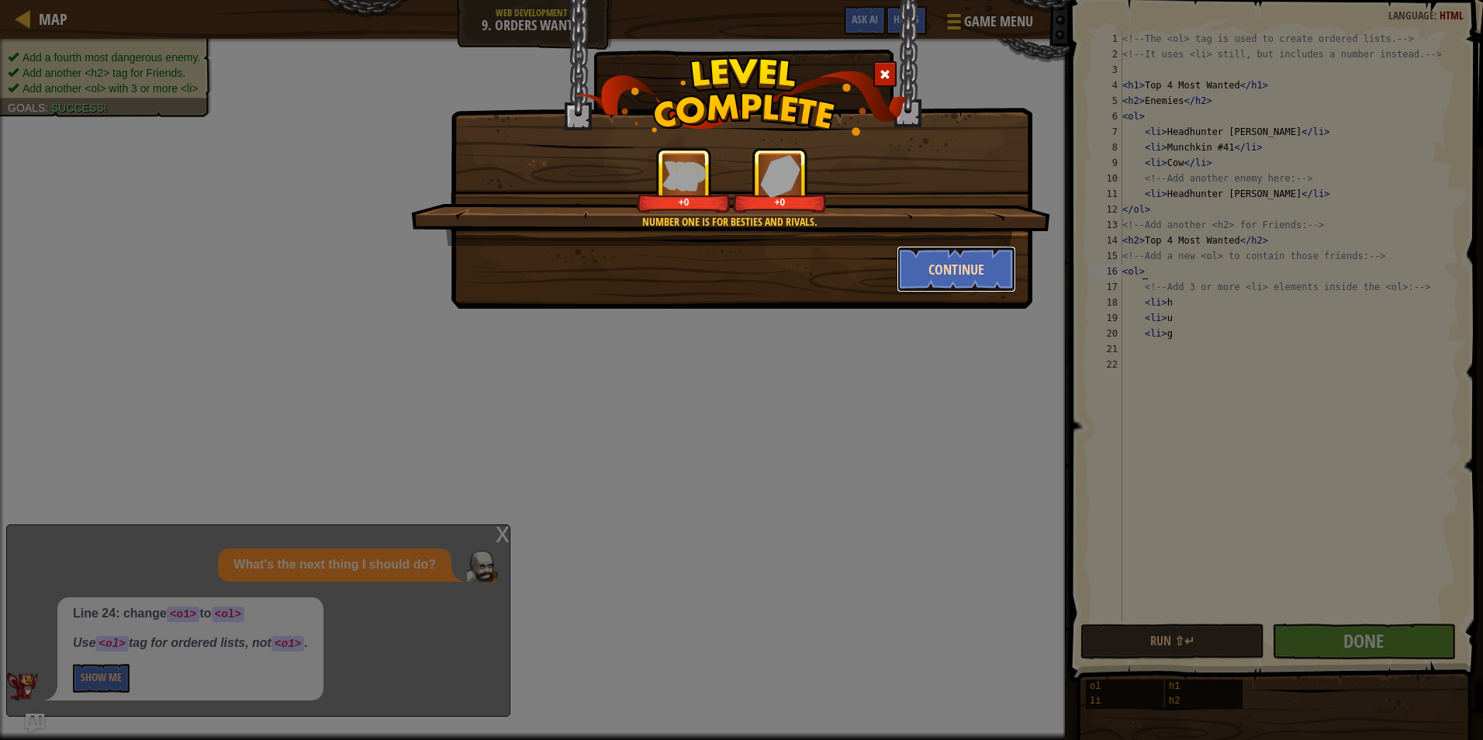
click at [949, 282] on button "Continue" at bounding box center [957, 269] width 120 height 47
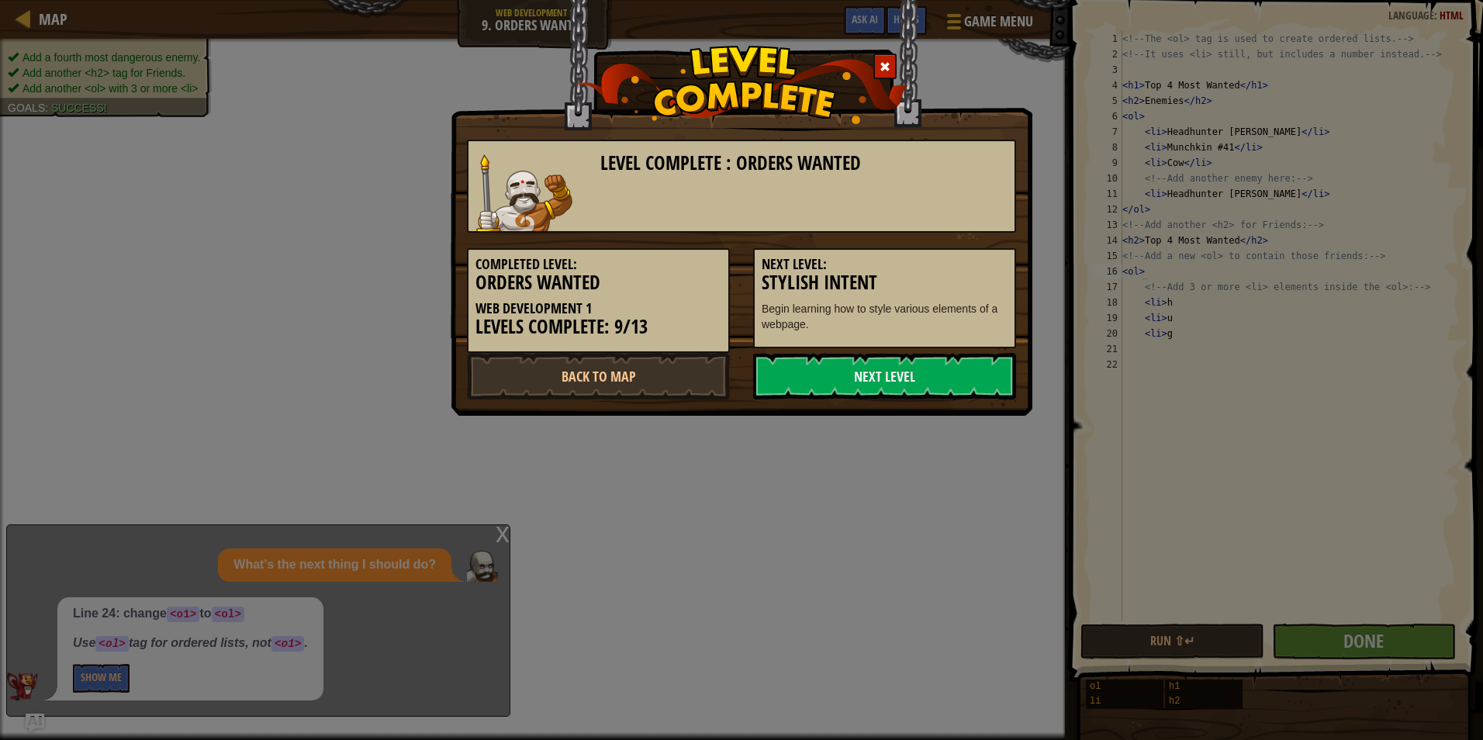
drag, startPoint x: 943, startPoint y: 284, endPoint x: 942, endPoint y: 292, distance: 7.8
click at [942, 292] on h3 "Stylish Intent" at bounding box center [885, 282] width 246 height 21
click at [868, 378] on link "Next Level" at bounding box center [884, 376] width 263 height 47
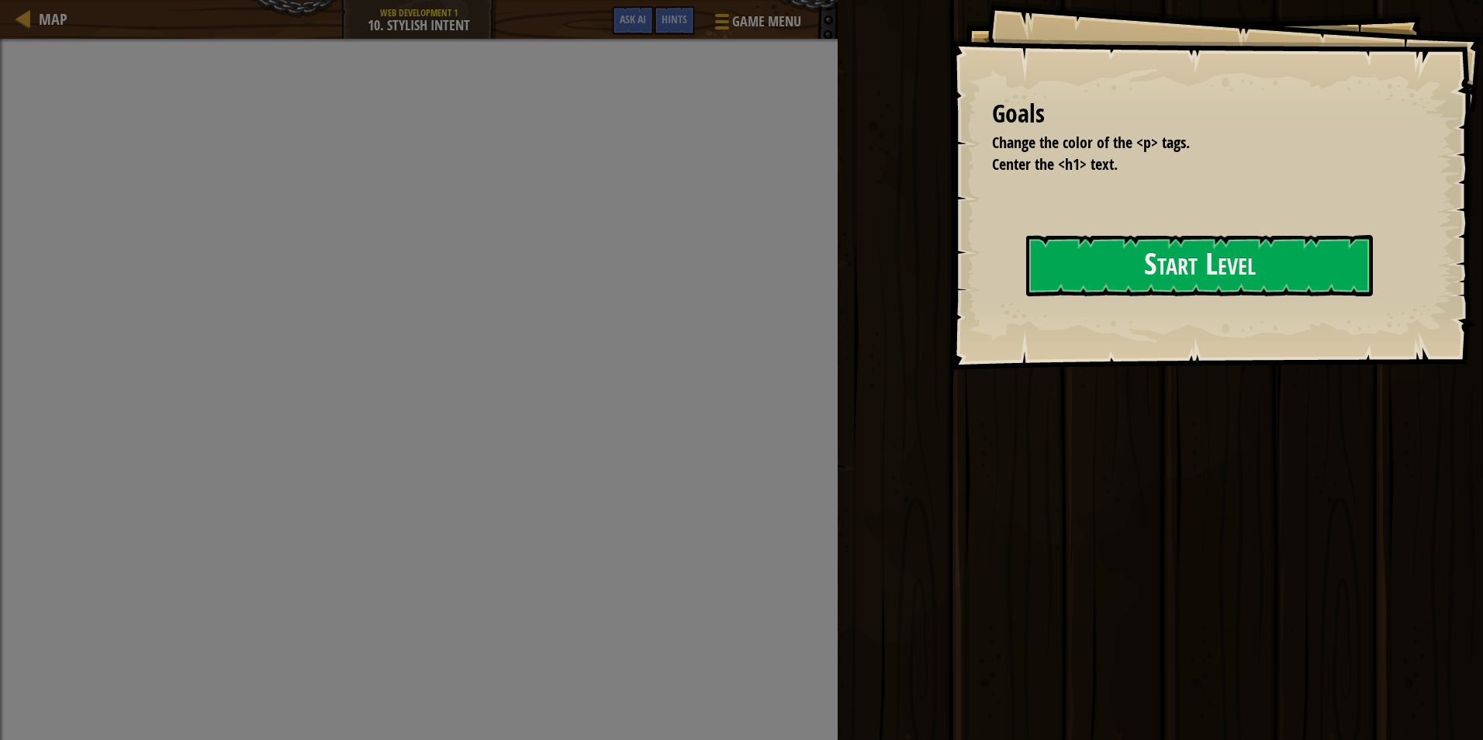
click at [1026, 347] on div at bounding box center [1199, 329] width 347 height 35
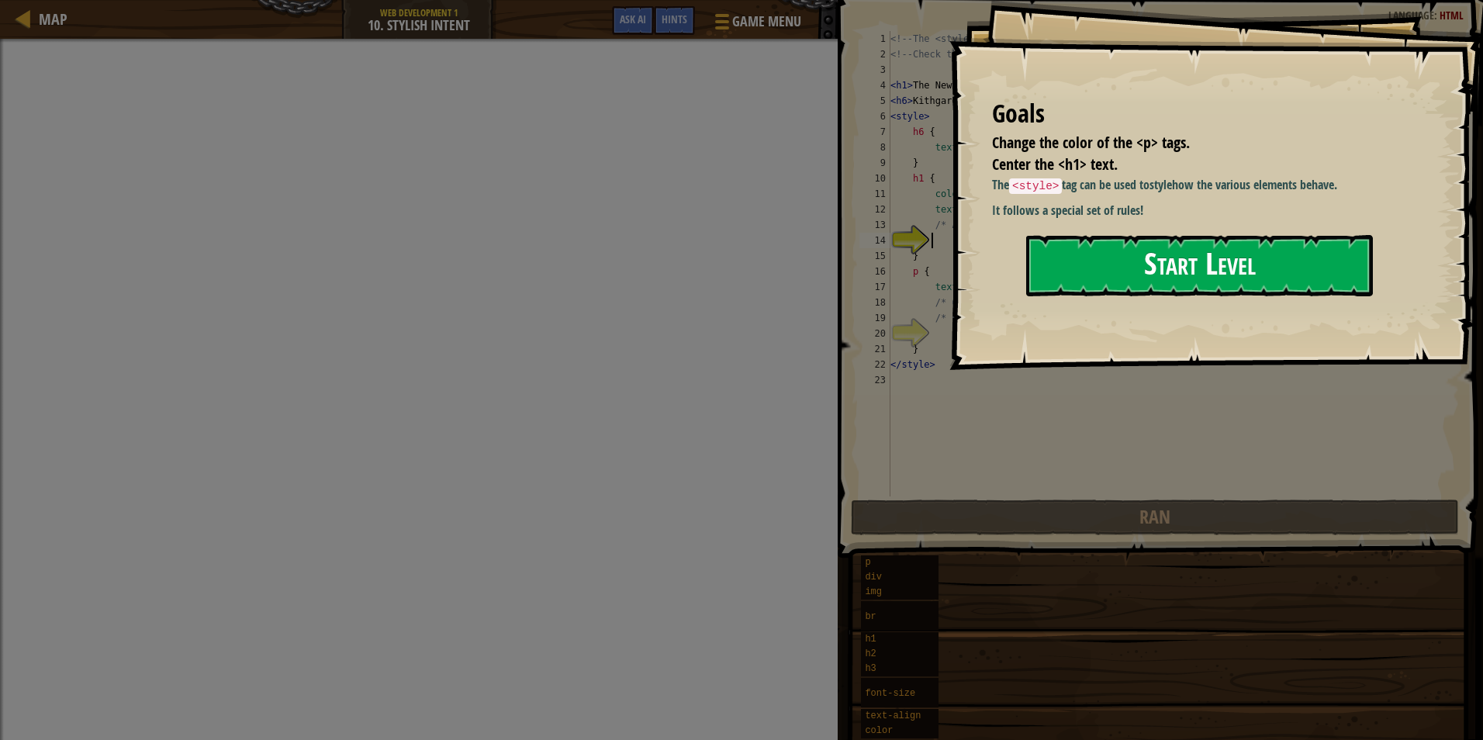
click at [1085, 271] on button "Start Level" at bounding box center [1199, 265] width 347 height 61
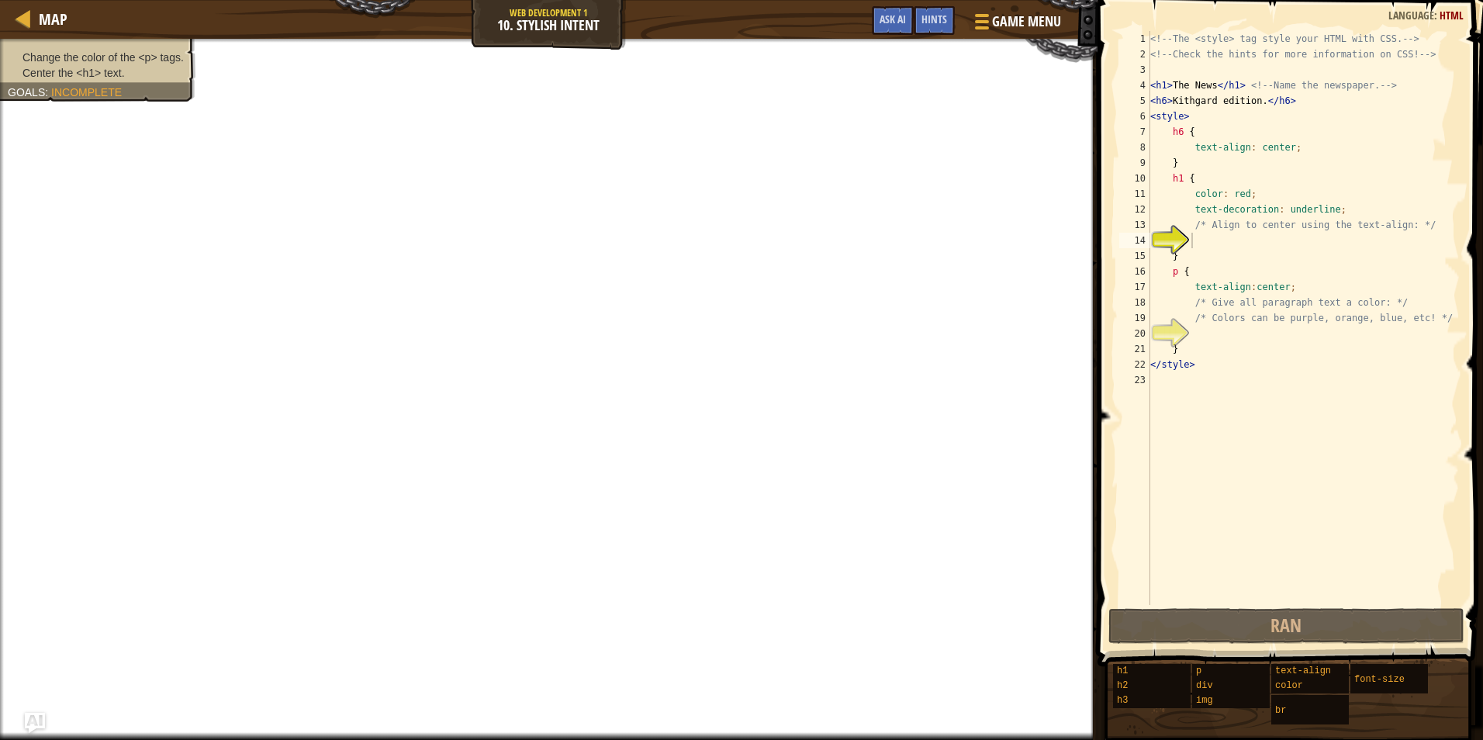
click at [43, 716] on img "Ask AI" at bounding box center [35, 723] width 20 height 20
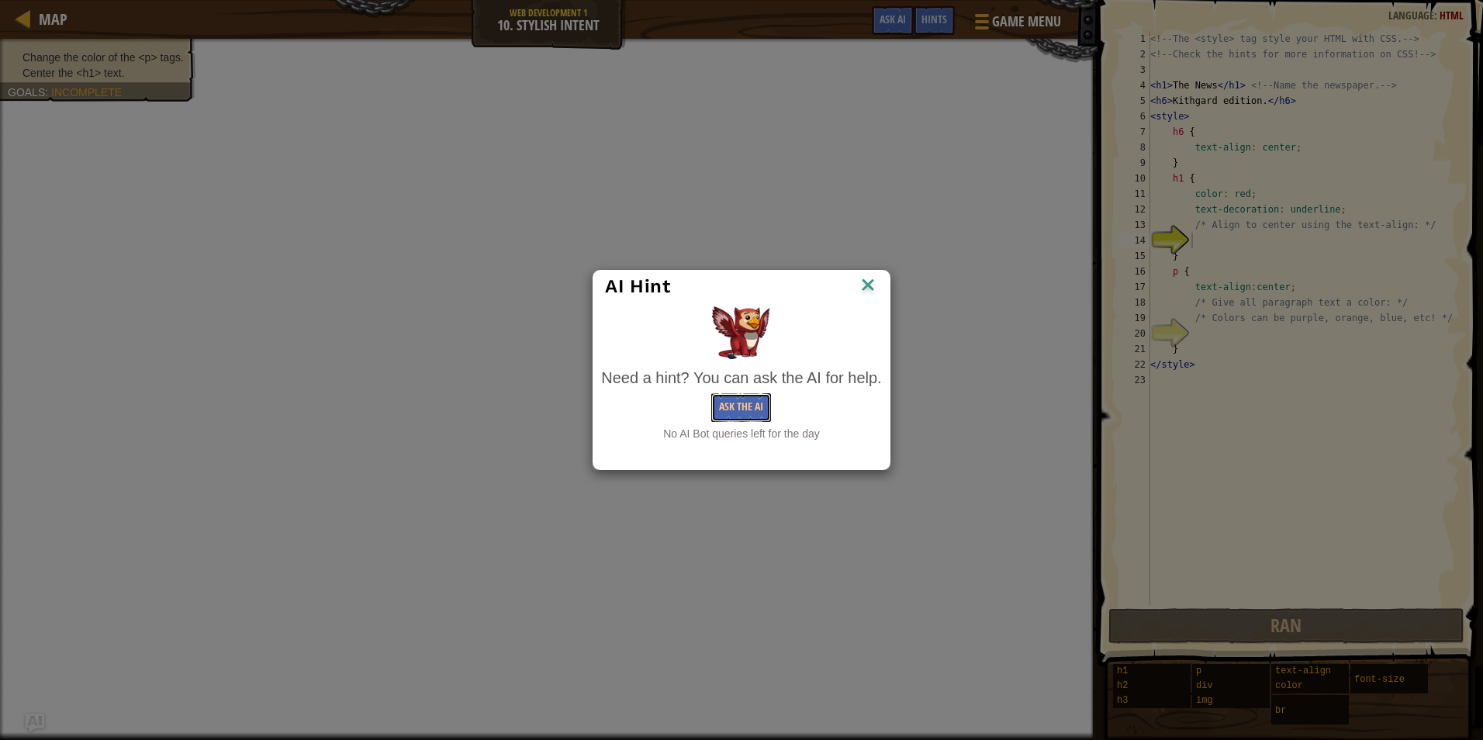
drag, startPoint x: 747, startPoint y: 398, endPoint x: 741, endPoint y: 408, distance: 11.8
click at [741, 408] on button "Ask the AI" at bounding box center [741, 407] width 60 height 29
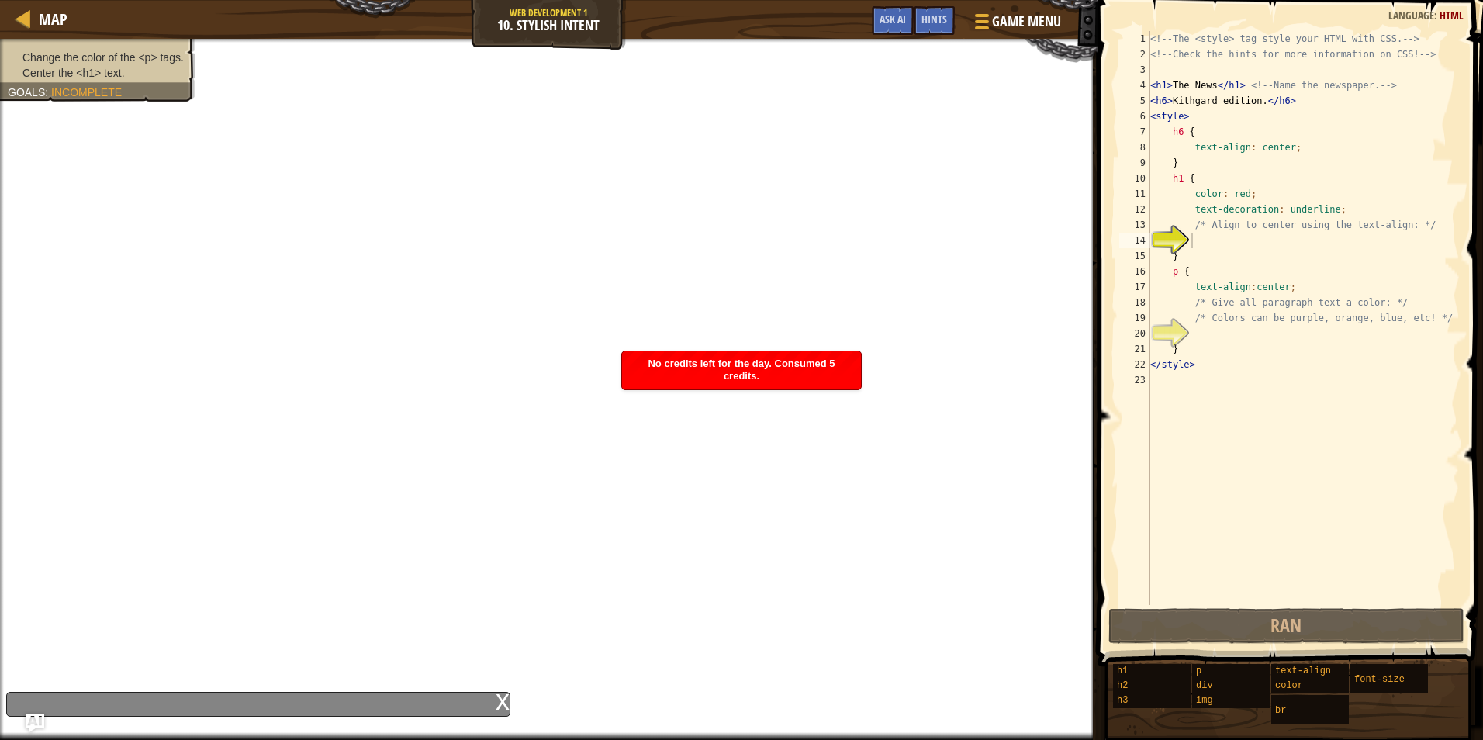
click at [802, 379] on div "No credits left for the day. Consumed 5 credits." at bounding box center [741, 370] width 239 height 38
click at [500, 704] on div "x" at bounding box center [503, 701] width 14 height 16
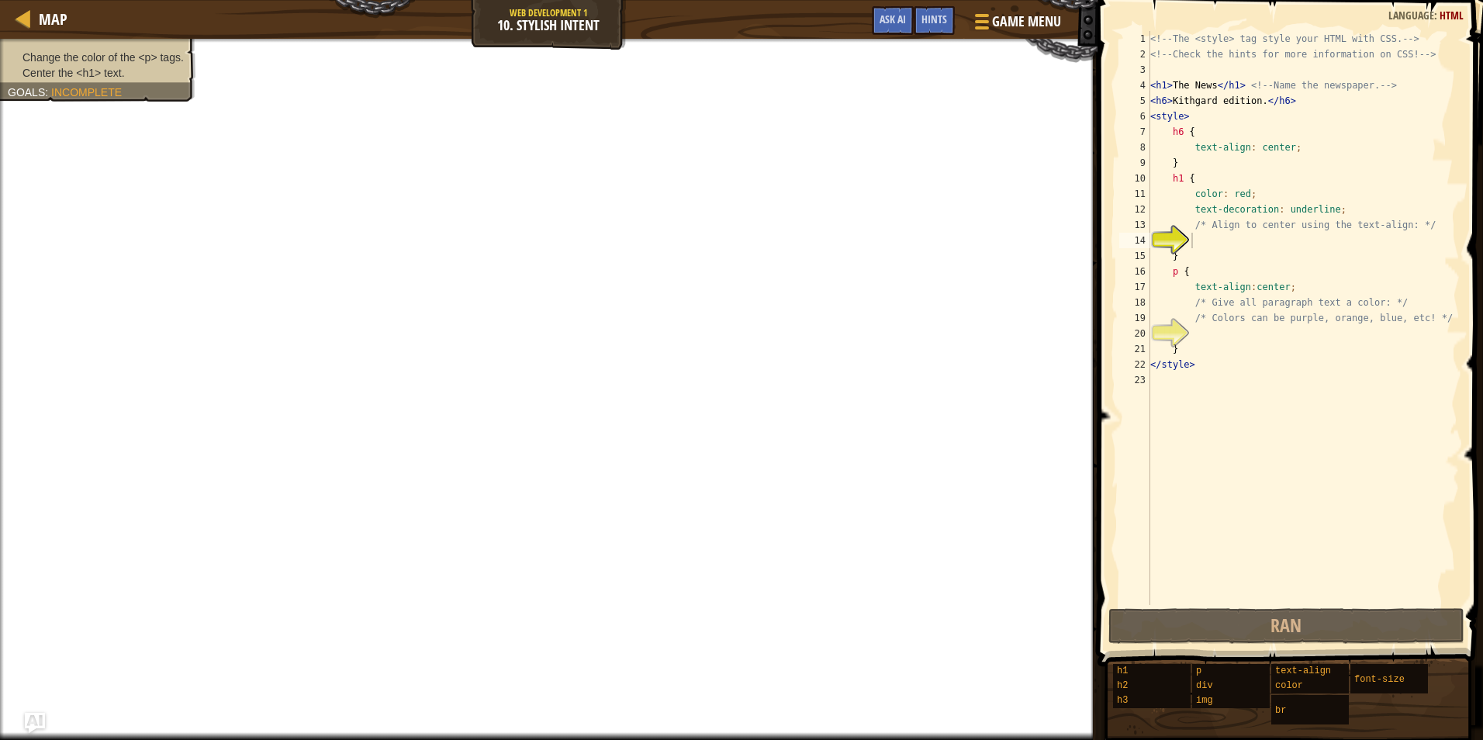
click at [42, 719] on img "Ask AI" at bounding box center [35, 723] width 20 height 20
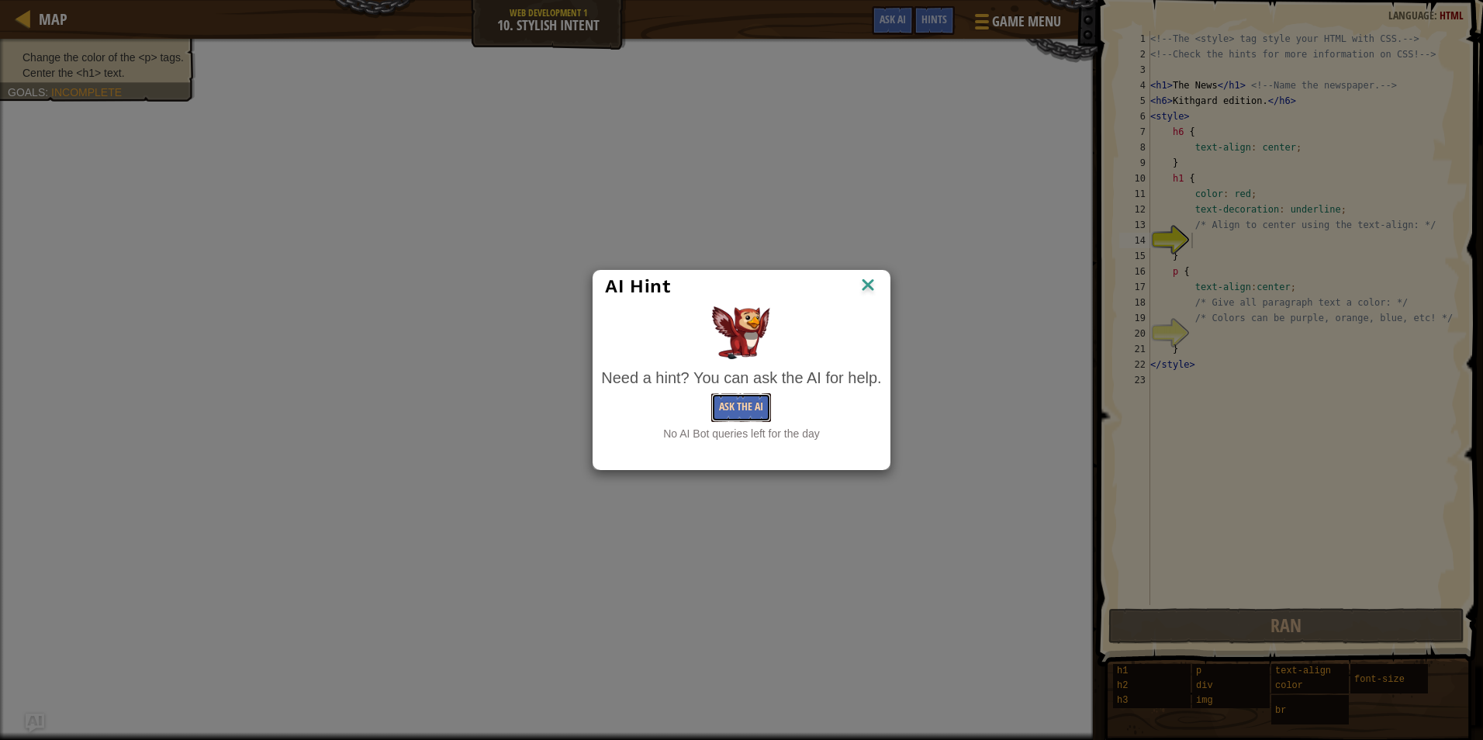
click at [725, 415] on button "Ask the AI" at bounding box center [741, 407] width 60 height 29
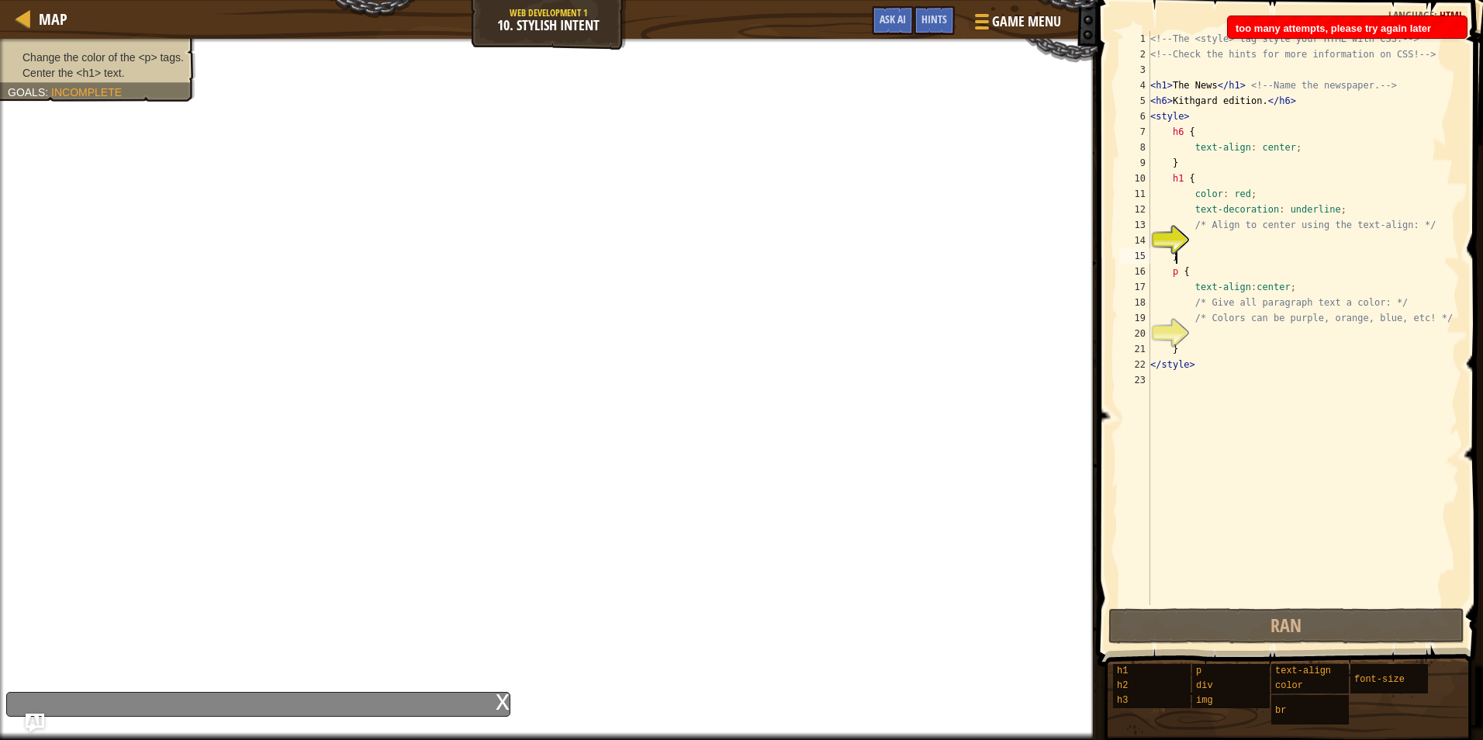
click at [1245, 248] on div "<!-- The <style> tag style your HTML with CSS. --> <!-- Check the hints for mor…" at bounding box center [1303, 333] width 313 height 605
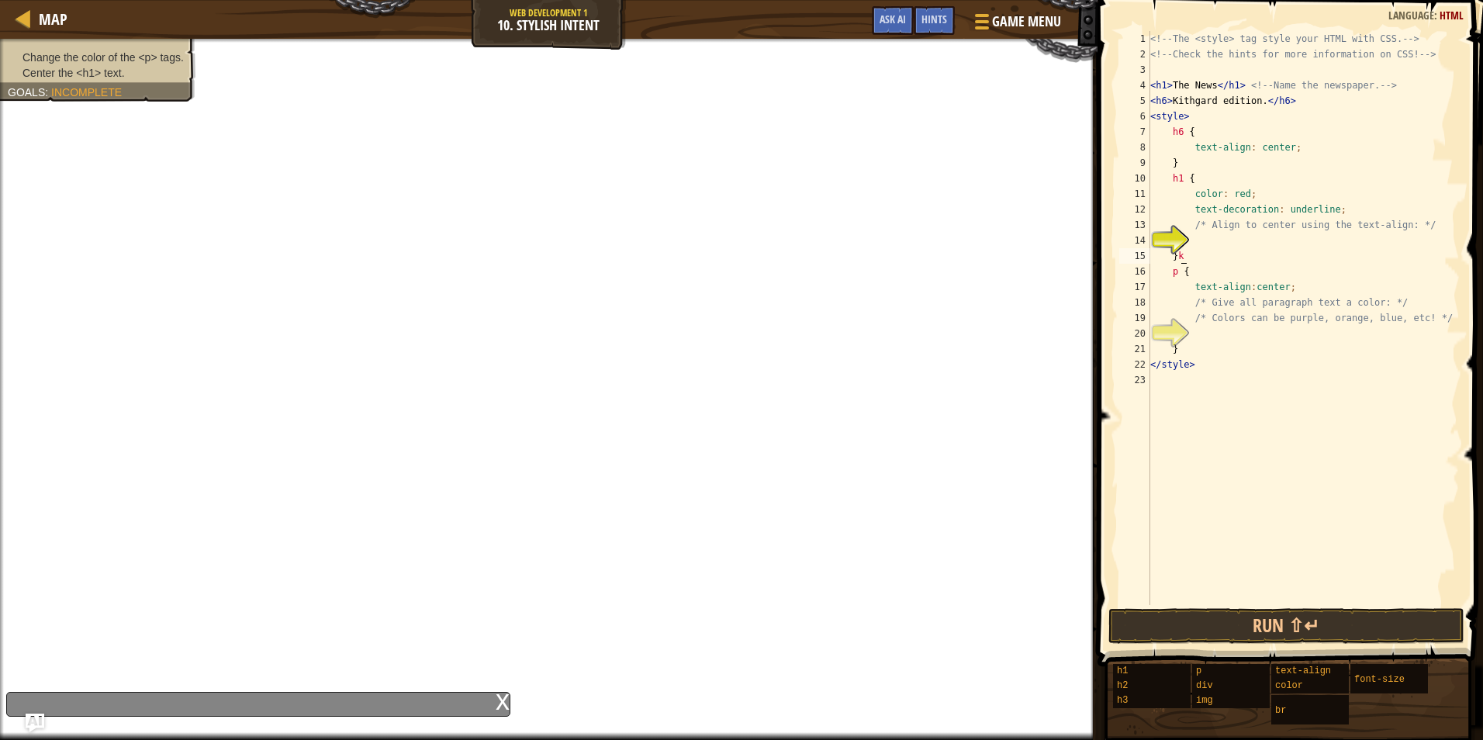
type textarea "}"
click at [500, 705] on div "x" at bounding box center [503, 701] width 14 height 16
